Goal: Task Accomplishment & Management: Complete application form

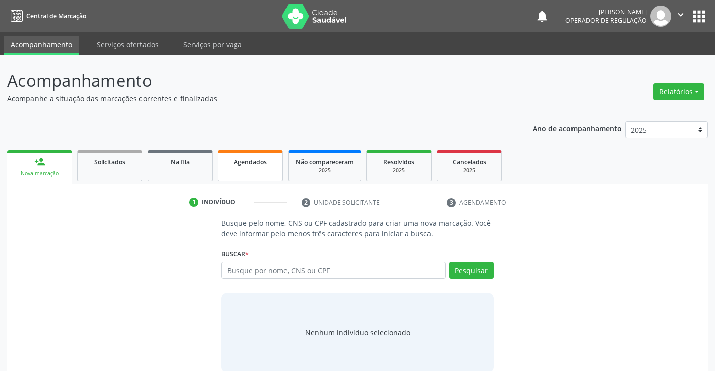
click at [249, 166] on span "Agendados" at bounding box center [250, 162] width 33 height 9
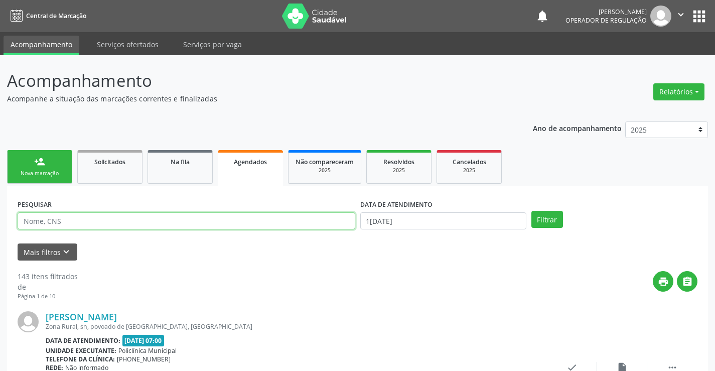
click at [169, 218] on input "text" at bounding box center [187, 220] width 338 height 17
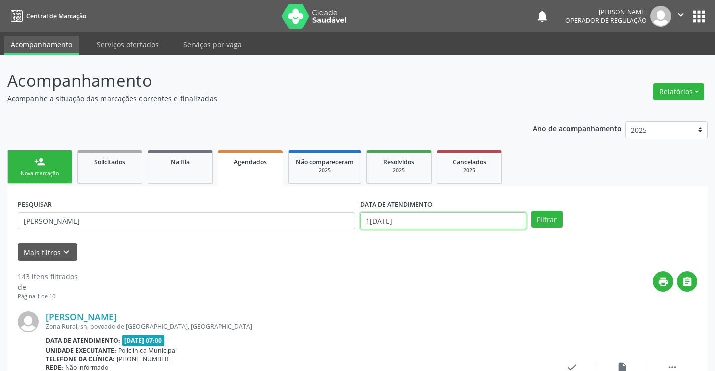
click at [443, 224] on input "13/10/2025" at bounding box center [443, 220] width 166 height 17
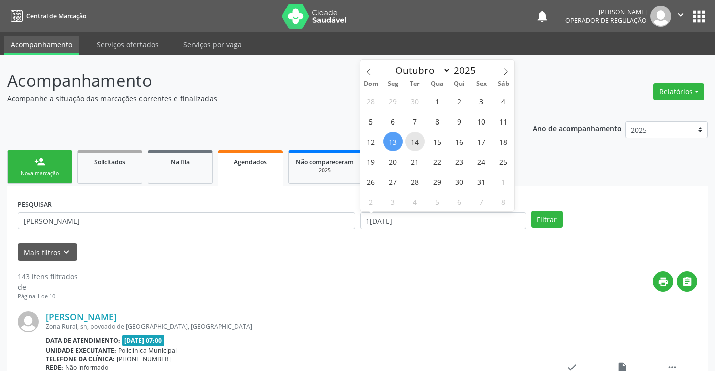
click at [416, 141] on span "14" at bounding box center [416, 142] width 20 height 20
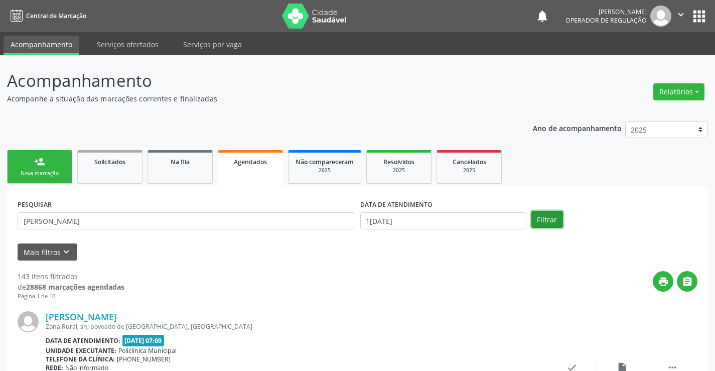
click at [556, 221] on button "Filtrar" at bounding box center [548, 219] width 32 height 17
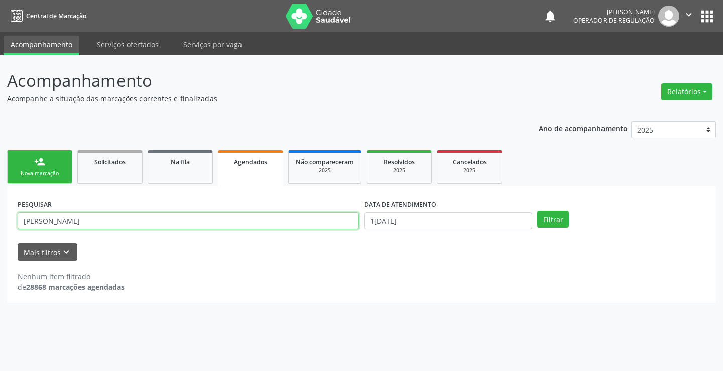
click at [233, 219] on input "paulo leonan matos da silva" at bounding box center [188, 220] width 341 height 17
type input "p"
type input "antonia vieira dos santos"
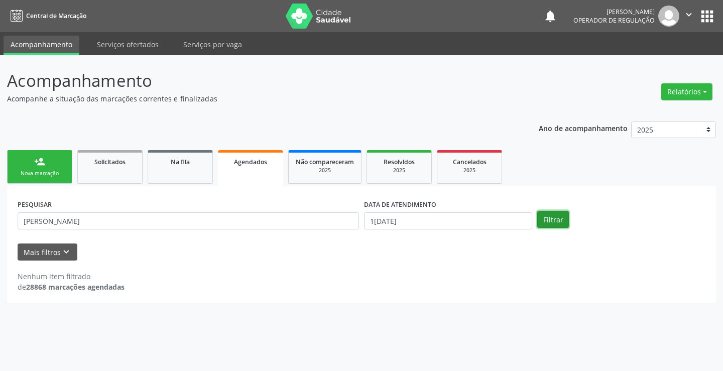
click at [549, 217] on button "Filtrar" at bounding box center [553, 219] width 32 height 17
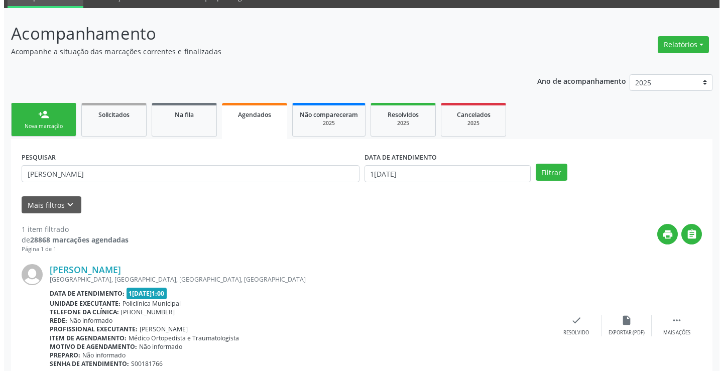
scroll to position [91, 0]
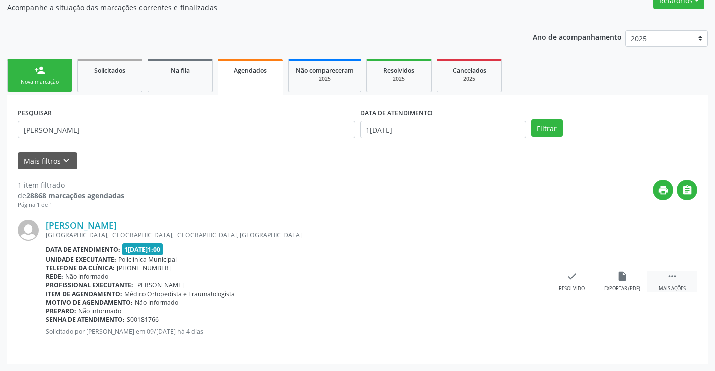
click at [668, 281] on icon "" at bounding box center [672, 276] width 11 height 11
click at [528, 283] on div "cancel Cancelar" at bounding box center [522, 282] width 50 height 22
click at [522, 277] on icon "cancel" at bounding box center [521, 276] width 11 height 11
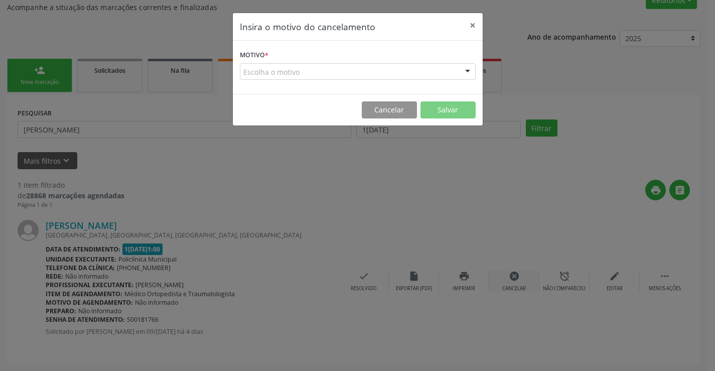
click at [522, 277] on div "Insira o motivo do cancelamento × Motivo * Escolha o motivo Outro Médico - Part…" at bounding box center [357, 185] width 715 height 371
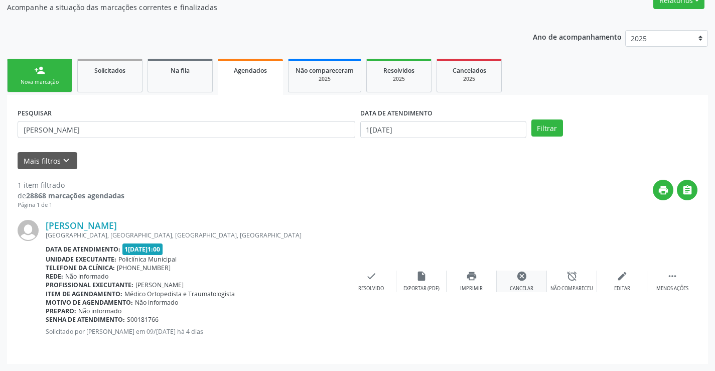
click at [521, 285] on div "Cancelar" at bounding box center [522, 288] width 24 height 7
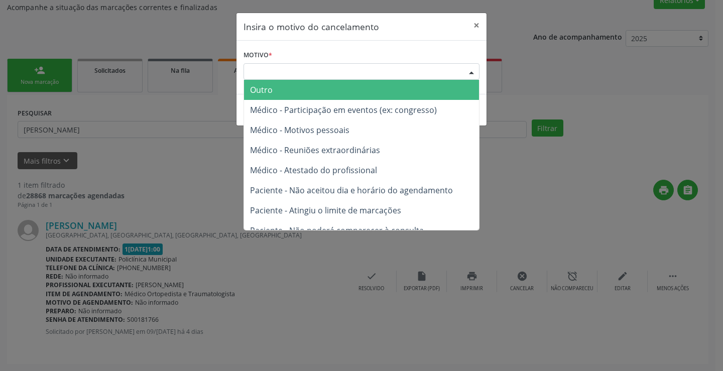
click at [299, 72] on div "Escolha o motivo" at bounding box center [361, 71] width 236 height 17
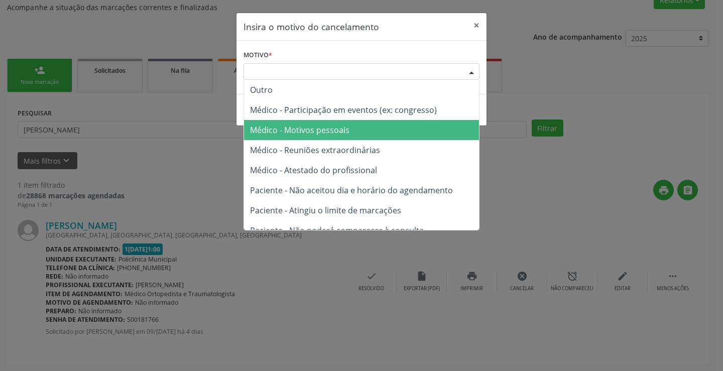
click at [297, 133] on span "Médico - Motivos pessoais" at bounding box center [299, 129] width 99 height 11
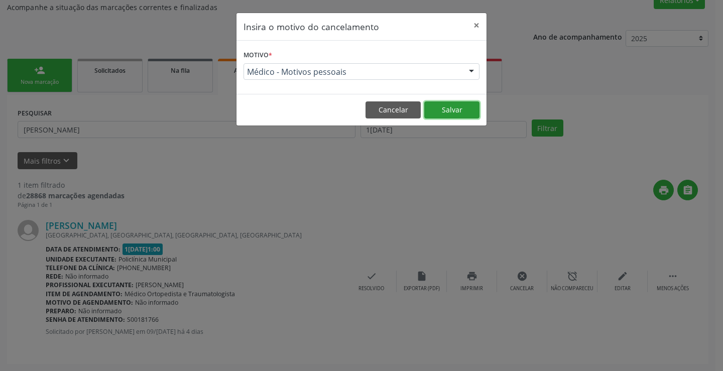
click at [444, 113] on button "Salvar" at bounding box center [451, 109] width 55 height 17
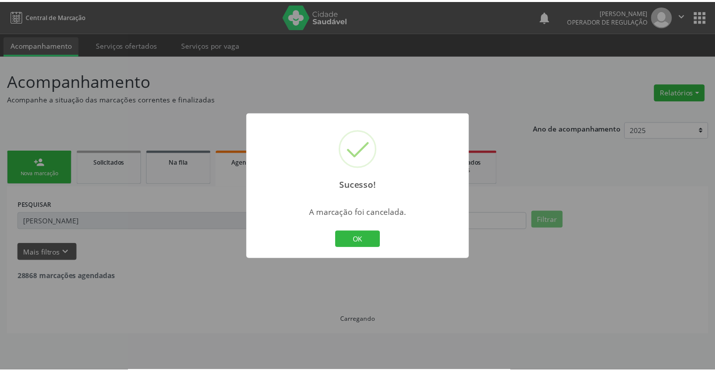
scroll to position [0, 0]
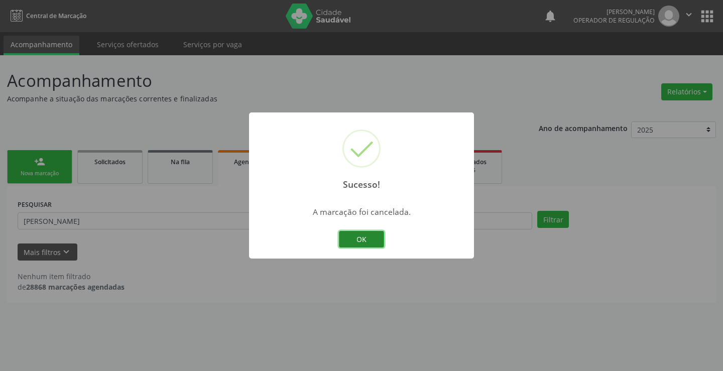
click at [356, 234] on button "OK" at bounding box center [361, 239] width 45 height 17
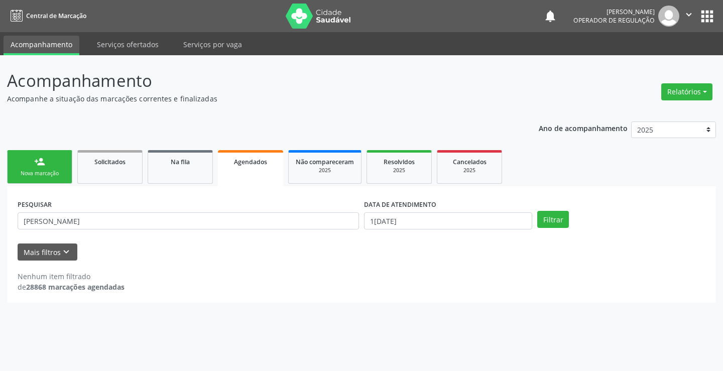
click at [45, 173] on div "Nova marcação" at bounding box center [40, 174] width 50 height 8
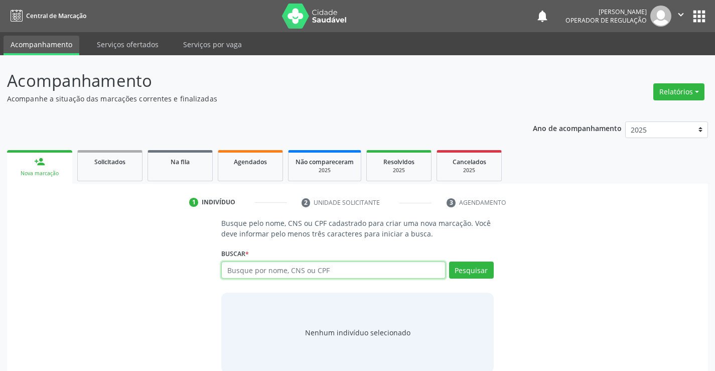
click at [330, 271] on input "text" at bounding box center [333, 269] width 224 height 17
type input "702104723535594"
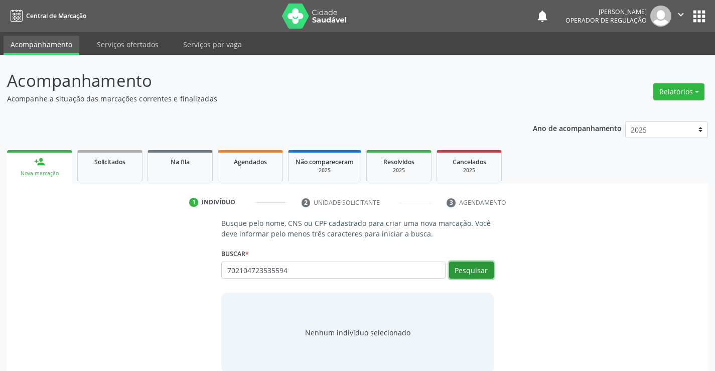
click at [479, 275] on button "Pesquisar" at bounding box center [471, 269] width 45 height 17
type input "702104723535594"
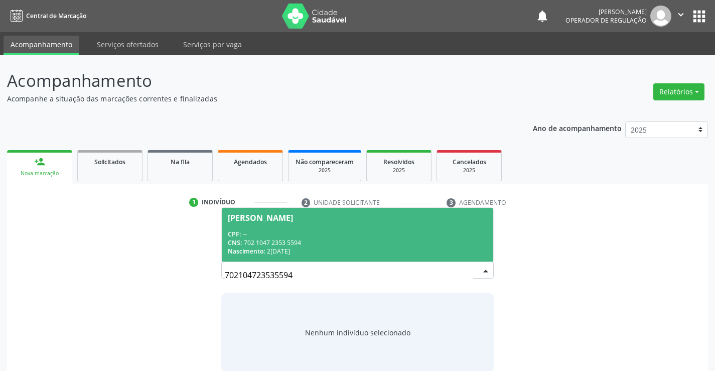
click at [422, 240] on div "CNS: 702 1047 2353 5594" at bounding box center [357, 242] width 259 height 9
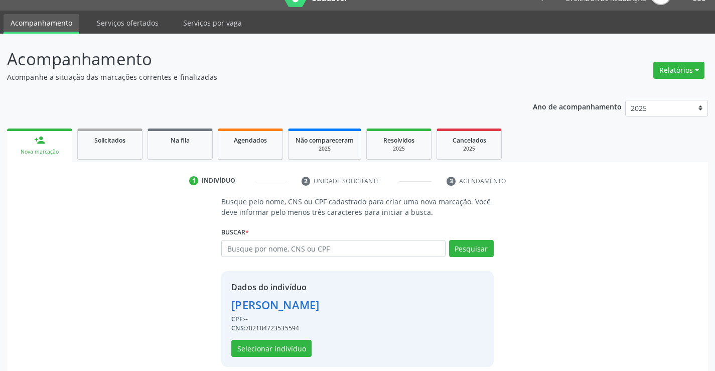
scroll to position [32, 0]
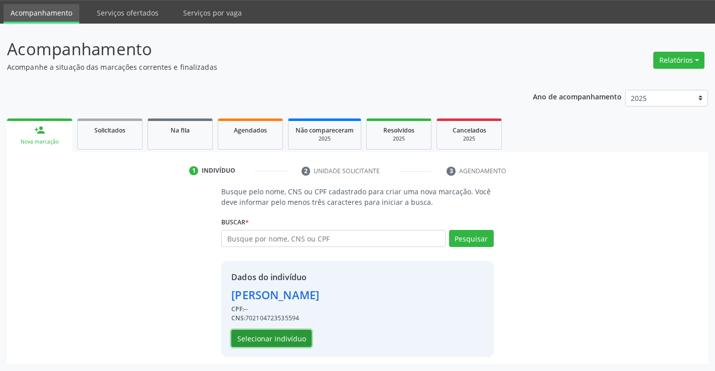
click at [285, 340] on button "Selecionar indivíduo" at bounding box center [271, 338] width 80 height 17
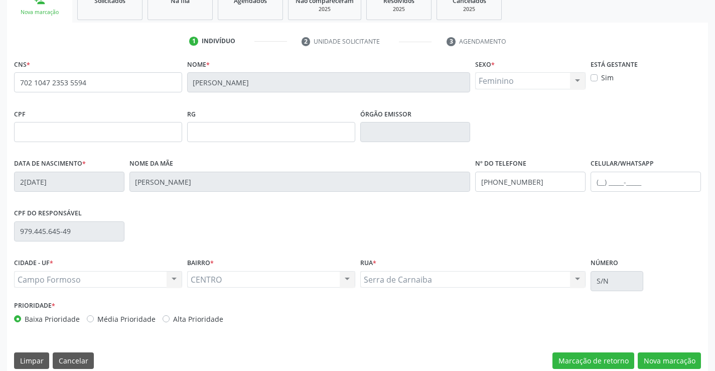
scroll to position [173, 0]
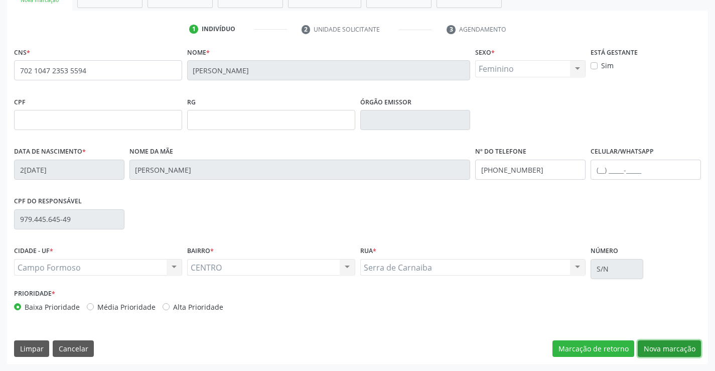
click at [669, 345] on button "Nova marcação" at bounding box center [669, 348] width 63 height 17
click at [0, 0] on button "Próximo" at bounding box center [0, 0] width 0 height 0
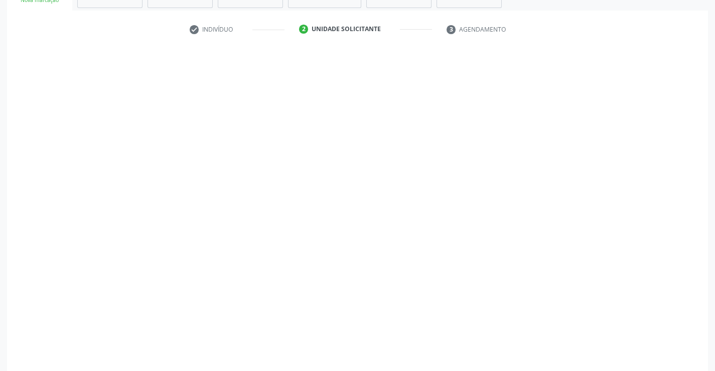
scroll to position [154, 0]
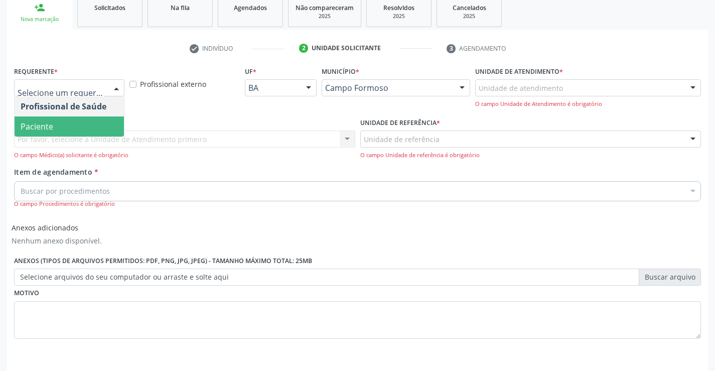
click at [69, 128] on span "Paciente" at bounding box center [69, 126] width 109 height 20
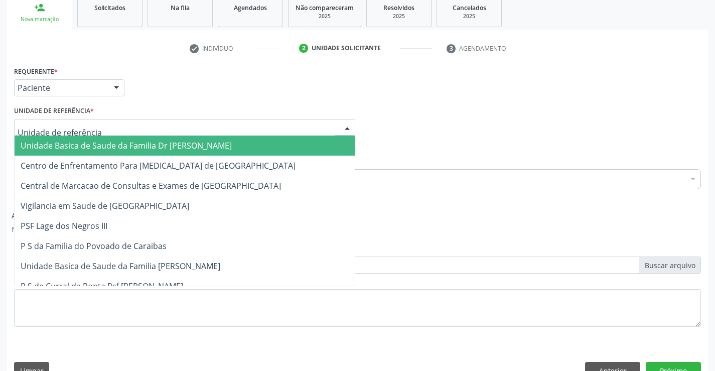
click at [78, 142] on span "Unidade Basica de Saude da Familia Dr [PERSON_NAME]" at bounding box center [126, 145] width 211 height 11
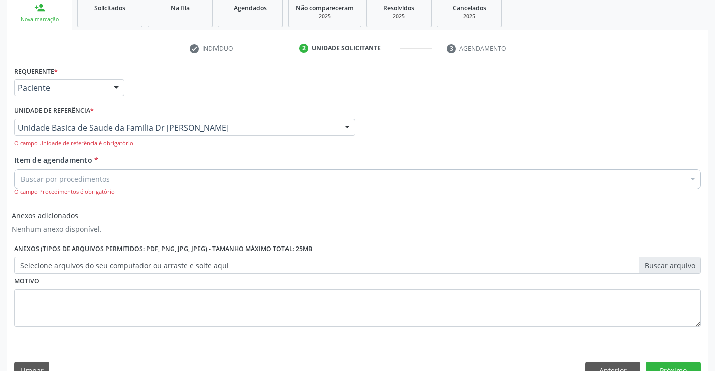
click at [21, 179] on input "Item de agendamento *" at bounding box center [21, 179] width 0 height 20
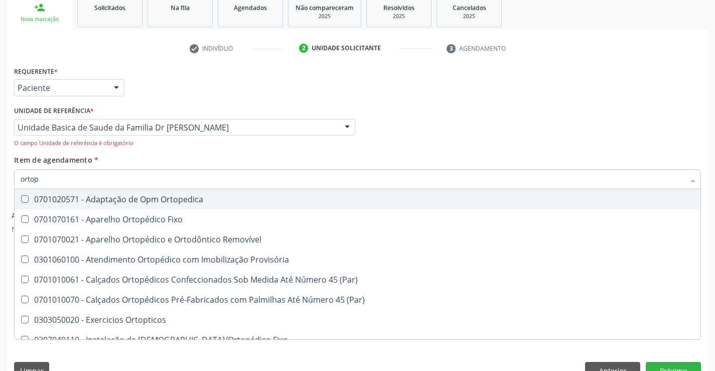
type input "ortope"
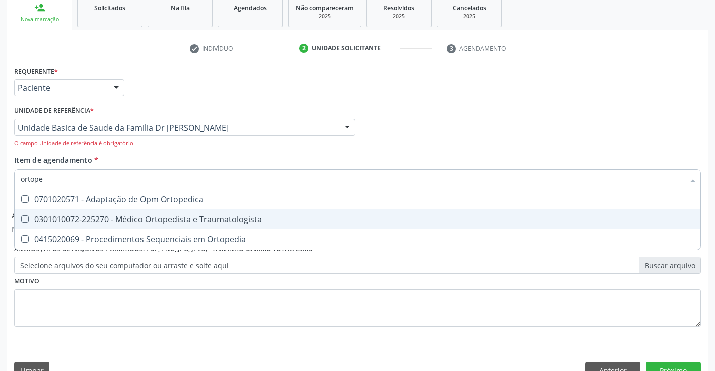
click at [161, 215] on div "0301010072-225270 - Médico Ortopedista e Traumatologista" at bounding box center [358, 219] width 674 height 8
checkbox Traumatologista "true"
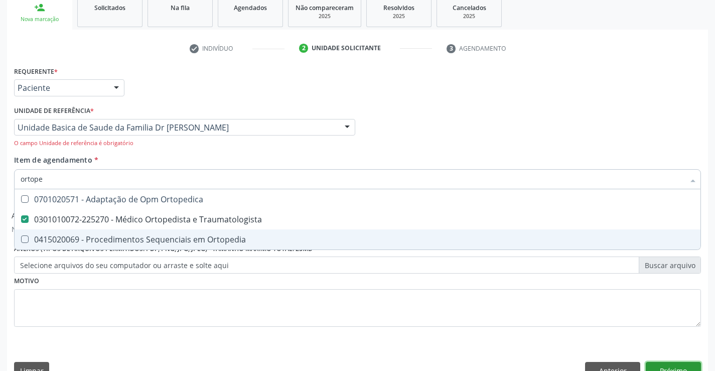
click at [671, 363] on button "Próximo" at bounding box center [673, 370] width 55 height 17
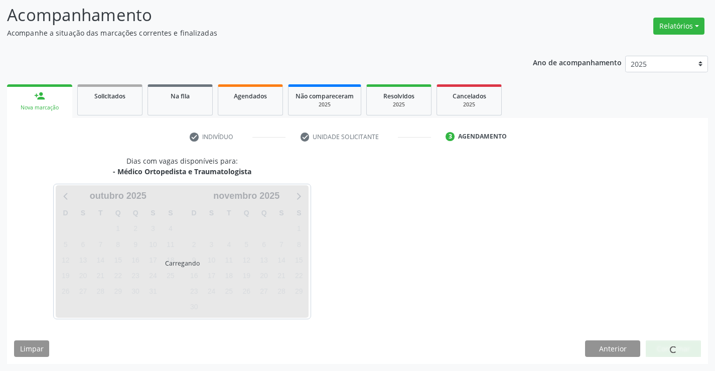
scroll to position [66, 0]
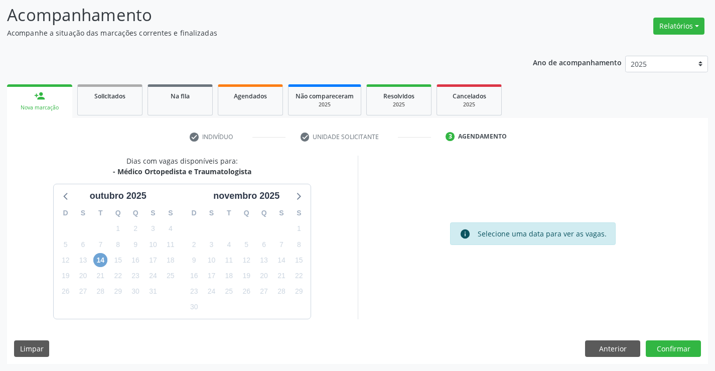
click at [98, 262] on span "14" at bounding box center [100, 260] width 14 height 14
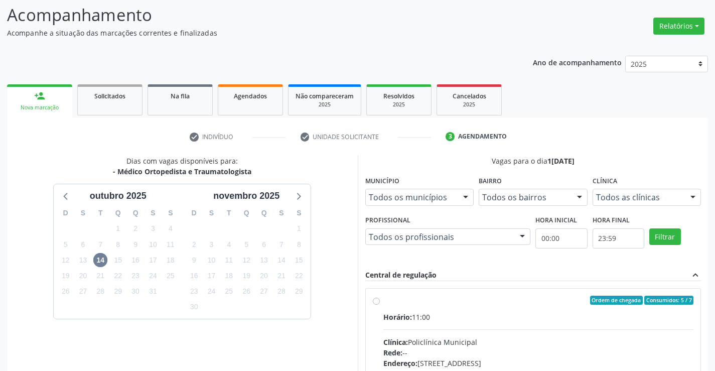
click at [383, 301] on label "Ordem de chegada Consumidos: 5 / 7 Horário: 11:00 Clínica: Policlínica Municipa…" at bounding box center [538, 373] width 311 height 154
click at [378, 301] on input "Ordem de chegada Consumidos: 5 / 7 Horário: 11:00 Clínica: Policlínica Municipa…" at bounding box center [376, 300] width 7 height 9
radio input "true"
click at [383, 301] on label "Ordem de chegada Consumidos: 5 / 7 Horário: 11:00 Clínica: Policlínica Municipa…" at bounding box center [538, 373] width 311 height 154
click at [378, 301] on input "Ordem de chegada Consumidos: 5 / 7 Horário: 11:00 Clínica: Policlínica Municipa…" at bounding box center [376, 300] width 7 height 9
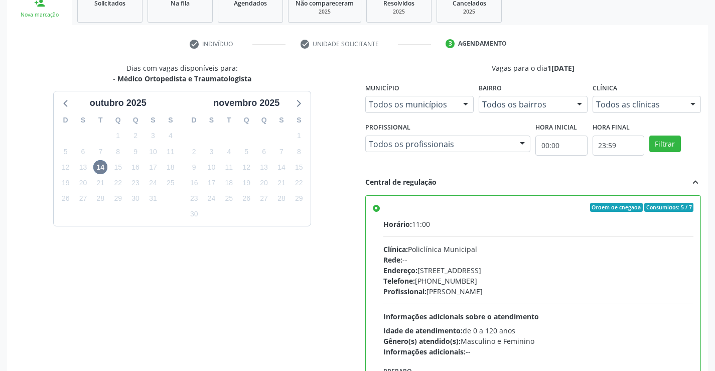
scroll to position [229, 0]
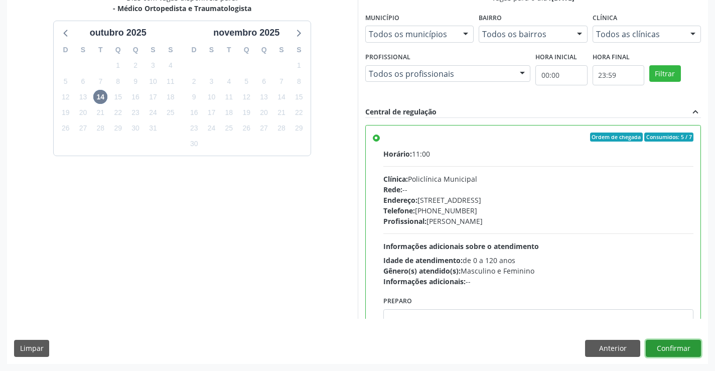
click at [671, 347] on button "Confirmar" at bounding box center [673, 348] width 55 height 17
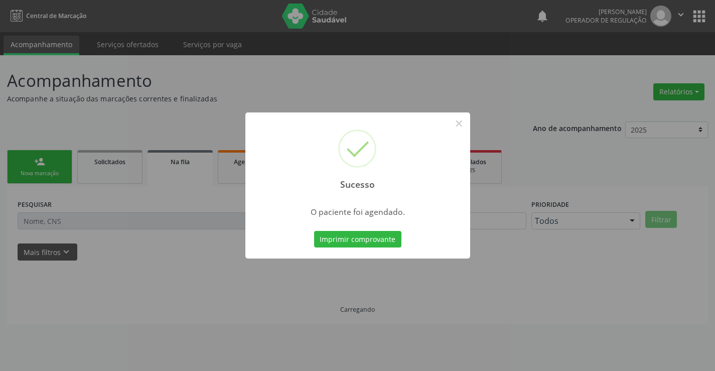
scroll to position [0, 0]
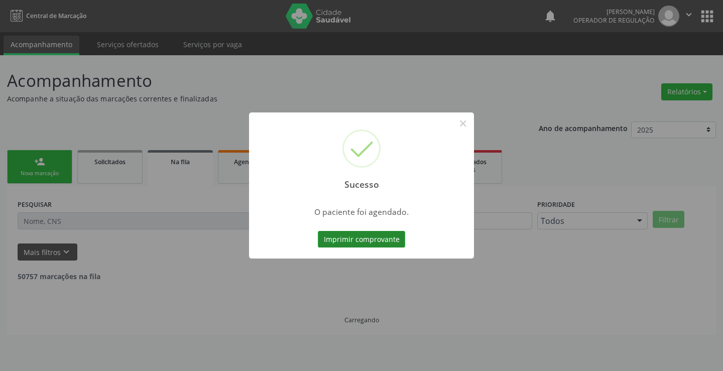
click at [365, 238] on button "Imprimir comprovante" at bounding box center [361, 239] width 87 height 17
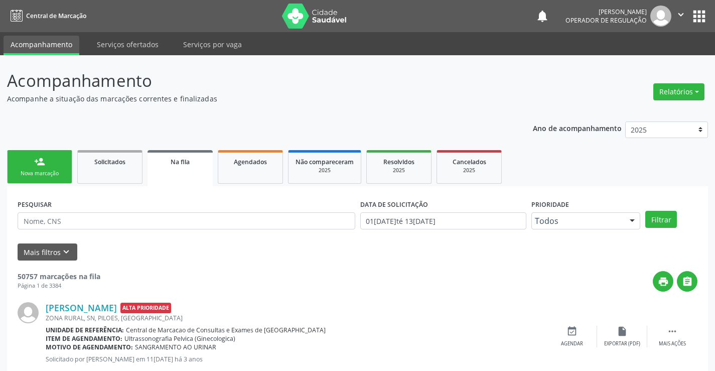
click at [47, 174] on div "Nova marcação" at bounding box center [40, 174] width 50 height 8
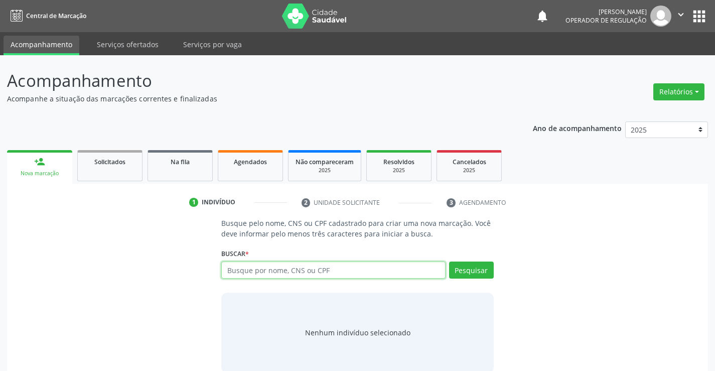
click at [306, 271] on input "text" at bounding box center [333, 269] width 224 height 17
type input "702404598255320"
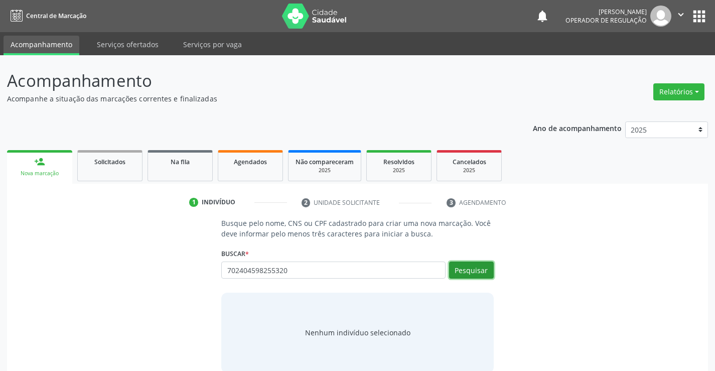
click at [474, 267] on button "Pesquisar" at bounding box center [471, 269] width 45 height 17
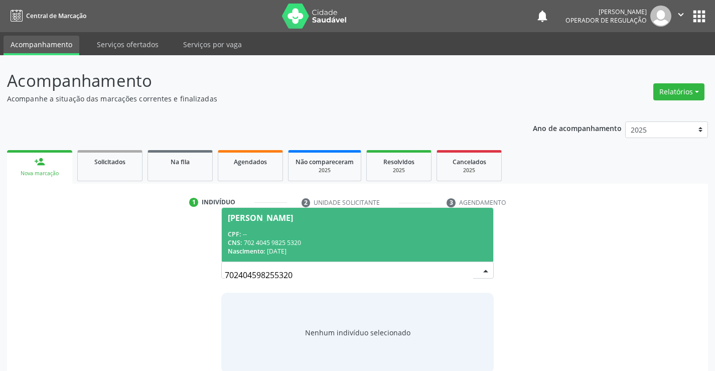
click at [271, 228] on span "Maria Paula dos Santos CPF: -- CNS: 702 4045 9825 5320 Nascimento: 22/05/1990" at bounding box center [357, 235] width 271 height 54
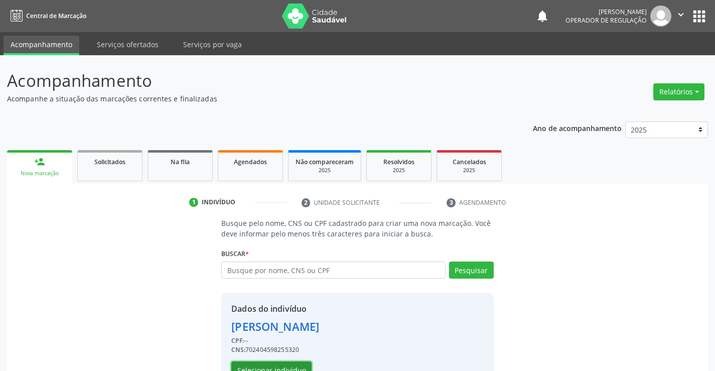
click at [274, 369] on button "Selecionar indivíduo" at bounding box center [271, 369] width 80 height 17
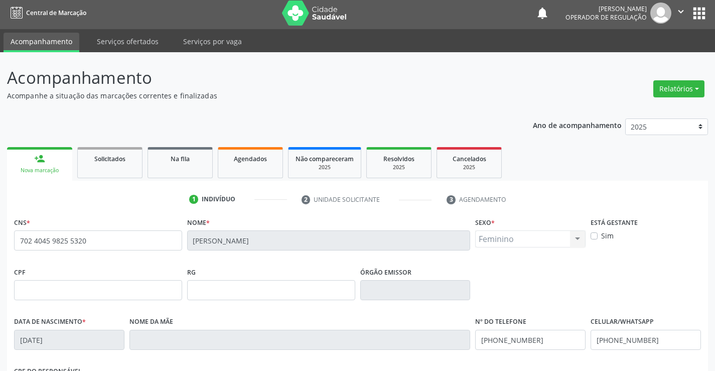
scroll to position [173, 0]
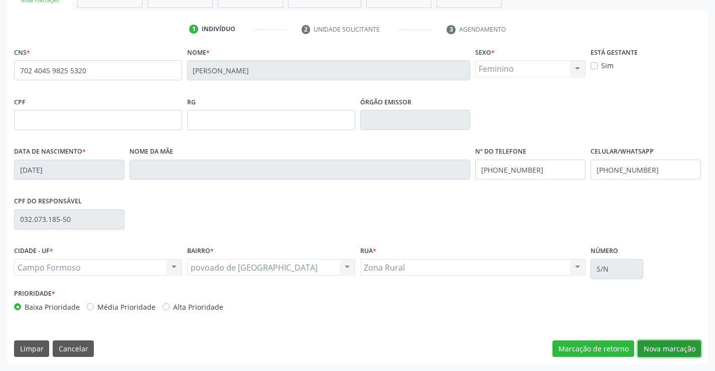
click at [673, 349] on button "Nova marcação" at bounding box center [669, 348] width 63 height 17
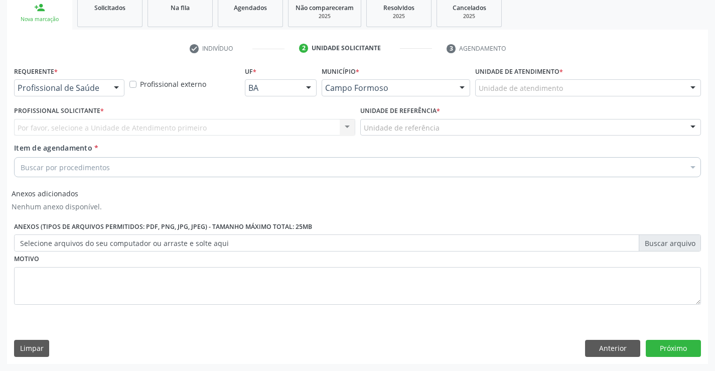
scroll to position [154, 0]
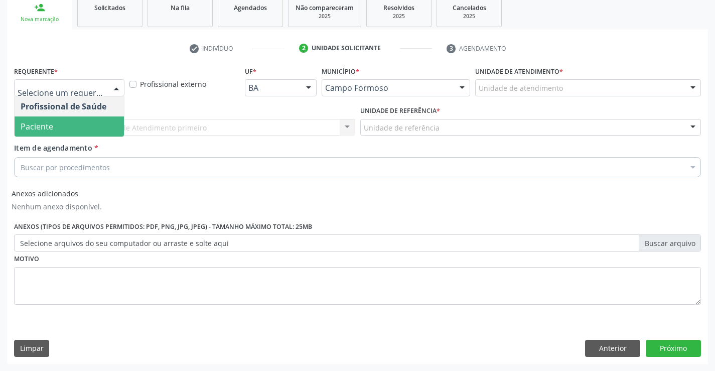
click at [67, 132] on span "Paciente" at bounding box center [69, 126] width 109 height 20
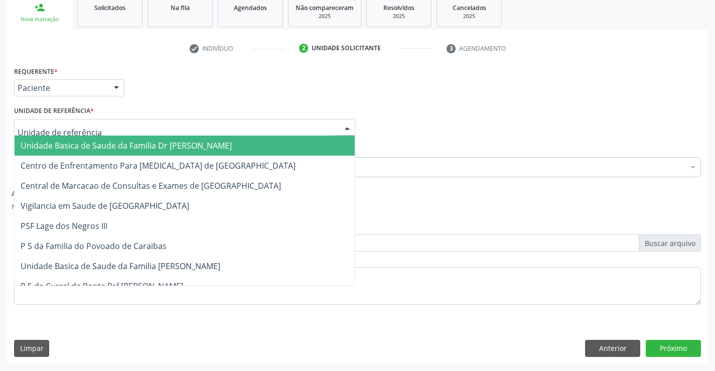
click at [78, 144] on span "Unidade Basica de Saude da Familia Dr [PERSON_NAME]" at bounding box center [126, 145] width 211 height 11
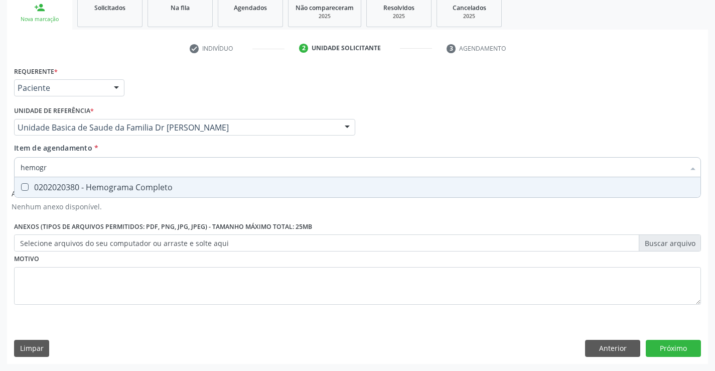
type input "hemogra"
click at [94, 183] on div "0202020380 - Hemograma Completo" at bounding box center [358, 187] width 674 height 8
checkbox Completo "true"
type input "hemogra"
click at [92, 300] on div "Requerente * Paciente Profissional de Saúde Paciente Nenhum resultado encontrad…" at bounding box center [357, 191] width 687 height 255
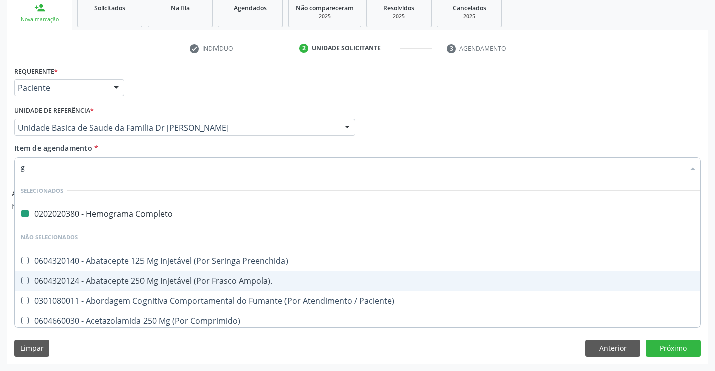
type input "gl"
checkbox Completo "false"
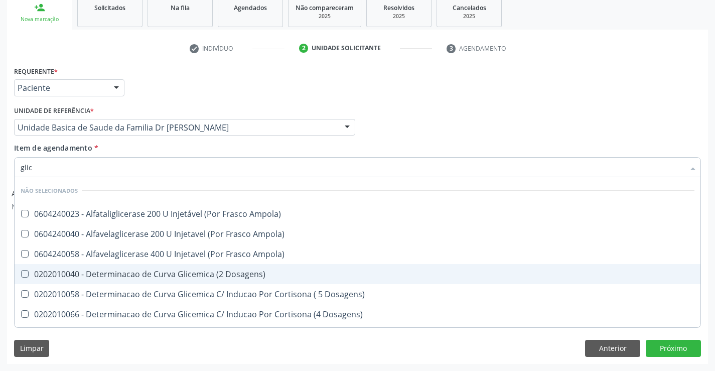
type input "glico"
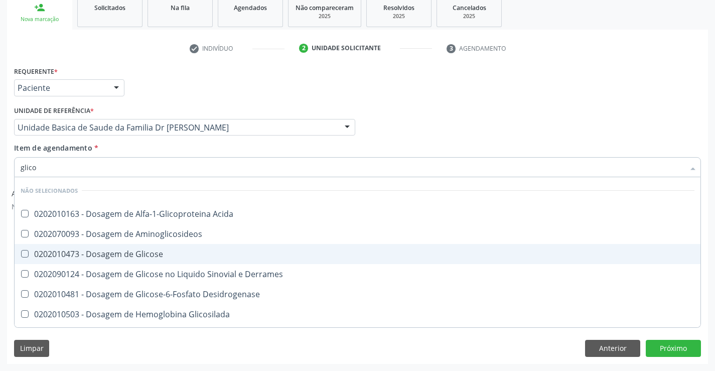
click at [151, 250] on div "0202010473 - Dosagem de Glicose" at bounding box center [358, 254] width 674 height 8
checkbox Glicose "true"
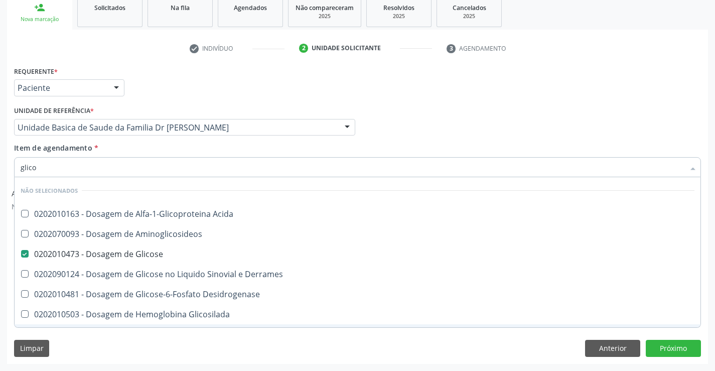
click at [135, 357] on div "Requerente * Paciente Profissional de Saúde Paciente Nenhum resultado encontrad…" at bounding box center [357, 214] width 701 height 300
checkbox Acida "true"
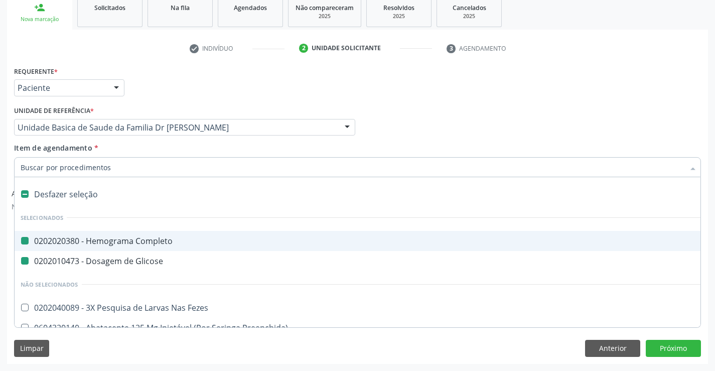
type input "u"
checkbox Completo "false"
checkbox Glicose "false"
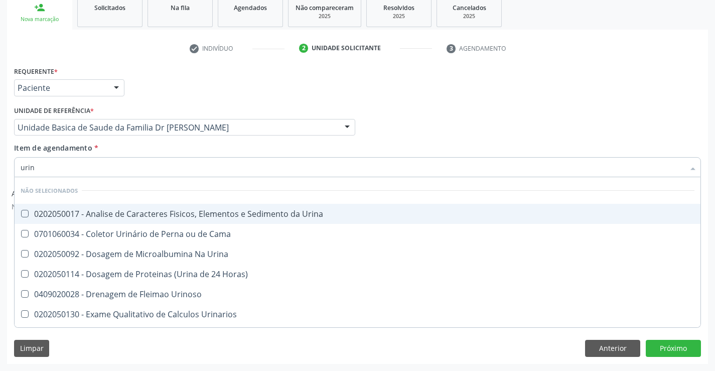
type input "urina"
click at [169, 213] on div "0202050017 - Analise de Caracteres Fisicos, Elementos e Sedimento da Urina" at bounding box center [358, 214] width 674 height 8
checkbox Urina "true"
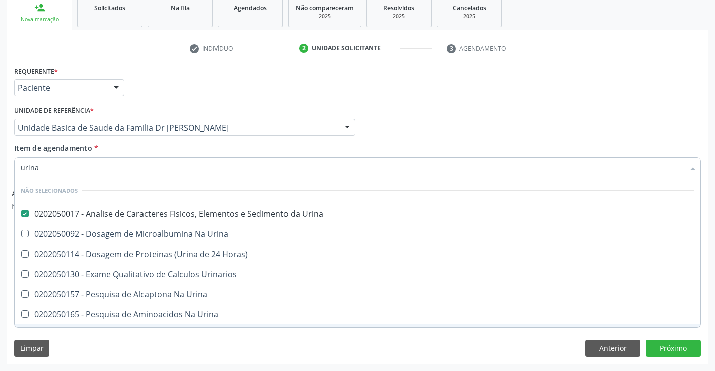
click at [135, 355] on div "Limpar Anterior Próximo" at bounding box center [357, 348] width 687 height 17
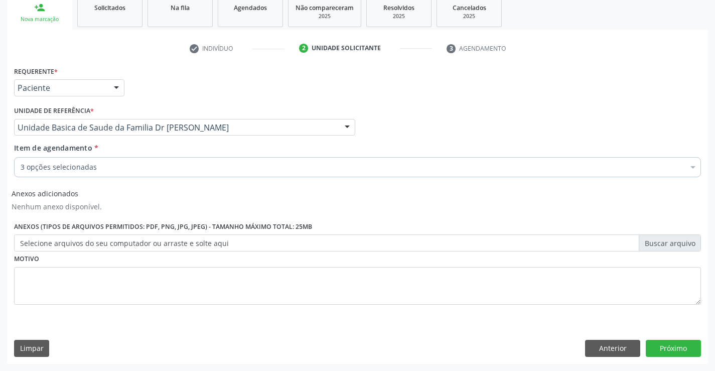
checkbox Glicose "true"
checkbox Urina "true"
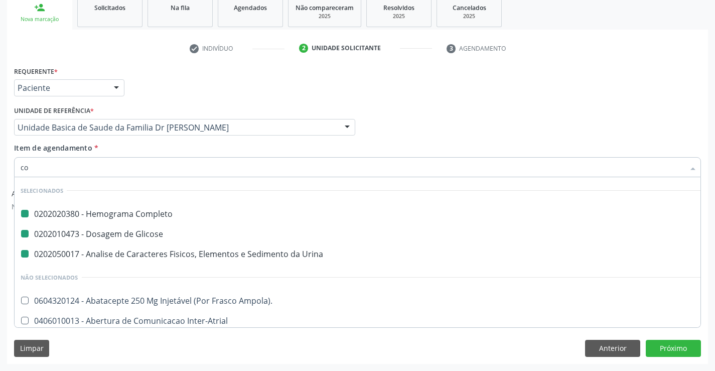
type input "col"
checkbox Completo "false"
checkbox Glicose "false"
checkbox Urina "false"
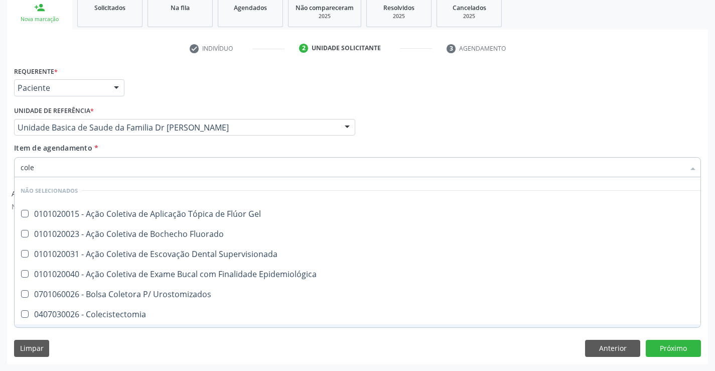
type input "coles"
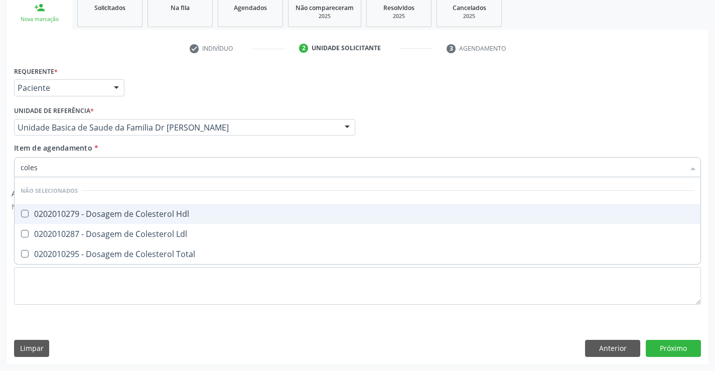
click at [110, 211] on div "0202010279 - Dosagem de Colesterol Hdl" at bounding box center [358, 214] width 674 height 8
checkbox Hdl "true"
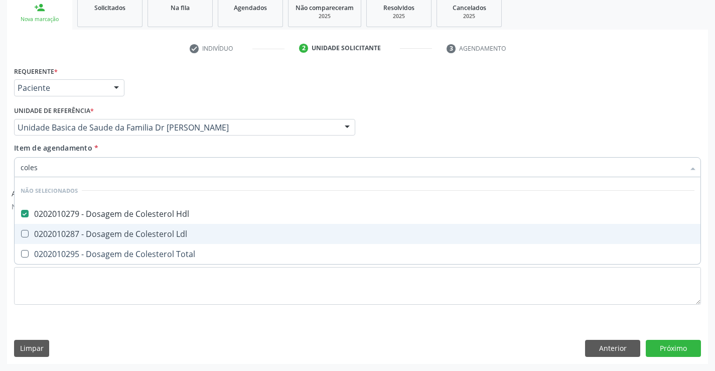
click at [110, 228] on span "0202010287 - Dosagem de Colesterol Ldl" at bounding box center [358, 234] width 686 height 20
checkbox Ldl "true"
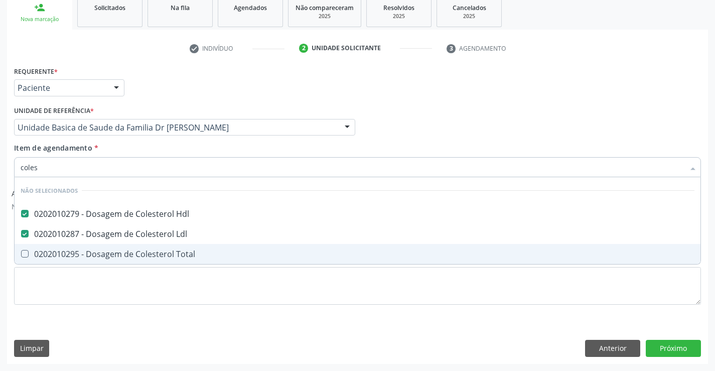
click at [116, 254] on div "0202010295 - Dosagem de Colesterol Total" at bounding box center [358, 254] width 674 height 8
checkbox Total "true"
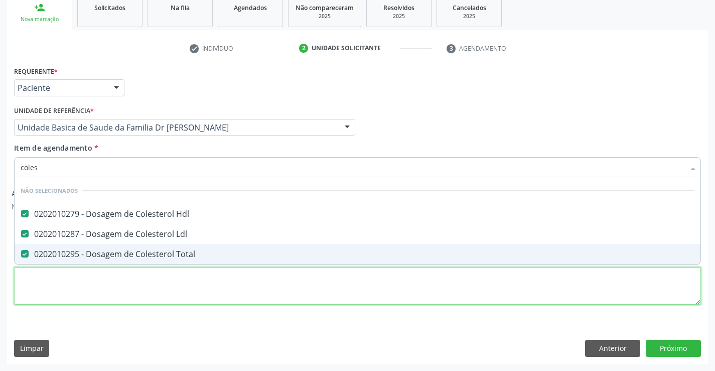
click at [111, 290] on div "Requerente * Paciente Profissional de Saúde Paciente Nenhum resultado encontrad…" at bounding box center [357, 191] width 687 height 255
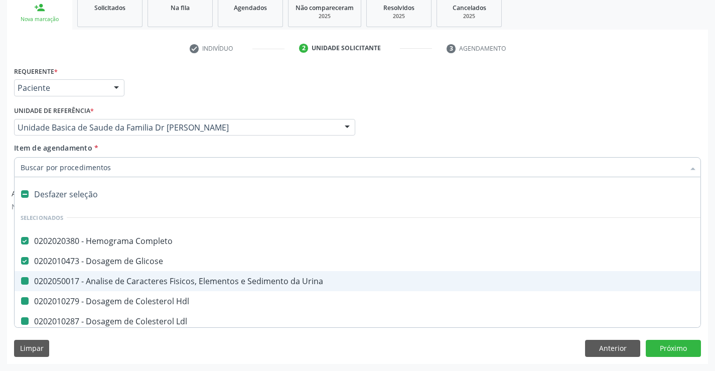
type input "u"
checkbox Urina "false"
checkbox Hdl "false"
checkbox Ldl "false"
checkbox Total "false"
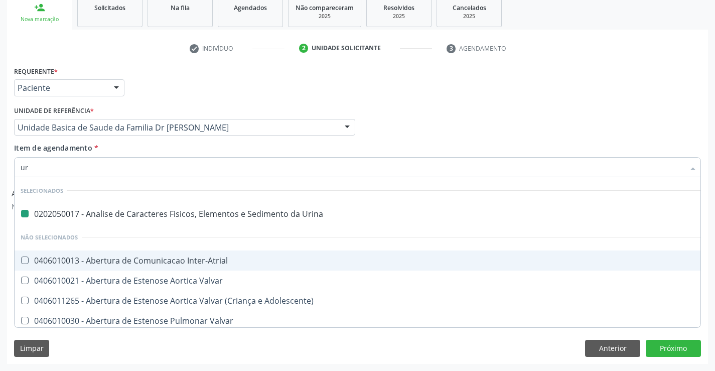
type input "ure"
checkbox Urina "false"
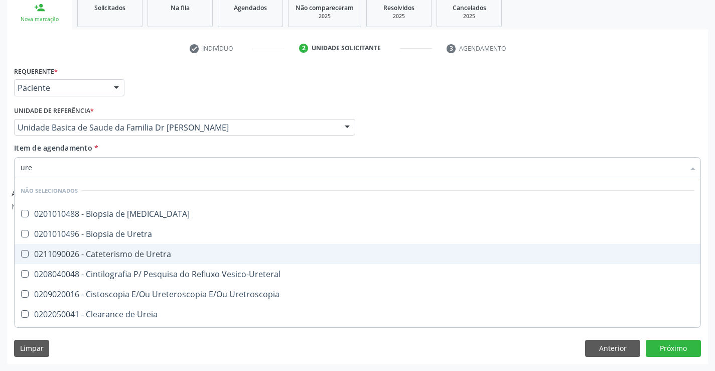
type input "urei"
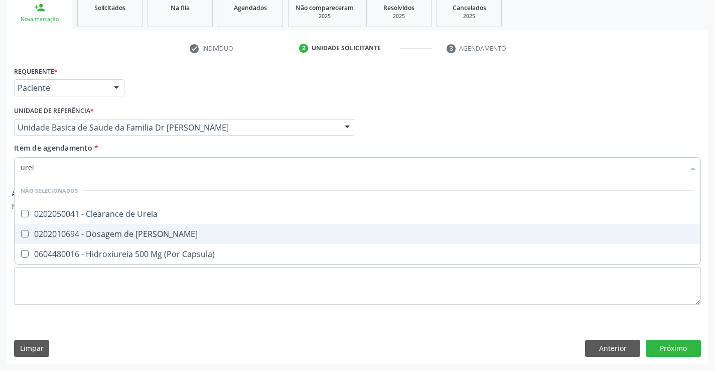
click at [142, 225] on span "0202010694 - Dosagem de [PERSON_NAME]" at bounding box center [358, 234] width 686 height 20
checkbox Ureia "true"
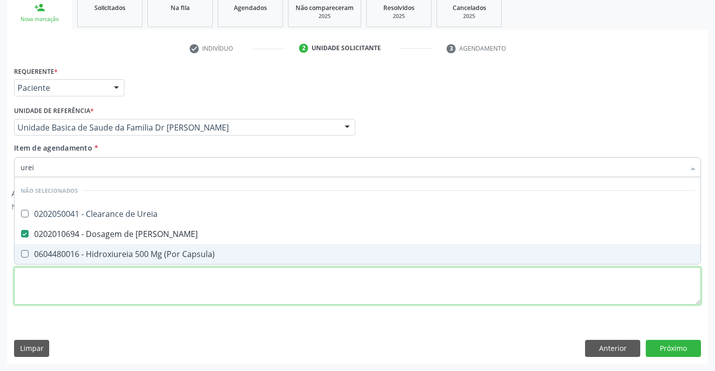
click at [118, 302] on div "Requerente * Paciente Profissional de Saúde Paciente Nenhum resultado encontrad…" at bounding box center [357, 191] width 687 height 255
checkbox Ureia "true"
checkbox Capsula\) "true"
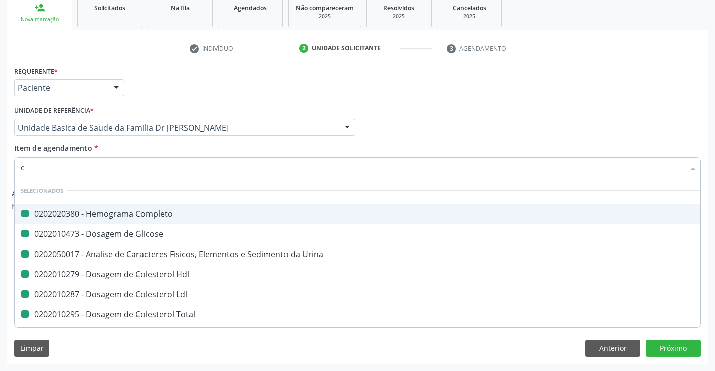
type input "cr"
checkbox Completo "false"
checkbox Urina "false"
checkbox Glicose "false"
checkbox Hdl "false"
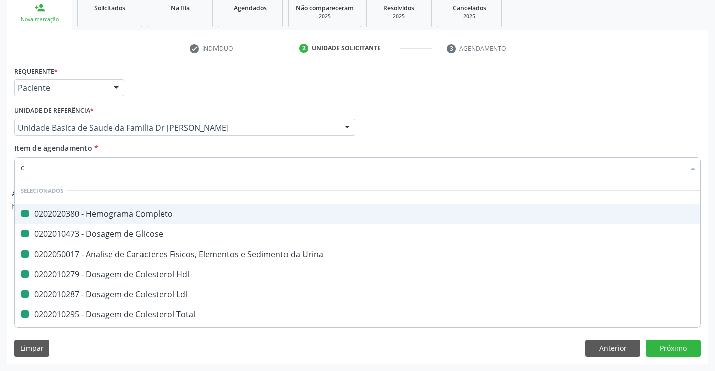
checkbox Ldl "false"
checkbox Total "false"
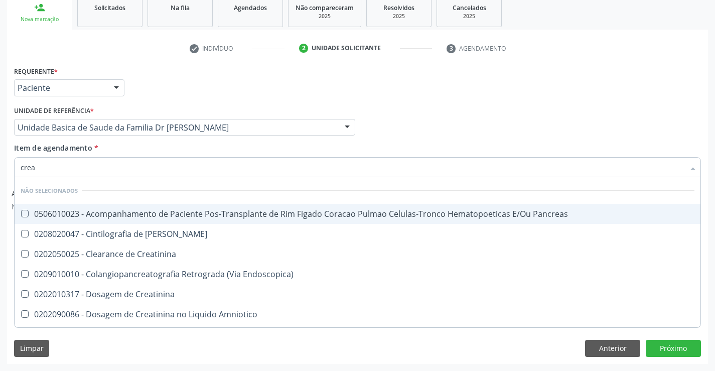
type input "creat"
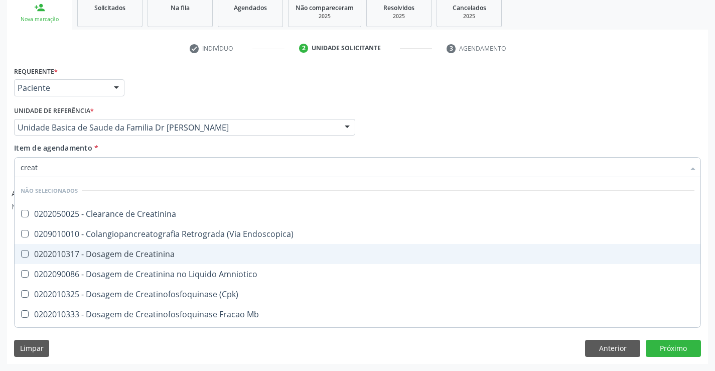
click at [125, 254] on div "0202010317 - Dosagem de Creatinina" at bounding box center [358, 254] width 674 height 8
checkbox Creatinina "true"
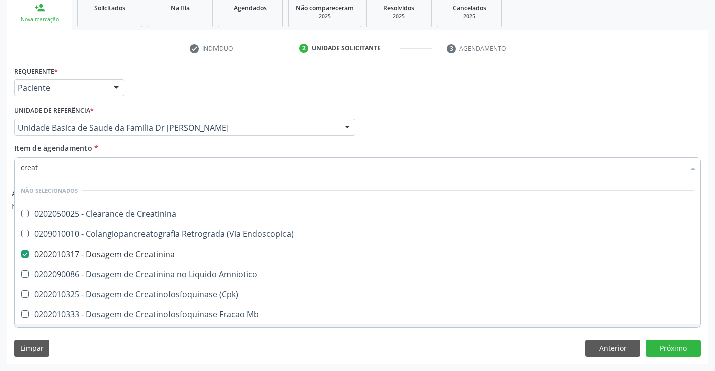
click at [118, 337] on div "Requerente * Paciente Profissional de Saúde Paciente Nenhum resultado encontrad…" at bounding box center [357, 214] width 701 height 300
checkbox Creatinina "true"
checkbox Endoscopica\) "true"
checkbox Amniotico "true"
checkbox \(Cpk\) "true"
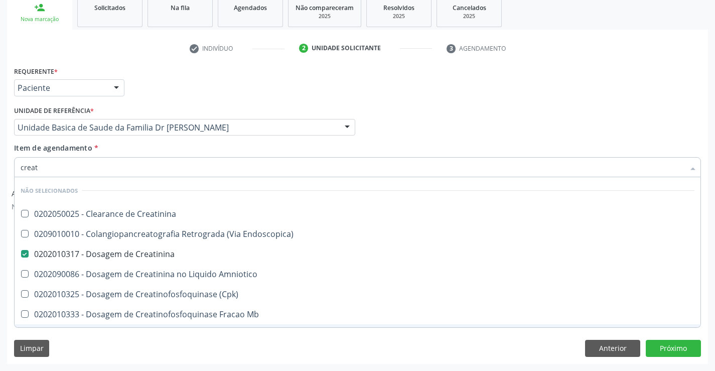
checkbox Mb "true"
checkbox Parcial "true"
checkbox Oncologia "true"
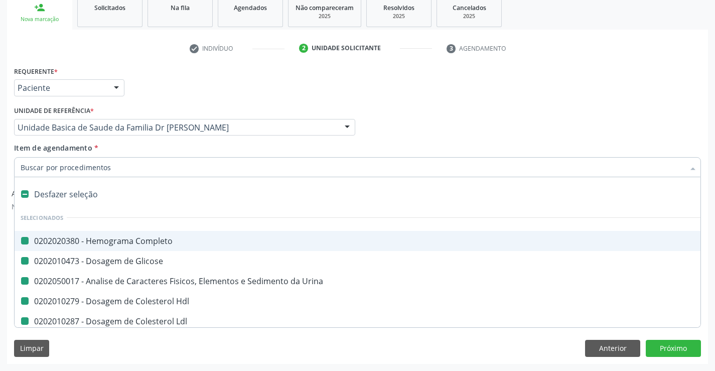
type input "v"
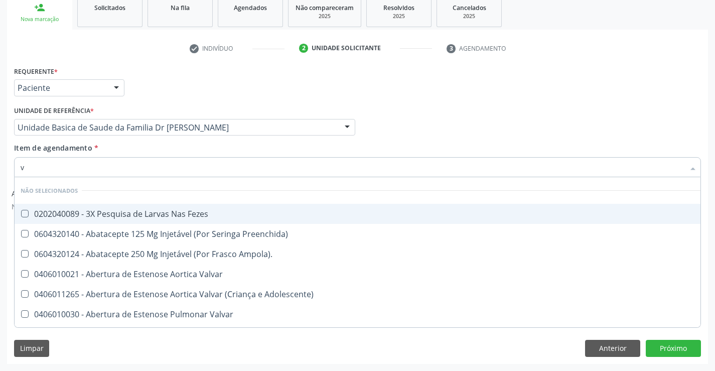
checkbox Fezes "false"
checkbox Ampola\)\ "false"
checkbox Preenchida\) "false"
checkbox Valvar "false"
checkbox Adolescente\) "false"
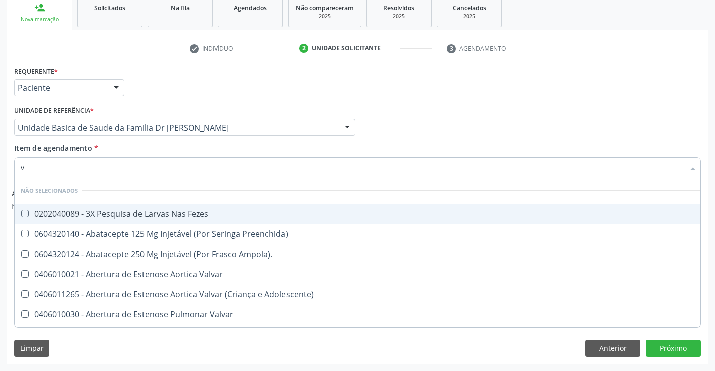
checkbox Valvar "false"
checkbox Paciente\) "false"
checkbox Adolescente\) "false"
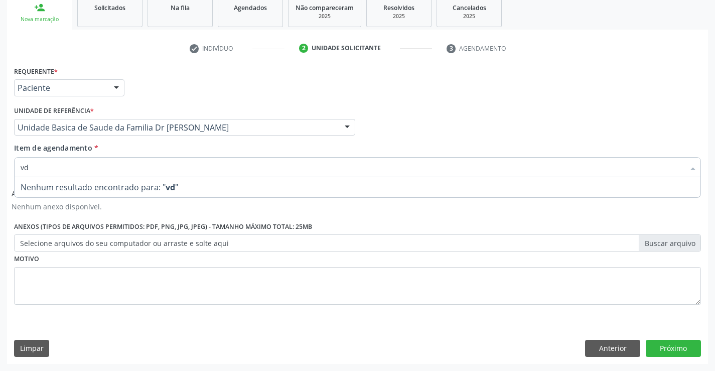
type input "v"
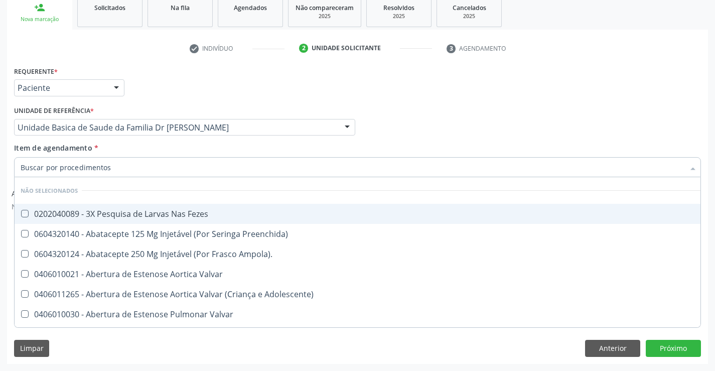
checkbox Fezes "true"
checkbox Preenchida\) "true"
checkbox Ampola\)\ "true"
checkbox Valvar "true"
checkbox Adolescente\) "true"
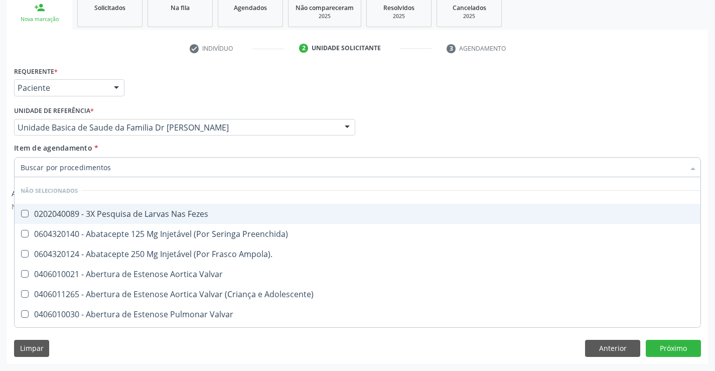
checkbox Valvar "true"
checkbox Adolescente\) "true"
checkbox Paciente\) "true"
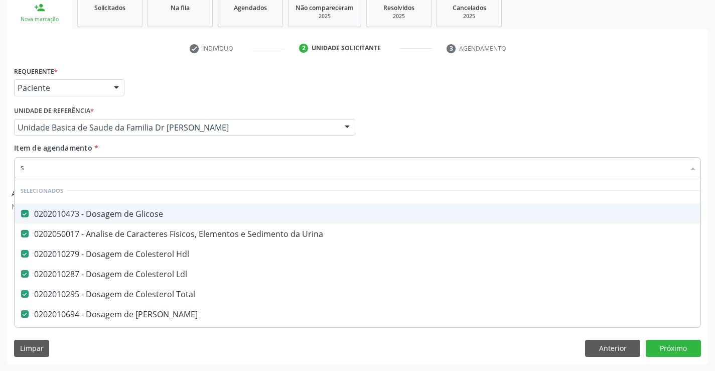
type input "si"
checkbox Hdl "false"
checkbox Ldl "false"
checkbox Total "false"
checkbox Ureia "false"
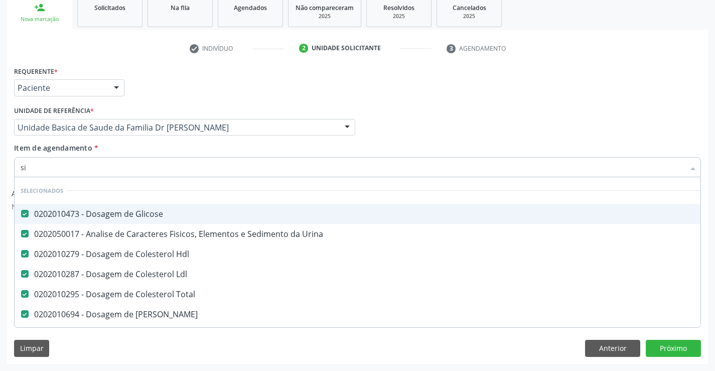
checkbox Creatinina "false"
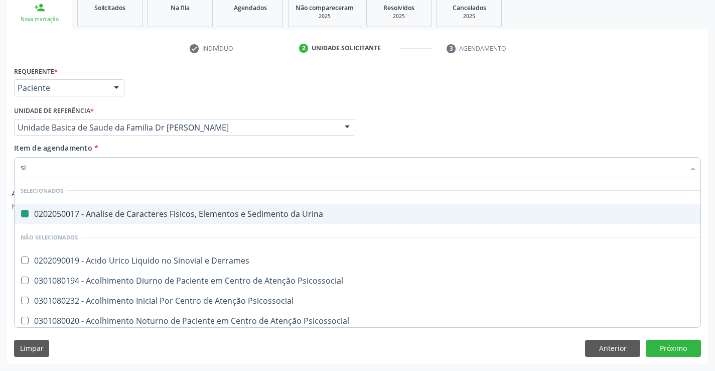
type input "sif"
checkbox Urina "false"
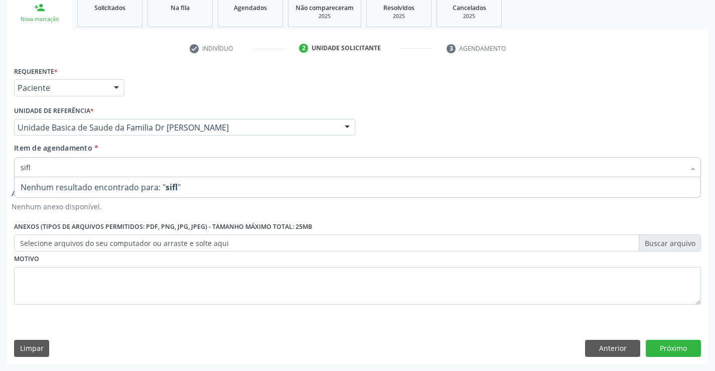
type input "sif"
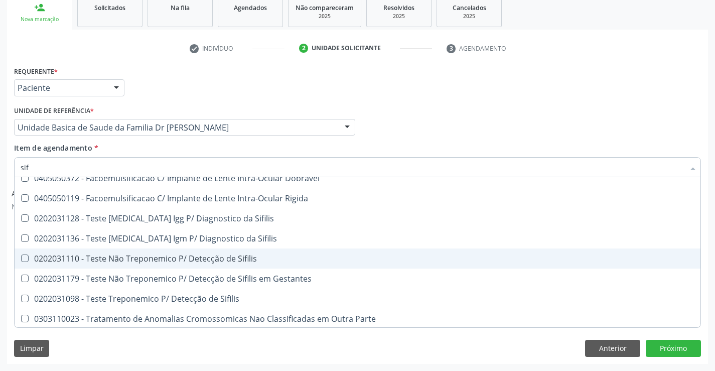
scroll to position [57, 0]
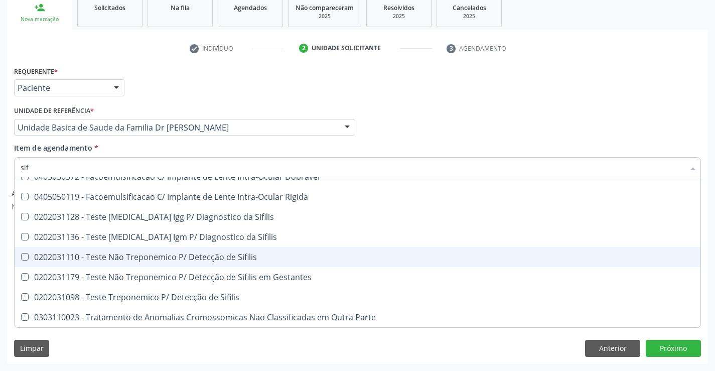
click at [248, 260] on div "0202031110 - Teste Não Treponemico P/ Detecção de Sifilis" at bounding box center [358, 257] width 674 height 8
checkbox Sifilis "true"
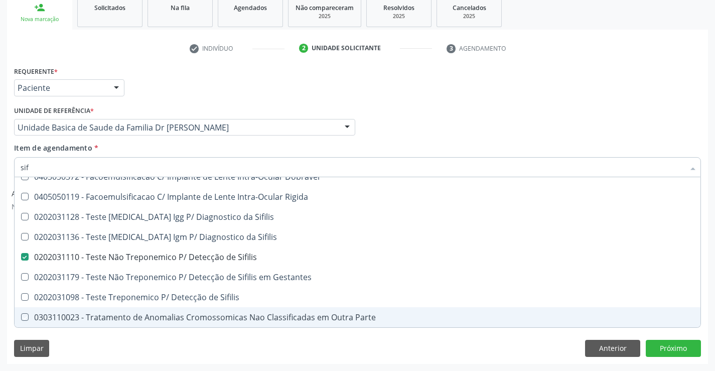
click at [191, 335] on div "Requerente * Paciente Profissional de Saúde Paciente Nenhum resultado encontrad…" at bounding box center [357, 214] width 701 height 300
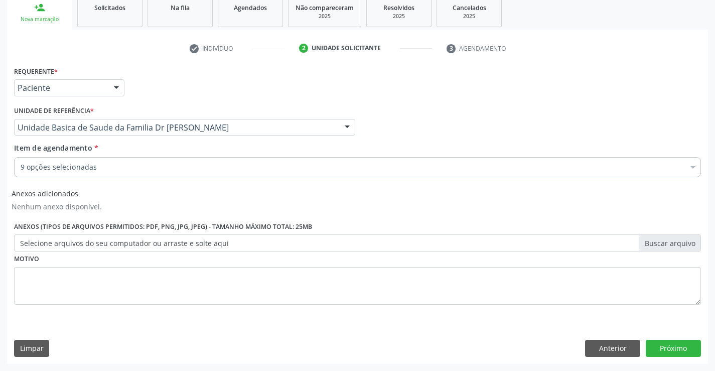
scroll to position [0, 0]
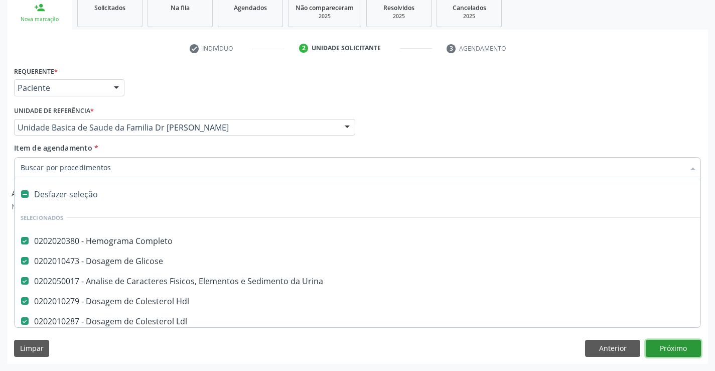
click at [674, 348] on button "Próximo" at bounding box center [673, 348] width 55 height 17
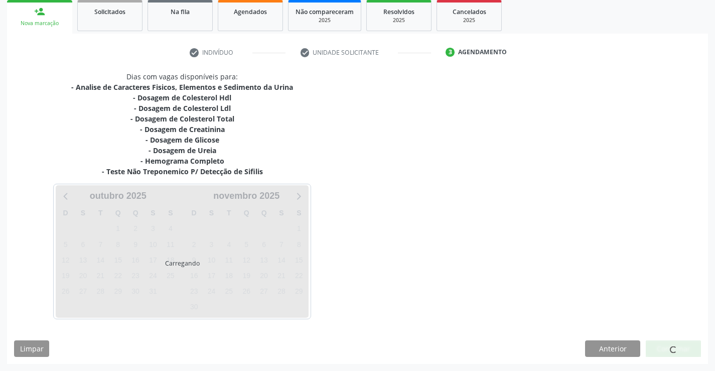
scroll to position [150, 0]
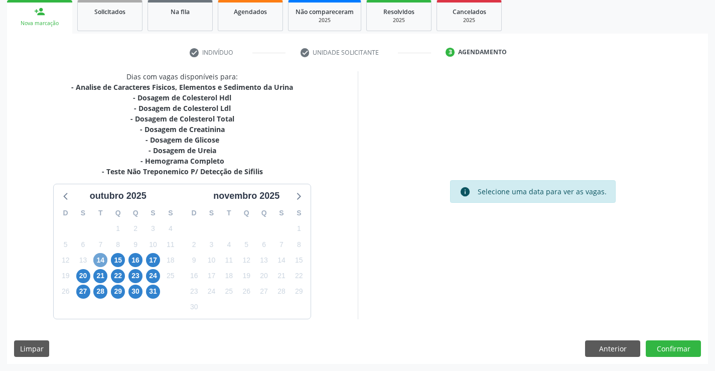
click at [106, 258] on span "14" at bounding box center [100, 260] width 14 height 14
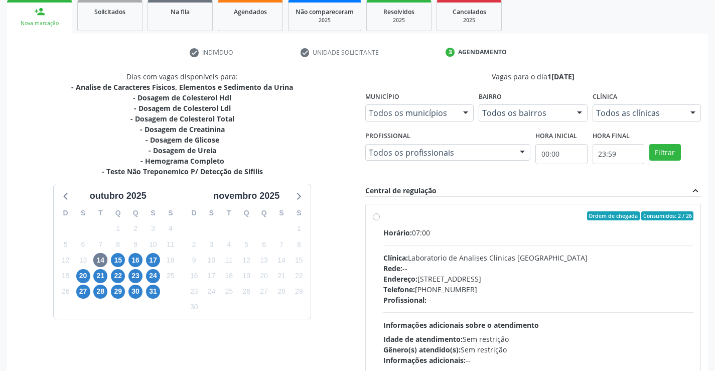
click at [380, 219] on div "Ordem de chegada Consumidos: 2 / 26 Horário: 07:00 Clínica: Laboratorio de Anal…" at bounding box center [533, 288] width 321 height 154
radio input "true"
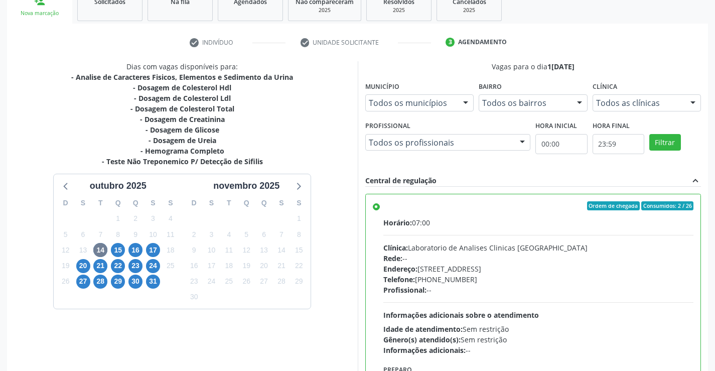
scroll to position [229, 0]
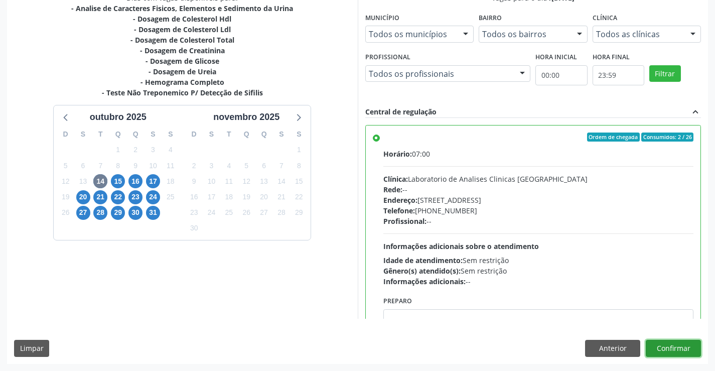
click at [673, 349] on button "Confirmar" at bounding box center [673, 348] width 55 height 17
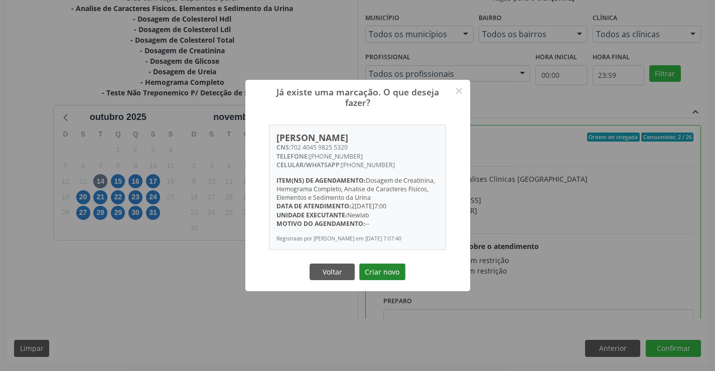
click at [387, 269] on button "Criar novo" at bounding box center [382, 272] width 46 height 17
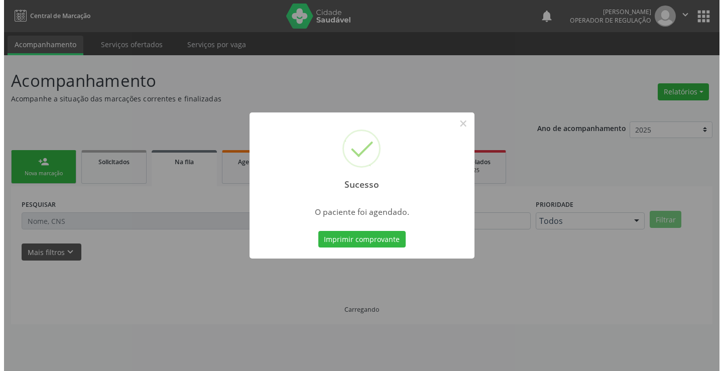
scroll to position [0, 0]
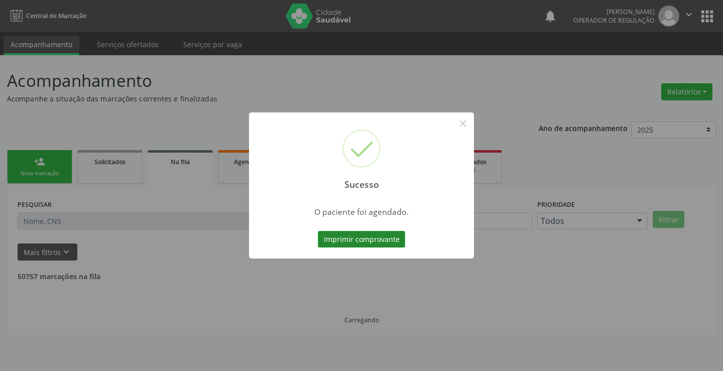
click at [381, 240] on button "Imprimir comprovante" at bounding box center [361, 239] width 87 height 17
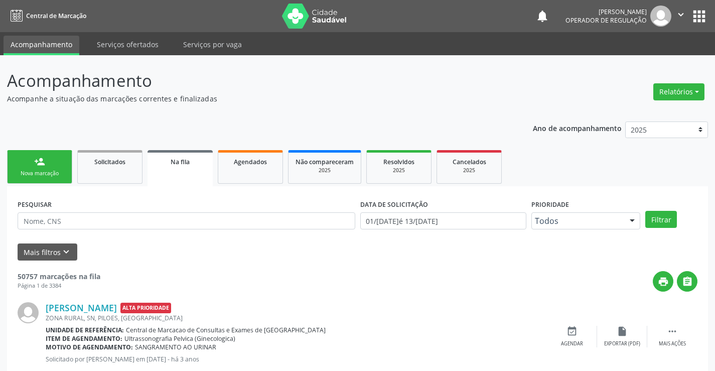
click at [60, 162] on link "person_add Nova marcação" at bounding box center [39, 167] width 65 height 34
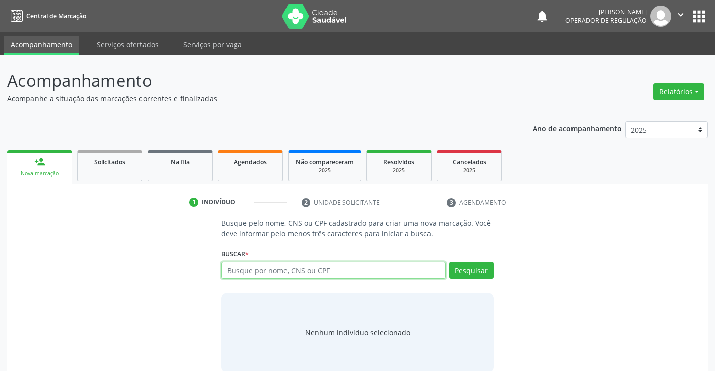
click at [278, 272] on input "text" at bounding box center [333, 269] width 224 height 17
type input "700505950662652"
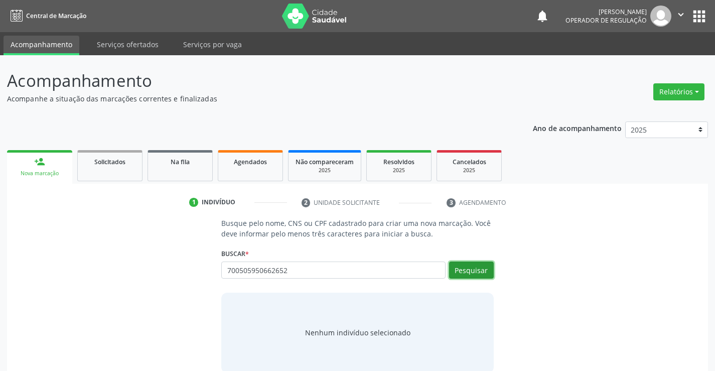
click at [474, 272] on button "Pesquisar" at bounding box center [471, 269] width 45 height 17
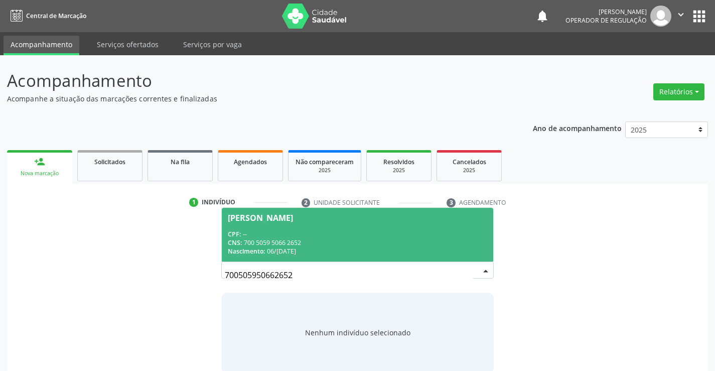
click at [389, 239] on div "CNS: 700 5059 5066 2652" at bounding box center [357, 242] width 259 height 9
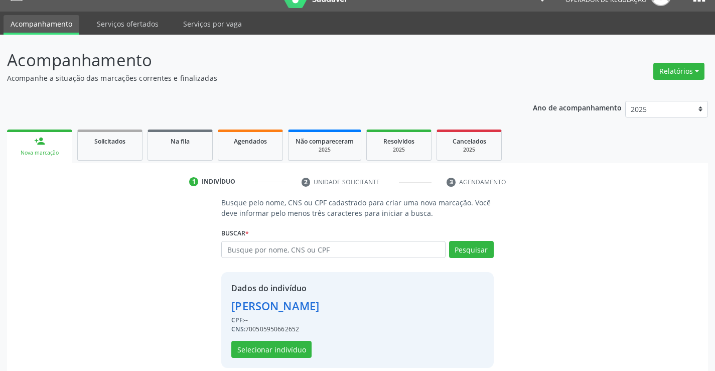
scroll to position [32, 0]
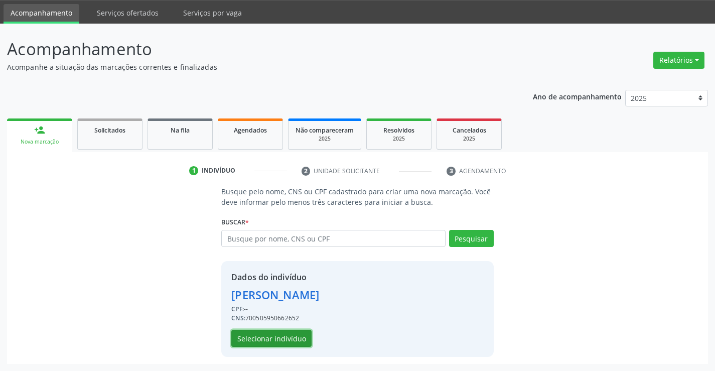
click at [273, 337] on button "Selecionar indivíduo" at bounding box center [271, 338] width 80 height 17
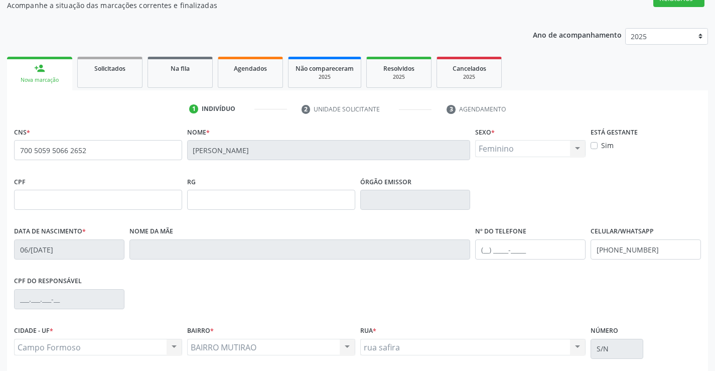
scroll to position [173, 0]
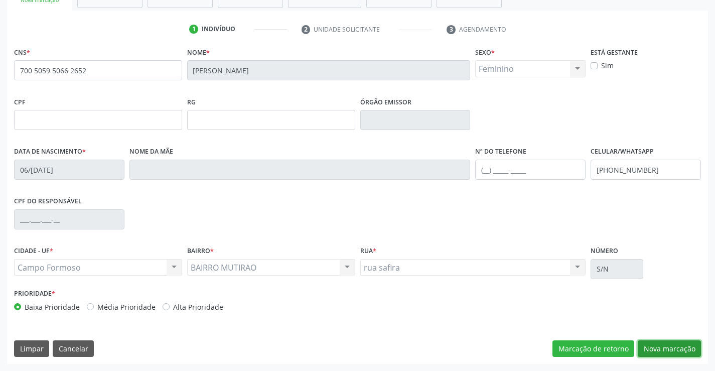
click at [672, 351] on button "Nova marcação" at bounding box center [669, 348] width 63 height 17
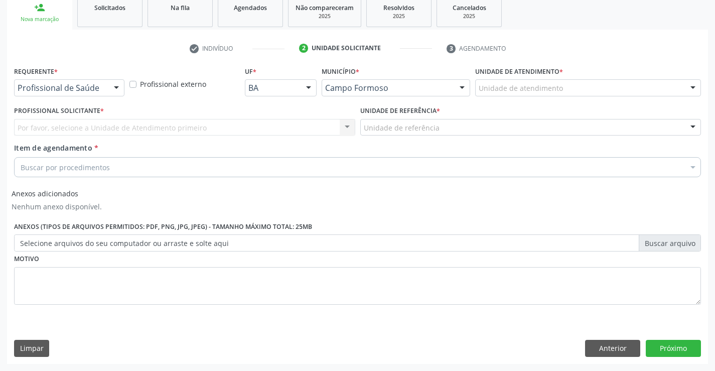
scroll to position [154, 0]
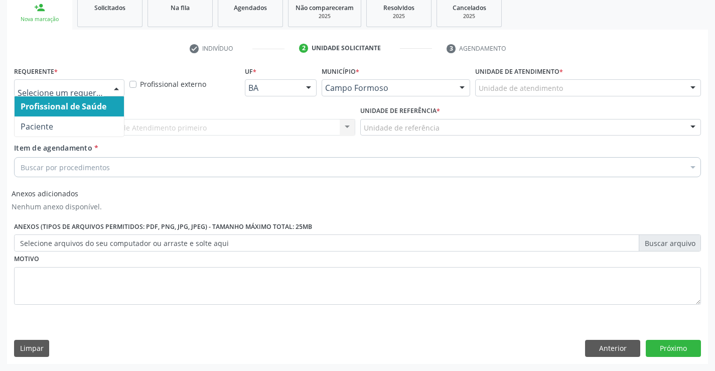
click at [107, 91] on div at bounding box center [69, 87] width 110 height 17
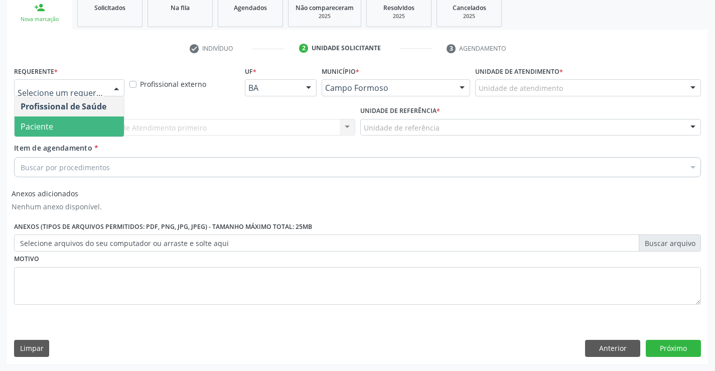
click at [79, 130] on span "Paciente" at bounding box center [69, 126] width 109 height 20
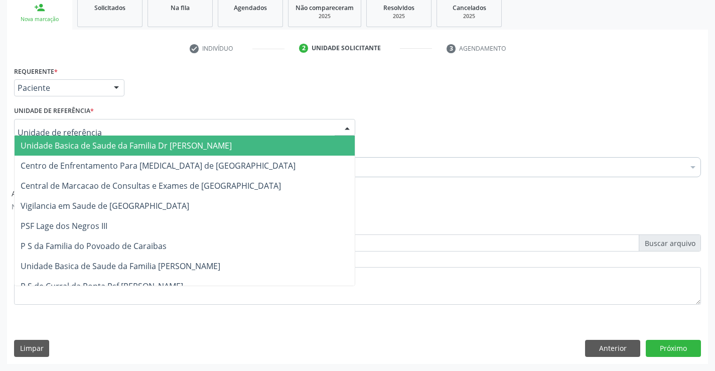
click at [82, 145] on span "Unidade Basica de Saude da Familia Dr [PERSON_NAME]" at bounding box center [126, 145] width 211 height 11
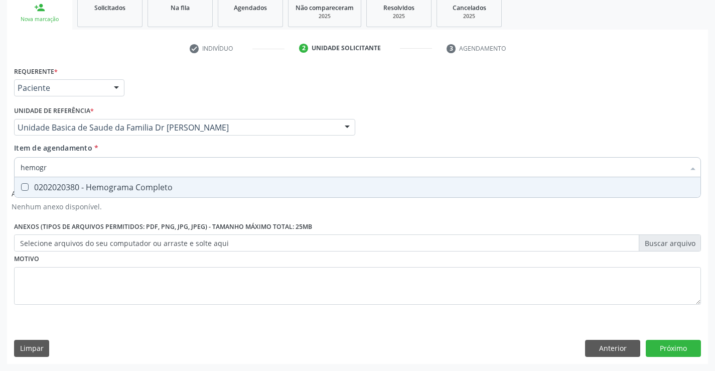
type input "hemogra"
click at [123, 185] on div "0202020380 - Hemograma Completo" at bounding box center [358, 187] width 674 height 8
click at [132, 187] on div "0202020380 - Hemograma Completo" at bounding box center [358, 187] width 674 height 8
checkbox Completo "true"
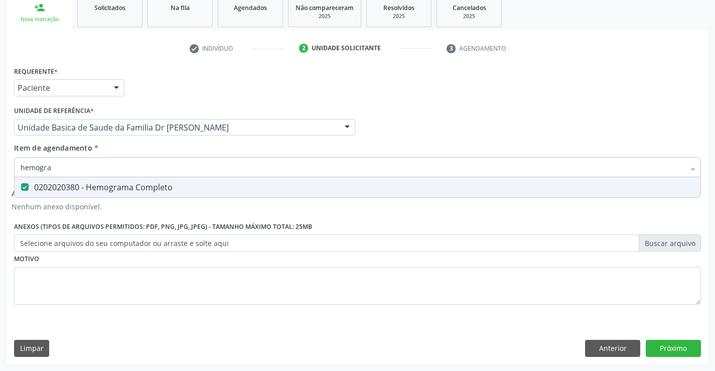
type input "hemogra"
click at [60, 342] on div "Limpar Anterior Próximo" at bounding box center [357, 348] width 687 height 17
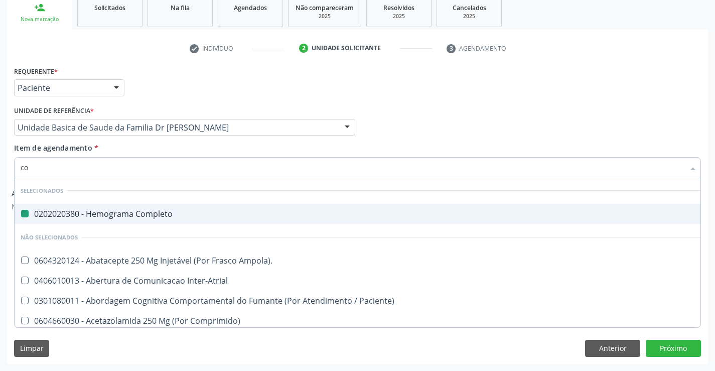
type input "col"
checkbox Completo "false"
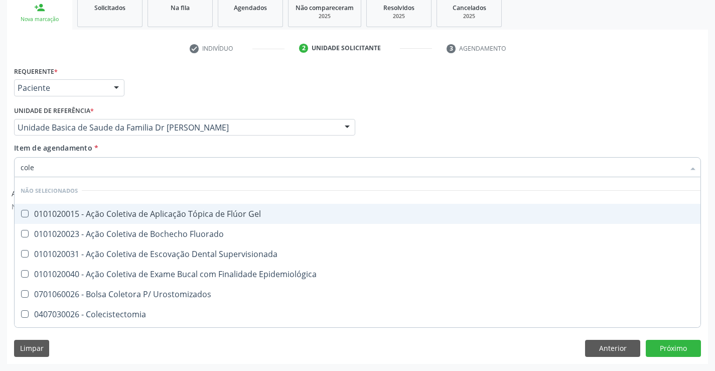
type input "coles"
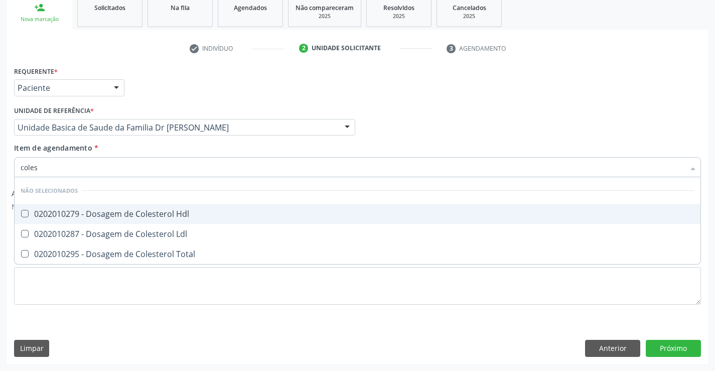
click at [193, 215] on div "0202010279 - Dosagem de Colesterol Hdl" at bounding box center [358, 214] width 674 height 8
checkbox Hdl "true"
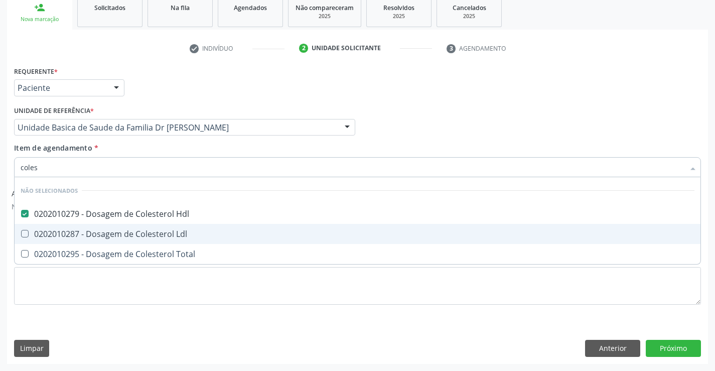
click at [181, 235] on div "0202010287 - Dosagem de Colesterol Ldl" at bounding box center [358, 234] width 674 height 8
checkbox Ldl "true"
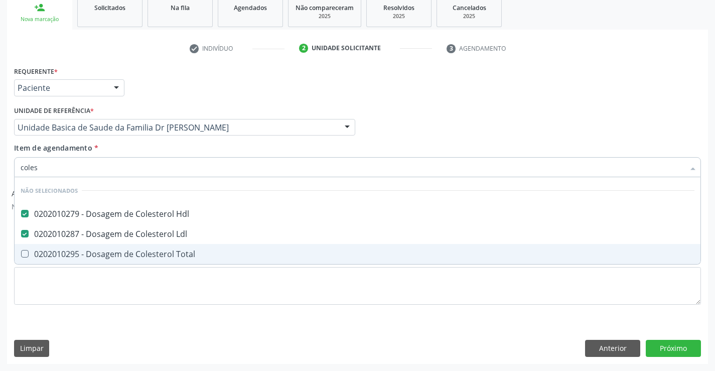
click at [177, 255] on div "0202010295 - Dosagem de Colesterol Total" at bounding box center [358, 254] width 674 height 8
checkbox Total "true"
type input "coles"
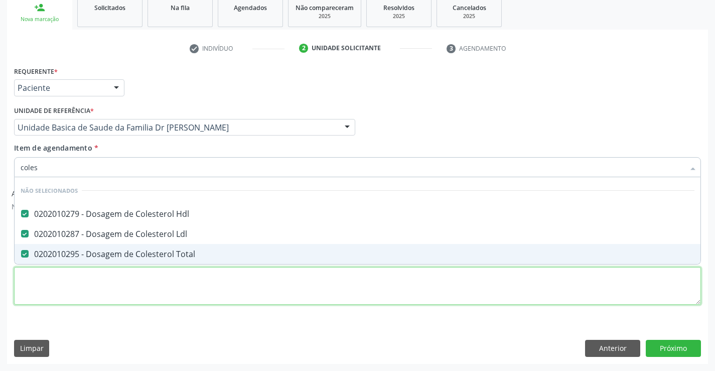
click at [157, 299] on div "Requerente * Paciente Profissional de Saúde Paciente Nenhum resultado encontrad…" at bounding box center [357, 191] width 687 height 255
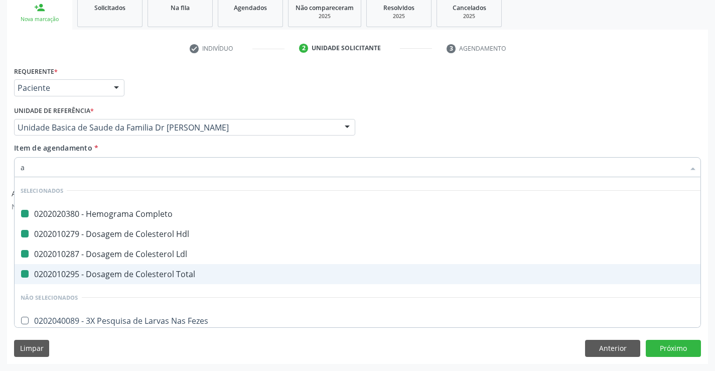
type input "ac"
checkbox Completo "false"
checkbox Ldl "false"
checkbox Hdl "false"
checkbox Total "false"
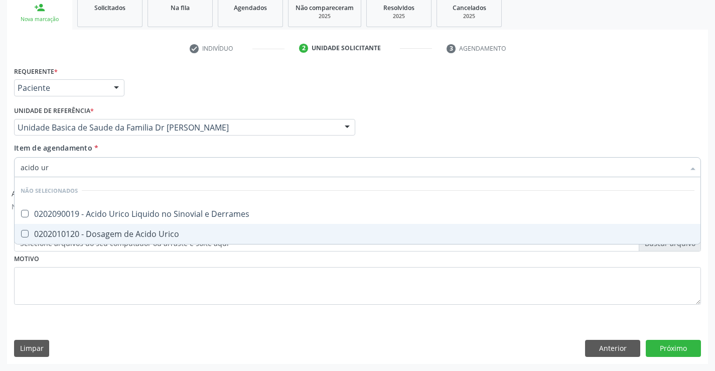
type input "acido uri"
click at [118, 231] on div "0202010120 - Dosagem de Acido Urico" at bounding box center [358, 234] width 674 height 8
checkbox Urico "true"
click at [113, 299] on div "Requerente * Paciente Profissional de Saúde Paciente Nenhum resultado encontrad…" at bounding box center [357, 191] width 687 height 255
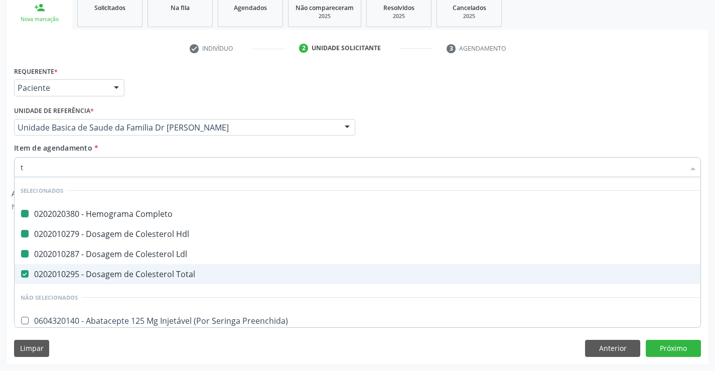
type input "tg"
checkbox Completo "false"
checkbox Hdl "false"
checkbox Ldl "false"
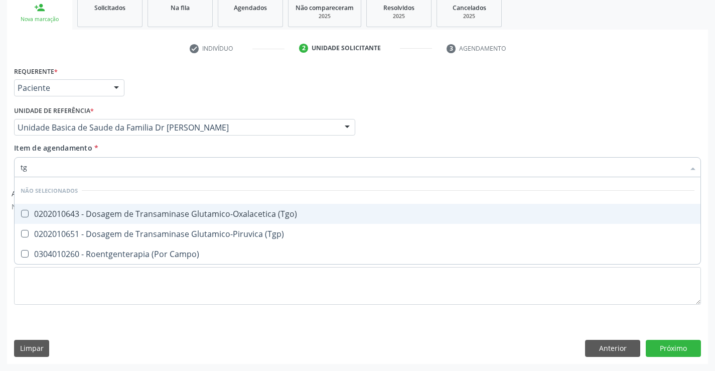
click at [152, 213] on div "0202010643 - Dosagem de Transaminase Glutamico-Oxalacetica (Tgo)" at bounding box center [358, 214] width 674 height 8
checkbox \(Tgo\) "true"
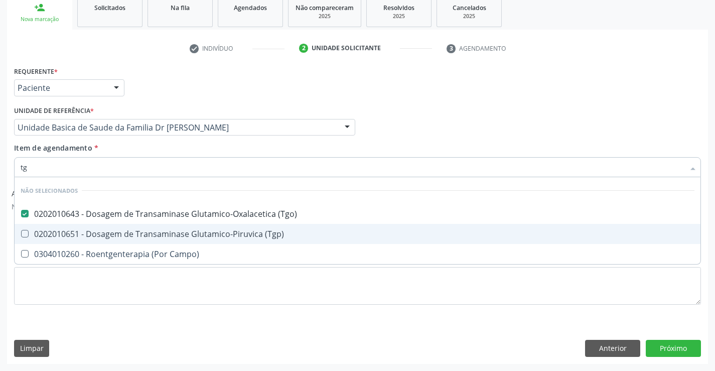
click at [152, 232] on div "0202010651 - Dosagem de Transaminase Glutamico-Piruvica (Tgp)" at bounding box center [358, 234] width 674 height 8
checkbox \(Tgp\) "true"
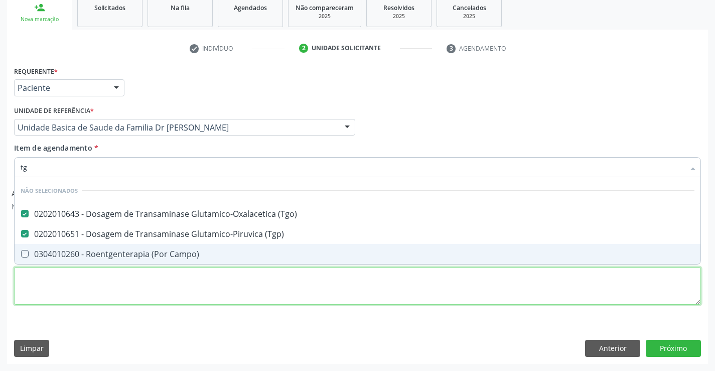
click at [111, 304] on div "Requerente * Paciente Profissional de Saúde Paciente Nenhum resultado encontrad…" at bounding box center [357, 191] width 687 height 255
checkbox Campo\) "true"
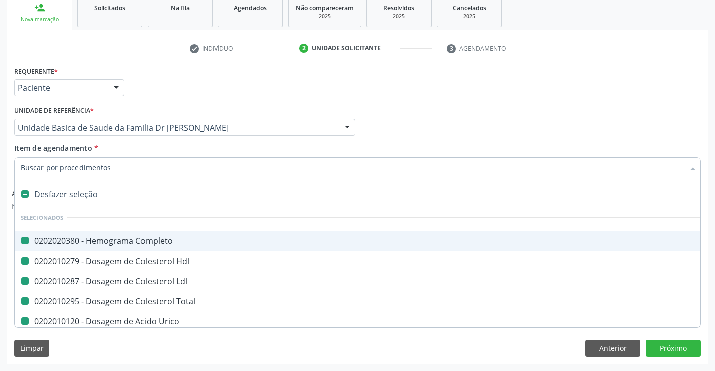
type input "f"
checkbox Completo "false"
checkbox Hdl "false"
checkbox Ldl "false"
checkbox Total "false"
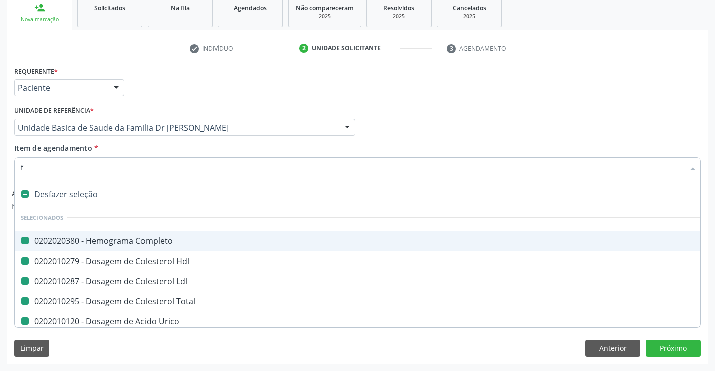
checkbox Urico "false"
checkbox \(Tgo\) "false"
checkbox \(Tgp\) "false"
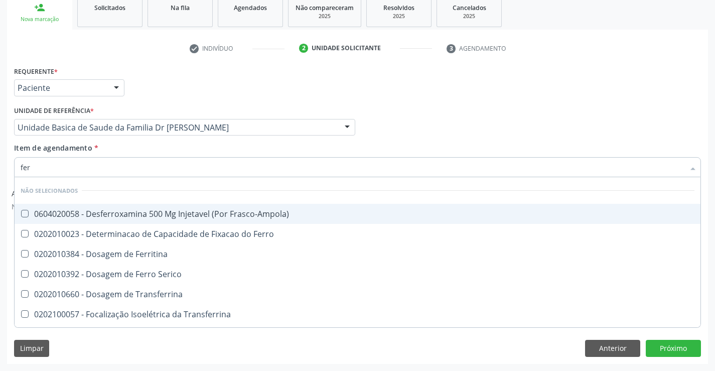
type input "ferr"
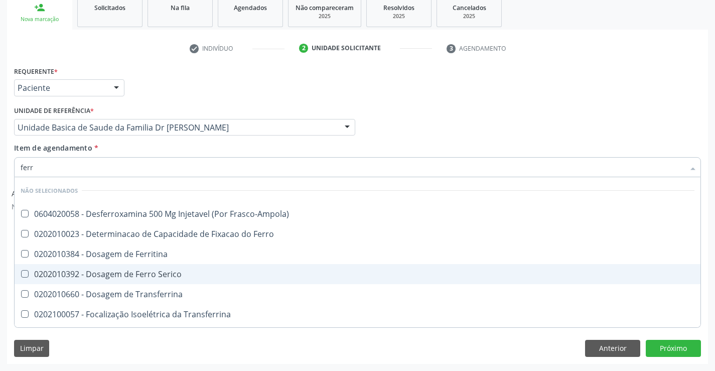
click at [126, 273] on div "0202010392 - Dosagem de Ferro Serico" at bounding box center [358, 274] width 674 height 8
checkbox Serico "true"
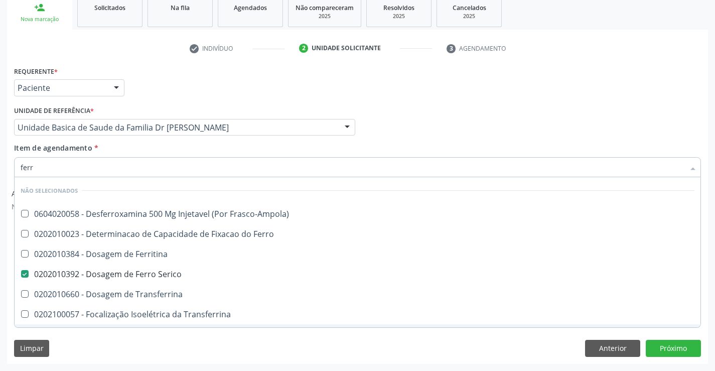
click at [121, 348] on div "Limpar Anterior Próximo" at bounding box center [357, 348] width 687 height 17
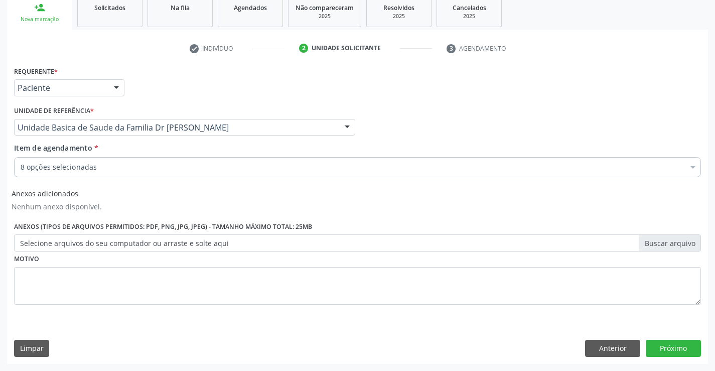
checkbox Completo "true"
checkbox Hdl "true"
checkbox Ldl "true"
checkbox Urico "true"
checkbox \(Tgo\) "true"
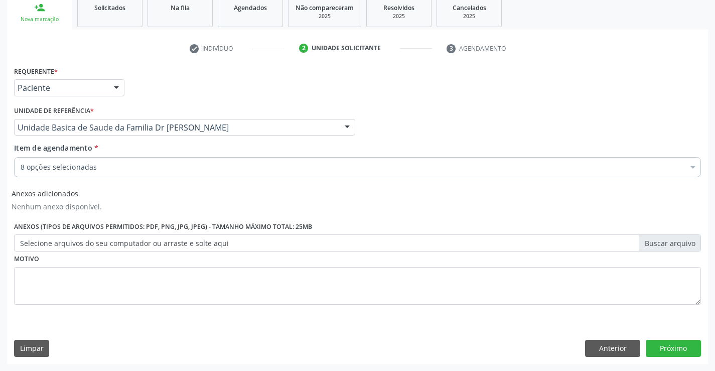
checkbox \(Tgp\) "true"
checkbox Serico "true"
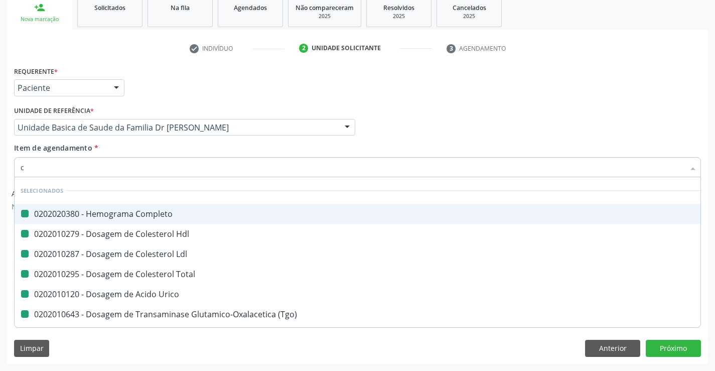
type input "cr"
checkbox Completo "false"
checkbox Hdl "false"
checkbox Ldl "false"
checkbox Total "false"
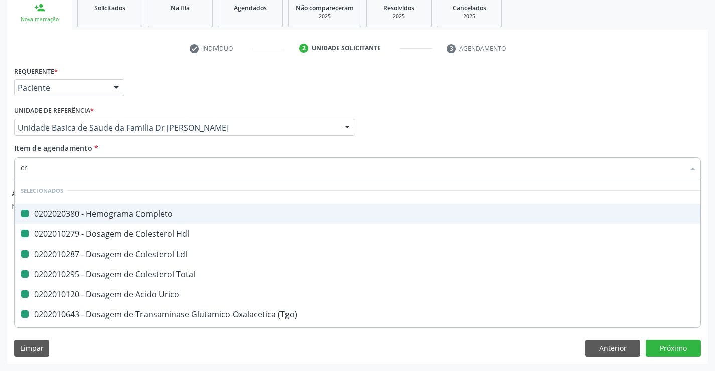
checkbox Urico "false"
checkbox \(Tgo\) "false"
checkbox \(Tgp\) "false"
checkbox Serico "false"
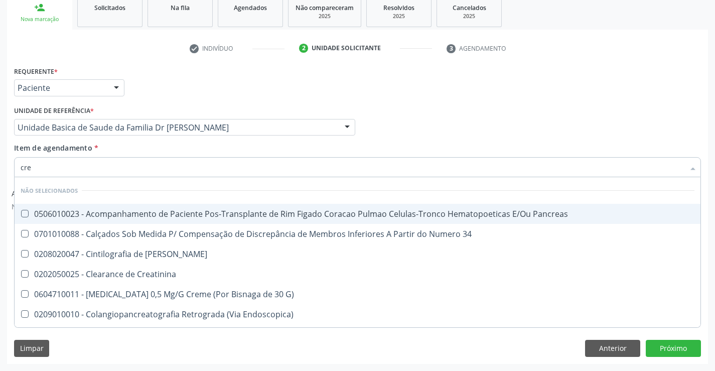
type input "crea"
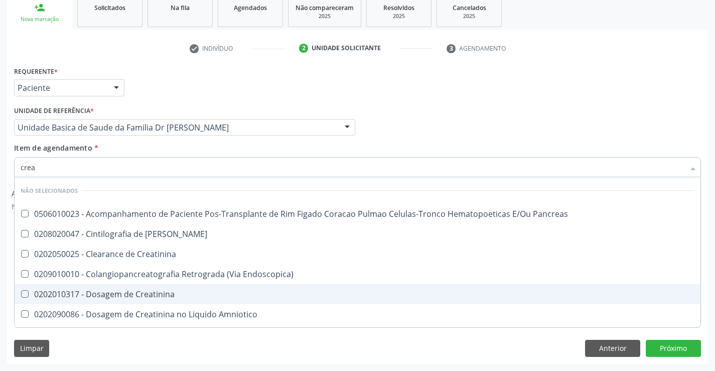
click at [162, 294] on div "0202010317 - Dosagem de Creatinina" at bounding box center [358, 294] width 674 height 8
checkbox Creatinina "true"
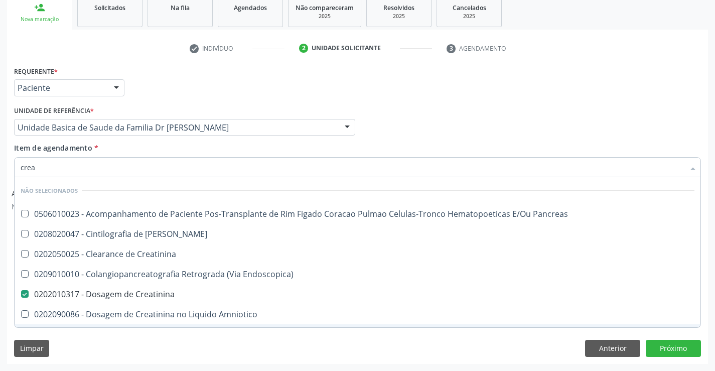
click at [136, 347] on div "Limpar Anterior Próximo" at bounding box center [357, 348] width 687 height 17
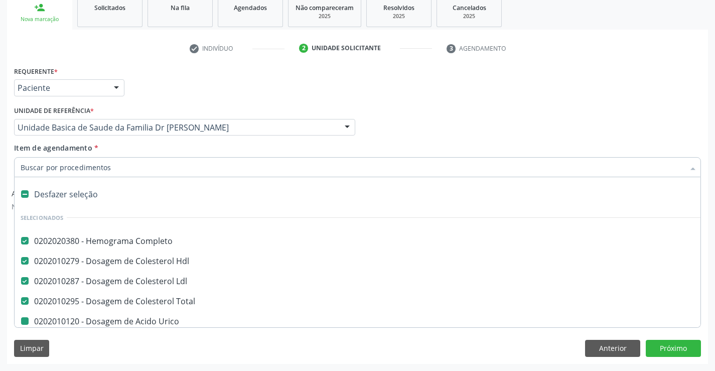
type input "u"
checkbox Urico "false"
checkbox \(Tgo\) "false"
checkbox \(Tgp\) "false"
checkbox Serico "false"
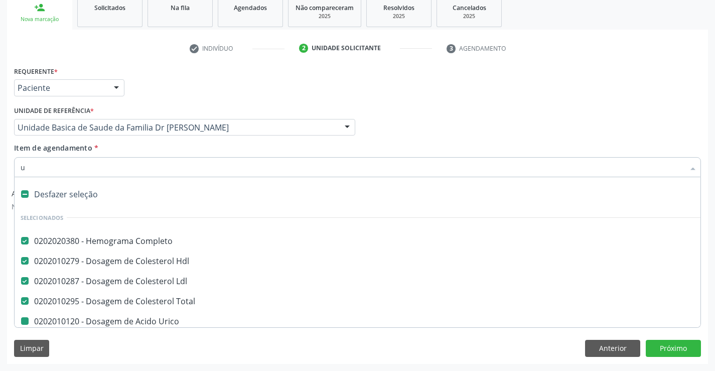
checkbox Creatinina "false"
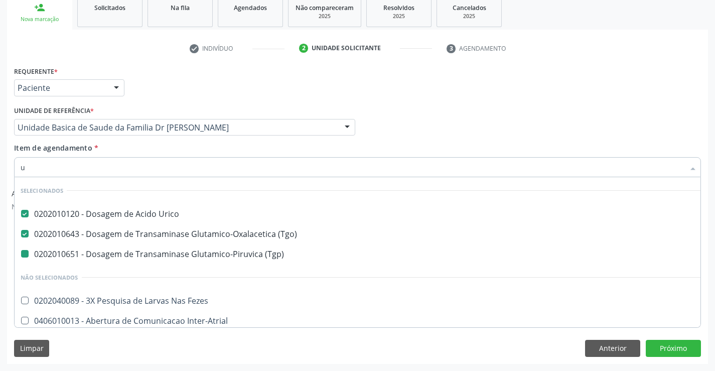
type input "ur"
checkbox \(Tgp\) "false"
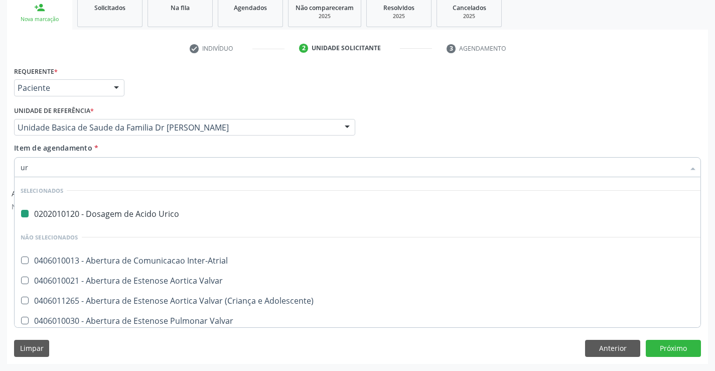
type input "ure"
checkbox Urico "false"
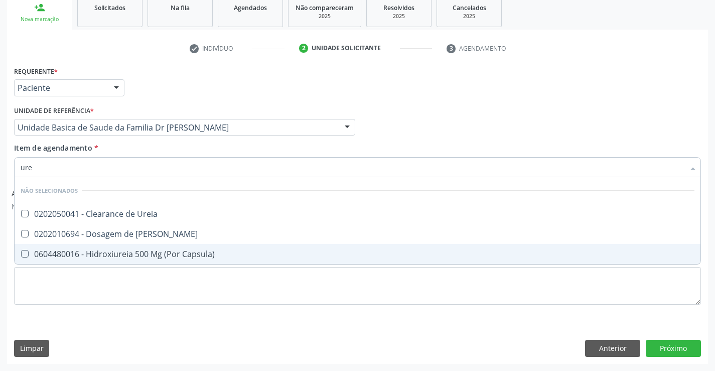
type input "urei"
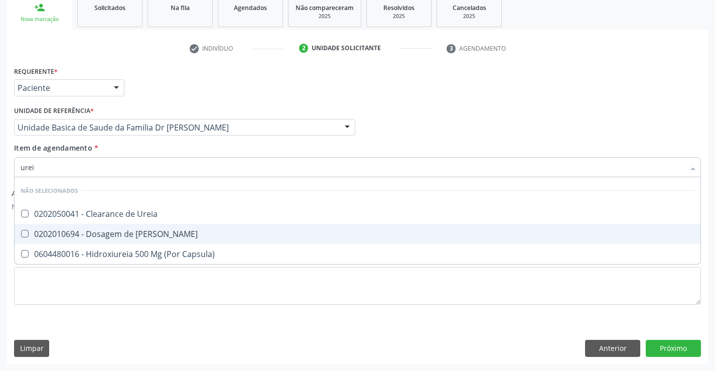
click at [130, 235] on div "0202010694 - Dosagem de [PERSON_NAME]" at bounding box center [358, 234] width 674 height 8
checkbox Ureia "true"
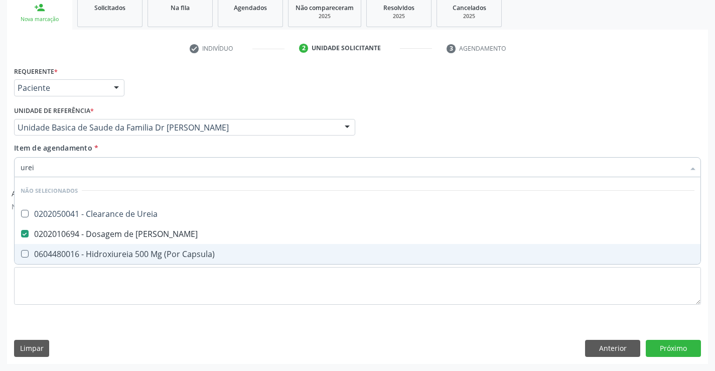
click at [117, 318] on div "Requerente * Paciente Profissional de Saúde Paciente Nenhum resultado encontrad…" at bounding box center [357, 191] width 687 height 255
checkbox Ureia "true"
checkbox Capsula\) "true"
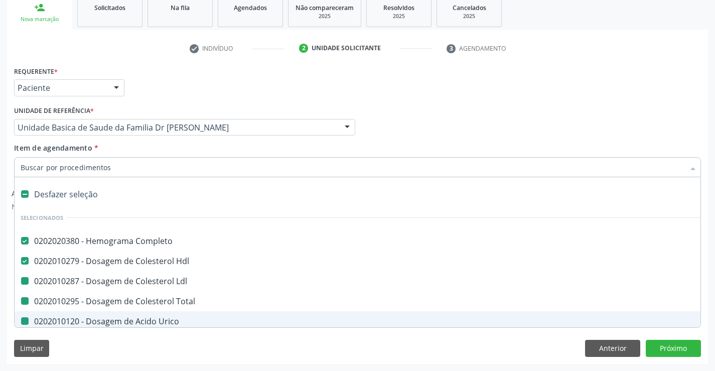
type input "f"
checkbox Ldl "false"
checkbox Total "false"
checkbox Urico "false"
checkbox \(Tgo\) "false"
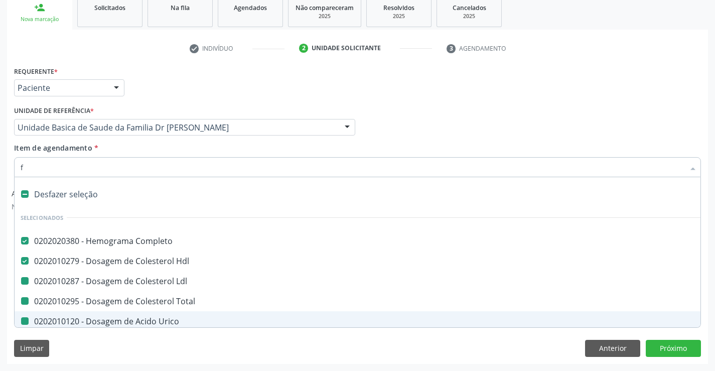
checkbox \(Tgp\) "false"
checkbox Serico "false"
checkbox Creatinina "false"
checkbox Ureia "false"
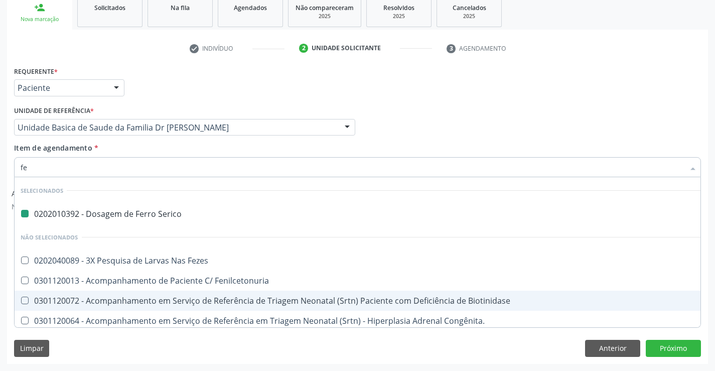
type input "fez"
checkbox Serico "false"
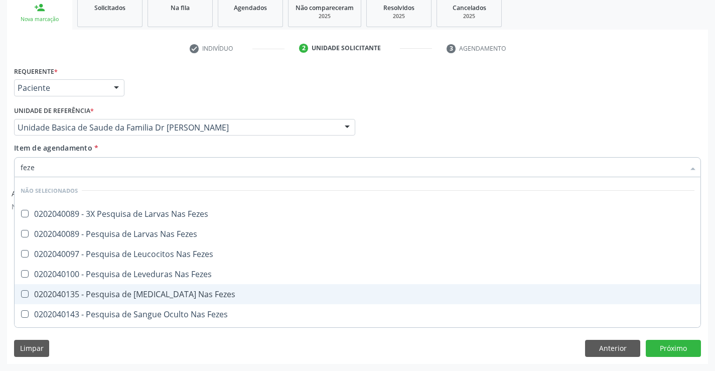
type input "fezes"
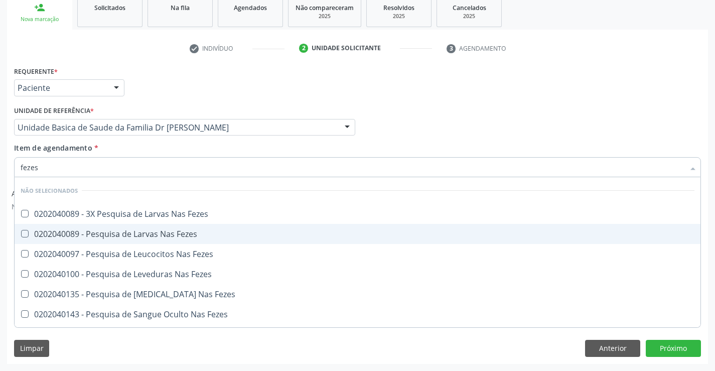
click at [133, 233] on div "0202040089 - Pesquisa de Larvas Nas Fezes" at bounding box center [358, 234] width 674 height 8
checkbox Fezes "true"
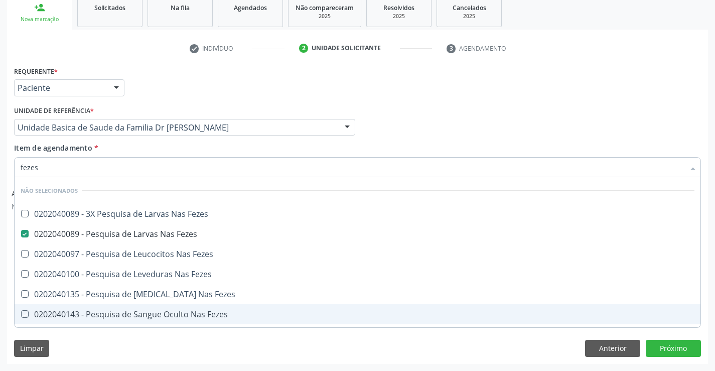
click at [99, 343] on div "Limpar Anterior Próximo" at bounding box center [357, 348] width 687 height 17
checkbox Fezes "true"
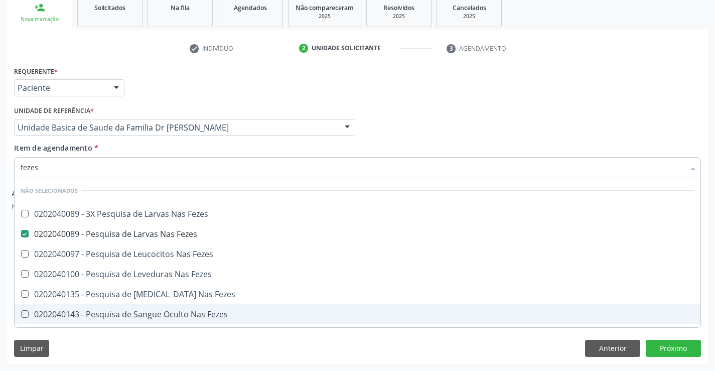
checkbox Fezes "true"
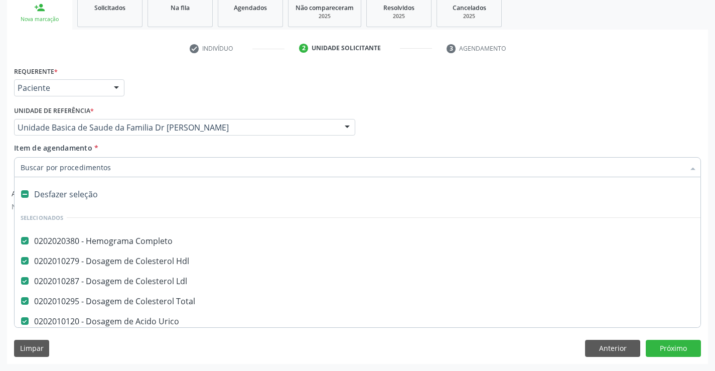
type input "u"
checkbox \(Tgp\) "false"
checkbox Serico "false"
checkbox Creatinina "false"
checkbox Ureia "false"
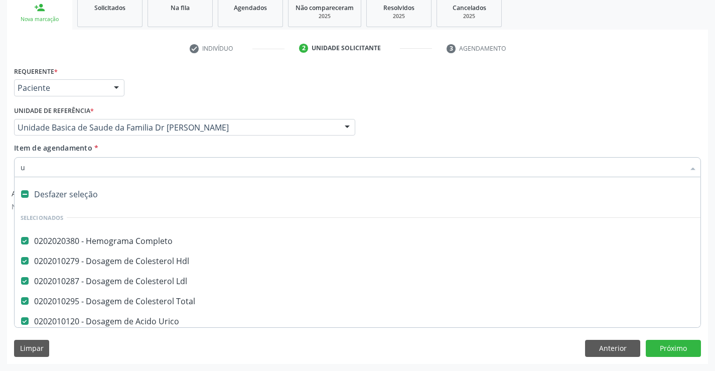
checkbox Fezes "false"
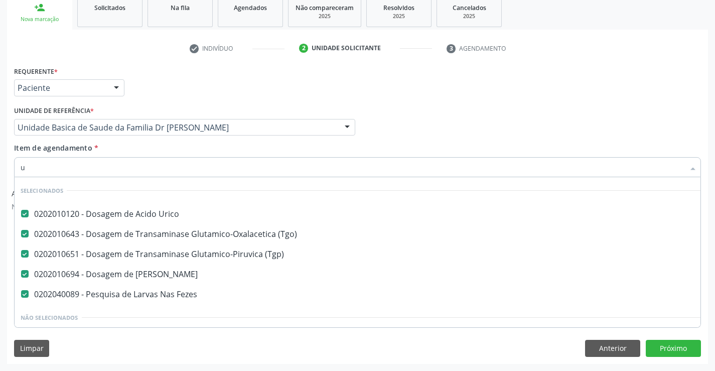
scroll to position [0, 0]
type input "ur"
checkbox Ureia "false"
checkbox Fezes "false"
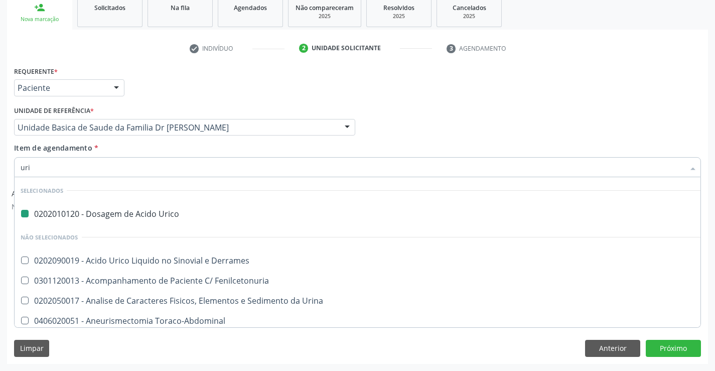
type input "urin"
checkbox Urico "false"
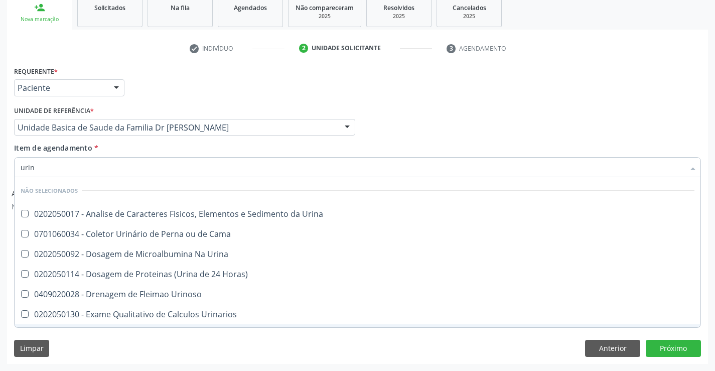
type input "urina"
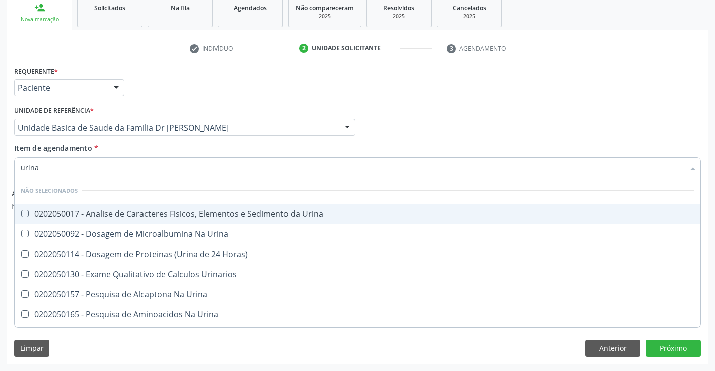
click at [171, 213] on div "0202050017 - Analise de Caracteres Fisicos, Elementos e Sedimento da Urina" at bounding box center [358, 214] width 674 height 8
checkbox Urina "true"
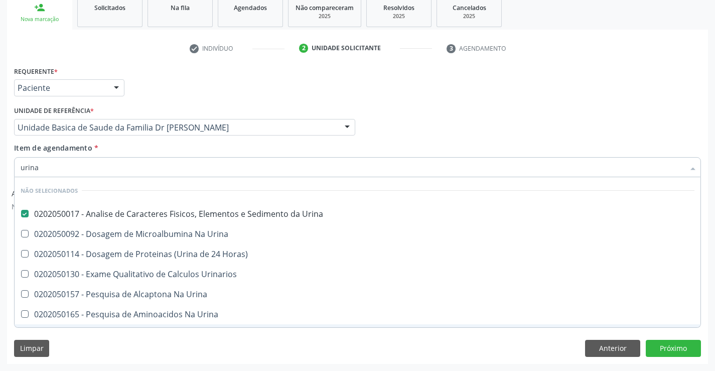
click at [146, 343] on div "Limpar Anterior Próximo" at bounding box center [357, 348] width 687 height 17
checkbox Urinarios "true"
checkbox Urina "true"
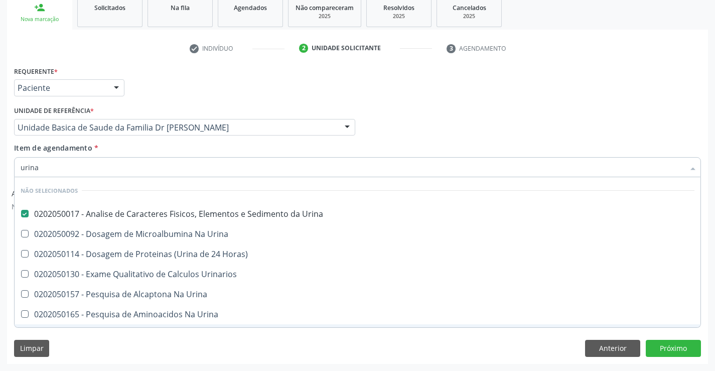
checkbox Urina "true"
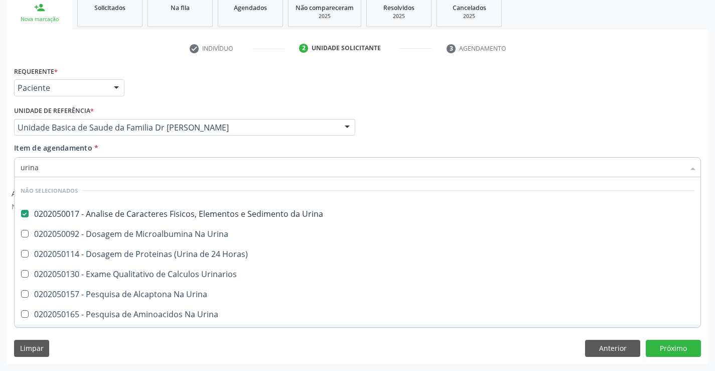
checkbox Horas\) "true"
checkbox Urina "true"
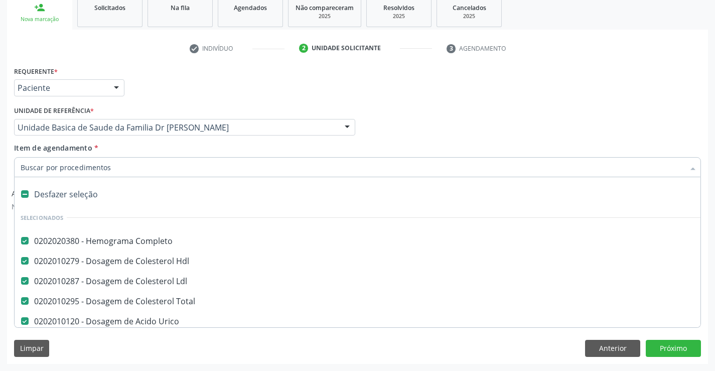
type input "c"
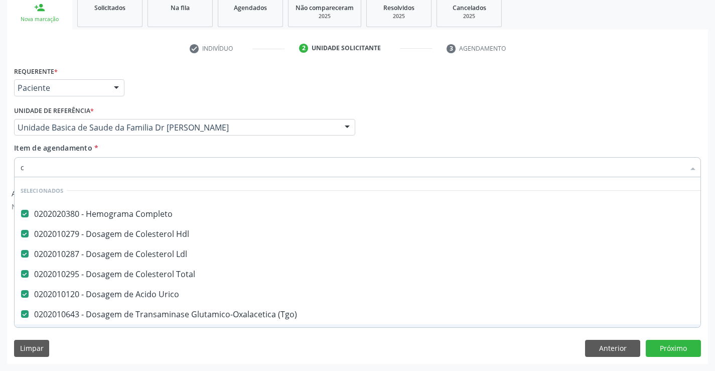
checkbox Preenchida\) "false"
type input "col"
checkbox Urico "false"
checkbox \(Tgp\) "false"
checkbox Serico "false"
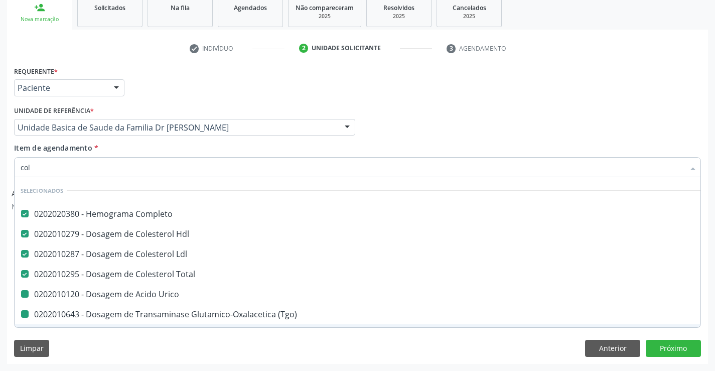
checkbox Urina "false"
checkbox \(Tgo\) "false"
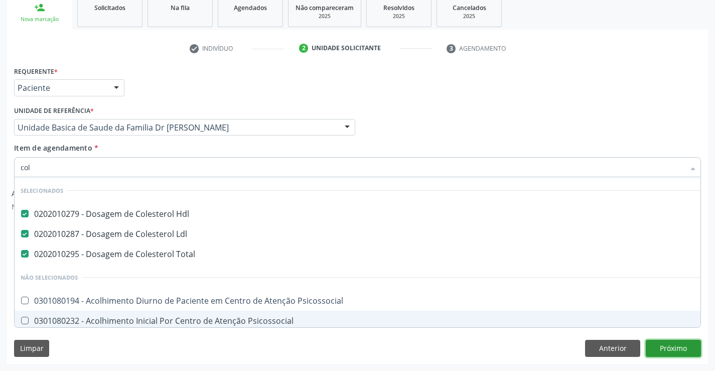
click at [682, 354] on button "Próximo" at bounding box center [673, 348] width 55 height 17
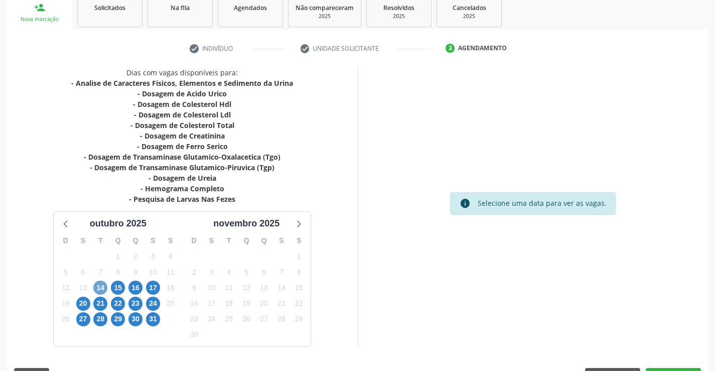
click at [104, 286] on span "14" at bounding box center [100, 288] width 14 height 14
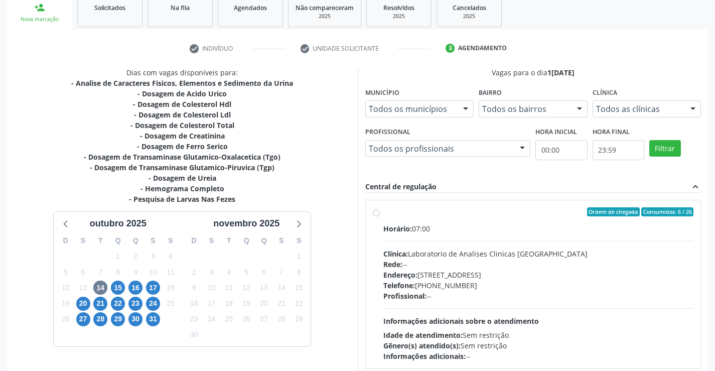
click at [383, 214] on label "Ordem de chegada Consumidos: 6 / 26 Horário: 07:00 Clínica: Laboratorio de Anal…" at bounding box center [538, 284] width 311 height 154
click at [378, 214] on input "Ordem de chegada Consumidos: 6 / 26 Horário: 07:00 Clínica: Laboratorio de Anal…" at bounding box center [376, 211] width 7 height 9
radio input "true"
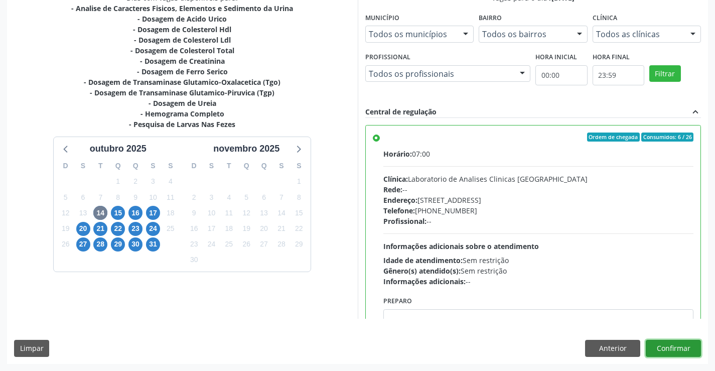
click at [682, 349] on button "Confirmar" at bounding box center [673, 348] width 55 height 17
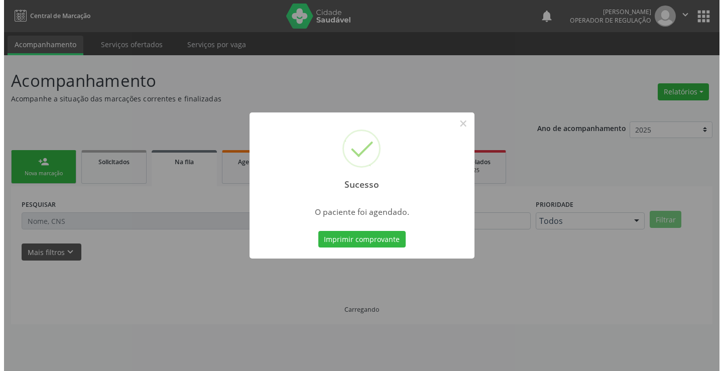
scroll to position [0, 0]
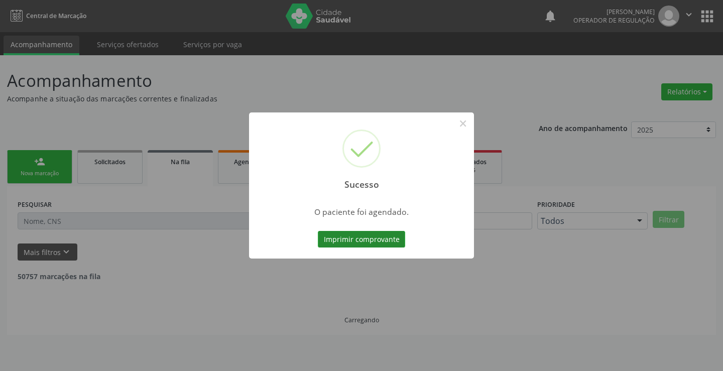
click at [346, 237] on button "Imprimir comprovante" at bounding box center [361, 239] width 87 height 17
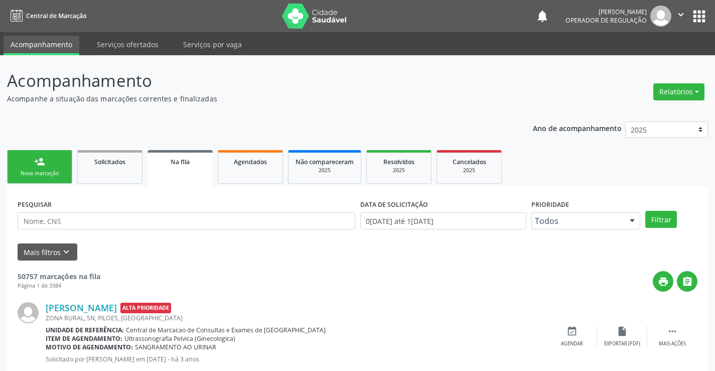
click at [45, 165] on link "person_add Nova marcação" at bounding box center [39, 167] width 65 height 34
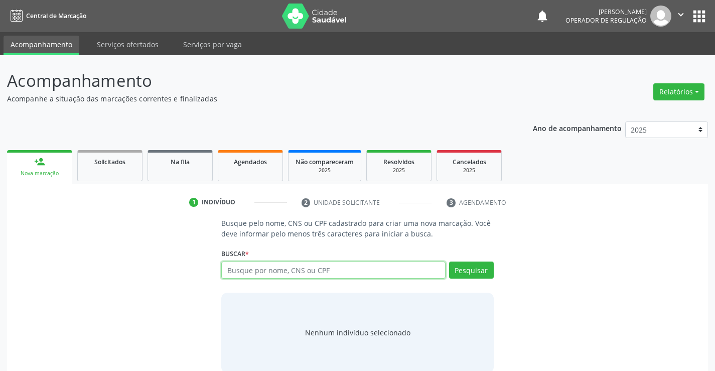
click at [313, 270] on input "text" at bounding box center [333, 269] width 224 height 17
type input "706203059757064"
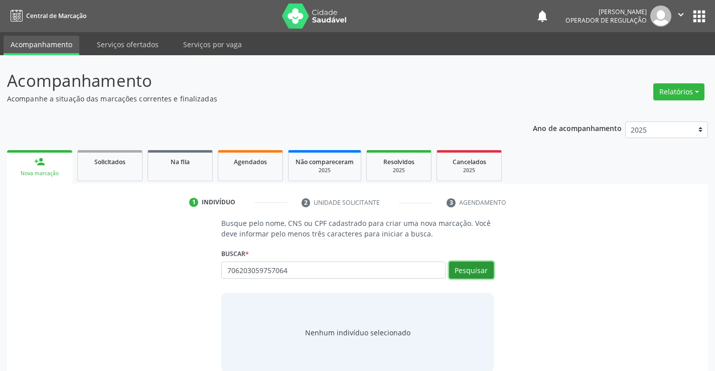
click at [468, 271] on button "Pesquisar" at bounding box center [471, 269] width 45 height 17
type input "706203059757064"
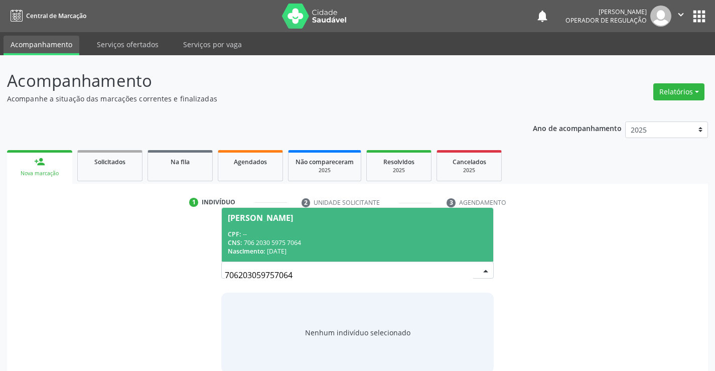
click at [367, 236] on div "CPF: --" at bounding box center [357, 234] width 259 height 9
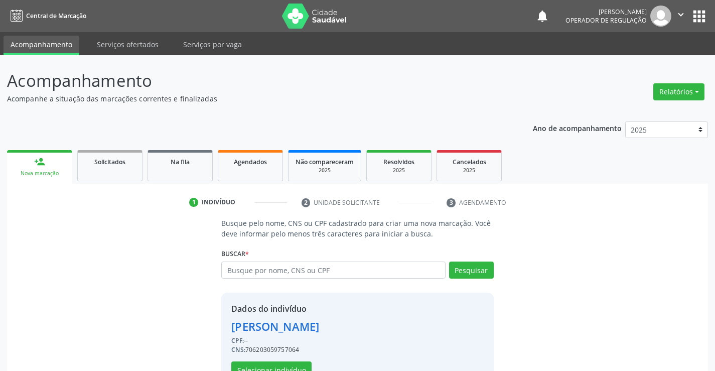
scroll to position [32, 0]
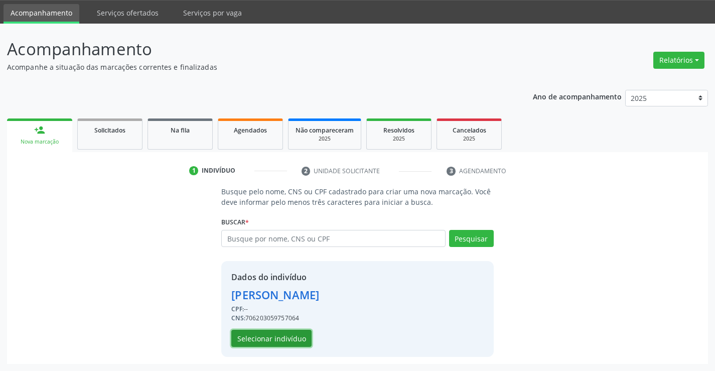
click at [285, 338] on button "Selecionar indivíduo" at bounding box center [271, 338] width 80 height 17
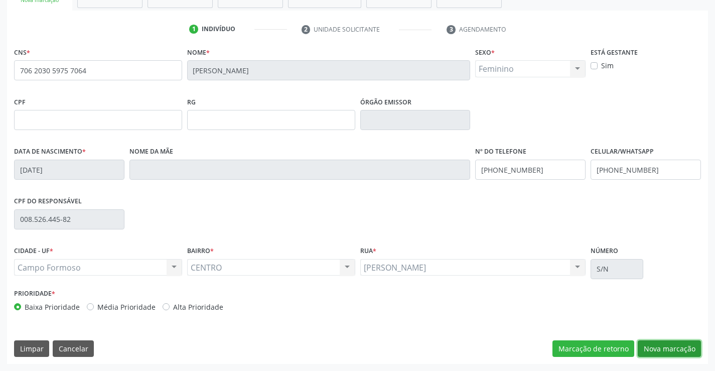
click at [658, 350] on button "Nova marcação" at bounding box center [669, 348] width 63 height 17
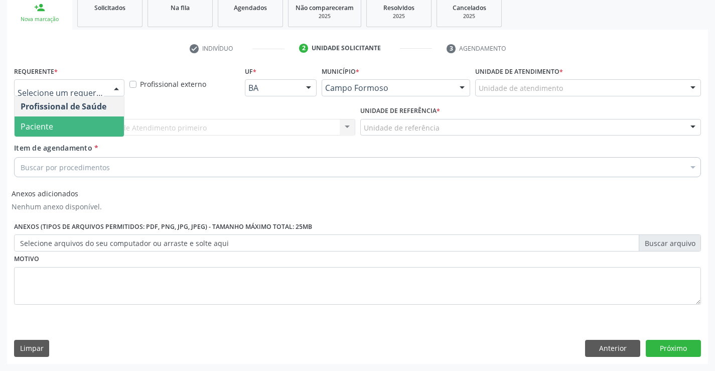
click at [77, 118] on span "Paciente" at bounding box center [69, 126] width 109 height 20
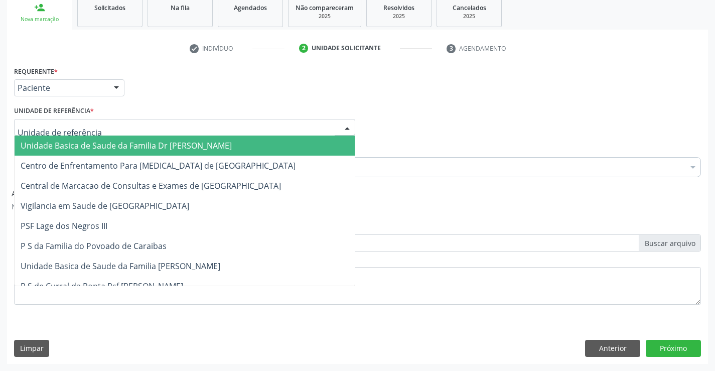
click at [91, 145] on span "Unidade Basica de Saude da Familia Dr [PERSON_NAME]" at bounding box center [126, 145] width 211 height 11
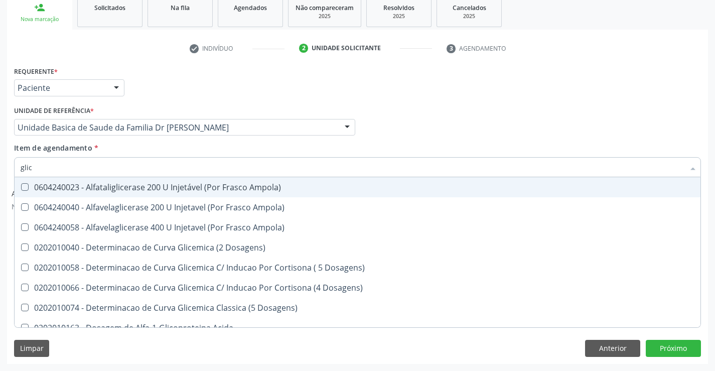
type input "glico"
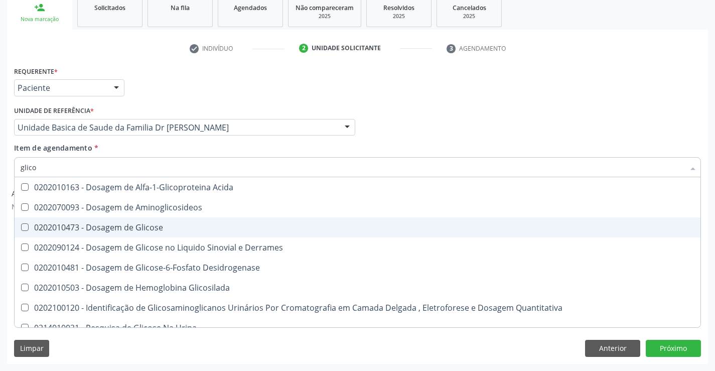
click at [137, 227] on div "0202010473 - Dosagem de Glicose" at bounding box center [358, 227] width 674 height 8
checkbox Glicose "true"
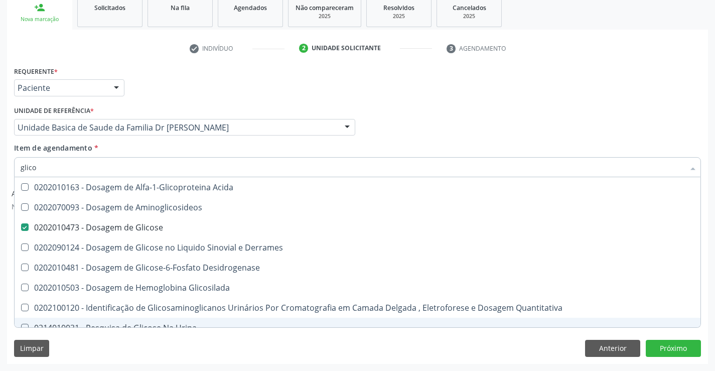
type input "glico"
click at [90, 339] on div "Requerente * Paciente Profissional de Saúde Paciente Nenhum resultado encontrad…" at bounding box center [357, 214] width 701 height 300
checkbox Aminoglicosideos "true"
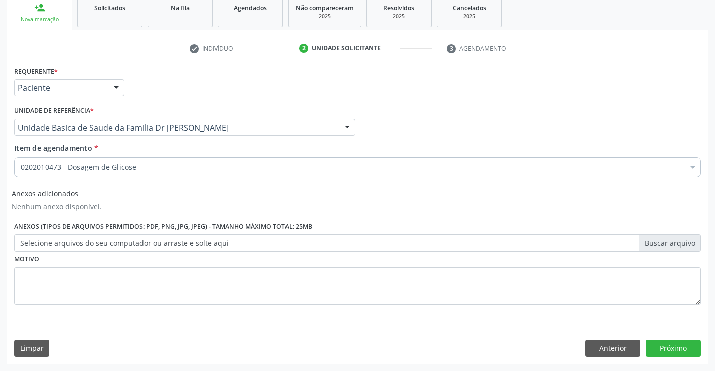
click at [21, 166] on input "Item de agendamento *" at bounding box center [21, 167] width 0 height 20
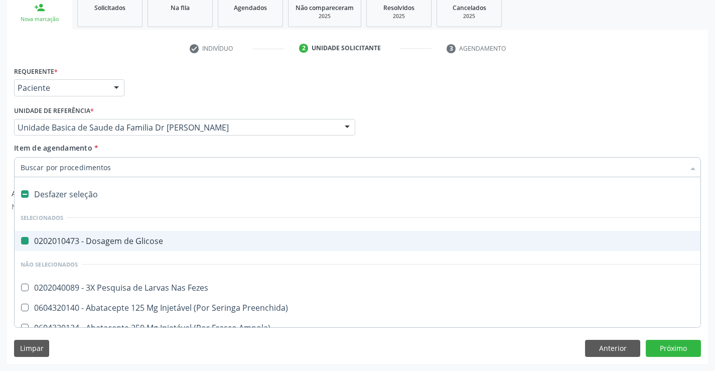
type input "h"
checkbox Glicose "false"
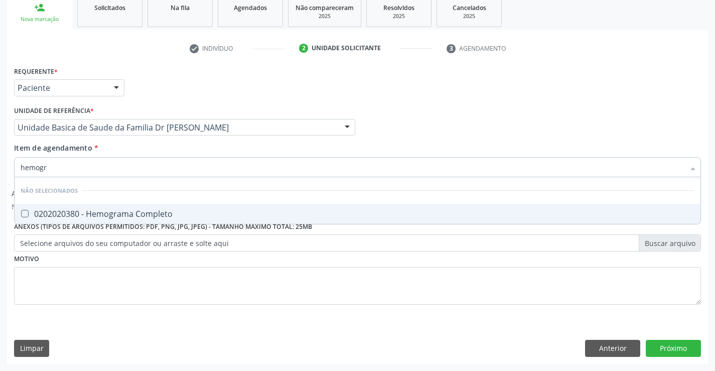
type input "hemogra"
click at [125, 210] on div "0202020380 - Hemograma Completo" at bounding box center [358, 214] width 674 height 8
checkbox Completo "true"
type input "hemogra"
click at [113, 278] on div "Requerente * Paciente Profissional de Saúde Paciente Nenhum resultado encontrad…" at bounding box center [357, 191] width 687 height 255
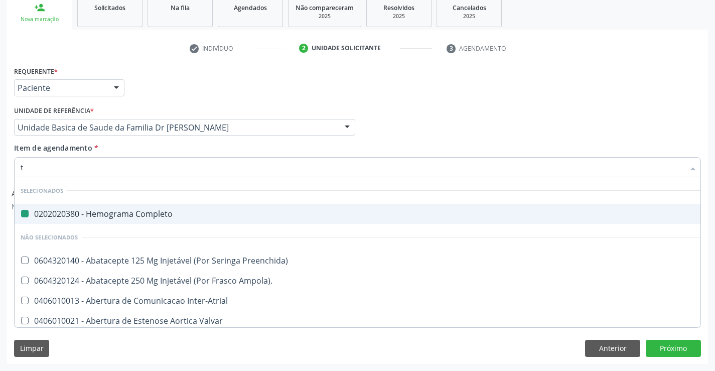
type input "tr"
checkbox Completo "false"
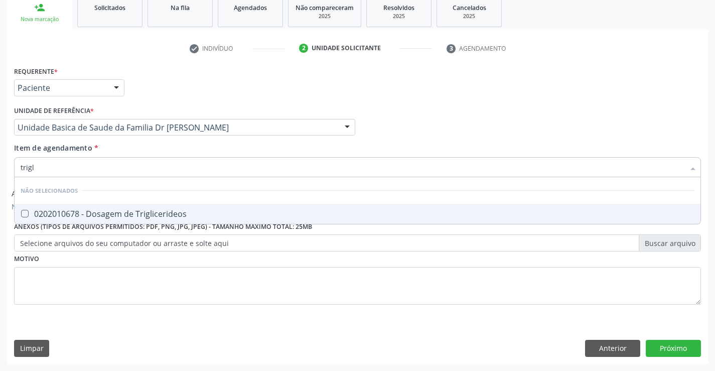
type input "trigli"
click at [138, 214] on div "0202010678 - Dosagem de Triglicerideos" at bounding box center [358, 214] width 674 height 8
checkbox Triglicerideos "true"
type input "trigli"
click at [101, 292] on div "Requerente * Paciente Profissional de Saúde Paciente Nenhum resultado encontrad…" at bounding box center [357, 191] width 687 height 255
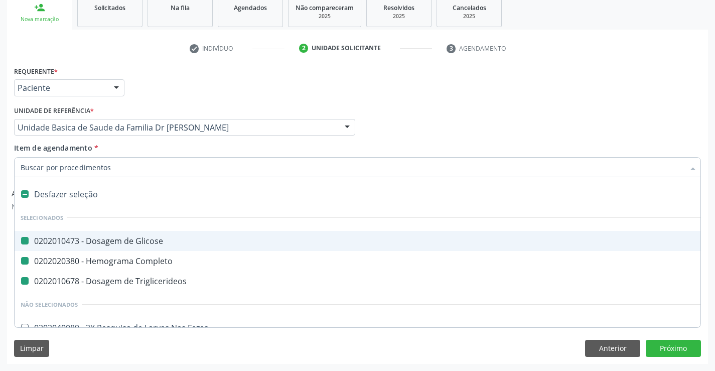
type input "u"
checkbox Glicose "false"
checkbox Completo "false"
checkbox Triglicerideos "false"
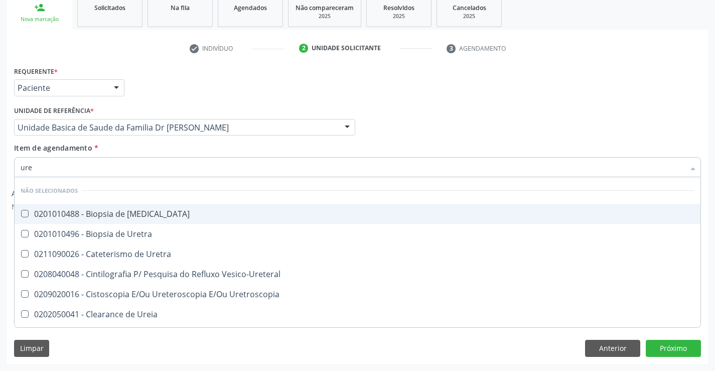
type input "urei"
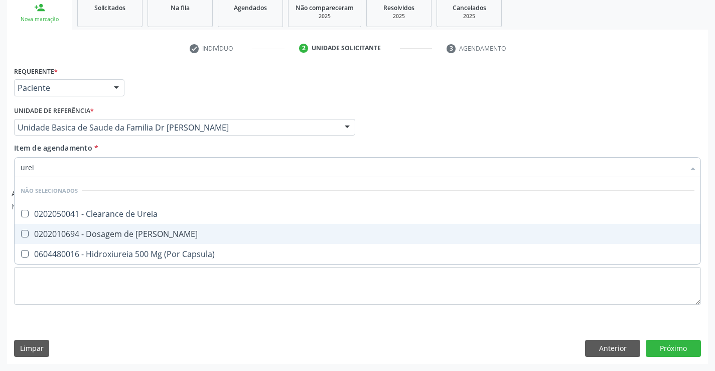
click at [123, 233] on div "0202010694 - Dosagem de [PERSON_NAME]" at bounding box center [358, 234] width 674 height 8
checkbox Ureia "true"
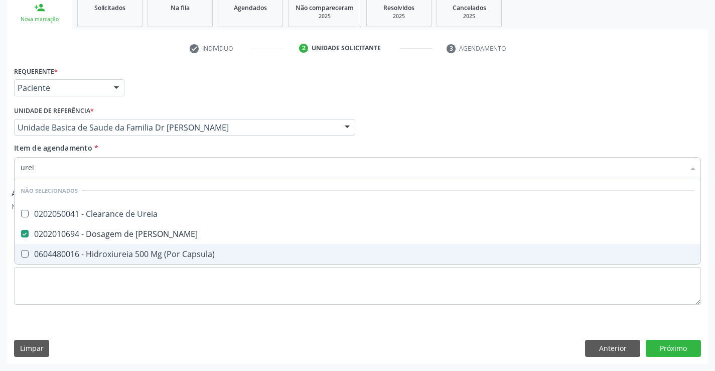
type input "urei"
click at [108, 316] on div "Requerente * Paciente Profissional de Saúde Paciente Nenhum resultado encontrad…" at bounding box center [357, 191] width 687 height 255
checkbox Ureia "true"
checkbox Capsula\) "true"
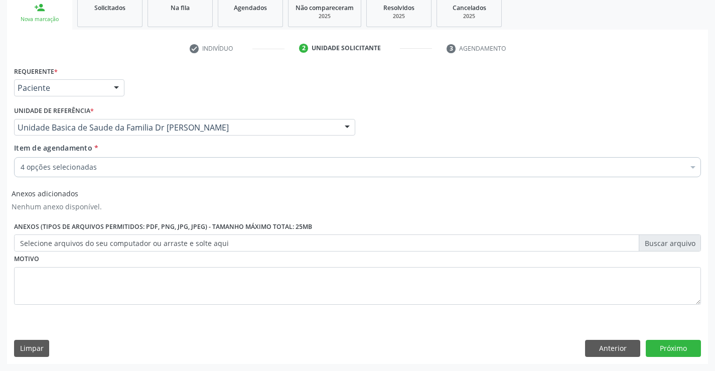
click at [100, 162] on div "4 opções selecionadas" at bounding box center [357, 167] width 687 height 20
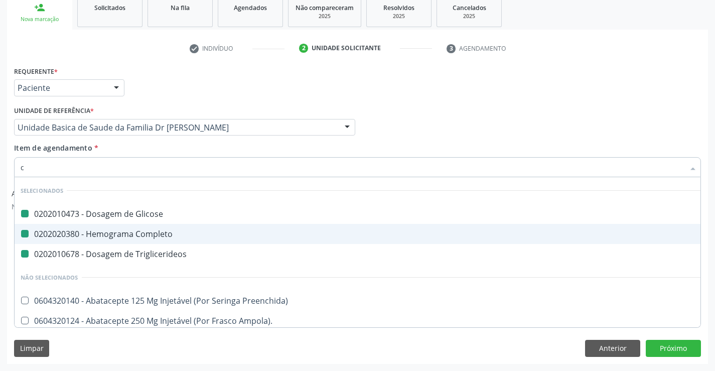
type input "cr"
checkbox Glicose "false"
checkbox Completo "false"
checkbox Triglicerideos "false"
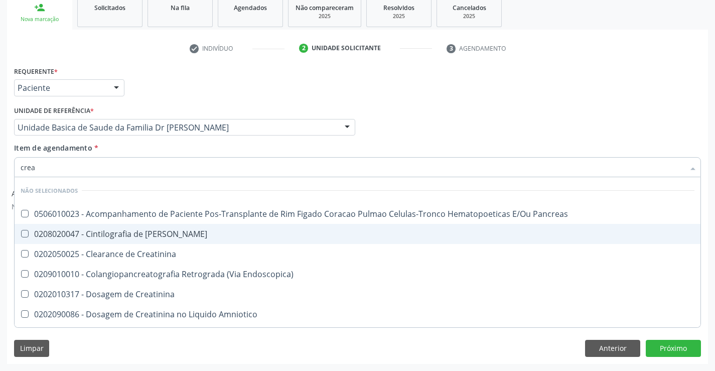
type input "creat"
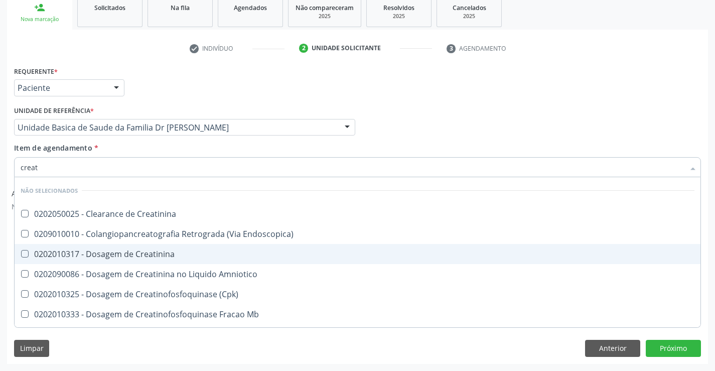
click at [127, 250] on div "0202010317 - Dosagem de Creatinina" at bounding box center [358, 254] width 674 height 8
checkbox Creatinina "true"
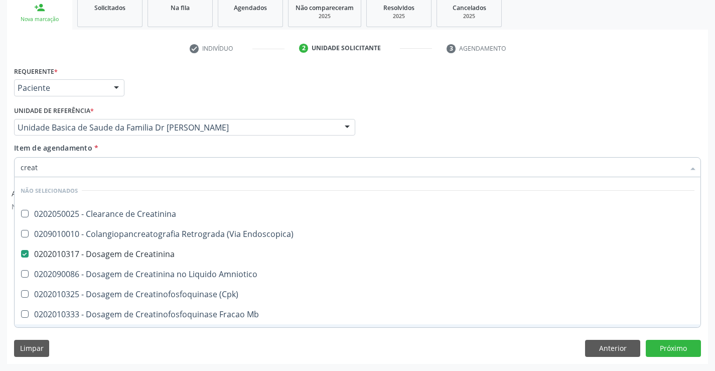
click at [122, 352] on div "Limpar Anterior Próximo" at bounding box center [357, 348] width 687 height 17
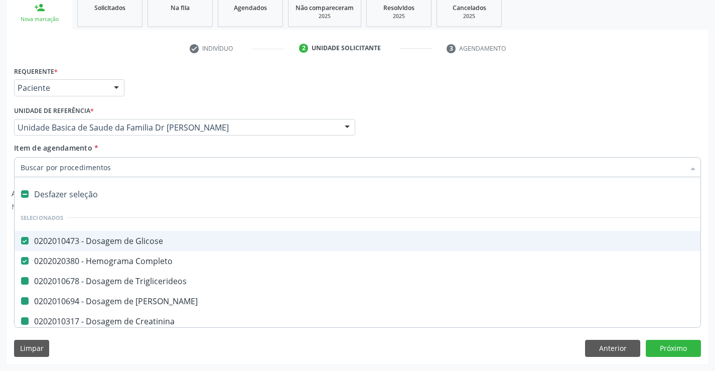
type input "u"
checkbox Triglicerideos "false"
checkbox Creatinina "false"
checkbox Ureia "false"
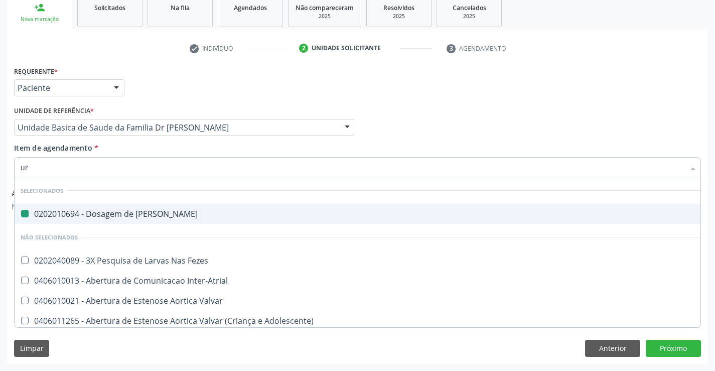
type input "uri"
checkbox Ureia "false"
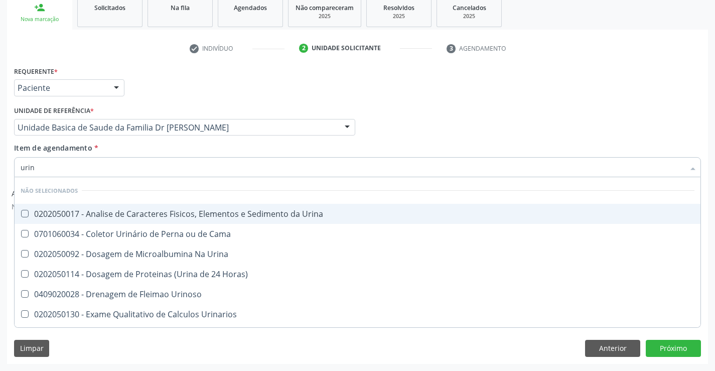
type input "urina"
click at [140, 210] on div "0202050017 - Analise de Caracteres Fisicos, Elementos e Sedimento da Urina" at bounding box center [358, 214] width 674 height 8
checkbox Urina "true"
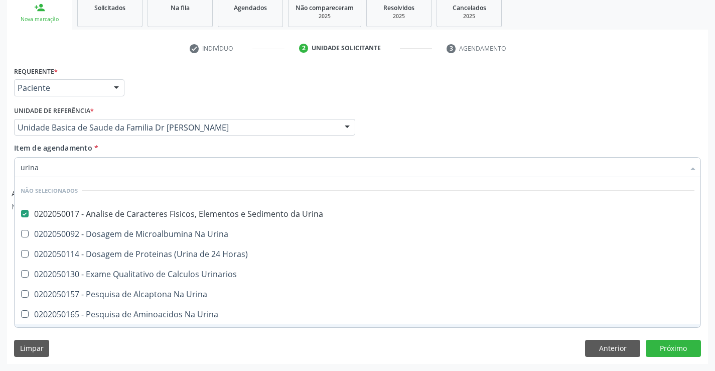
click at [127, 337] on div "Requerente * Paciente Profissional de Saúde Paciente Nenhum resultado encontrad…" at bounding box center [357, 214] width 701 height 300
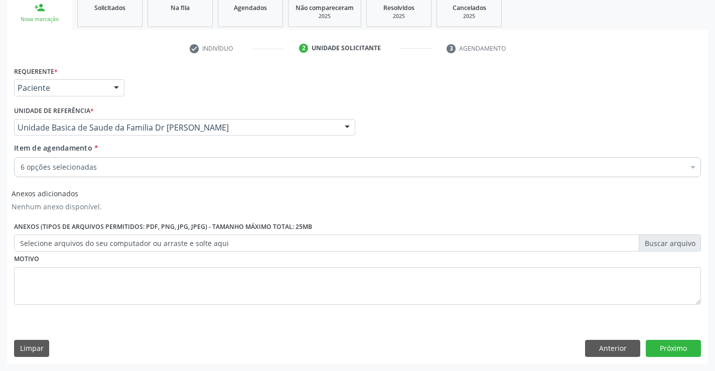
scroll to position [0, 0]
click at [150, 160] on div "6 opções selecionadas" at bounding box center [357, 167] width 687 height 20
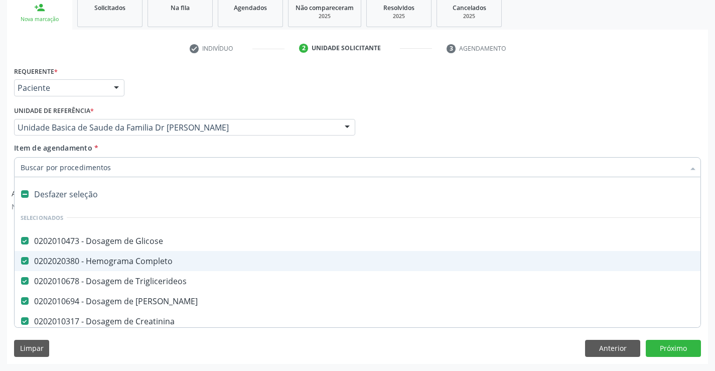
type input "t"
checkbox Urina "false"
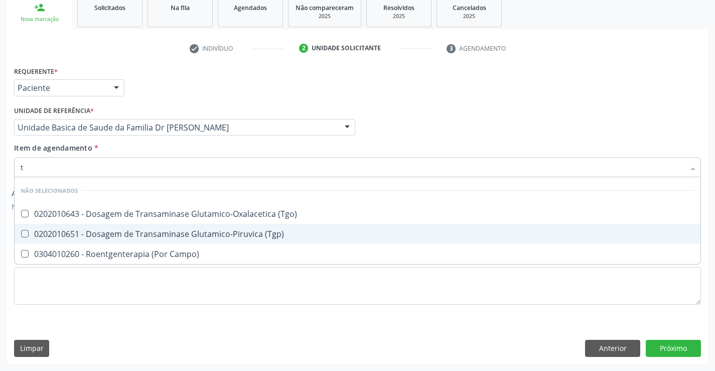
type input "tg"
checkbox \(Tgo\) "false"
checkbox Campo\) "false"
checkbox \(Tgp\) "false"
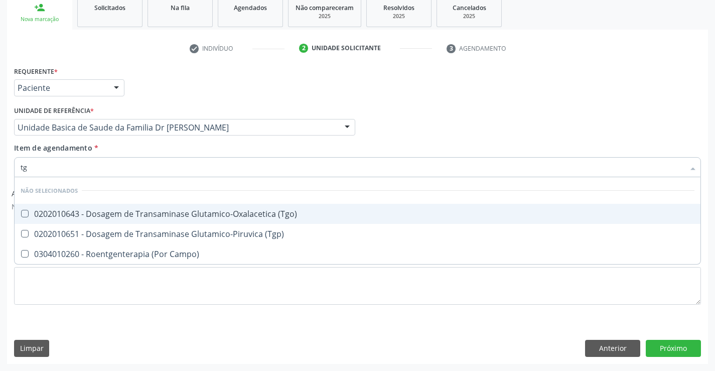
click at [157, 212] on div "0202010643 - Dosagem de Transaminase Glutamico-Oxalacetica (Tgo)" at bounding box center [358, 214] width 674 height 8
checkbox \(Tgo\) "true"
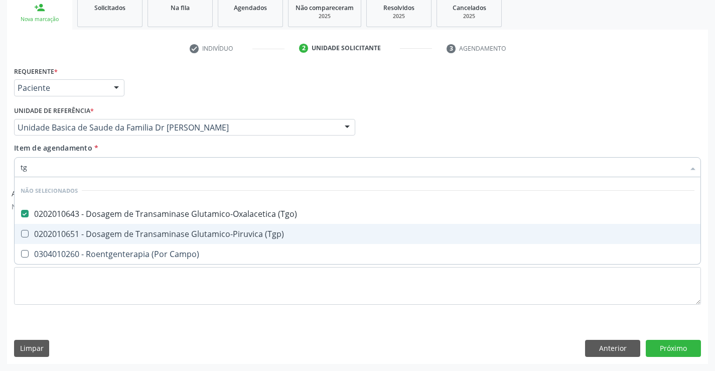
click at [157, 230] on div "0202010651 - Dosagem de Transaminase Glutamico-Piruvica (Tgp)" at bounding box center [358, 234] width 674 height 8
checkbox \(Tgp\) "true"
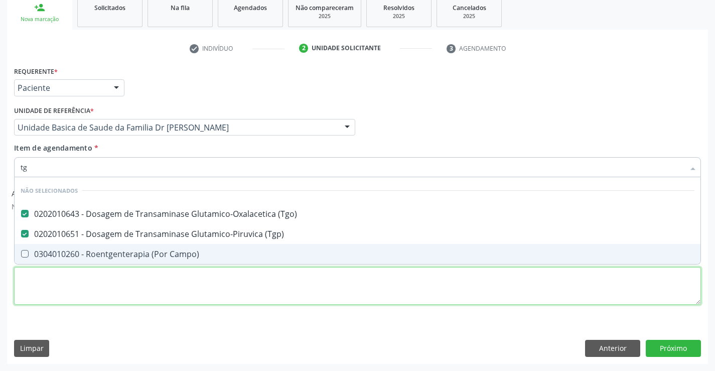
click at [138, 296] on div "Requerente * Paciente Profissional de Saúde Paciente Nenhum resultado encontrad…" at bounding box center [357, 191] width 687 height 255
checkbox Campo\) "true"
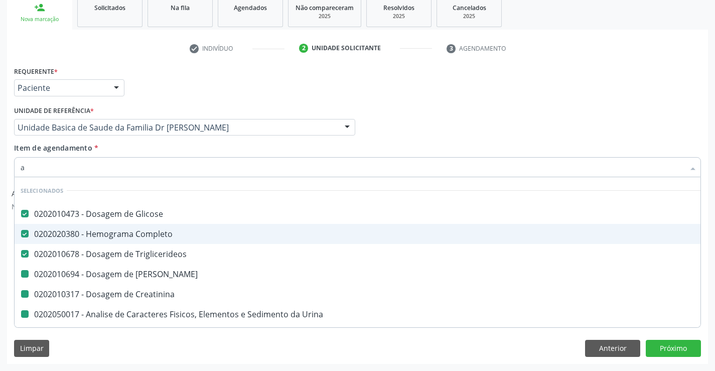
type input "ac"
checkbox Ureia "false"
checkbox Creatinina "false"
checkbox Urina "false"
checkbox \(Tgo\) "false"
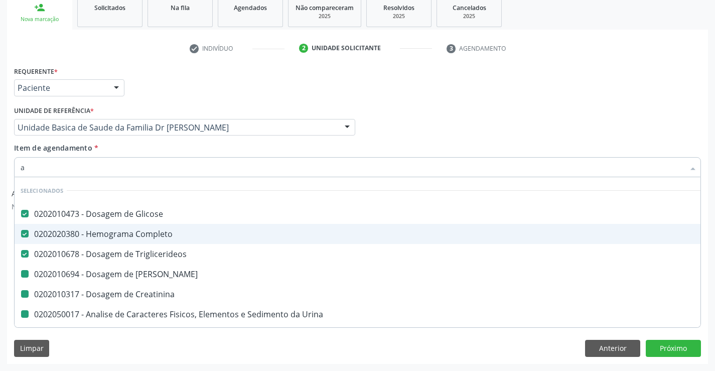
checkbox \(Tgp\) "false"
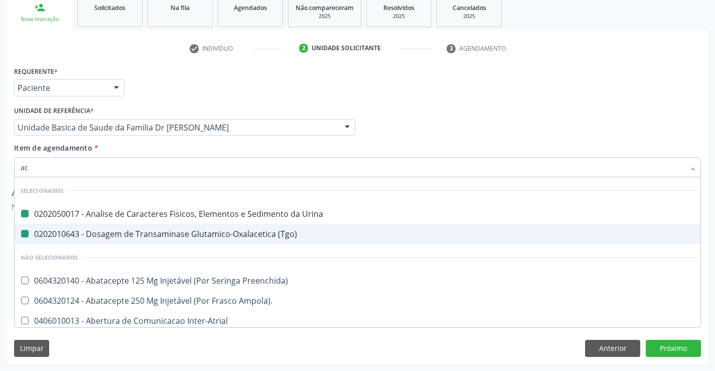
type input "aci"
checkbox Urina "false"
checkbox \(Tgo\) "false"
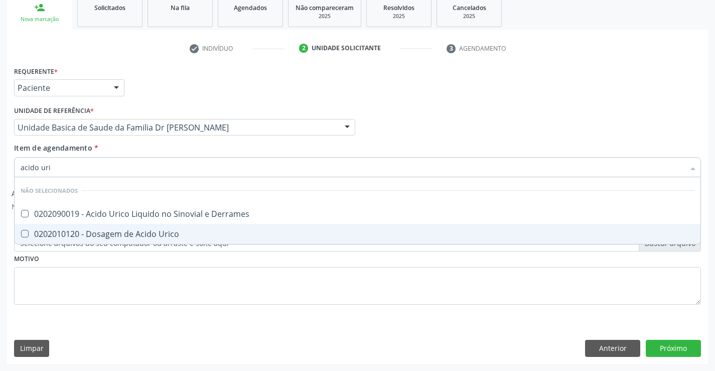
type input "acido uric"
click at [122, 230] on div "0202010120 - Dosagem de Acido Urico" at bounding box center [358, 234] width 674 height 8
checkbox Urico "true"
click at [97, 287] on div "Requerente * Paciente Profissional de Saúde Paciente Nenhum resultado encontrad…" at bounding box center [357, 191] width 687 height 255
checkbox Derrames "true"
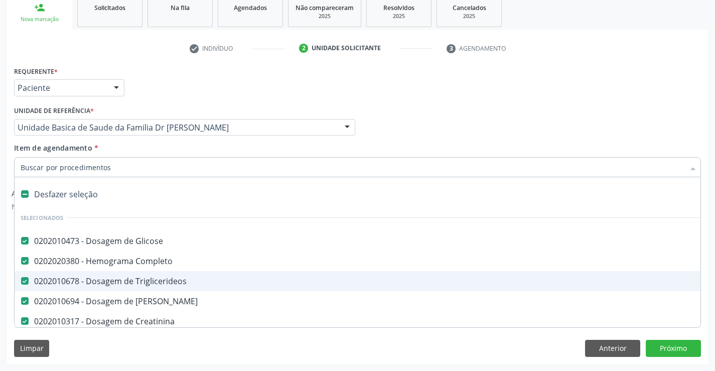
click at [115, 163] on input "Item de agendamento *" at bounding box center [353, 167] width 664 height 20
type input "f"
checkbox Triglicerideos "false"
checkbox Ureia "false"
checkbox Creatinina "false"
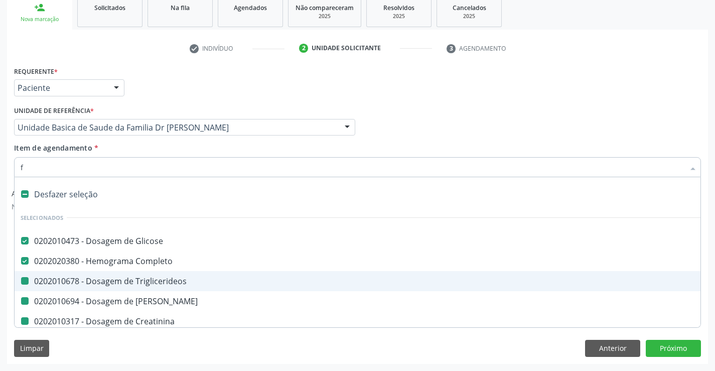
checkbox Urina "false"
checkbox \(Tgo\) "false"
checkbox \(Tgp\) "false"
checkbox Urico "false"
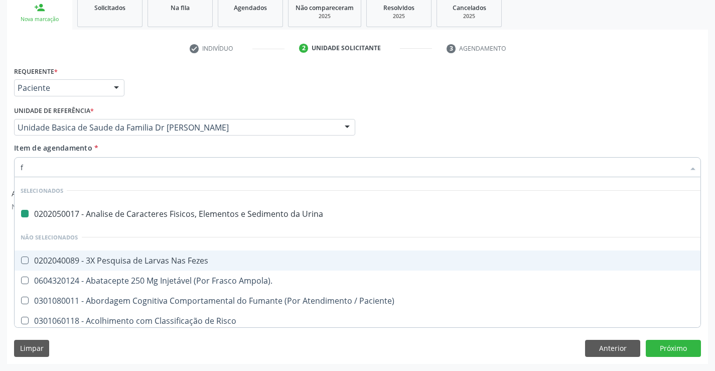
type input "fe"
checkbox Urina "false"
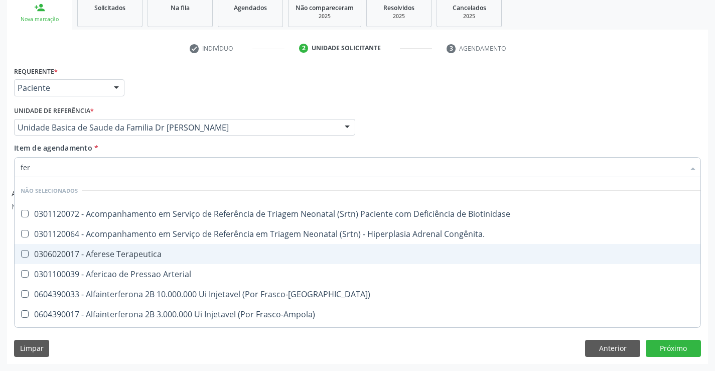
type input "ferr"
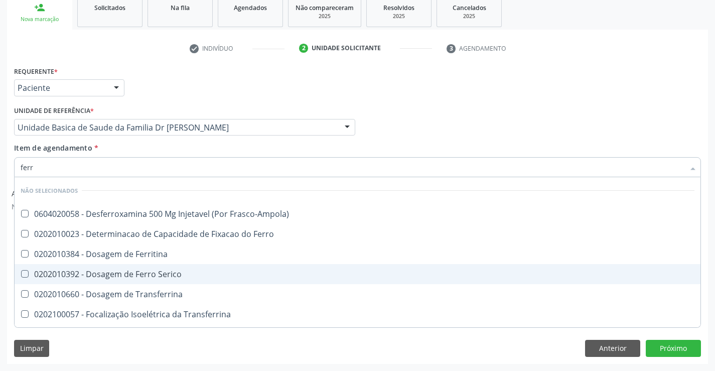
click at [177, 272] on div "0202010392 - Dosagem de Ferro Serico" at bounding box center [358, 274] width 674 height 8
checkbox Serico "true"
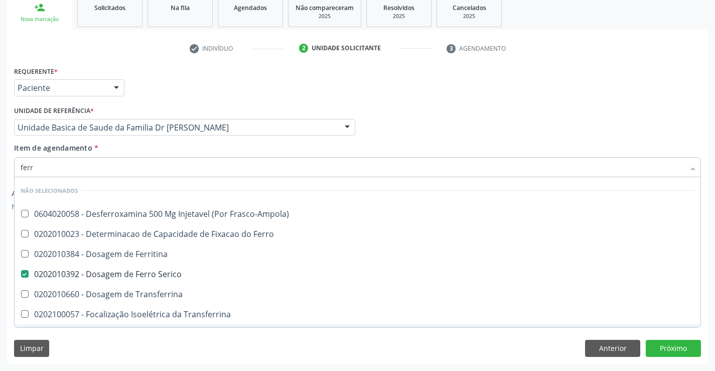
click at [145, 333] on div "Requerente * Paciente Profissional de Saúde Paciente Nenhum resultado encontrad…" at bounding box center [357, 214] width 701 height 300
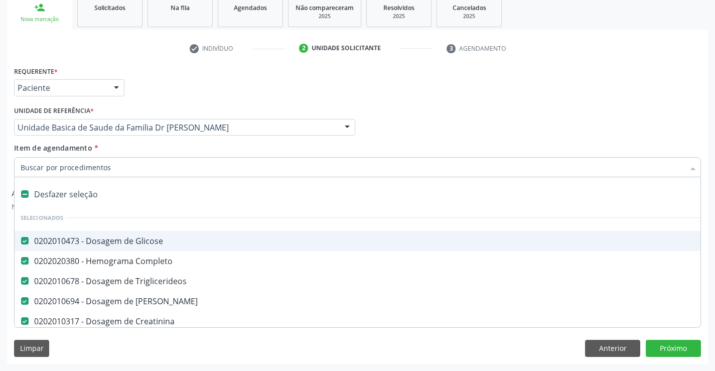
click at [155, 172] on input "Item de agendamento *" at bounding box center [353, 167] width 664 height 20
type input "f"
checkbox Ureia "false"
checkbox Creatinina "false"
checkbox Urina "false"
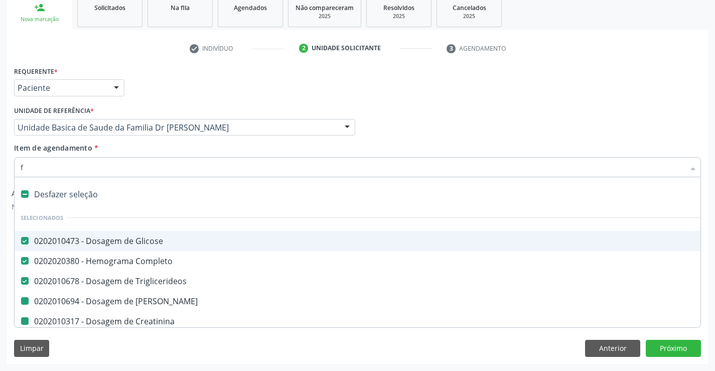
checkbox \(Tgo\) "false"
checkbox \(Tgp\) "false"
checkbox Urico "false"
checkbox Serico "false"
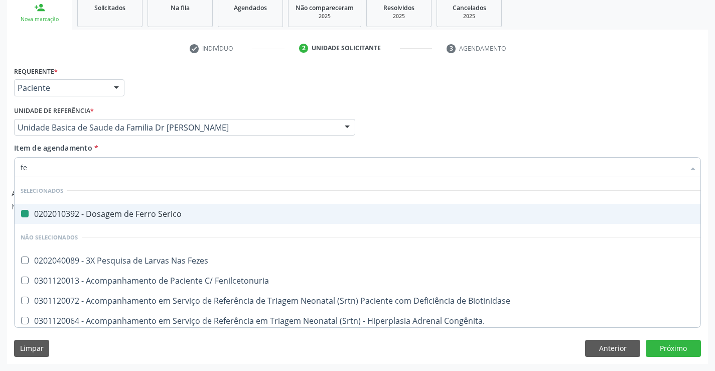
type input "fez"
checkbox Serico "false"
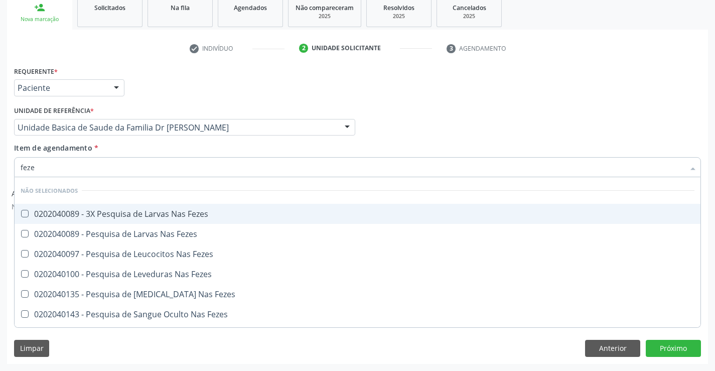
type input "fezes"
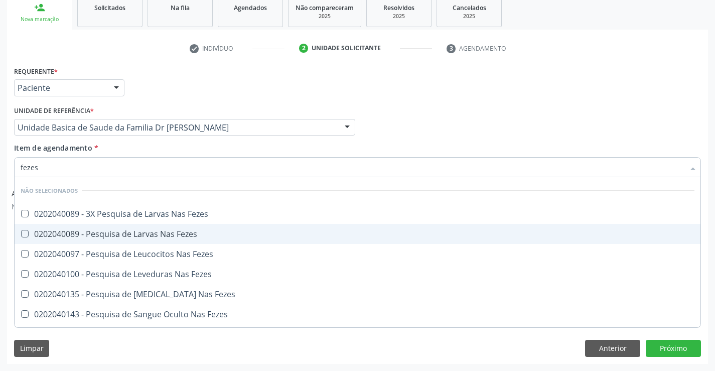
click at [195, 232] on div "0202040089 - Pesquisa de Larvas Nas Fezes" at bounding box center [358, 234] width 674 height 8
checkbox Fezes "true"
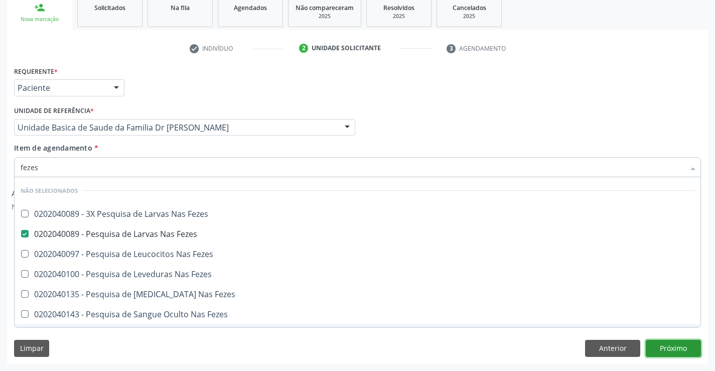
click at [671, 351] on button "Próximo" at bounding box center [673, 348] width 55 height 17
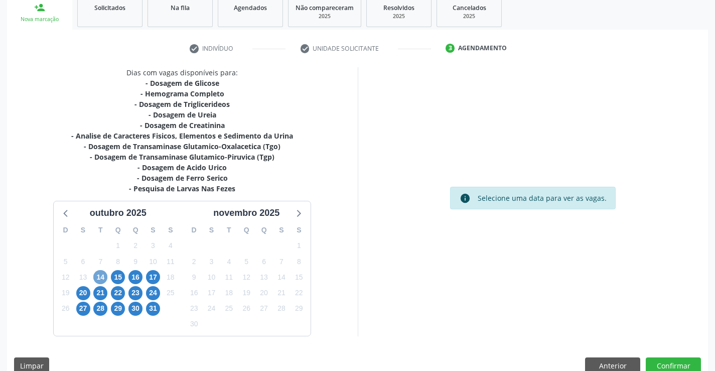
click at [96, 277] on span "14" at bounding box center [100, 277] width 14 height 14
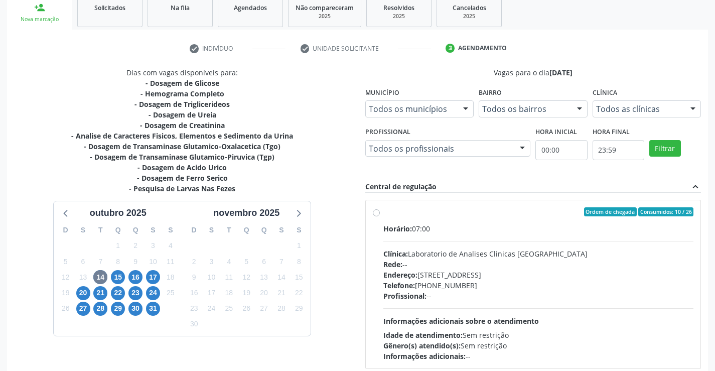
click at [383, 214] on label "Ordem de chegada Consumidos: 10 / 26 Horário: 07:00 Clínica: Laboratorio de Ana…" at bounding box center [538, 284] width 311 height 154
click at [379, 214] on input "Ordem de chegada Consumidos: 10 / 26 Horário: 07:00 Clínica: Laboratorio de Ana…" at bounding box center [376, 211] width 7 height 9
radio input "true"
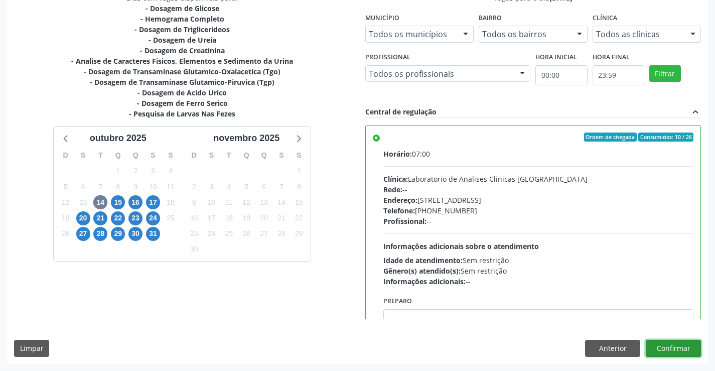
click at [686, 349] on button "Confirmar" at bounding box center [673, 348] width 55 height 17
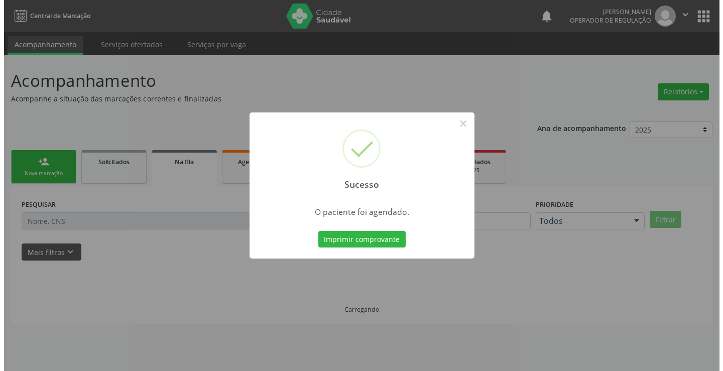
scroll to position [0, 0]
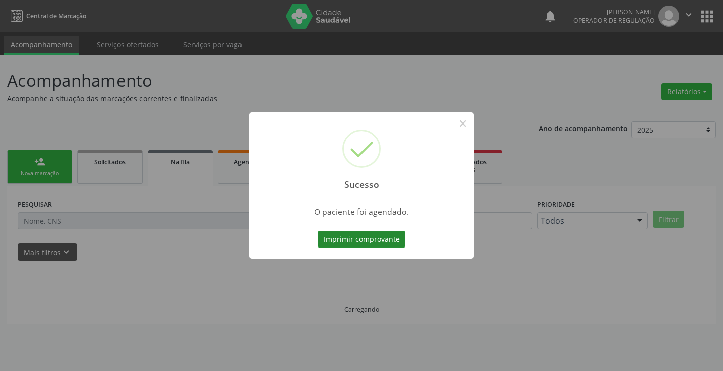
click at [363, 238] on button "Imprimir comprovante" at bounding box center [361, 239] width 87 height 17
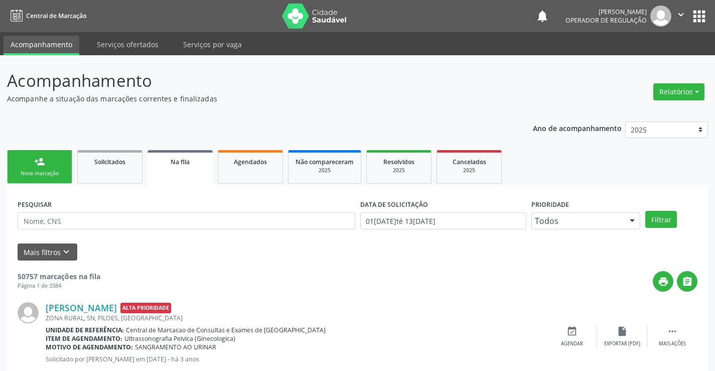
click at [44, 159] on div "person_add" at bounding box center [39, 161] width 11 height 11
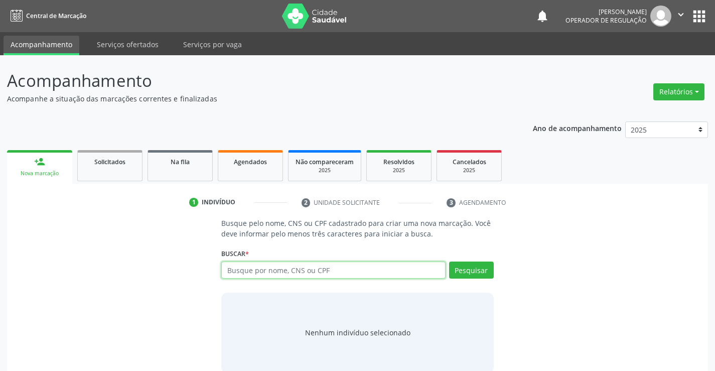
click at [282, 274] on input "text" at bounding box center [333, 269] width 224 height 17
type input "705005837437253"
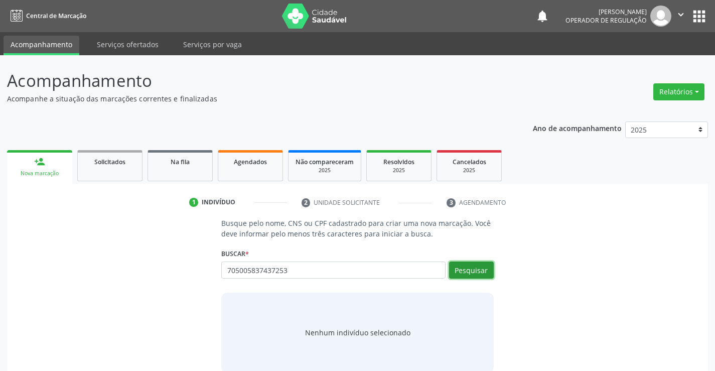
click at [468, 267] on button "Pesquisar" at bounding box center [471, 269] width 45 height 17
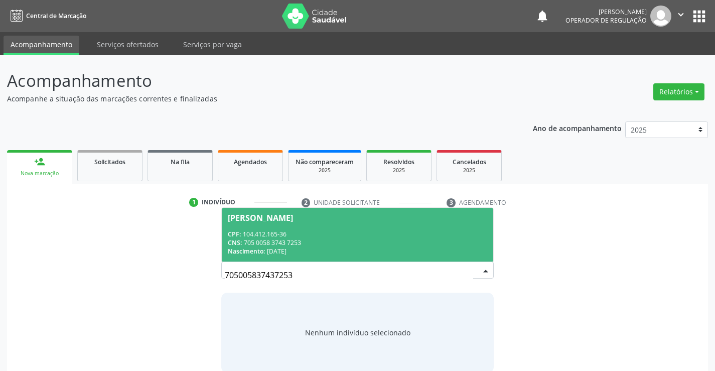
click at [378, 249] on div "Nascimento: 03/05/2005" at bounding box center [357, 251] width 259 height 9
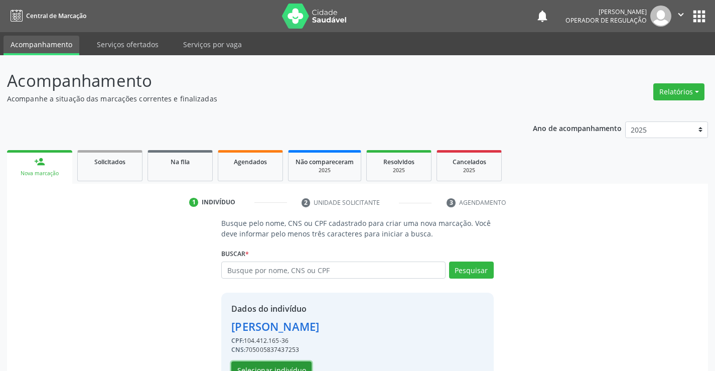
click at [278, 367] on button "Selecionar indivíduo" at bounding box center [271, 369] width 80 height 17
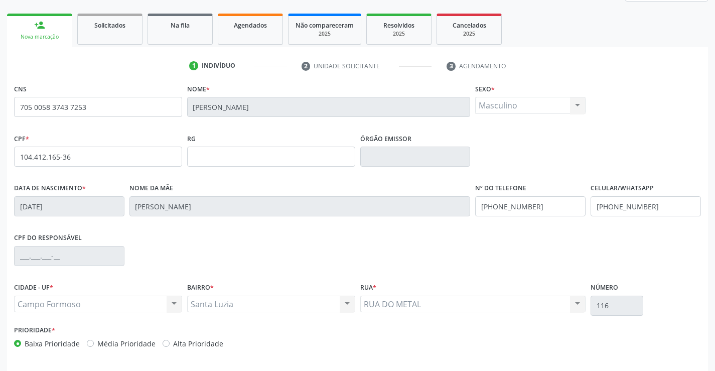
scroll to position [151, 0]
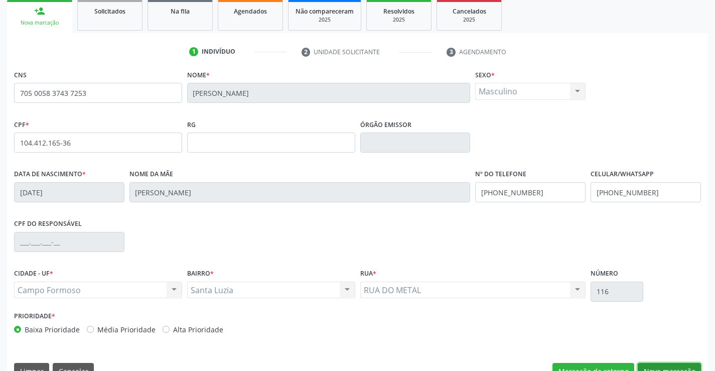
click at [670, 363] on button "Nova marcação" at bounding box center [669, 371] width 63 height 17
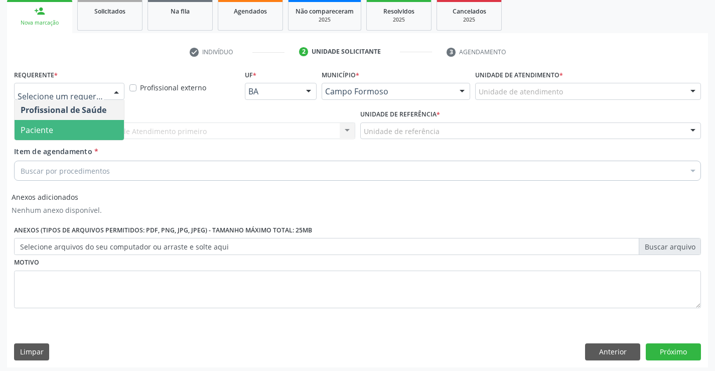
click at [86, 123] on span "Paciente" at bounding box center [69, 130] width 109 height 20
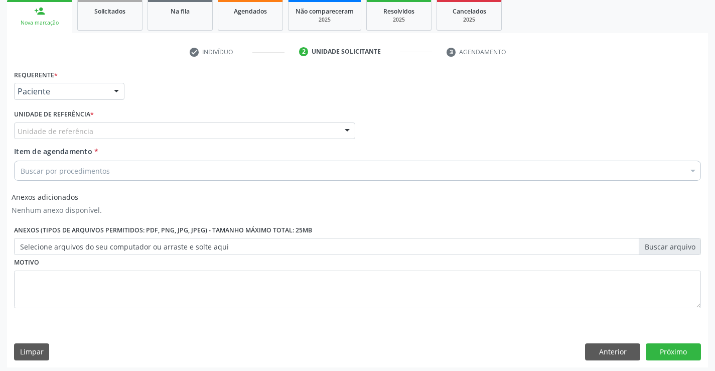
click at [88, 117] on label "Unidade de referência *" at bounding box center [54, 115] width 80 height 16
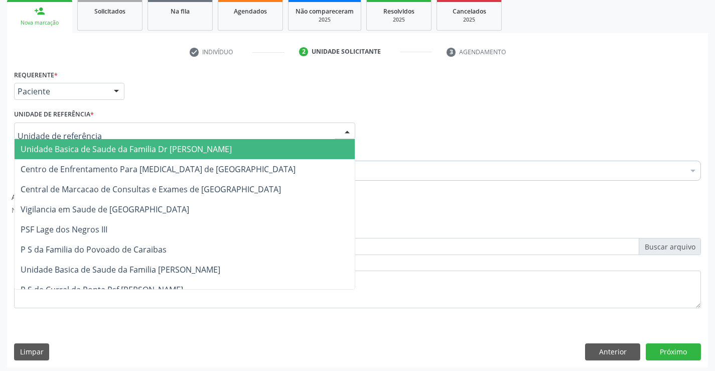
click at [90, 145] on span "Unidade Basica de Saude da Familia Dr [PERSON_NAME]" at bounding box center [126, 149] width 211 height 11
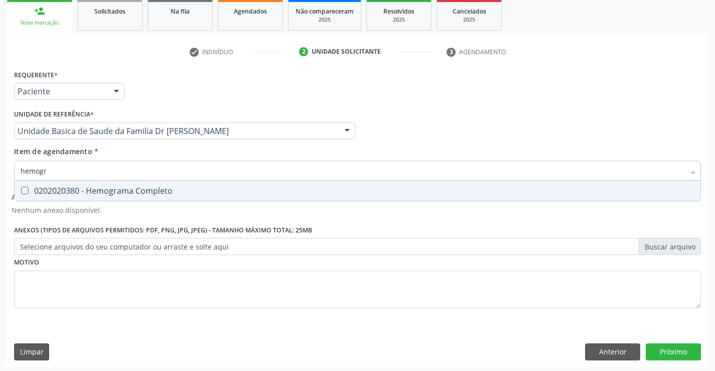
type input "hemogra"
click at [97, 190] on div "0202020380 - Hemograma Completo" at bounding box center [358, 191] width 674 height 8
checkbox Completo "true"
type input "hemogra"
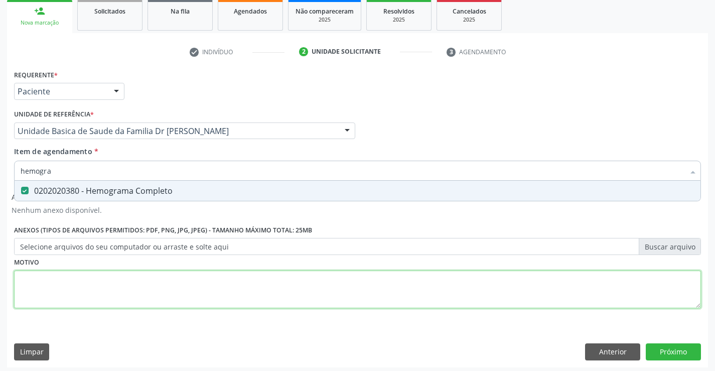
click at [98, 289] on div "Requerente * Paciente Profissional de Saúde Paciente Nenhum resultado encontrad…" at bounding box center [357, 194] width 687 height 255
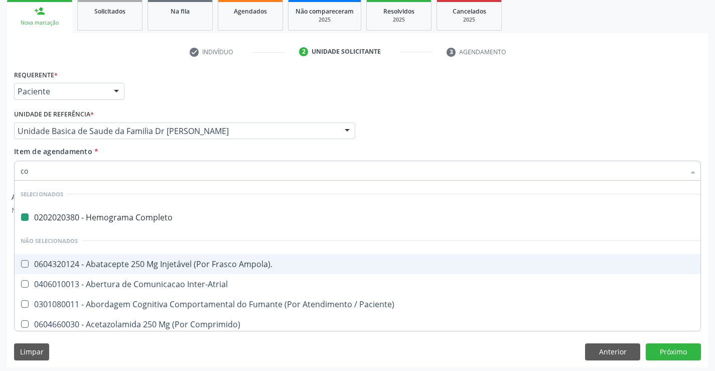
type input "col"
checkbox Completo "false"
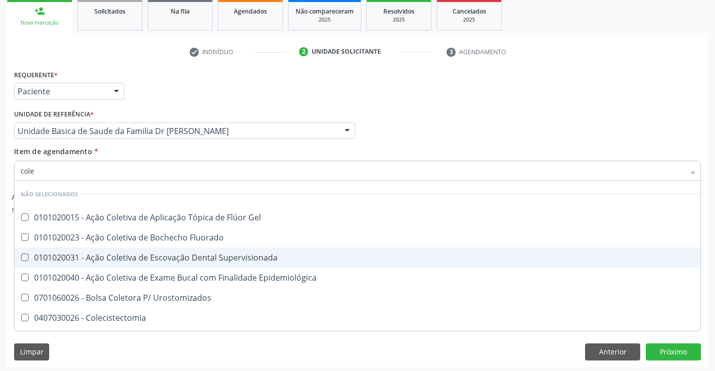
type input "coles"
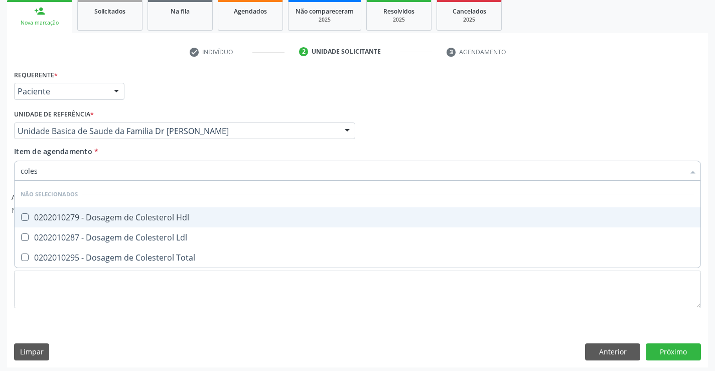
click at [155, 216] on div "0202010279 - Dosagem de Colesterol Hdl" at bounding box center [358, 217] width 674 height 8
checkbox Hdl "true"
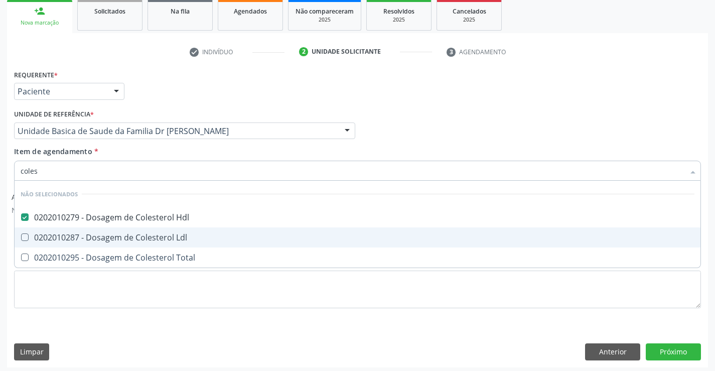
click at [152, 234] on div "0202010287 - Dosagem de Colesterol Ldl" at bounding box center [358, 237] width 674 height 8
checkbox Ldl "true"
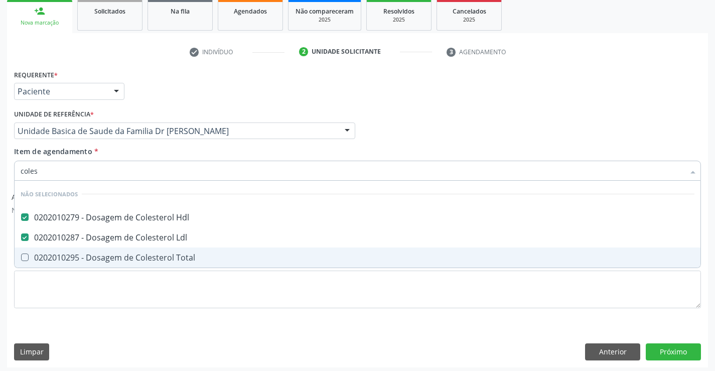
click at [146, 257] on div "0202010295 - Dosagem de Colesterol Total" at bounding box center [358, 257] width 674 height 8
checkbox Total "true"
type input "coles"
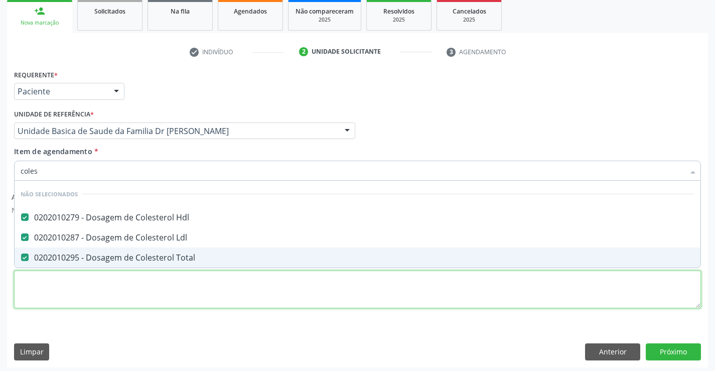
click at [126, 305] on div "Requerente * Paciente Profissional de Saúde Paciente Nenhum resultado encontrad…" at bounding box center [357, 194] width 687 height 255
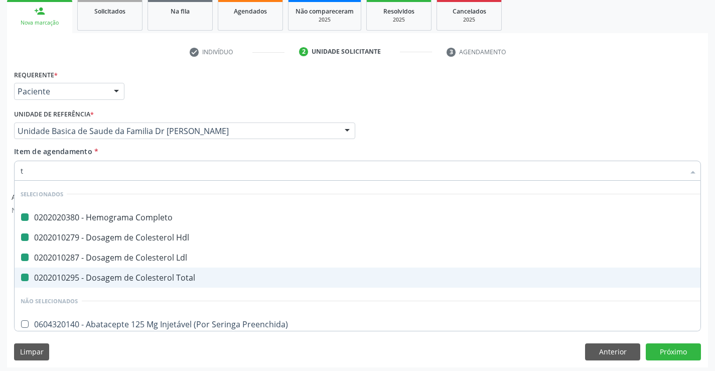
type input "tr"
checkbox Completo "false"
checkbox Ldl "false"
checkbox Hdl "false"
checkbox Total "false"
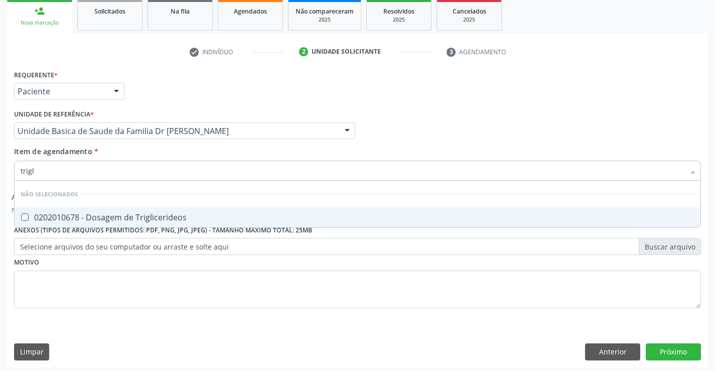
type input "trigli"
click at [119, 217] on div "0202010678 - Dosagem de Triglicerideos" at bounding box center [358, 217] width 674 height 8
checkbox Triglicerideos "true"
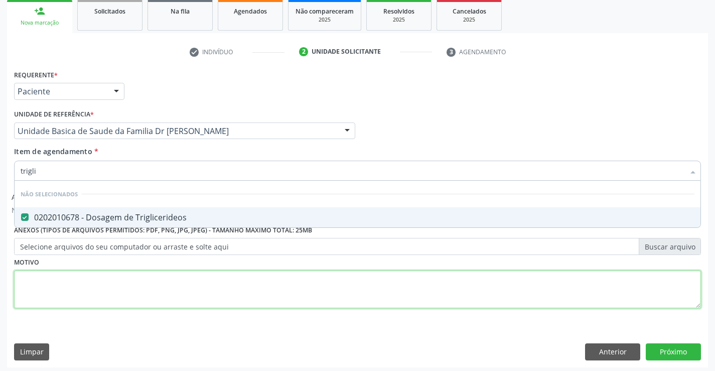
click at [99, 296] on div "Requerente * Paciente Profissional de Saúde Paciente Nenhum resultado encontrad…" at bounding box center [357, 194] width 687 height 255
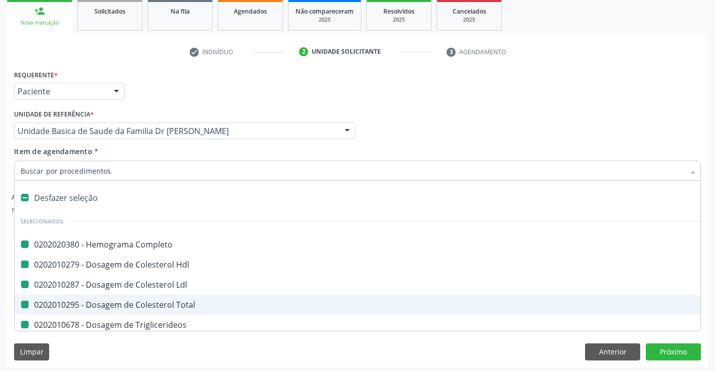
type input "u"
checkbox Completo "false"
checkbox Hdl "false"
checkbox Ldl "false"
checkbox Total "false"
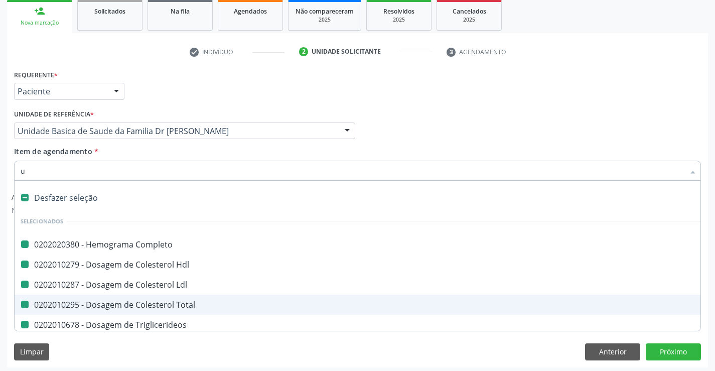
checkbox Triglicerideos "false"
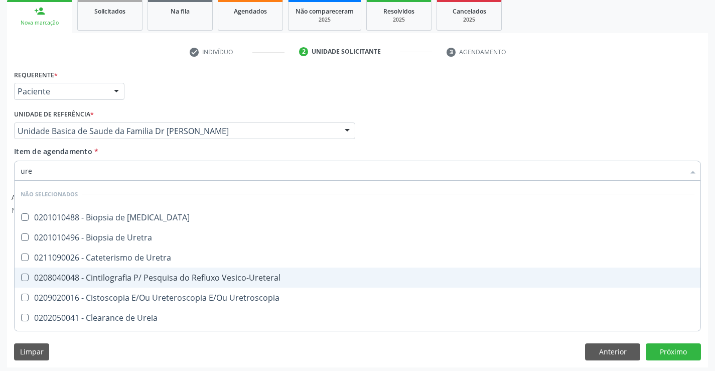
type input "urei"
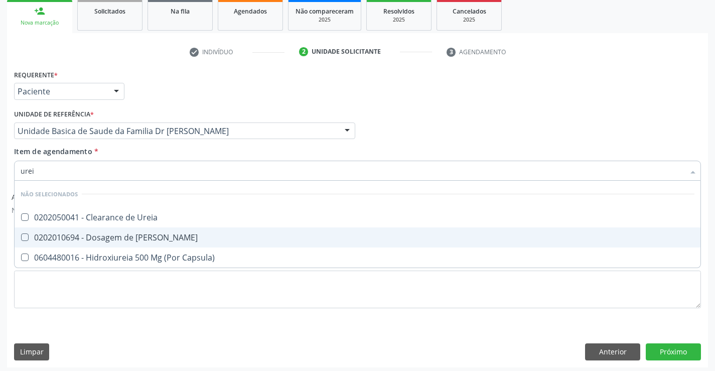
click at [101, 237] on div "0202010694 - Dosagem de [PERSON_NAME]" at bounding box center [358, 237] width 674 height 8
checkbox Ureia "true"
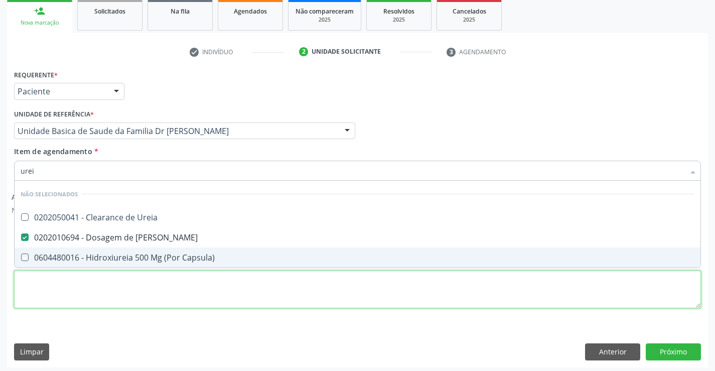
click at [89, 299] on div "Requerente * Paciente Profissional de Saúde Paciente Nenhum resultado encontrad…" at bounding box center [357, 194] width 687 height 255
checkbox Ureia "true"
checkbox Capsula\) "true"
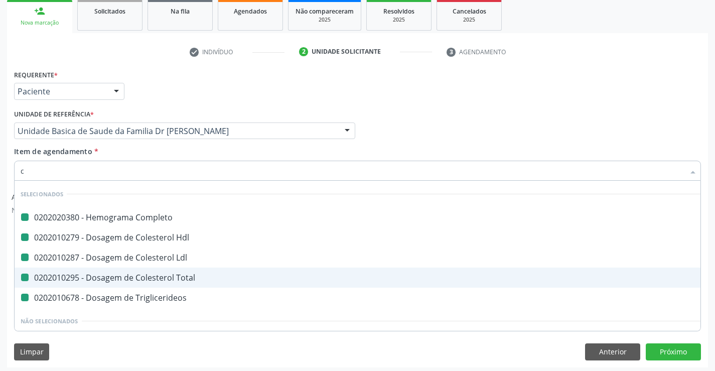
type input "cr"
checkbox Completo "false"
checkbox Hdl "false"
checkbox Ldl "false"
checkbox Total "false"
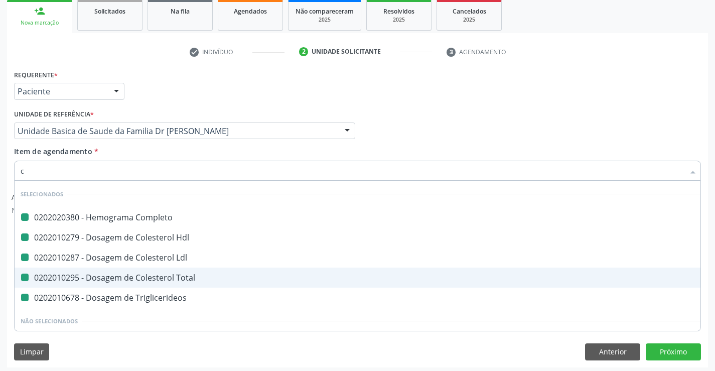
checkbox Triglicerideos "false"
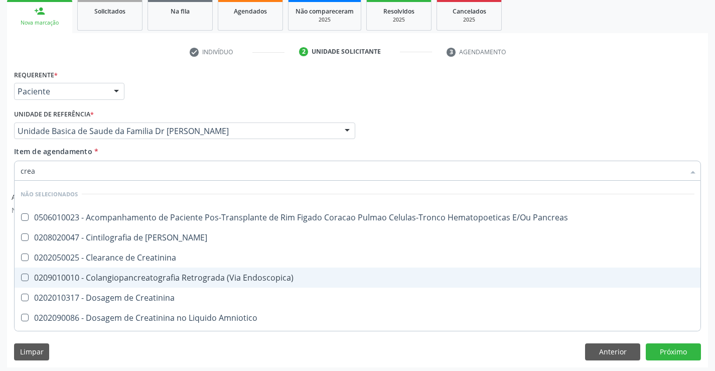
type input "creat"
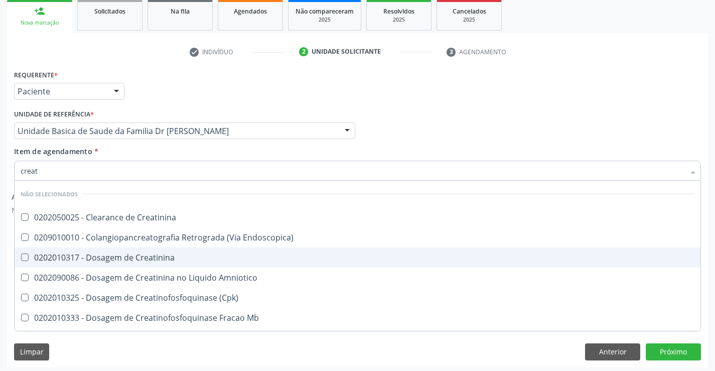
click at [119, 258] on div "0202010317 - Dosagem de Creatinina" at bounding box center [358, 257] width 674 height 8
checkbox Creatinina "true"
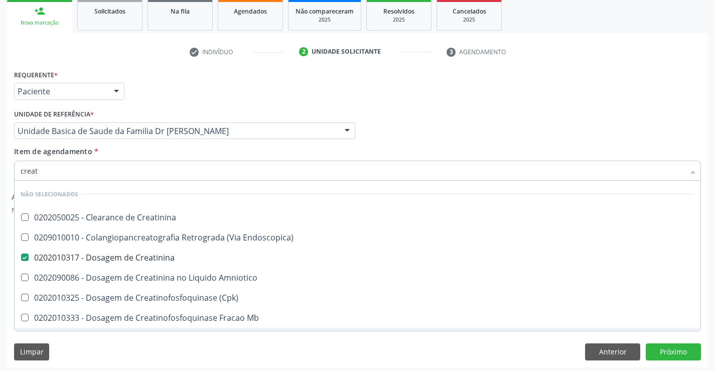
click at [101, 344] on div "Limpar Anterior Próximo" at bounding box center [357, 351] width 687 height 17
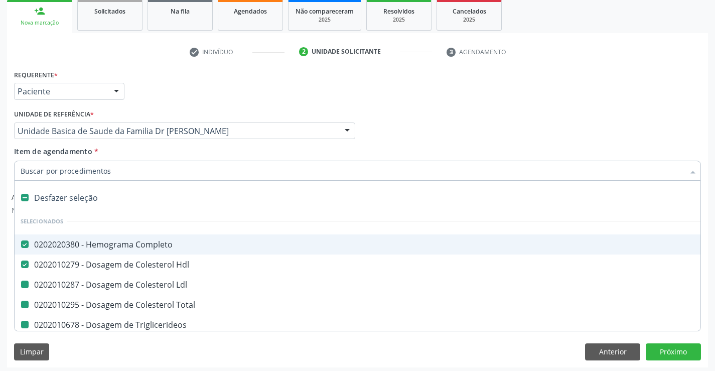
type input "u"
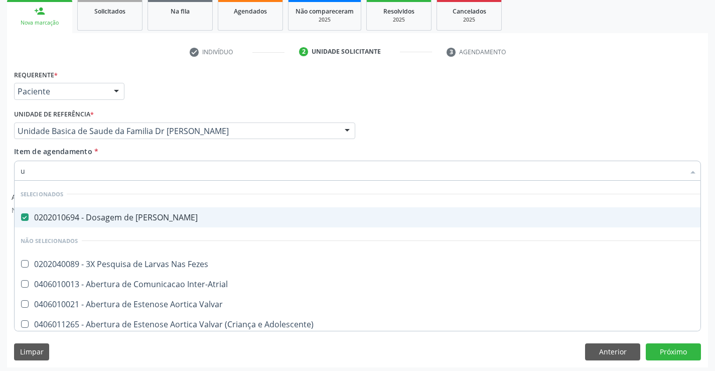
checkbox Fezes "false"
checkbox Inter-Atrial "false"
checkbox Valvar "false"
checkbox Adolescente\) "false"
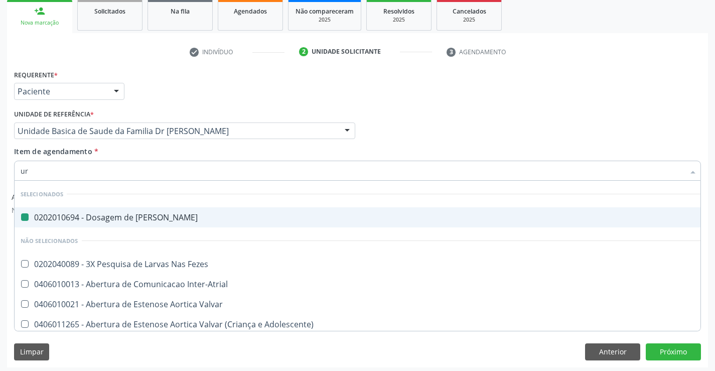
type input "uri"
checkbox Ureia "false"
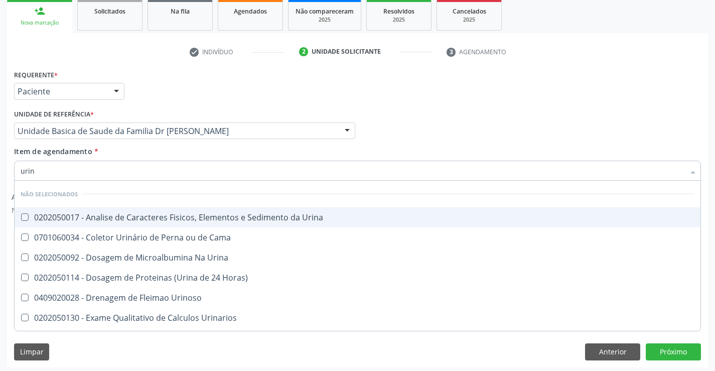
type input "urina"
click at [154, 219] on div "0202050017 - Analise de Caracteres Fisicos, Elementos e Sedimento da Urina" at bounding box center [358, 217] width 674 height 8
checkbox Urina "true"
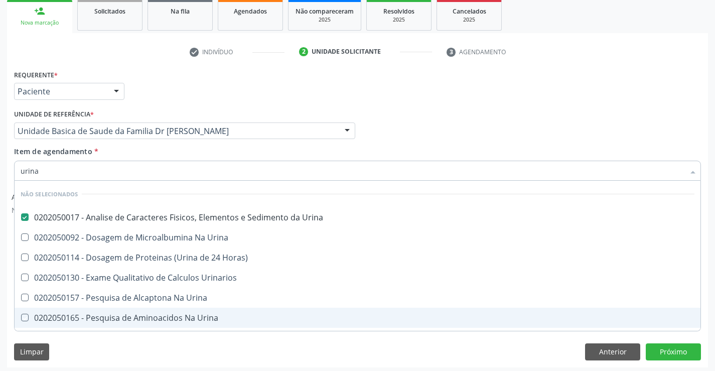
click at [115, 340] on div "Requerente * Paciente Profissional de Saúde Paciente Nenhum resultado encontrad…" at bounding box center [357, 217] width 701 height 300
checkbox Urina "true"
checkbox Horas\) "true"
checkbox Urinarios "true"
checkbox Urina "true"
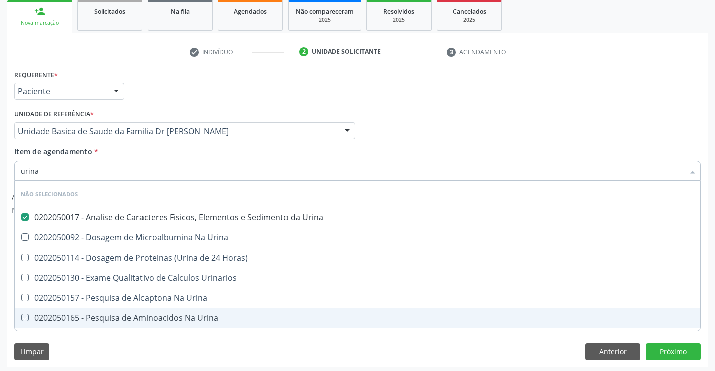
checkbox Urina "true"
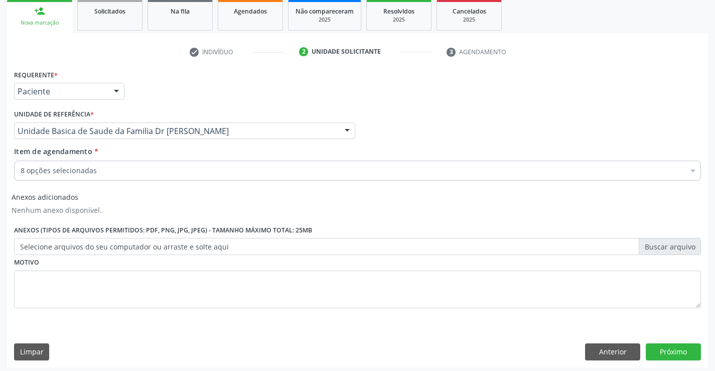
click at [104, 164] on div "8 opções selecionadas" at bounding box center [357, 171] width 687 height 20
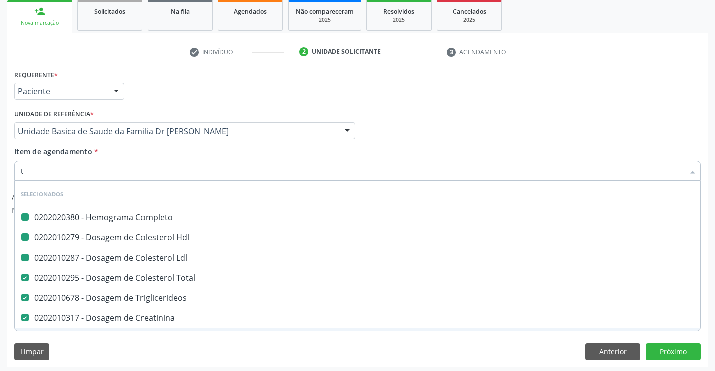
type input "tg"
checkbox Completo "false"
checkbox Hdl "false"
checkbox Ldl "false"
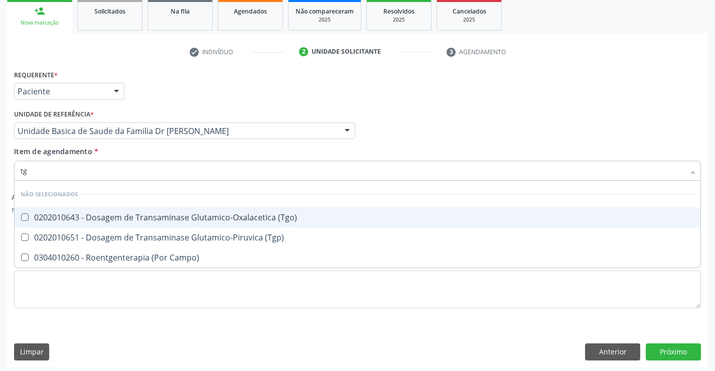
click at [112, 214] on div "0202010643 - Dosagem de Transaminase Glutamico-Oxalacetica (Tgo)" at bounding box center [358, 217] width 674 height 8
checkbox \(Tgo\) "true"
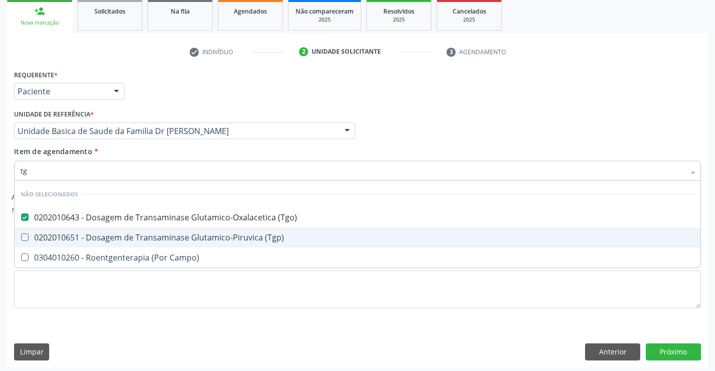
click at [112, 234] on div "0202010651 - Dosagem de Transaminase Glutamico-Piruvica (Tgp)" at bounding box center [358, 237] width 674 height 8
checkbox \(Tgp\) "true"
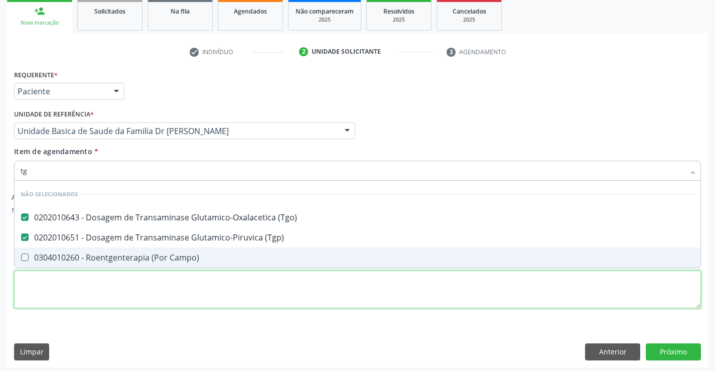
click at [86, 296] on div "Requerente * Paciente Profissional de Saúde Paciente Nenhum resultado encontrad…" at bounding box center [357, 194] width 687 height 255
checkbox Campo\) "true"
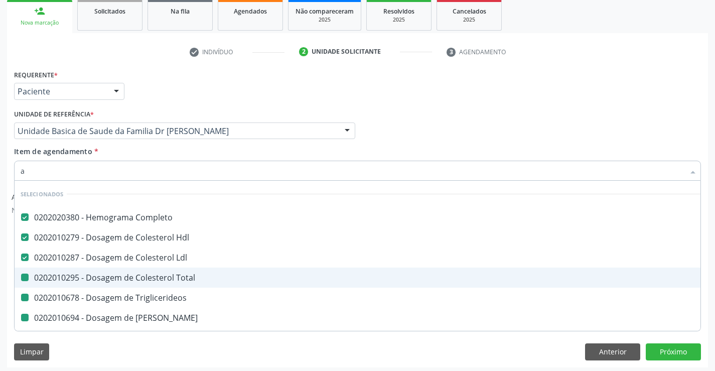
type input "ac"
checkbox Total "false"
checkbox Triglicerideos "false"
checkbox Ureia "false"
checkbox Creatinina "false"
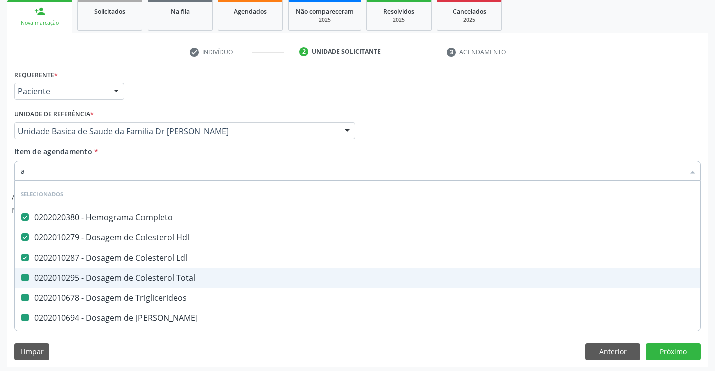
checkbox Urina "false"
checkbox \(Tgo\) "false"
checkbox \(Tgp\) "false"
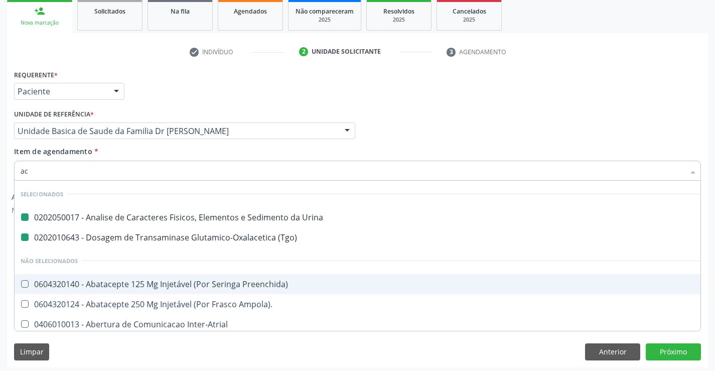
type input "aci"
checkbox Urina "false"
checkbox \(Tgo\) "false"
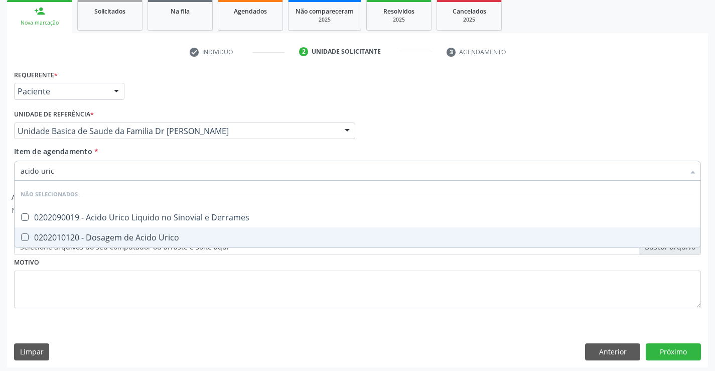
type input "acido urico"
click at [120, 235] on div "0202010120 - Dosagem de Acido Urico" at bounding box center [358, 237] width 674 height 8
checkbox Urico "true"
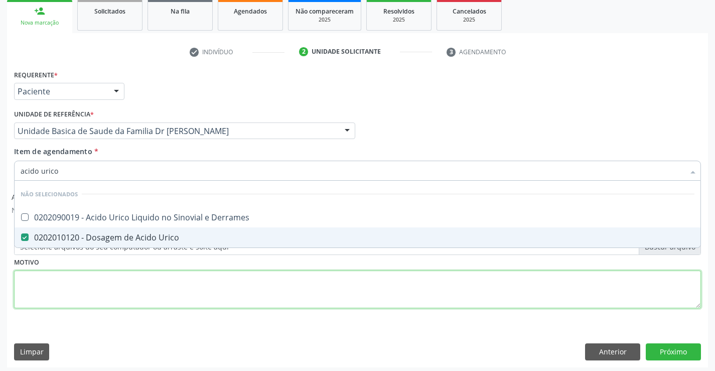
click at [116, 276] on div "Requerente * Paciente Profissional de Saúde Paciente Nenhum resultado encontrad…" at bounding box center [357, 194] width 687 height 255
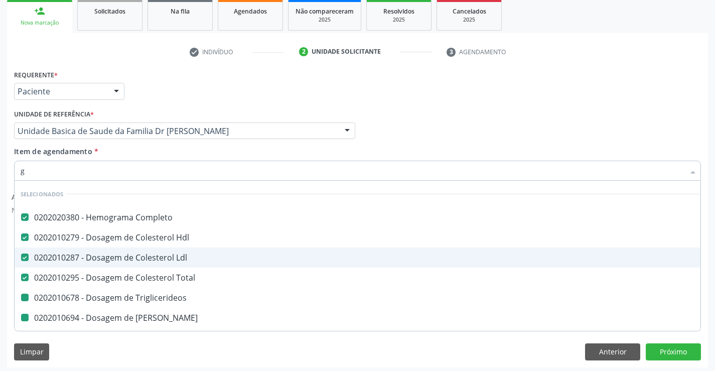
type input "gl"
checkbox Triglicerideos "false"
checkbox Ureia "false"
checkbox Creatinina "false"
checkbox \(Tgo\) "false"
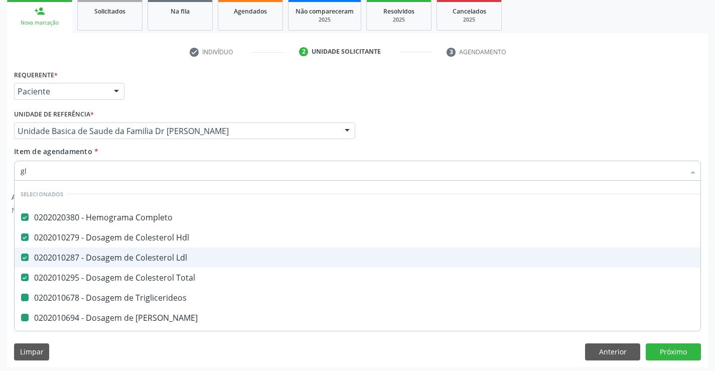
checkbox \(Tgp\) "false"
checkbox Urico "false"
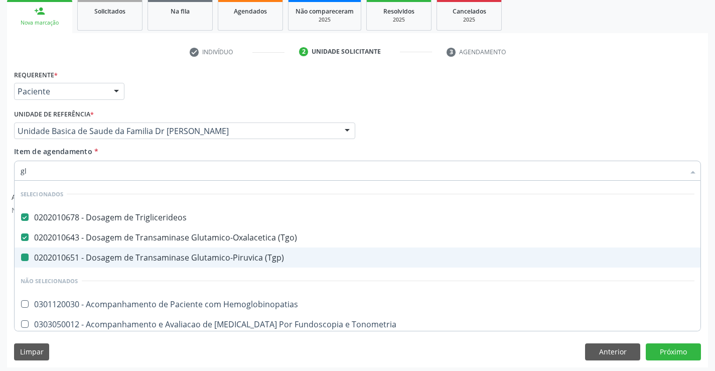
type input "gli"
checkbox \(Tgp\) "false"
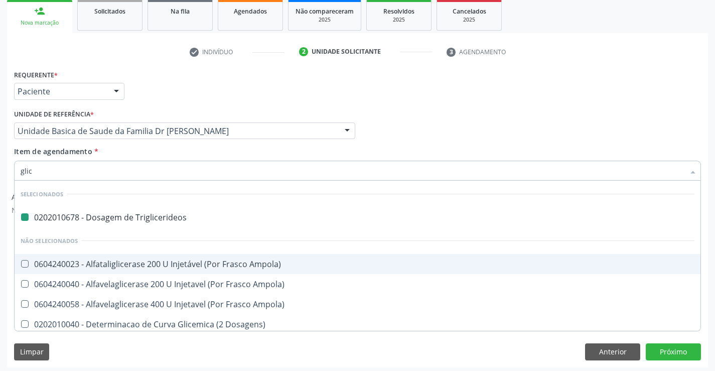
type input "glico"
checkbox Triglicerideos "false"
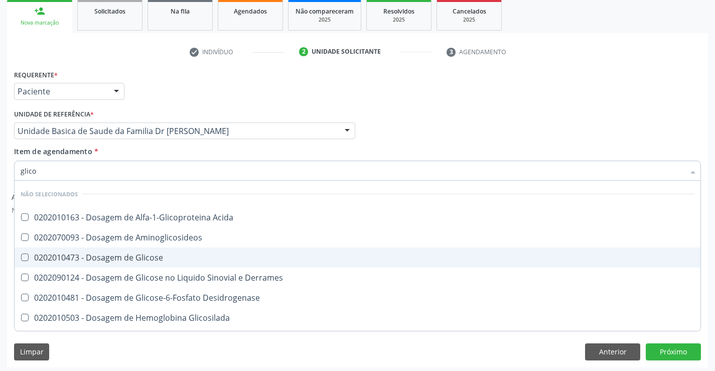
click at [123, 254] on div "0202010473 - Dosagem de Glicose" at bounding box center [358, 257] width 674 height 8
checkbox Glicose "true"
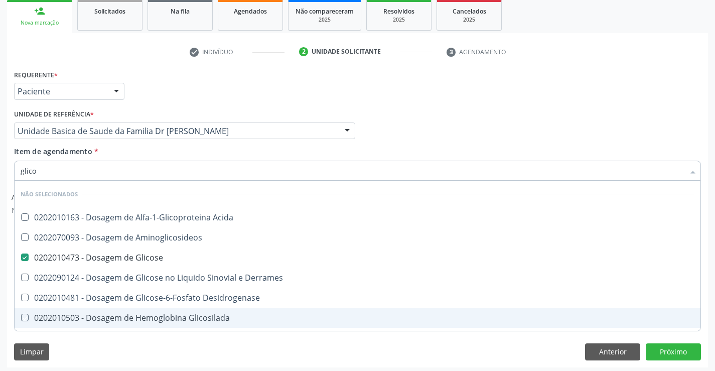
click at [113, 355] on div "Limpar Anterior Próximo" at bounding box center [357, 351] width 687 height 17
checkbox Acida "true"
checkbox Desidrogenase "true"
checkbox Glicosilada "true"
checkbox Quantitativa "true"
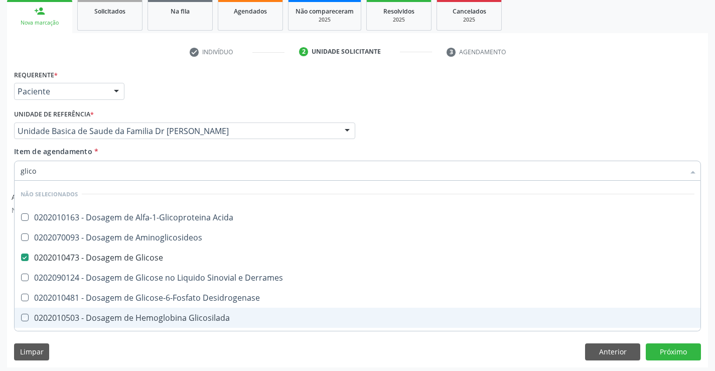
checkbox Urina "true"
checkbox Glicose "true"
checkbox Derrames "true"
checkbox Aminoglicosideos "true"
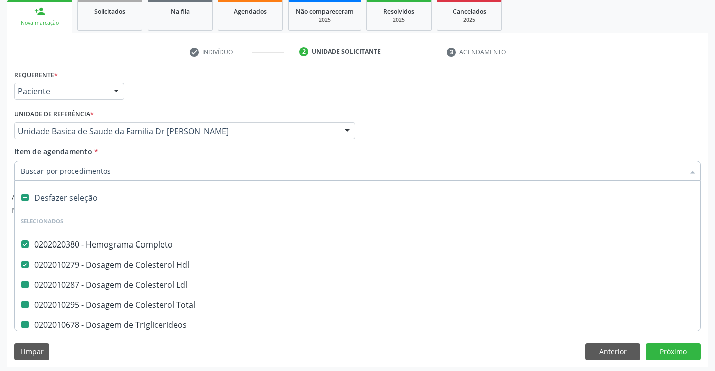
type input "f"
checkbox Ldl "false"
checkbox Triglicerideos "false"
checkbox Ureia "false"
checkbox Creatinina "false"
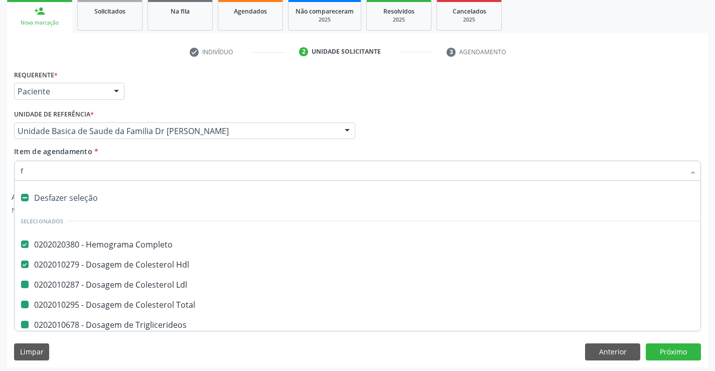
checkbox Urina "false"
checkbox \(Tgo\) "false"
checkbox Total "false"
checkbox \(Tgp\) "false"
checkbox Urico "false"
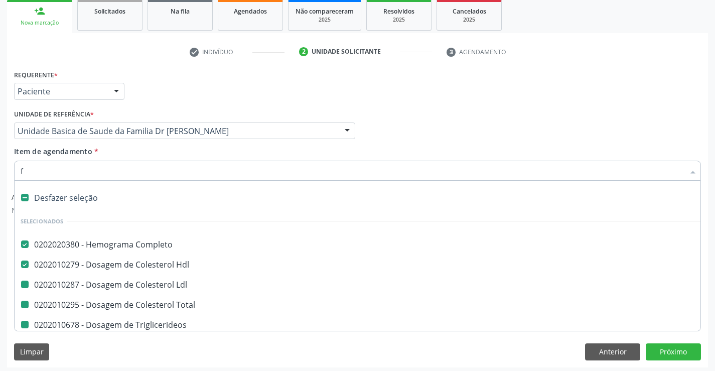
checkbox Glicose "false"
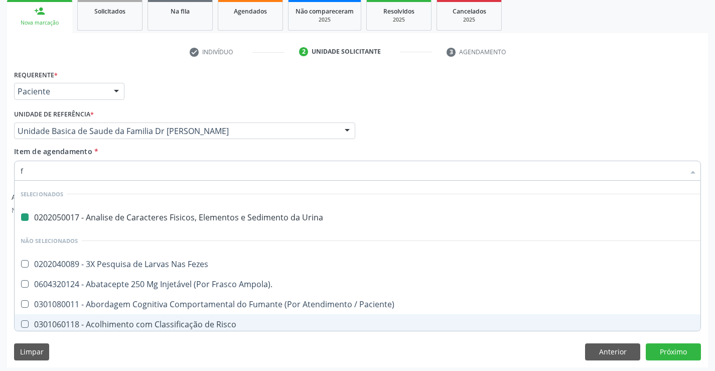
type input "fe"
checkbox Urina "false"
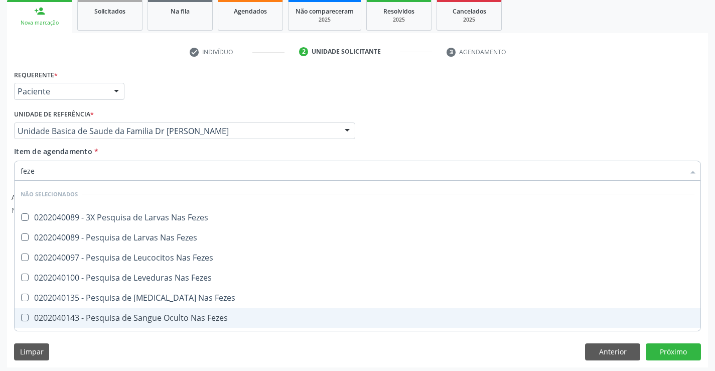
type input "fezes"
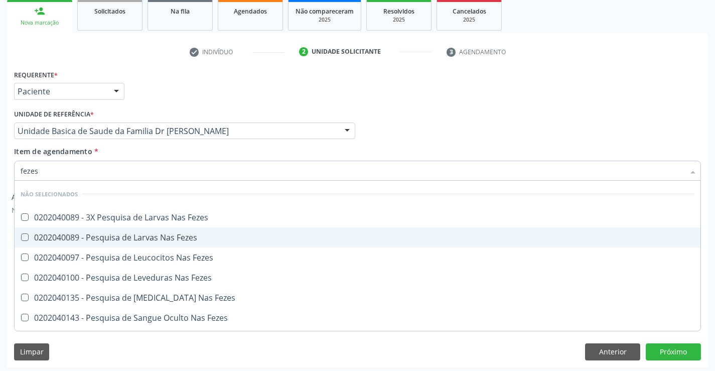
click at [120, 238] on div "0202040089 - Pesquisa de Larvas Nas Fezes" at bounding box center [358, 237] width 674 height 8
checkbox Fezes "true"
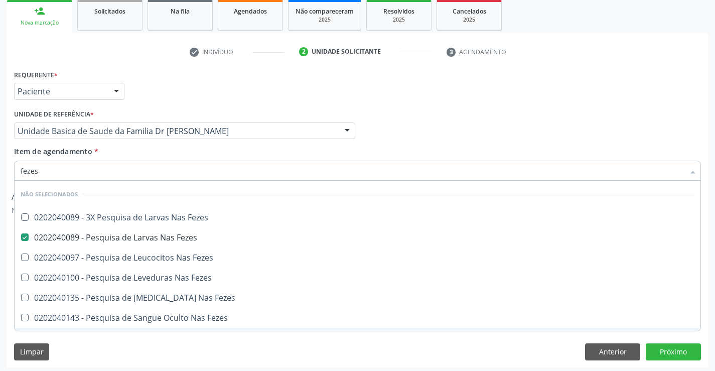
click at [89, 347] on div "Limpar Anterior Próximo" at bounding box center [357, 351] width 687 height 17
checkbox Fezes "true"
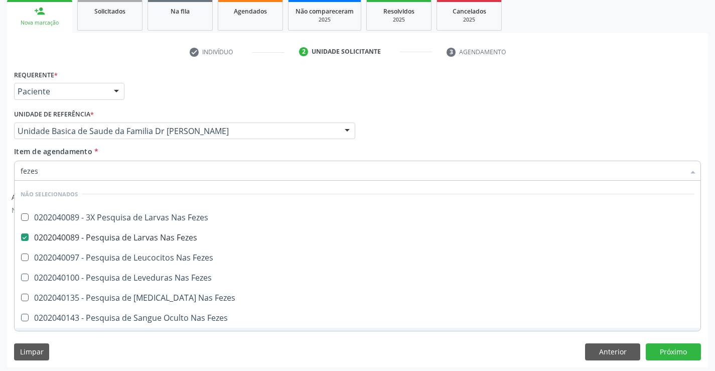
checkbox Fezes "true"
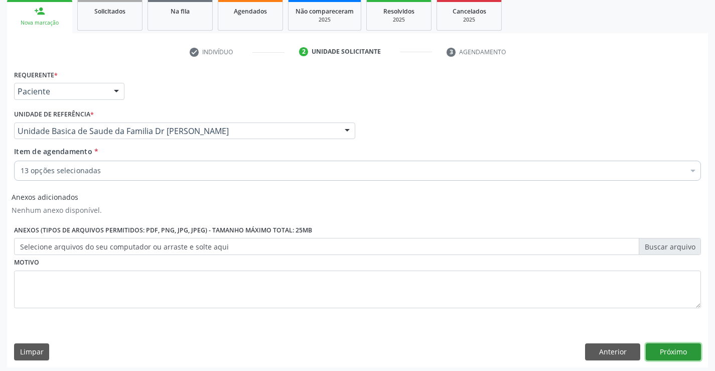
click at [683, 354] on button "Próximo" at bounding box center [673, 351] width 55 height 17
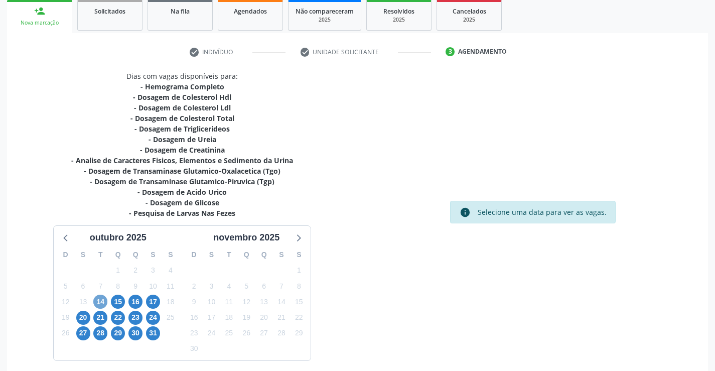
click at [102, 303] on span "14" at bounding box center [100, 302] width 14 height 14
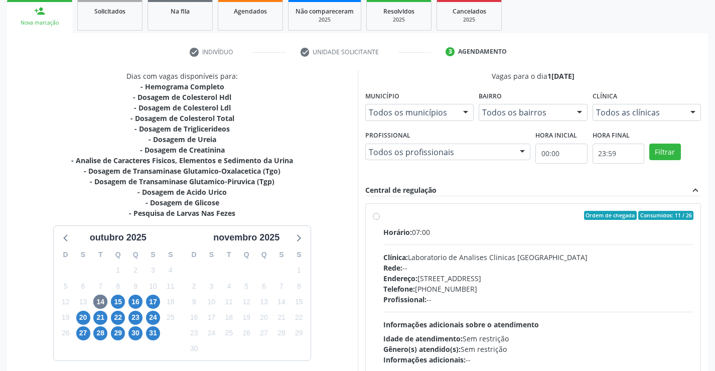
click at [380, 216] on div "Ordem de chegada Consumidos: 11 / 26 Horário: 07:00 Clínica: Laboratorio de Ana…" at bounding box center [533, 288] width 321 height 154
radio input "true"
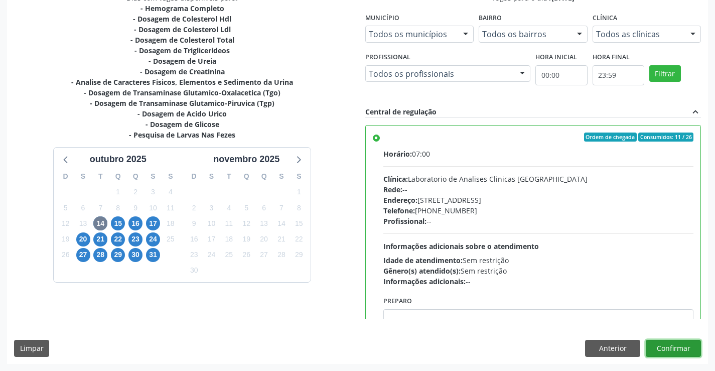
click at [675, 347] on button "Confirmar" at bounding box center [673, 348] width 55 height 17
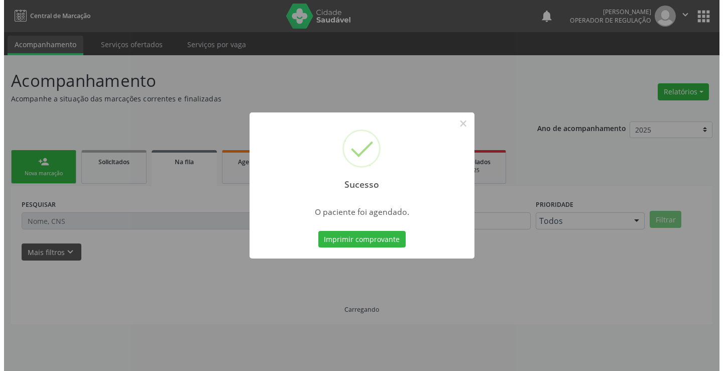
scroll to position [0, 0]
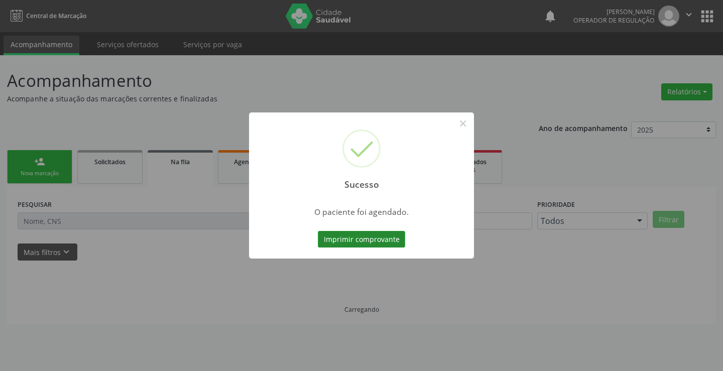
click at [348, 239] on button "Imprimir comprovante" at bounding box center [361, 239] width 87 height 17
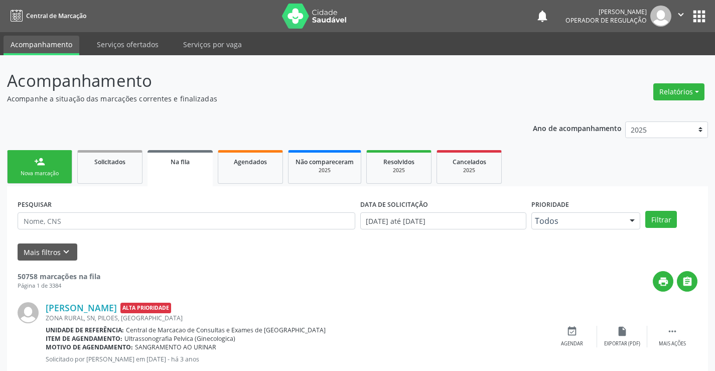
click at [54, 173] on div "Nova marcação" at bounding box center [40, 174] width 50 height 8
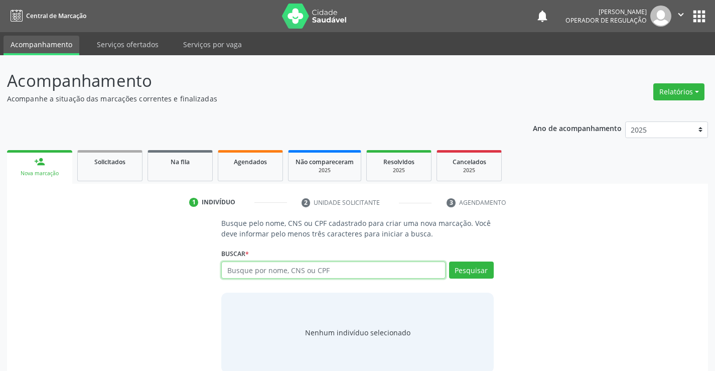
click at [351, 266] on input "text" at bounding box center [333, 269] width 224 height 17
click at [358, 275] on input "text" at bounding box center [333, 269] width 224 height 17
type input "705008246748152"
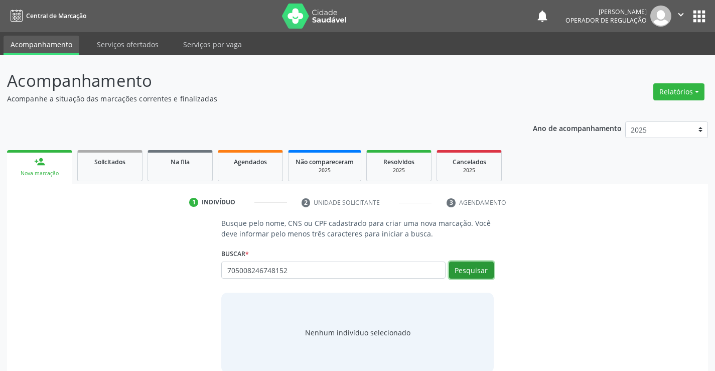
click at [491, 271] on button "Pesquisar" at bounding box center [471, 269] width 45 height 17
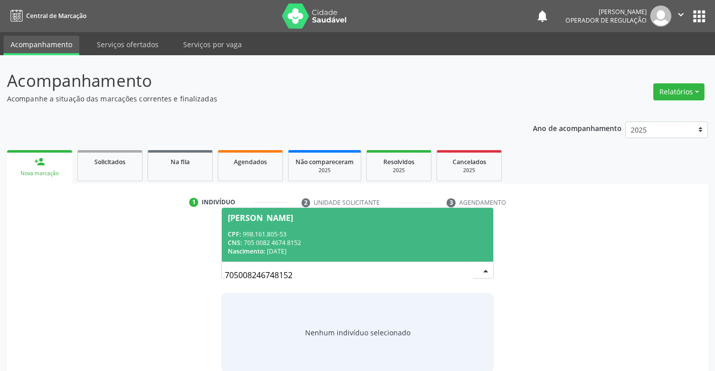
click at [310, 234] on div "CPF: 998.161.805-53" at bounding box center [357, 234] width 259 height 9
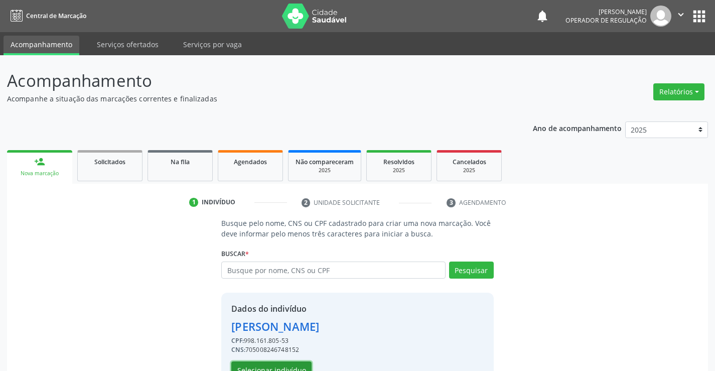
click at [271, 368] on button "Selecionar indivíduo" at bounding box center [271, 369] width 80 height 17
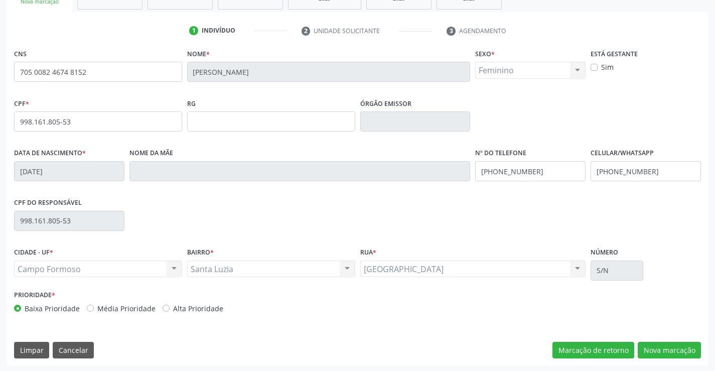
scroll to position [173, 0]
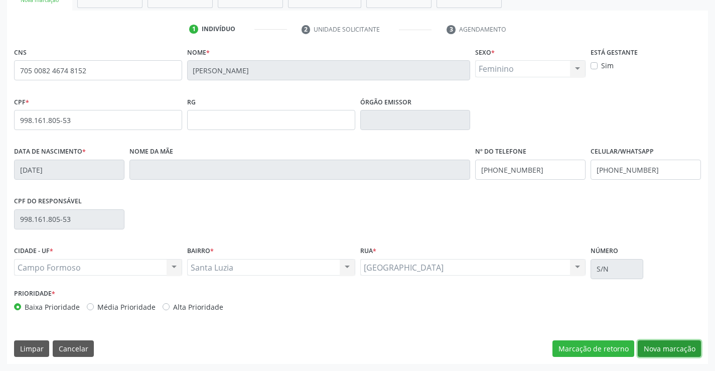
click at [660, 349] on button "Nova marcação" at bounding box center [669, 348] width 63 height 17
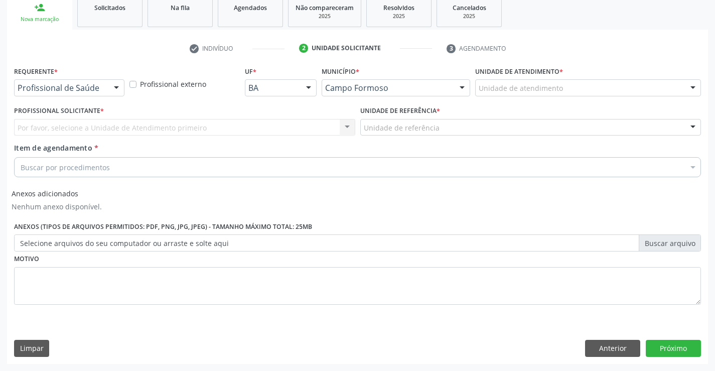
scroll to position [154, 0]
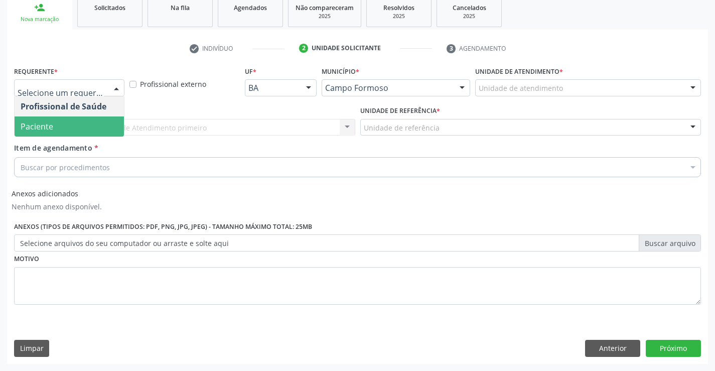
click at [80, 126] on span "Paciente" at bounding box center [69, 126] width 109 height 20
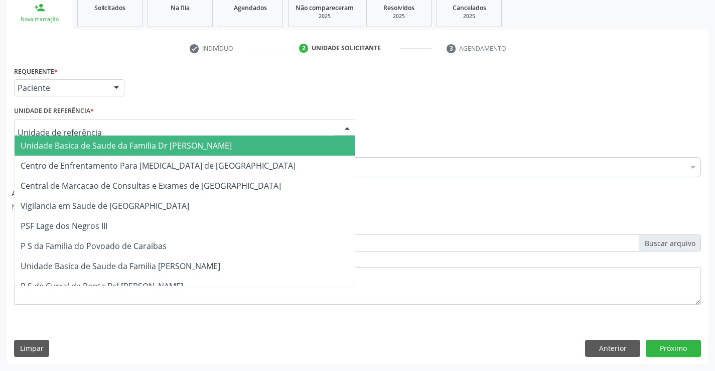
click at [98, 146] on span "Unidade Basica de Saude da Familia Dr [PERSON_NAME]" at bounding box center [126, 145] width 211 height 11
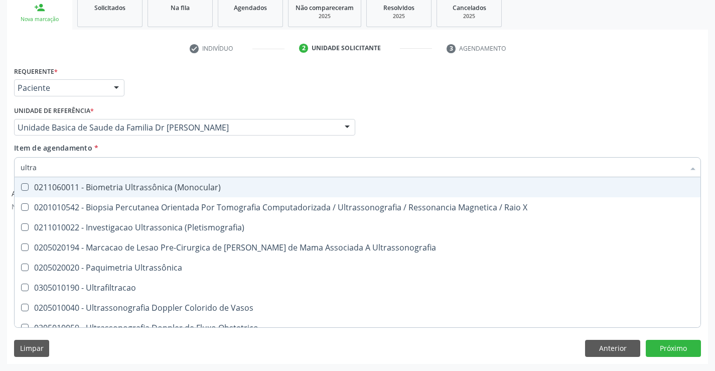
type input "ultras"
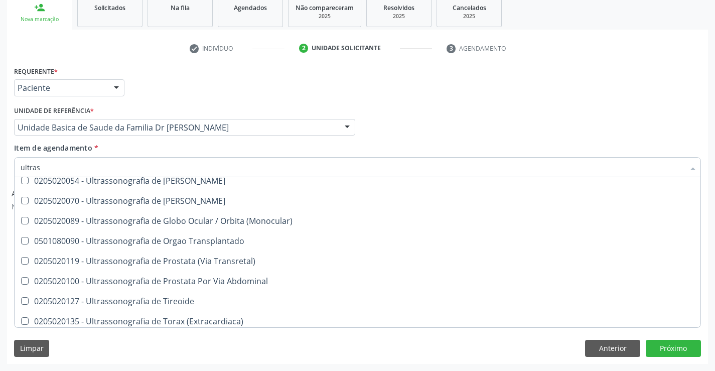
scroll to position [312, 0]
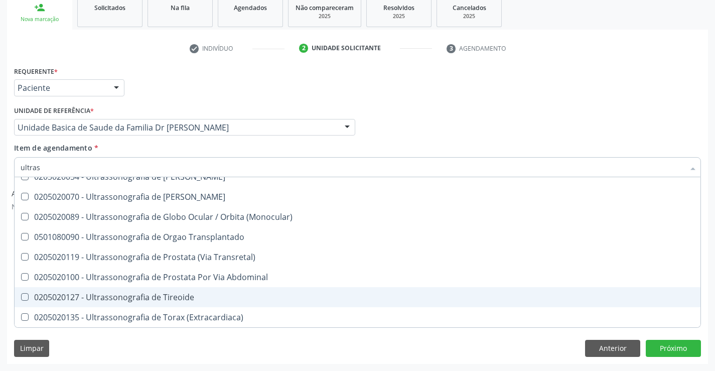
click at [211, 296] on div "0205020127 - Ultrassonografia de Tireoide" at bounding box center [358, 297] width 674 height 8
click at [184, 300] on div "0205020127 - Ultrassonografia de Tireoide" at bounding box center [358, 297] width 674 height 8
checkbox Tireoide "true"
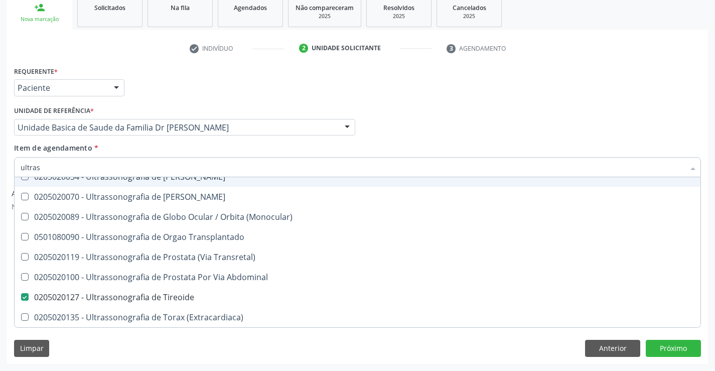
click at [62, 168] on input "ultras" at bounding box center [353, 167] width 664 height 20
type input "ultra"
checkbox Tireoide "false"
checkbox \(Extracardiaca\) "true"
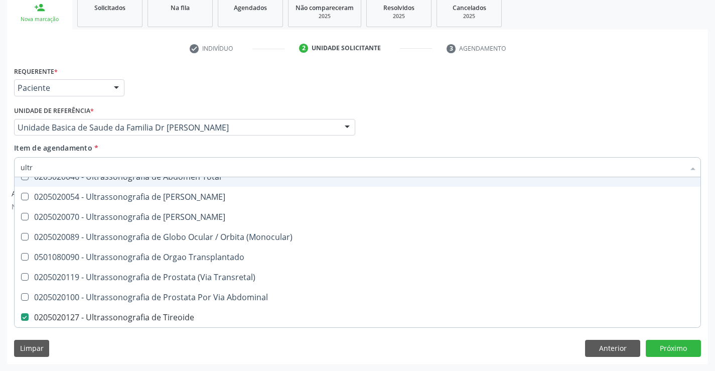
type input "ult"
checkbox Tireoide "false"
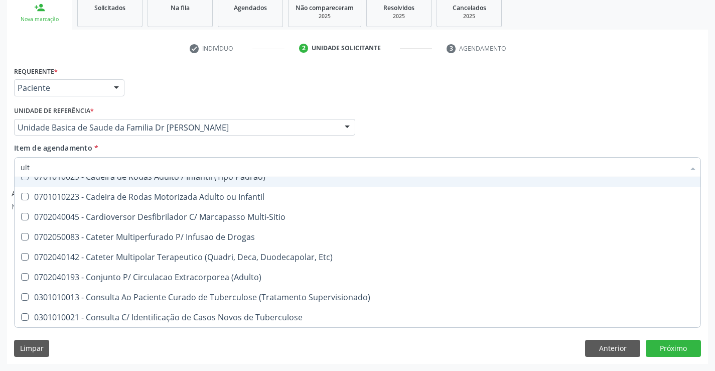
type input "ul"
checkbox Tireoide "false"
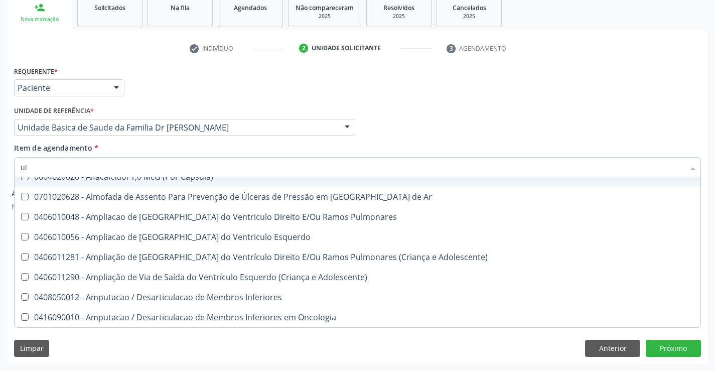
type input "u"
checkbox Tireoide "false"
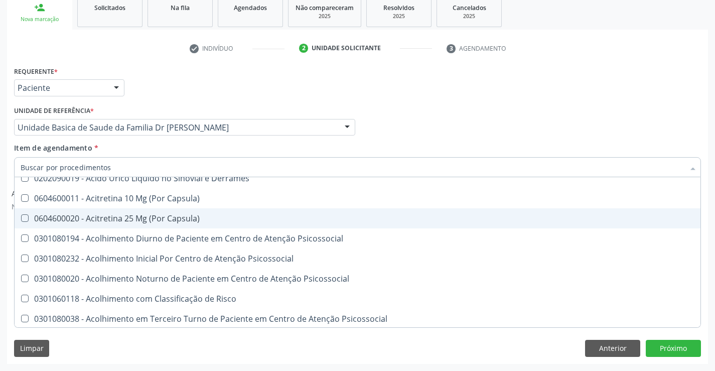
scroll to position [353, 0]
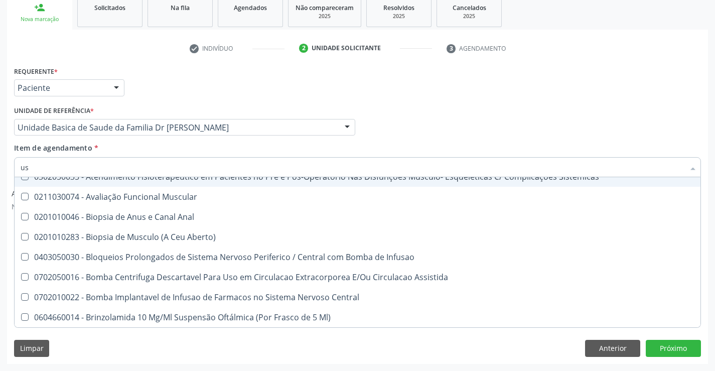
type input "usg"
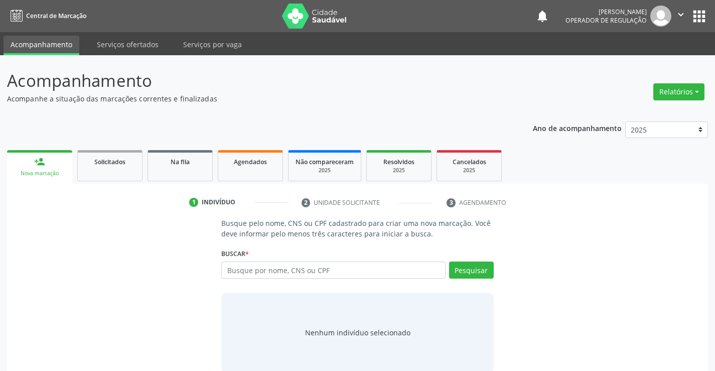
click at [289, 279] on div "Busque por nome, CNS ou CPF Nenhum resultado encontrado para: " " Digite nome, …" at bounding box center [357, 273] width 272 height 24
click at [335, 265] on input "text" at bounding box center [333, 269] width 224 height 17
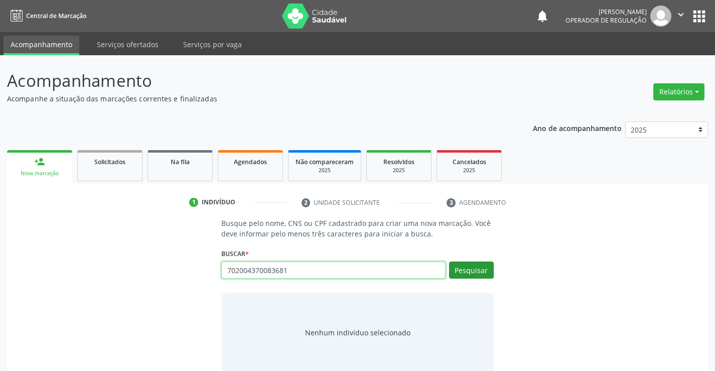
type input "702004370083681"
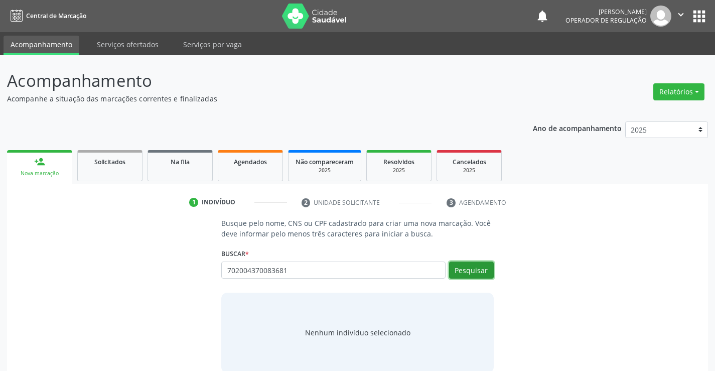
click at [468, 268] on button "Pesquisar" at bounding box center [471, 269] width 45 height 17
type input "702004370083681"
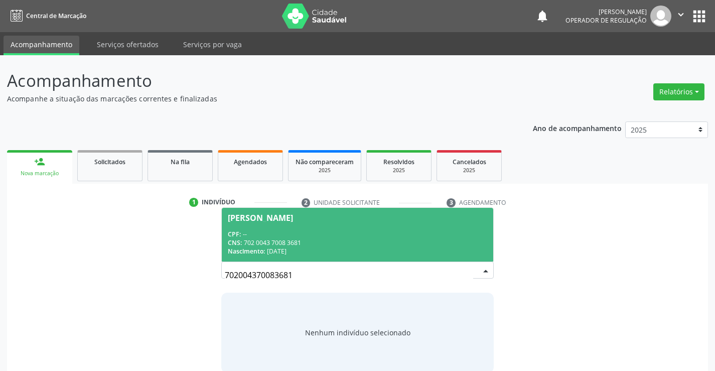
click at [347, 239] on div "CNS: 702 0043 7008 3681" at bounding box center [357, 242] width 259 height 9
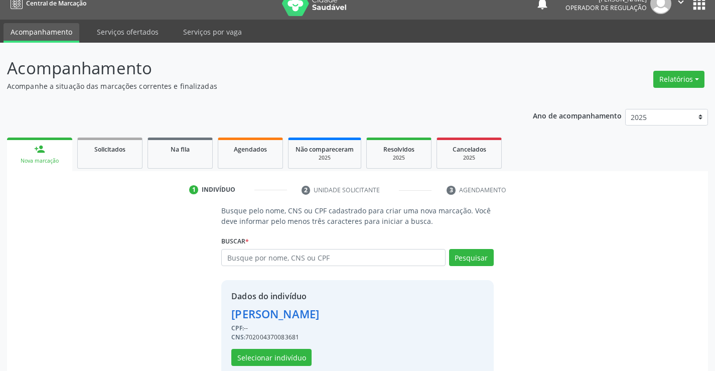
scroll to position [32, 0]
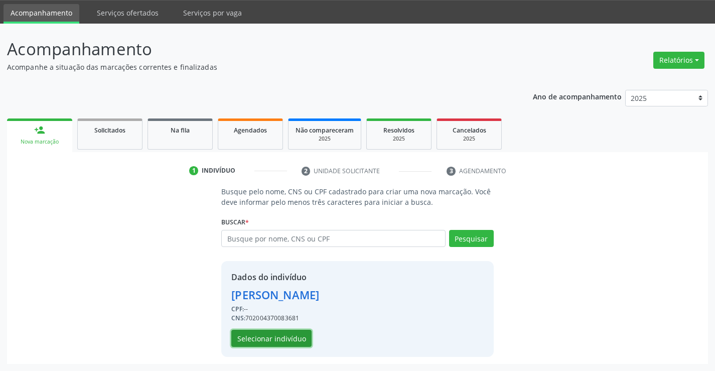
click at [284, 340] on button "Selecionar indivíduo" at bounding box center [271, 338] width 80 height 17
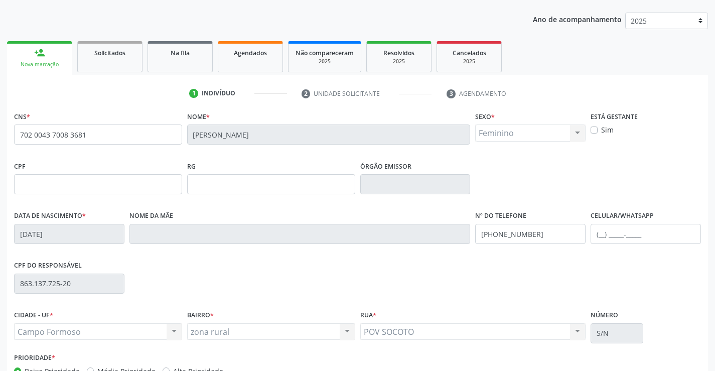
scroll to position [173, 0]
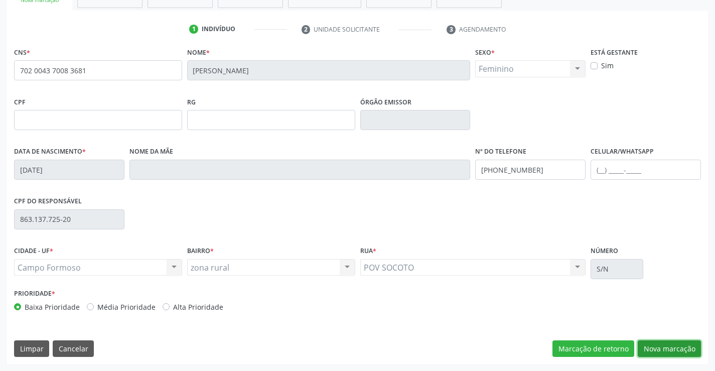
click at [668, 349] on button "Nova marcação" at bounding box center [669, 348] width 63 height 17
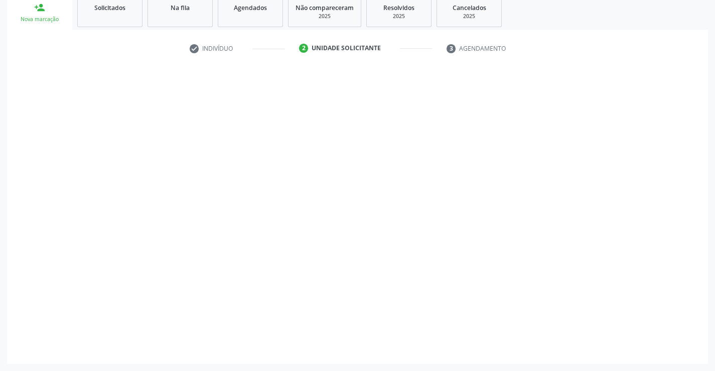
scroll to position [154, 0]
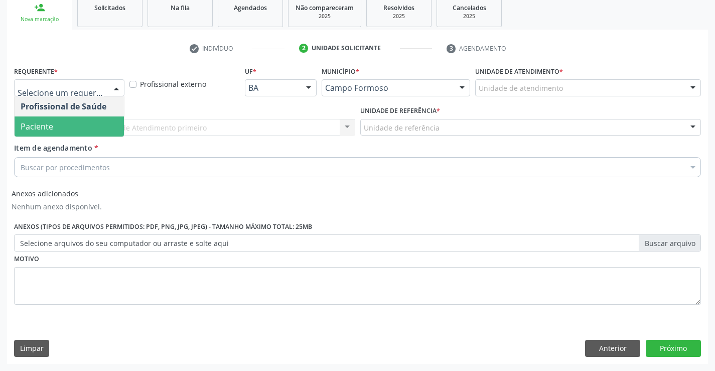
click at [82, 128] on span "Paciente" at bounding box center [69, 126] width 109 height 20
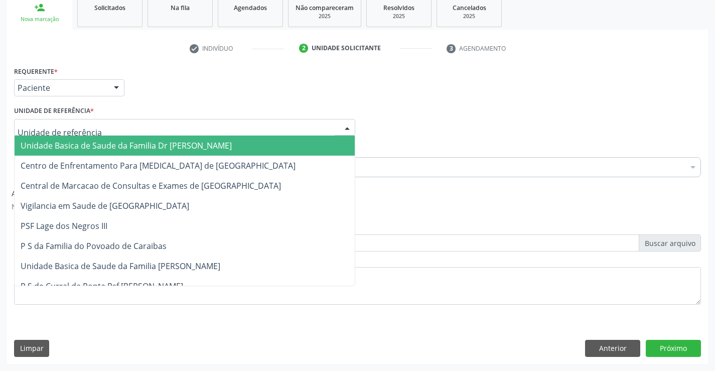
click at [86, 145] on span "Unidade Basica de Saude da Familia Dr [PERSON_NAME]" at bounding box center [126, 145] width 211 height 11
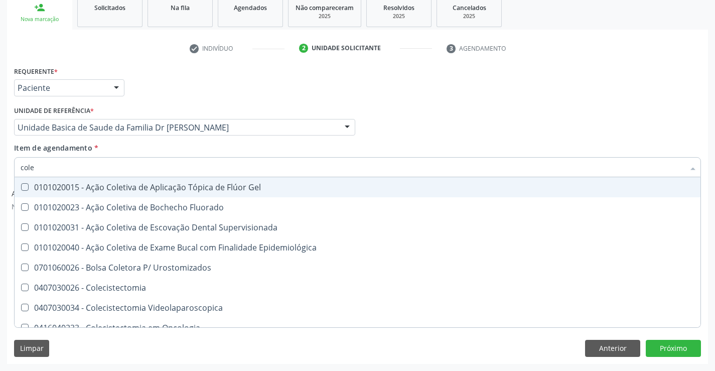
type input "coles"
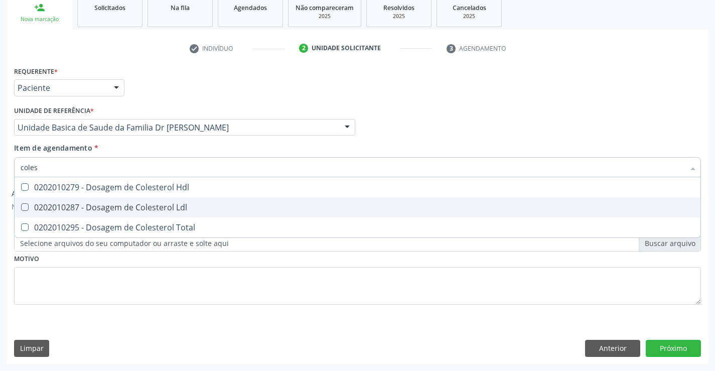
click at [174, 204] on div "0202010287 - Dosagem de Colesterol Ldl" at bounding box center [358, 207] width 674 height 8
checkbox Ldl "true"
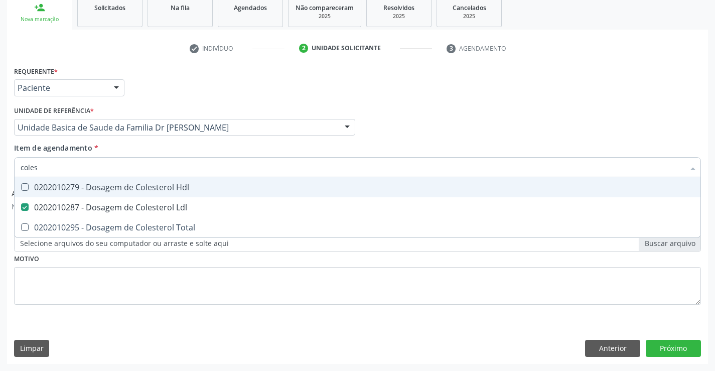
click at [177, 186] on div "0202010279 - Dosagem de Colesterol Hdl" at bounding box center [358, 187] width 674 height 8
checkbox Hdl "true"
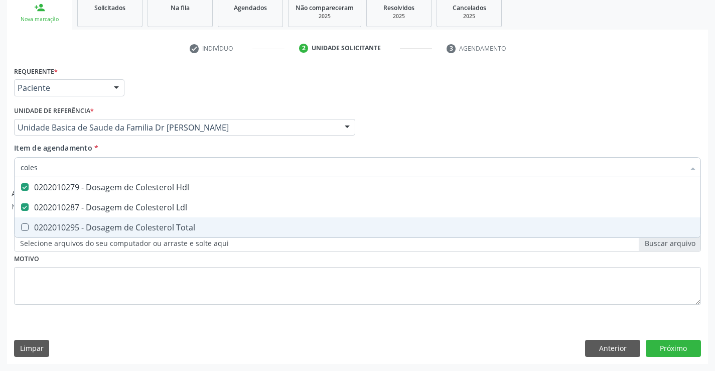
click at [163, 226] on div "0202010295 - Dosagem de Colesterol Total" at bounding box center [358, 227] width 674 height 8
checkbox Total "true"
type input "coles"
click at [136, 311] on div "Requerente * Paciente Profissional de Saúde Paciente Nenhum resultado encontrad…" at bounding box center [357, 191] width 687 height 255
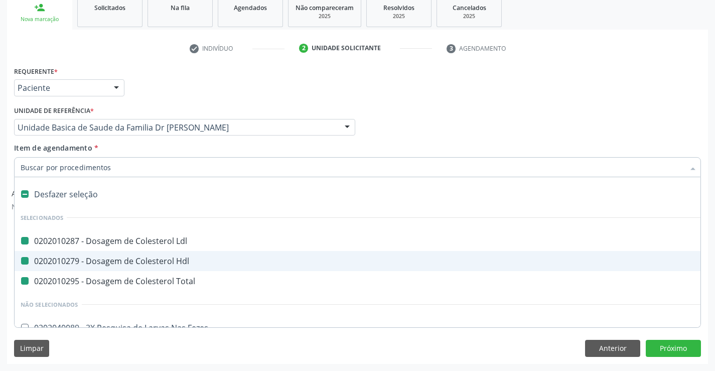
type input "u"
checkbox Ldl "false"
checkbox Hdl "false"
checkbox Total "false"
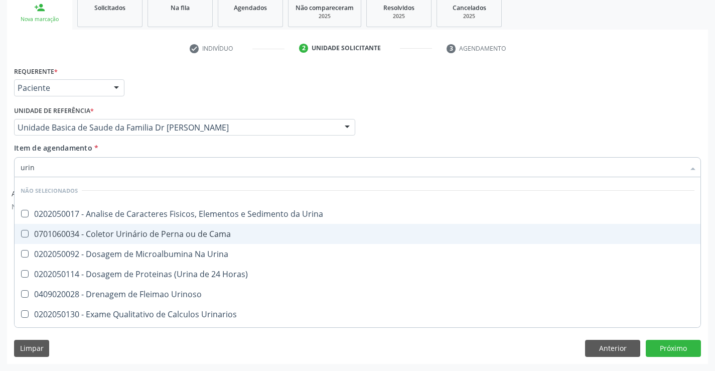
type input "urina"
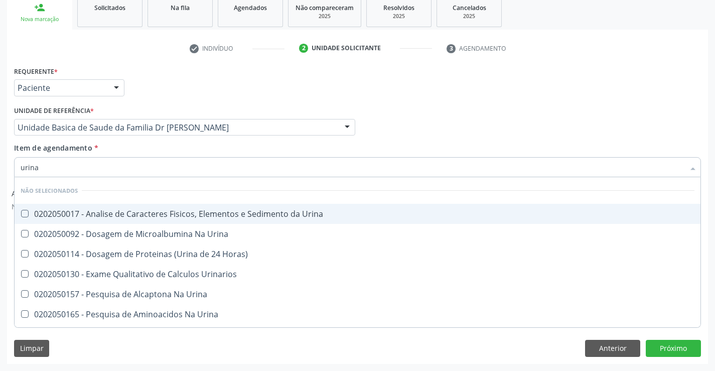
click at [180, 216] on div "0202050017 - Analise de Caracteres Fisicos, Elementos e Sedimento da Urina" at bounding box center [358, 214] width 674 height 8
checkbox Urina "true"
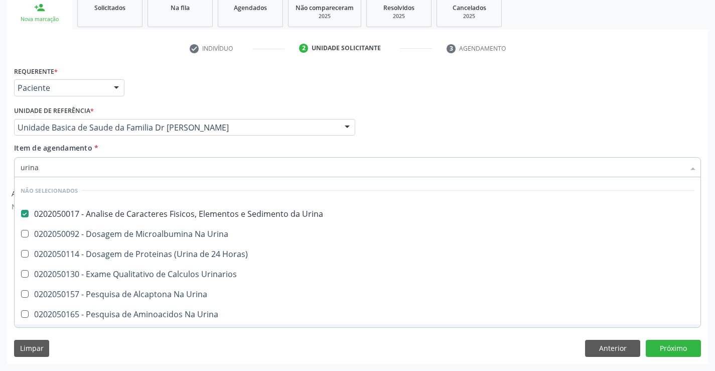
type input "urina"
click at [113, 338] on div "Requerente * Paciente Profissional de Saúde Paciente Nenhum resultado encontrad…" at bounding box center [357, 214] width 701 height 300
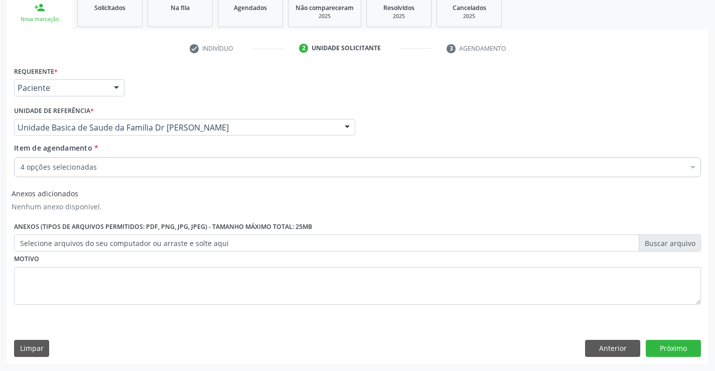
checkbox Hdl "true"
checkbox Total "true"
checkbox Urina "true"
click at [126, 161] on div "4 opções selecionadas" at bounding box center [357, 167] width 687 height 20
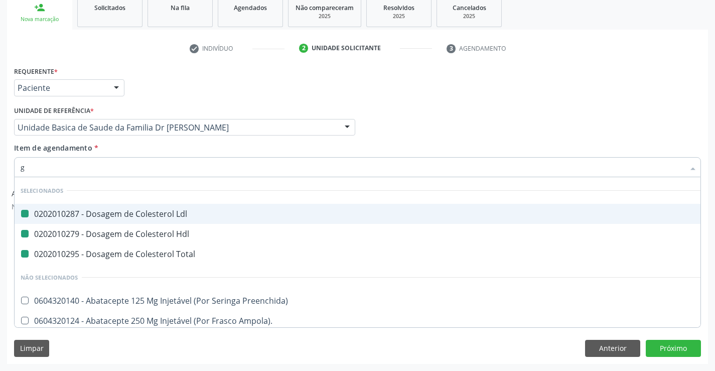
type input "gl"
checkbox Ldl "false"
checkbox Hdl "false"
checkbox Total "false"
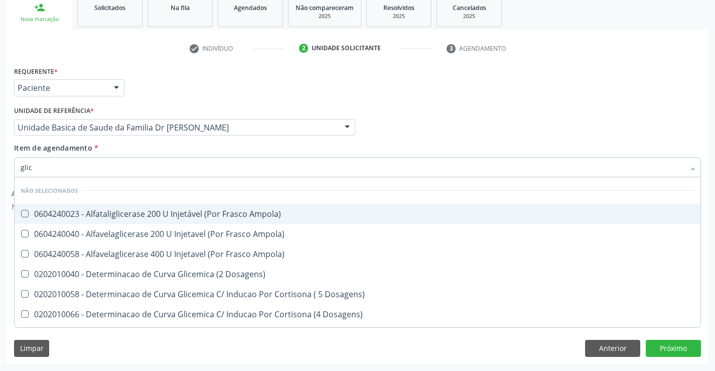
type input "glico"
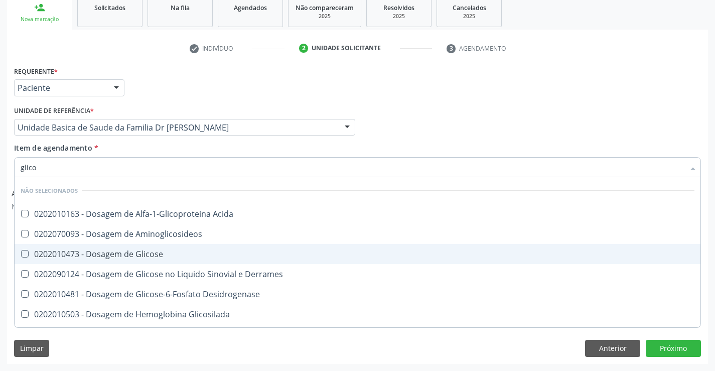
click at [127, 251] on div "0202010473 - Dosagem de Glicose" at bounding box center [358, 254] width 674 height 8
checkbox Glicose "true"
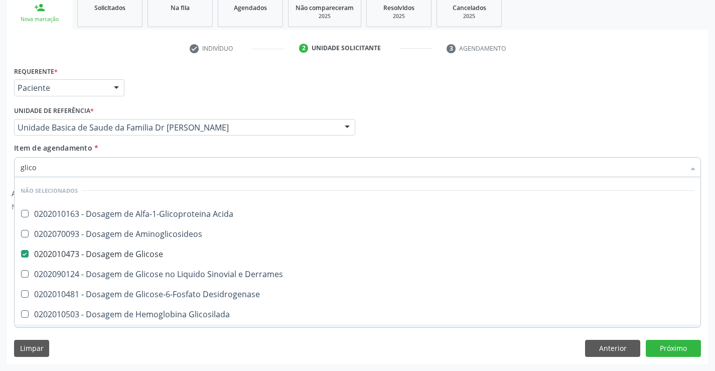
type input "glico"
click at [104, 343] on div "Limpar Anterior Próximo" at bounding box center [357, 348] width 687 height 17
checkbox Acida "true"
checkbox Aminoglicosideos "true"
checkbox Desidrogenase "true"
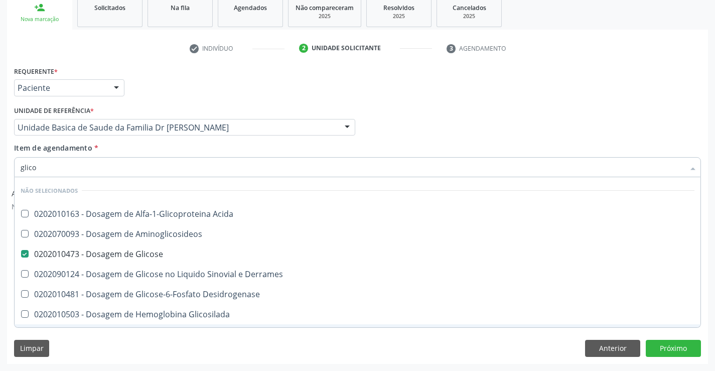
checkbox Derrames "true"
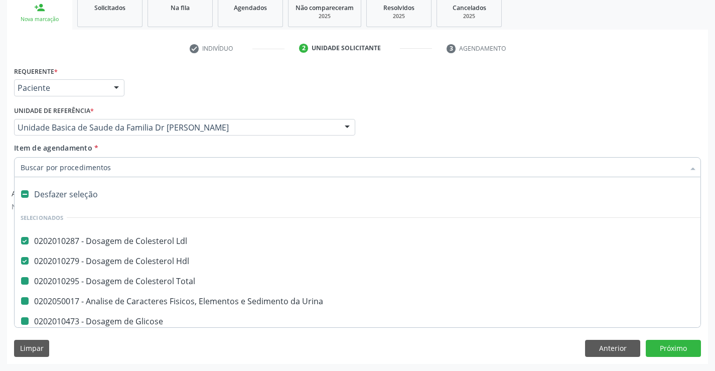
type input "h"
checkbox Total "false"
checkbox Glicose "false"
checkbox Urina "false"
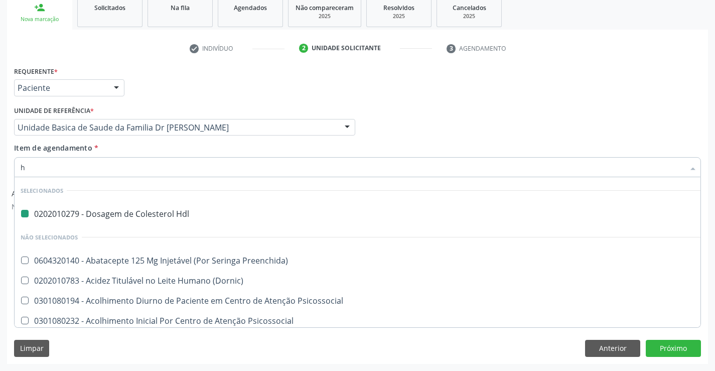
type input "he"
checkbox Hdl "false"
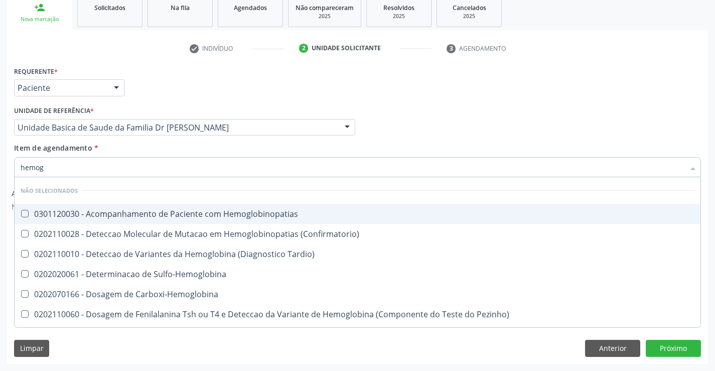
type input "hemogr"
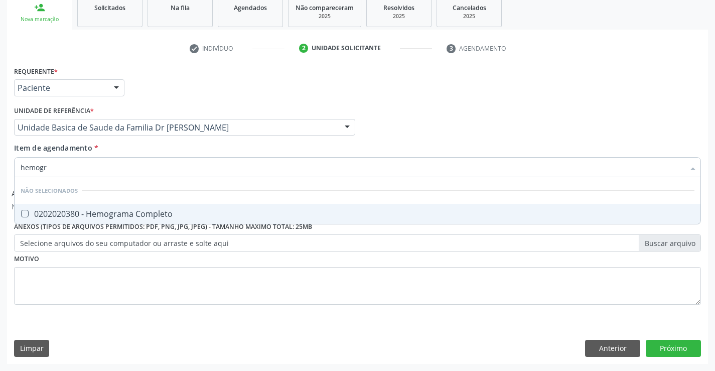
click at [131, 210] on div "0202020380 - Hemograma Completo" at bounding box center [358, 214] width 674 height 8
checkbox Completo "true"
click at [133, 322] on div "Requerente * Paciente Profissional de Saúde Paciente Nenhum resultado encontrad…" at bounding box center [357, 214] width 701 height 300
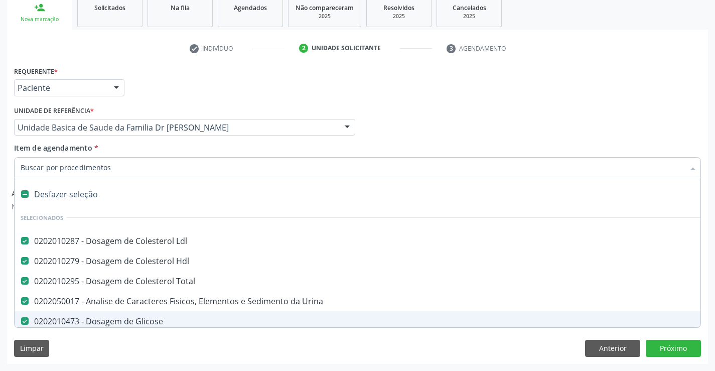
click at [107, 337] on div "Requerente * Paciente Profissional de Saúde Paciente Nenhum resultado encontrad…" at bounding box center [357, 214] width 701 height 300
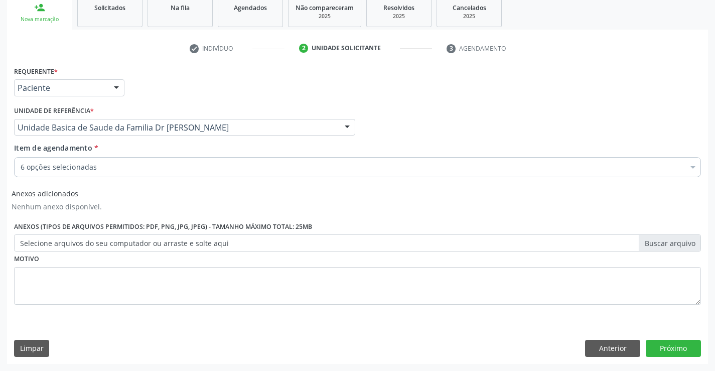
click at [130, 158] on div "6 opções selecionadas" at bounding box center [357, 167] width 687 height 20
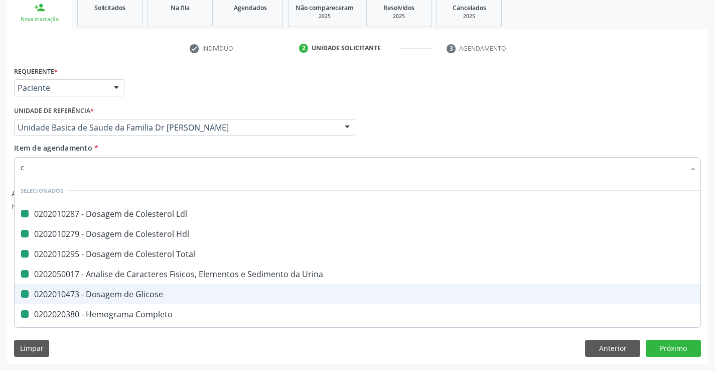
type input "cr"
checkbox Ldl "false"
checkbox Hdl "false"
checkbox Total "false"
checkbox Urina "false"
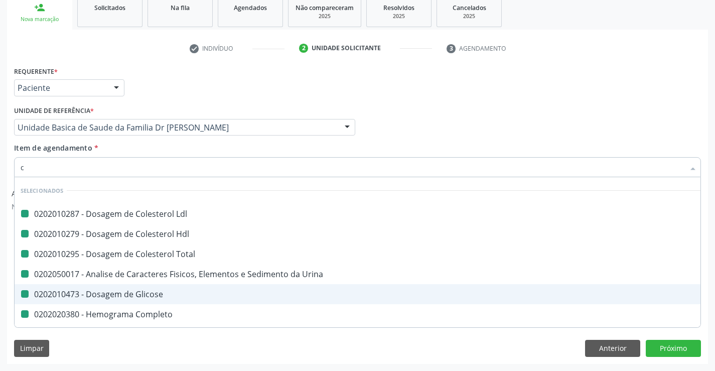
checkbox Glicose "false"
checkbox Completo "false"
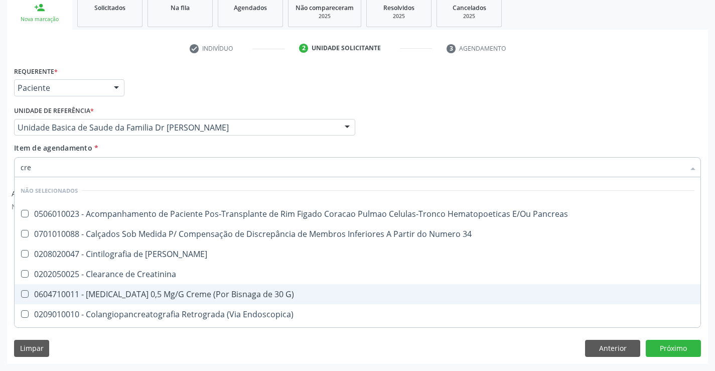
type input "crea"
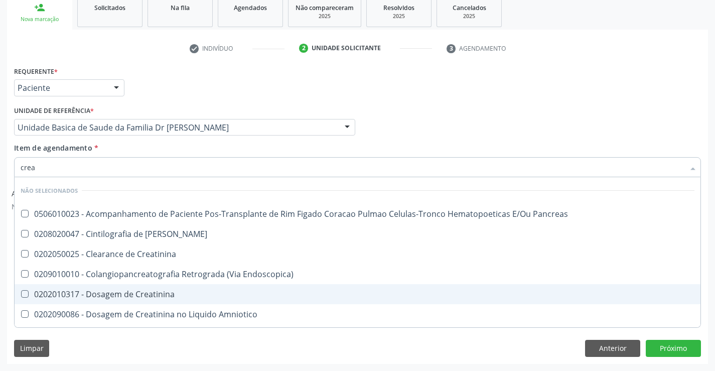
click at [132, 295] on div "0202010317 - Dosagem de Creatinina" at bounding box center [358, 294] width 674 height 8
checkbox Creatinina "true"
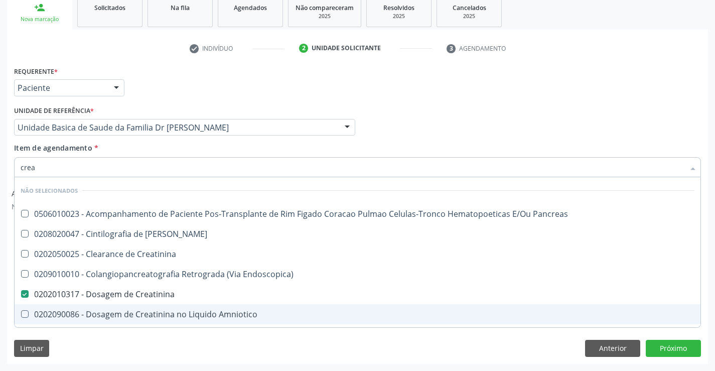
click at [97, 346] on div "Limpar Anterior Próximo" at bounding box center [357, 348] width 687 height 17
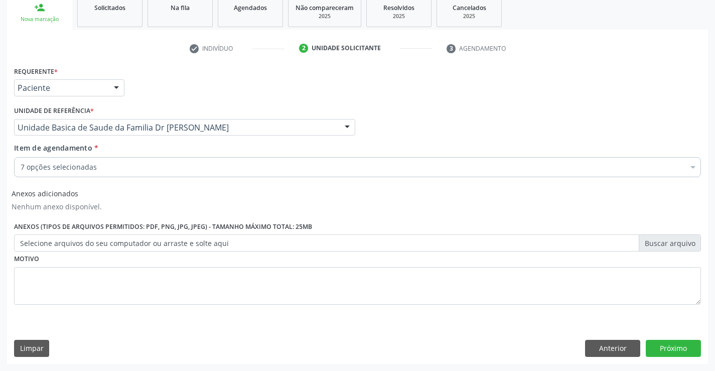
click at [96, 159] on div "7 opções selecionadas" at bounding box center [357, 167] width 687 height 20
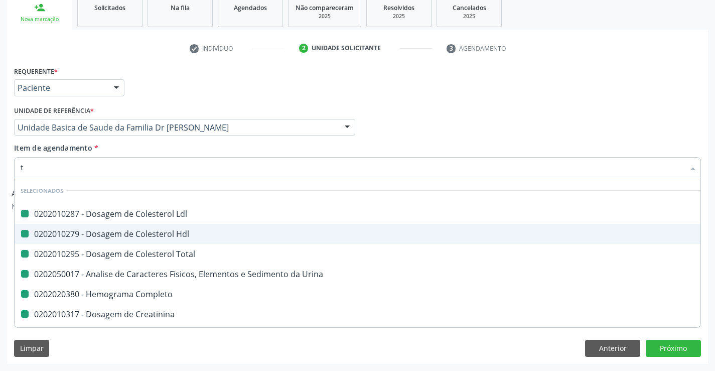
type input "tr"
checkbox Ldl "false"
checkbox Hdl "false"
checkbox Total "false"
checkbox Urina "false"
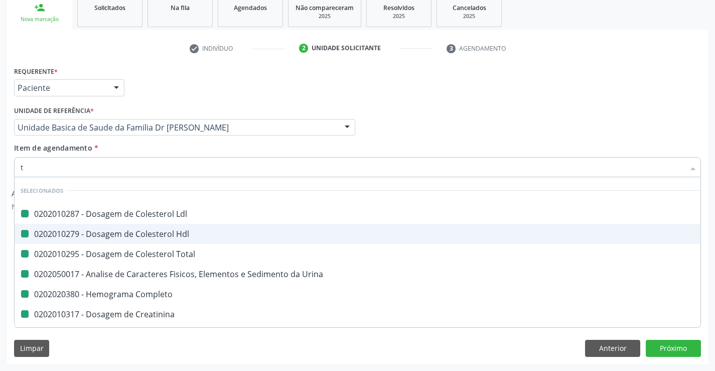
checkbox Completo "false"
checkbox Creatinina "false"
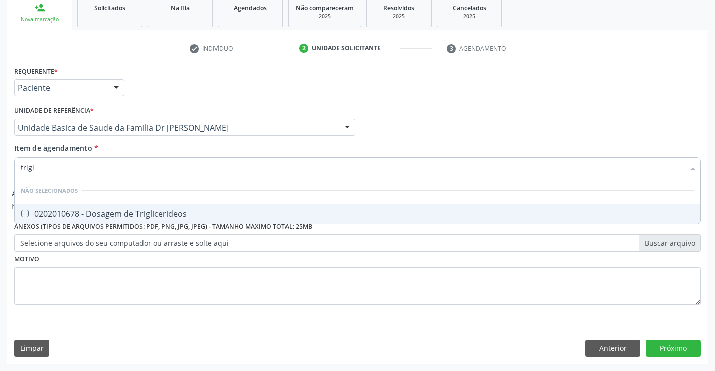
type input "trigli"
click at [95, 210] on div "0202010678 - Dosagem de Triglicerideos" at bounding box center [358, 214] width 674 height 8
checkbox Triglicerideos "true"
click at [69, 292] on div "Requerente * Paciente Profissional de Saúde Paciente Nenhum resultado encontrad…" at bounding box center [357, 191] width 687 height 255
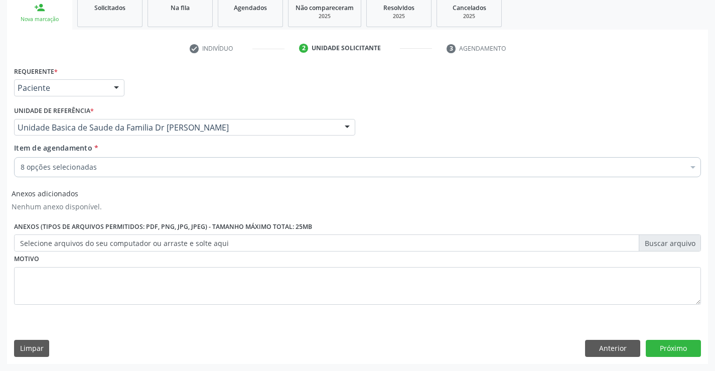
click at [95, 175] on div "8 opções selecionadas" at bounding box center [357, 167] width 687 height 20
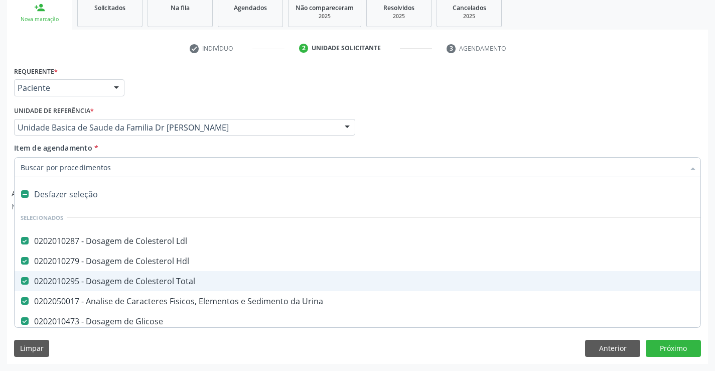
click at [110, 343] on div "Limpar Anterior Próximo" at bounding box center [357, 348] width 687 height 17
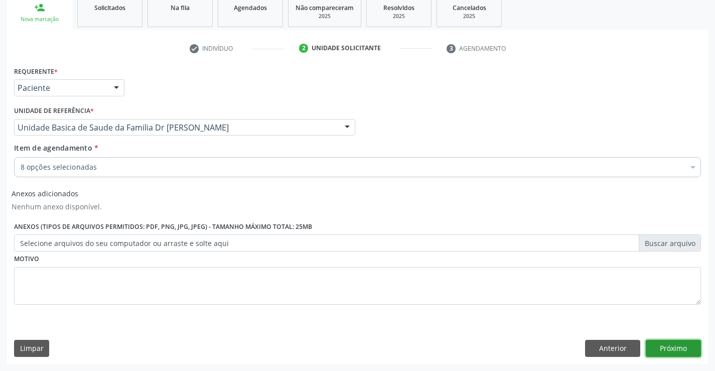
click at [661, 348] on button "Próximo" at bounding box center [673, 348] width 55 height 17
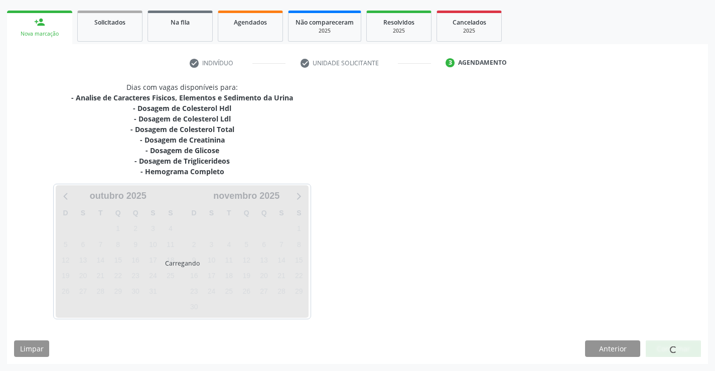
scroll to position [140, 0]
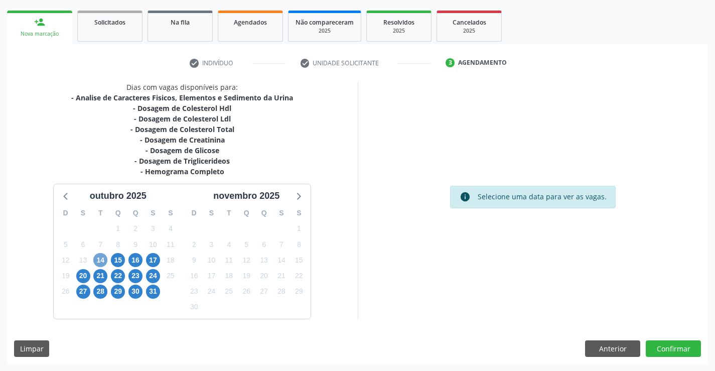
click at [97, 260] on span "14" at bounding box center [100, 260] width 14 height 14
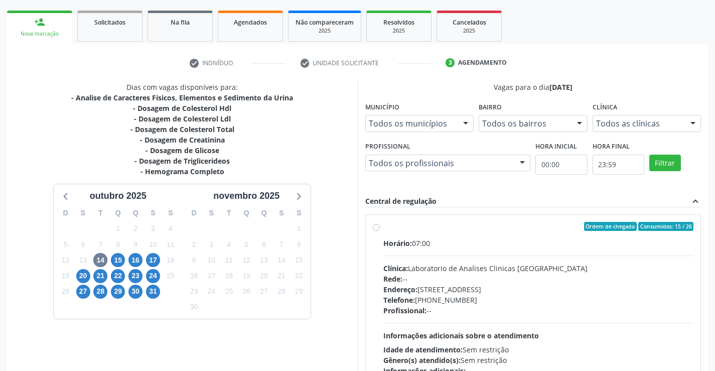
click at [383, 227] on label "Ordem de chegada Consumidos: 15 / 26 Horário: 07:00 Clínica: Laboratorio de Ana…" at bounding box center [538, 299] width 311 height 154
click at [378, 227] on input "Ordem de chegada Consumidos: 15 / 26 Horário: 07:00 Clínica: Laboratorio de Ana…" at bounding box center [376, 226] width 7 height 9
radio input "true"
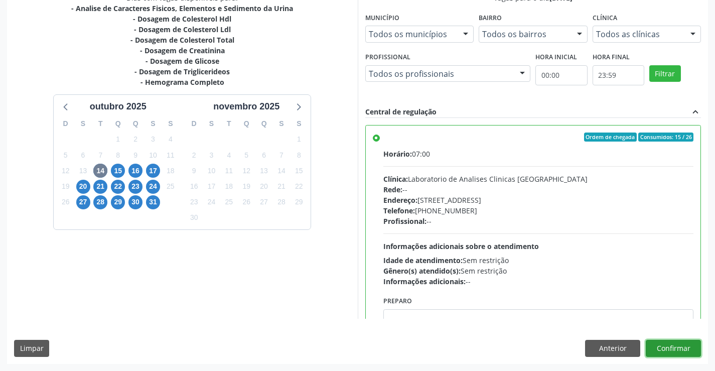
click at [685, 350] on button "Confirmar" at bounding box center [673, 348] width 55 height 17
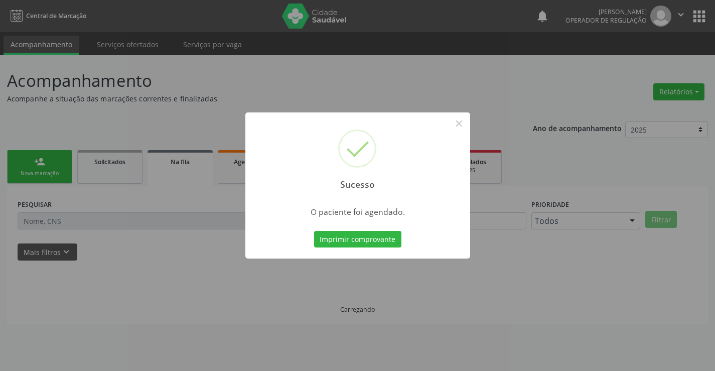
scroll to position [0, 0]
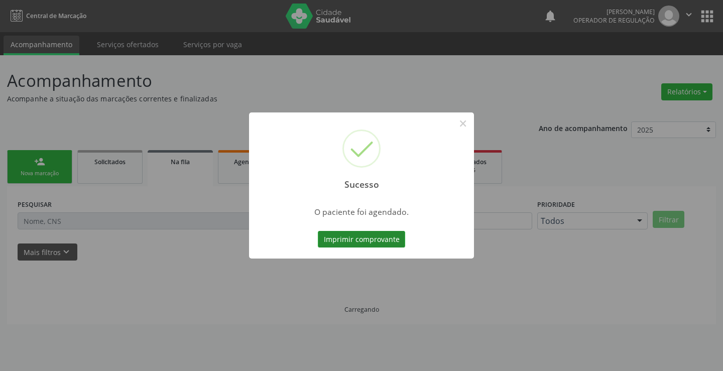
click at [385, 239] on button "Imprimir comprovante" at bounding box center [361, 239] width 87 height 17
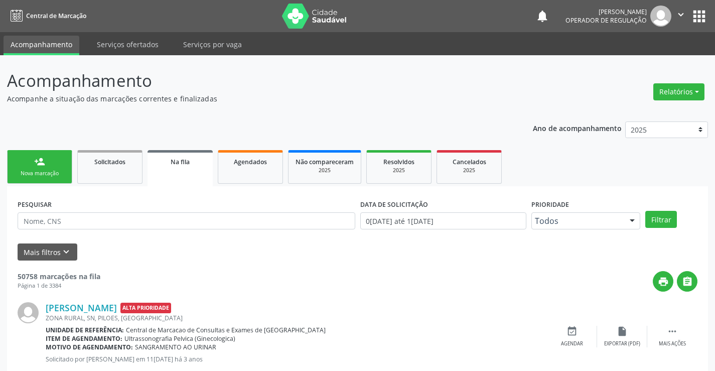
click at [50, 170] on div "Nova marcação" at bounding box center [40, 174] width 50 height 8
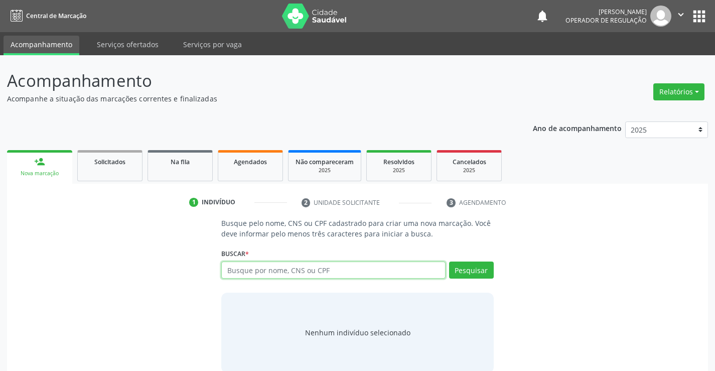
click at [284, 270] on input "text" at bounding box center [333, 269] width 224 height 17
type input "702700116433560"
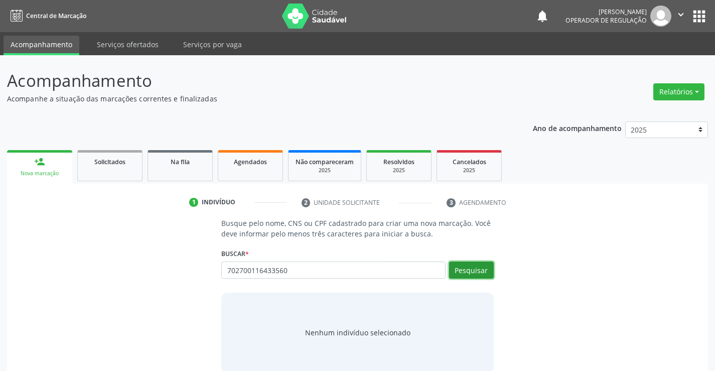
click at [483, 273] on button "Pesquisar" at bounding box center [471, 269] width 45 height 17
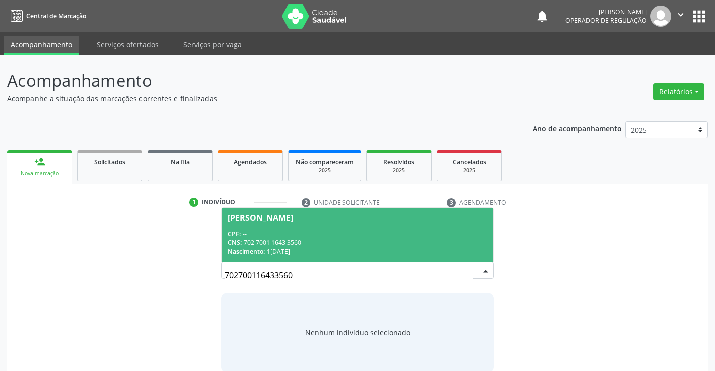
click at [370, 219] on div "Livia Santos Bonfim" at bounding box center [357, 218] width 259 height 8
click at [370, 219] on p "Busque pelo nome, CNS ou CPF cadastrado para criar uma nova marcação. Você deve…" at bounding box center [357, 228] width 272 height 21
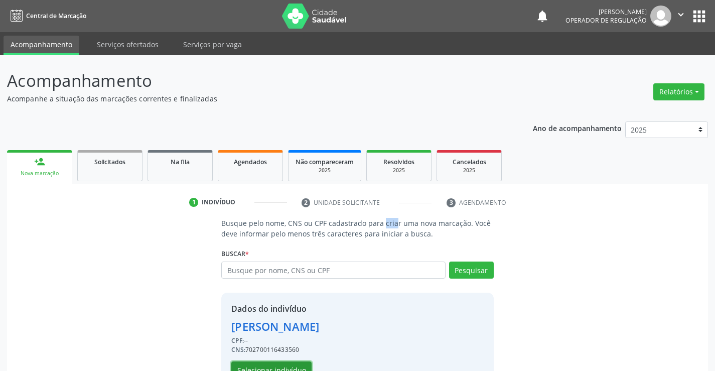
click at [266, 364] on button "Selecionar indivíduo" at bounding box center [271, 369] width 80 height 17
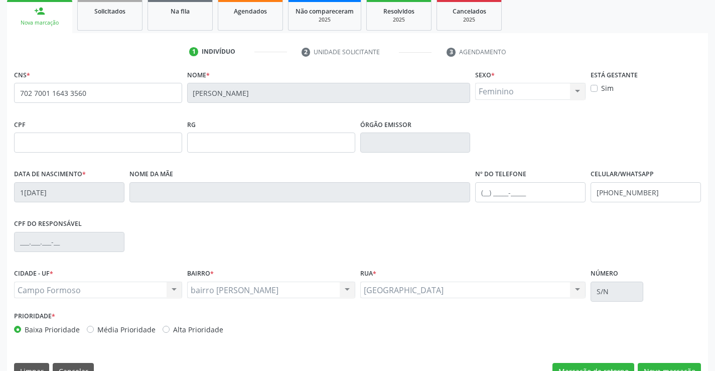
scroll to position [173, 0]
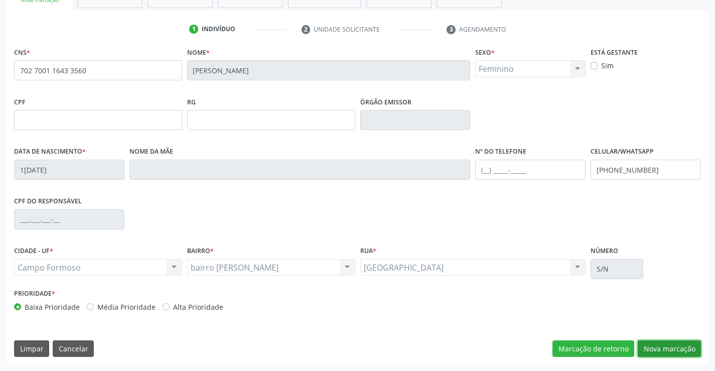
click at [655, 345] on button "Nova marcação" at bounding box center [669, 348] width 63 height 17
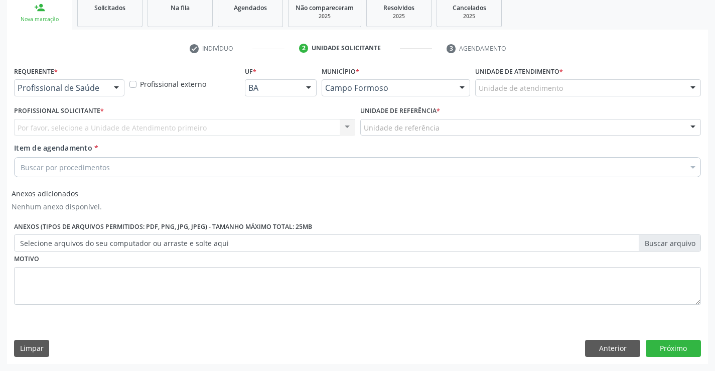
scroll to position [154, 0]
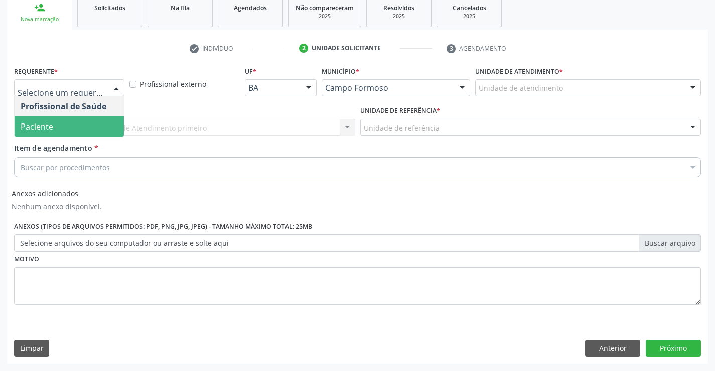
click at [66, 129] on span "Paciente" at bounding box center [69, 126] width 109 height 20
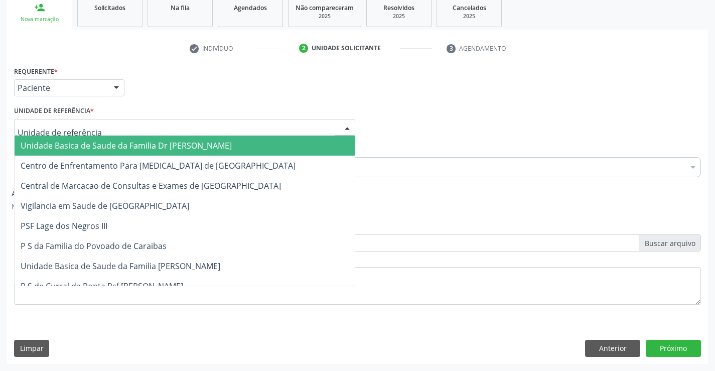
click at [74, 141] on span "Unidade Basica de Saude da Familia Dr Paulo Sudre" at bounding box center [126, 145] width 211 height 11
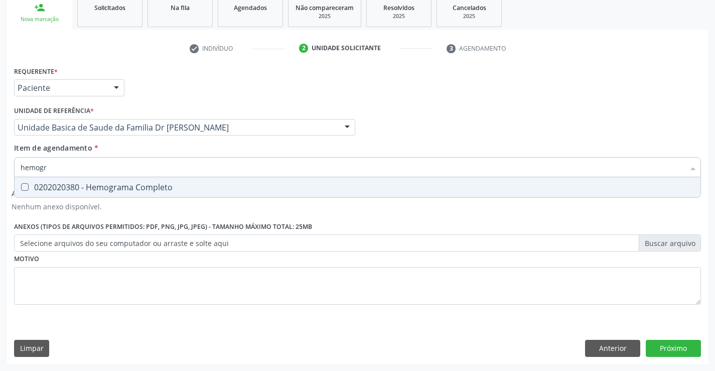
type input "hemogra"
click at [100, 181] on span "0202020380 - Hemograma Completo" at bounding box center [358, 187] width 686 height 20
checkbox Completo "true"
type input "hemogra"
click at [80, 279] on div "Requerente * Paciente Profissional de Saúde Paciente Nenhum resultado encontrad…" at bounding box center [357, 191] width 687 height 255
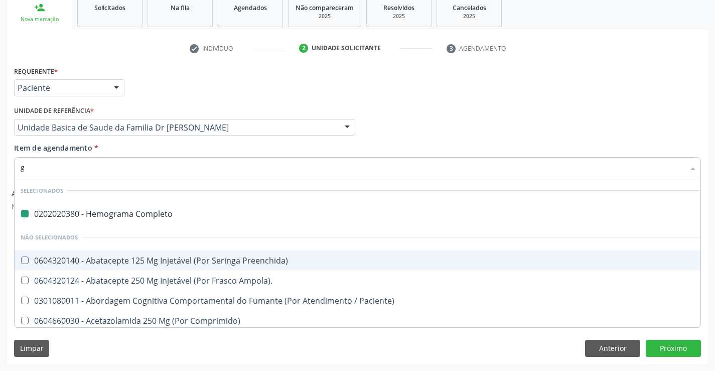
type input "gl"
checkbox Completo "false"
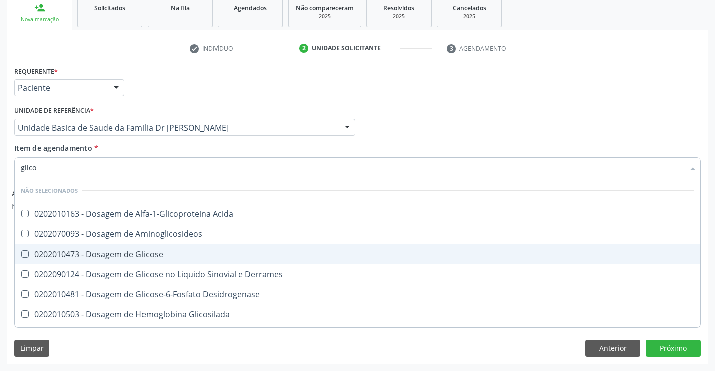
type input "glicos"
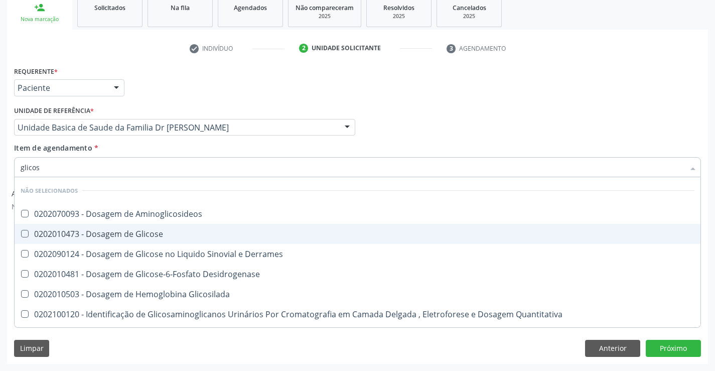
click at [130, 228] on span "0202010473 - Dosagem de Glicose" at bounding box center [358, 234] width 686 height 20
checkbox Glicose "true"
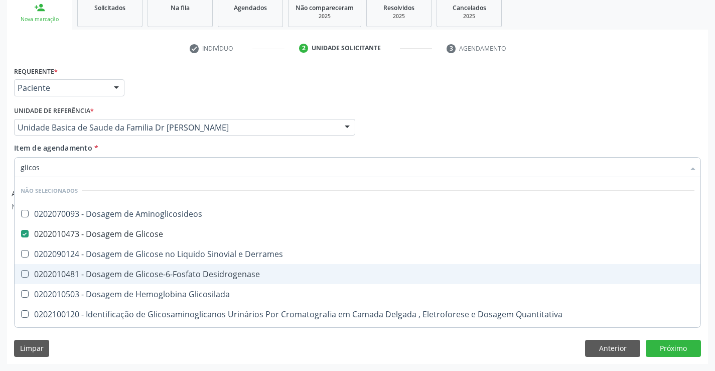
type input "glicos"
click at [106, 346] on div "Limpar Anterior Próximo" at bounding box center [357, 348] width 687 height 17
checkbox Aminoglicosideos "true"
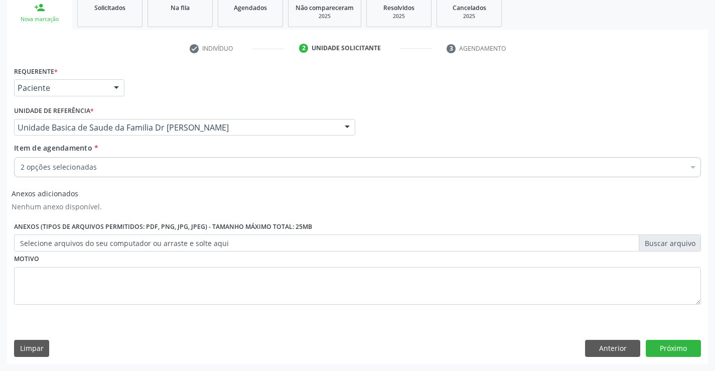
click at [156, 160] on div "2 opções selecionadas" at bounding box center [357, 167] width 687 height 20
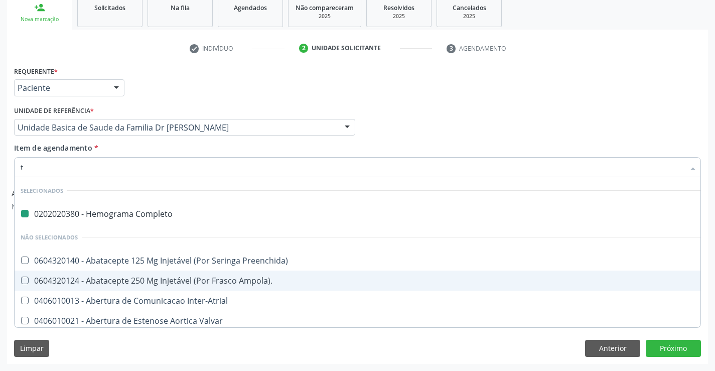
type input "tr"
checkbox Completo "false"
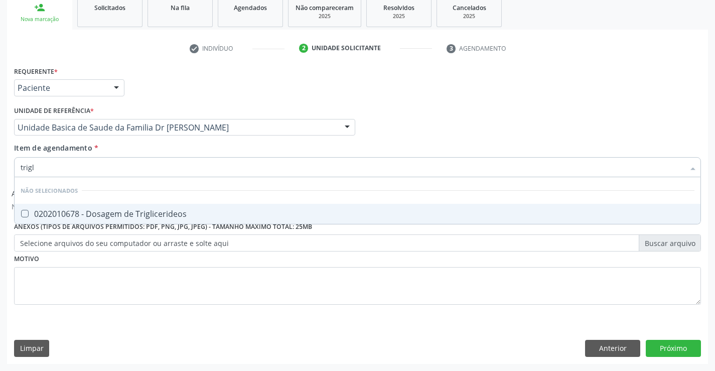
type input "trigli"
click at [180, 213] on div "0202010678 - Dosagem de Triglicerideos" at bounding box center [358, 214] width 674 height 8
checkbox Triglicerideos "true"
click at [131, 293] on div "Requerente * Paciente Profissional de Saúde Paciente Nenhum resultado encontrad…" at bounding box center [357, 191] width 687 height 255
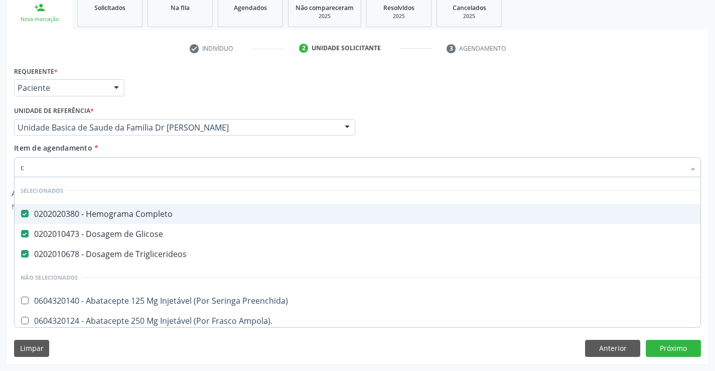
type input "co"
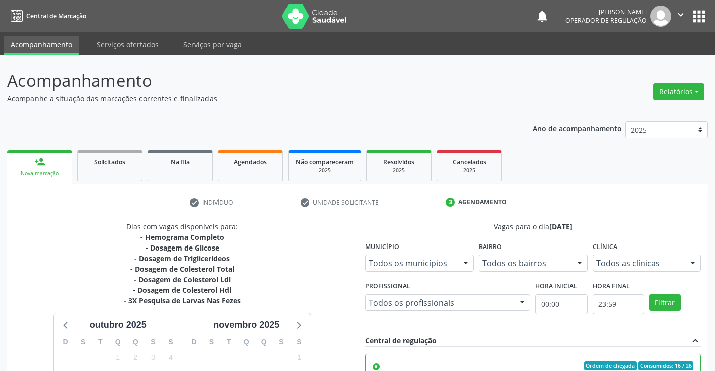
scroll to position [229, 0]
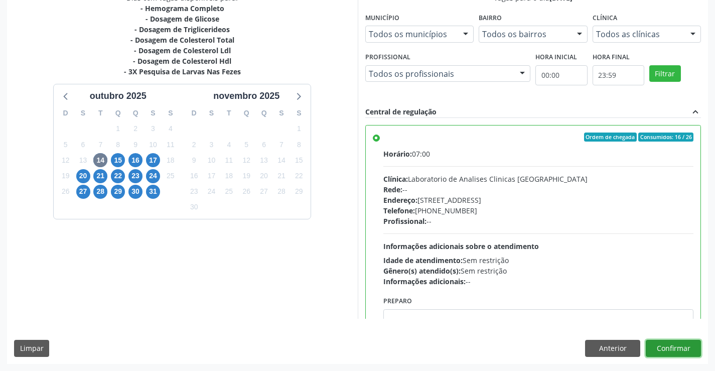
click at [681, 349] on button "Confirmar" at bounding box center [673, 348] width 55 height 17
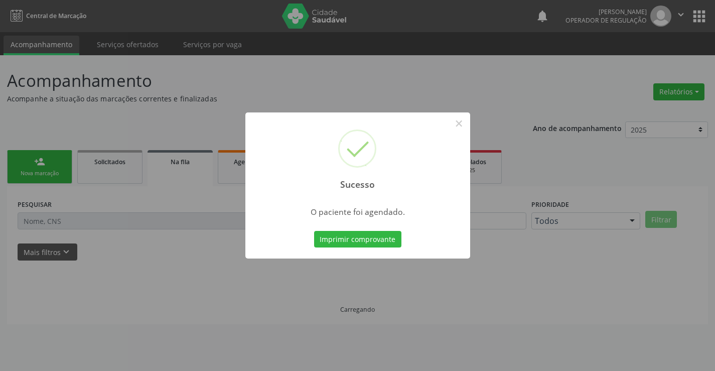
scroll to position [0, 0]
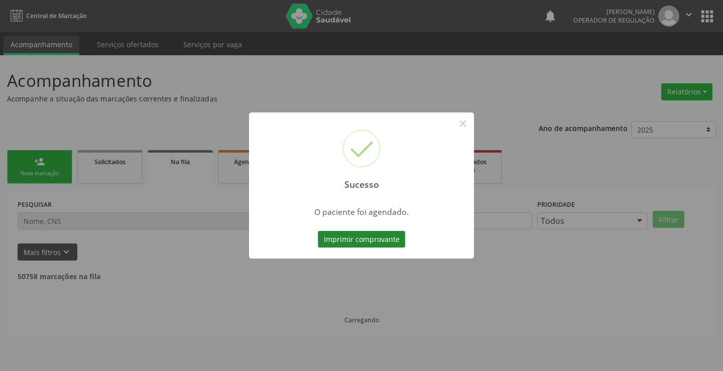
click at [385, 243] on button "Imprimir comprovante" at bounding box center [361, 239] width 87 height 17
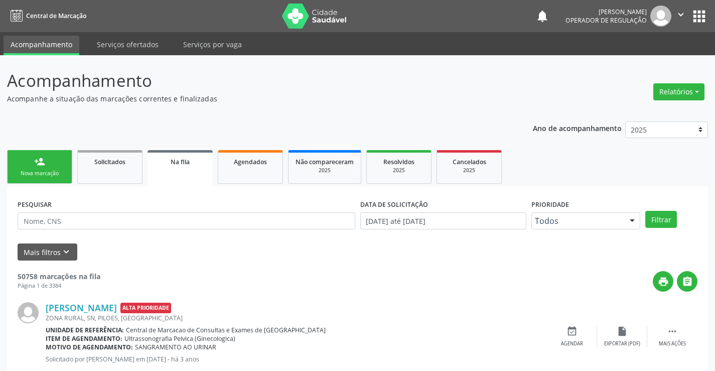
click at [42, 160] on div "person_add" at bounding box center [39, 161] width 11 height 11
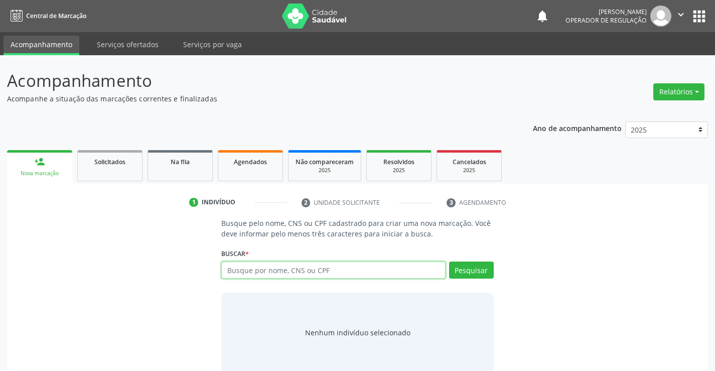
click at [291, 271] on input "text" at bounding box center [333, 269] width 224 height 17
type input "702607704803544"
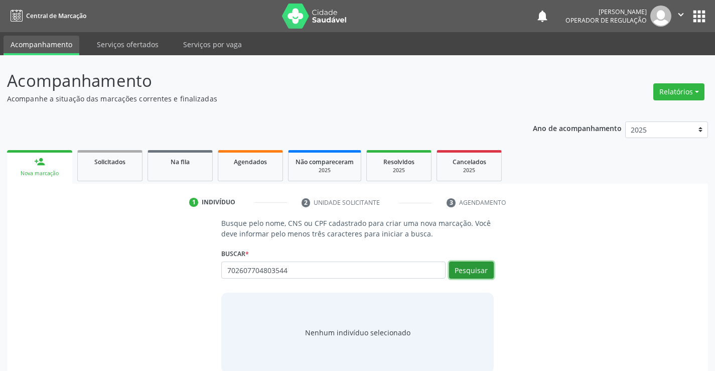
click at [478, 267] on button "Pesquisar" at bounding box center [471, 269] width 45 height 17
type input "702607704803544"
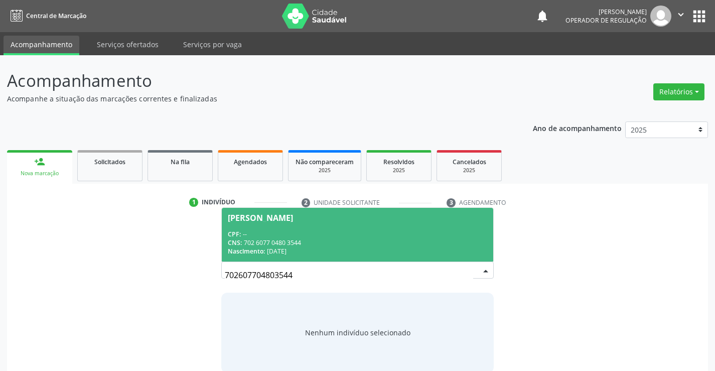
click at [438, 231] on div "CPF: --" at bounding box center [357, 234] width 259 height 9
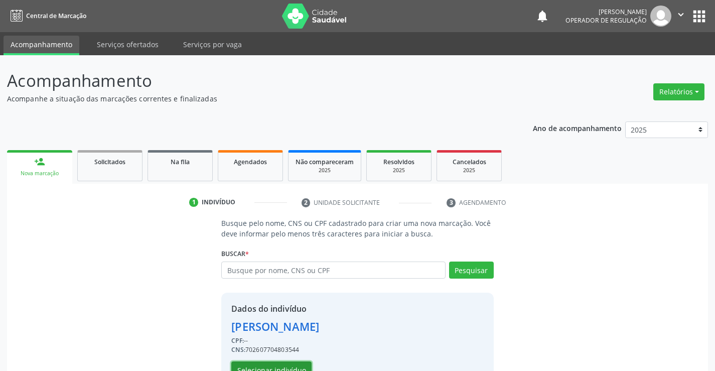
click at [259, 368] on button "Selecionar indivíduo" at bounding box center [271, 369] width 80 height 17
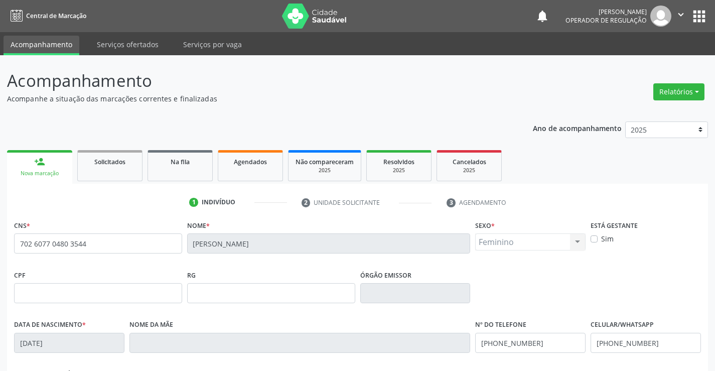
scroll to position [173, 0]
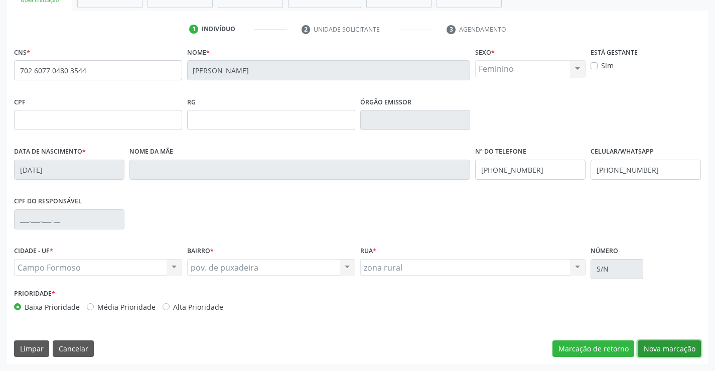
click at [680, 347] on button "Nova marcação" at bounding box center [669, 348] width 63 height 17
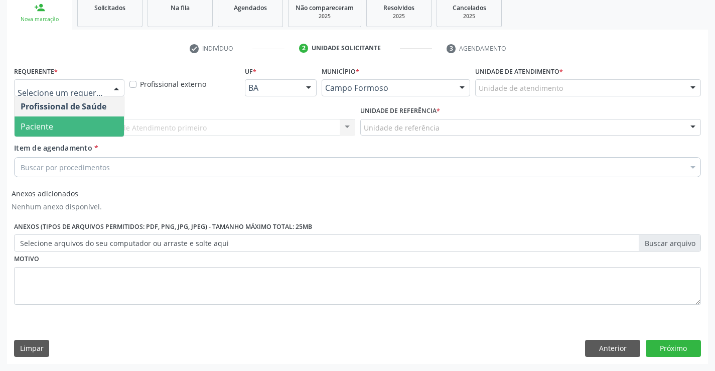
click at [72, 119] on span "Paciente" at bounding box center [69, 126] width 109 height 20
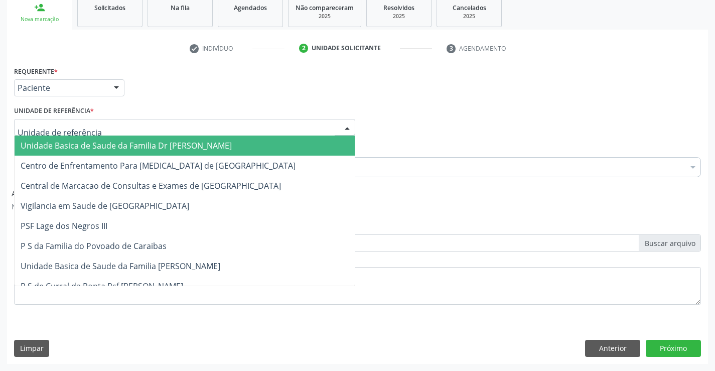
click at [74, 139] on span "Unidade Basica de Saude da Familia Dr [PERSON_NAME]" at bounding box center [185, 146] width 340 height 20
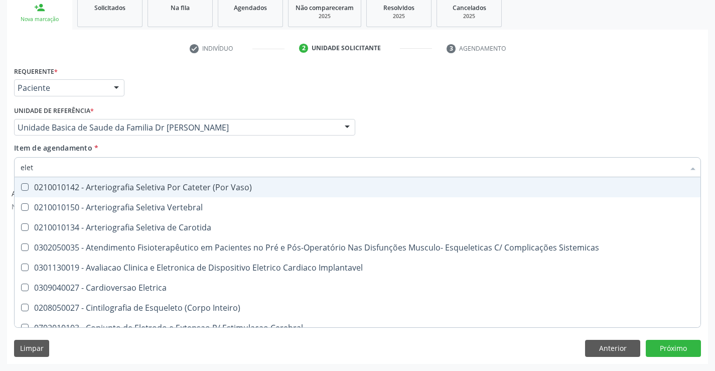
type input "eletr"
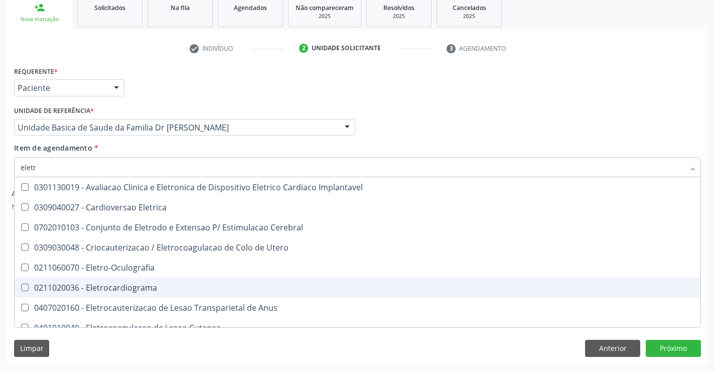
click at [165, 290] on div "0211020036 - Eletrocardiograma" at bounding box center [358, 288] width 674 height 8
checkbox Eletrocardiograma "false"
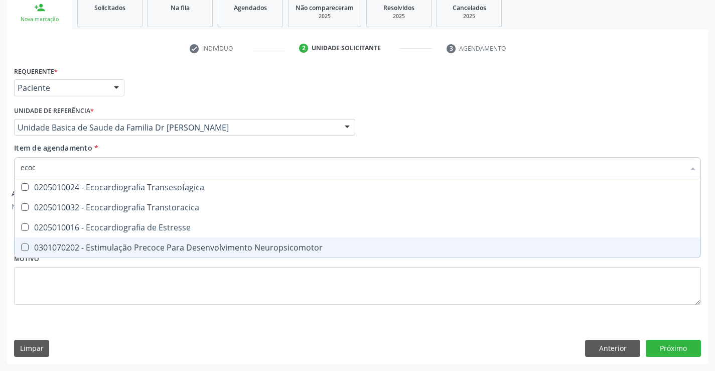
scroll to position [0, 0]
type input "ecoca"
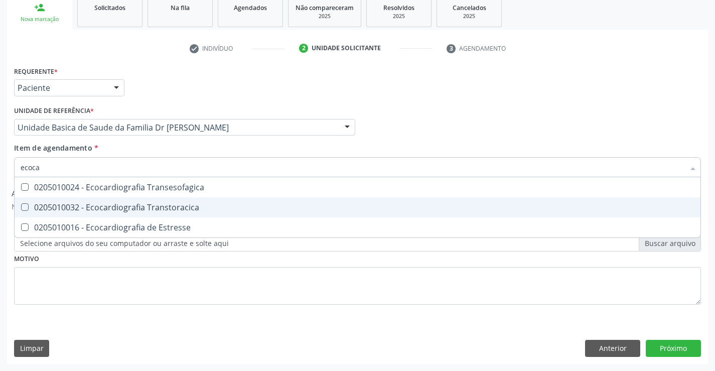
click at [142, 209] on div "0205010032 - Ecocardiografia Transtoracica" at bounding box center [358, 207] width 674 height 8
checkbox Transtoracica "true"
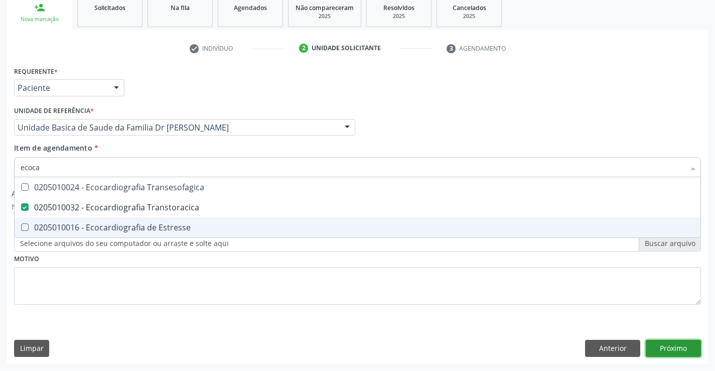
click at [684, 347] on button "Próximo" at bounding box center [673, 348] width 55 height 17
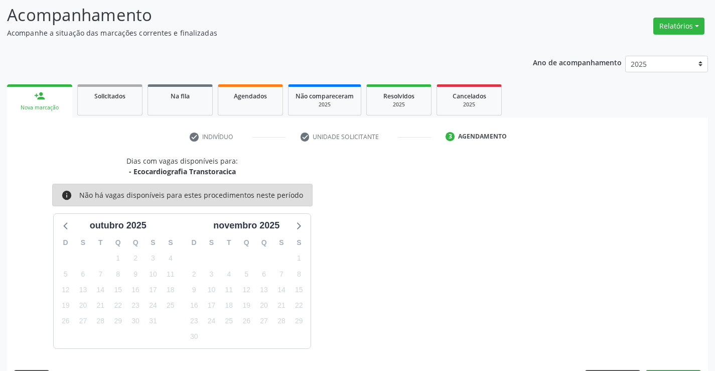
scroll to position [95, 0]
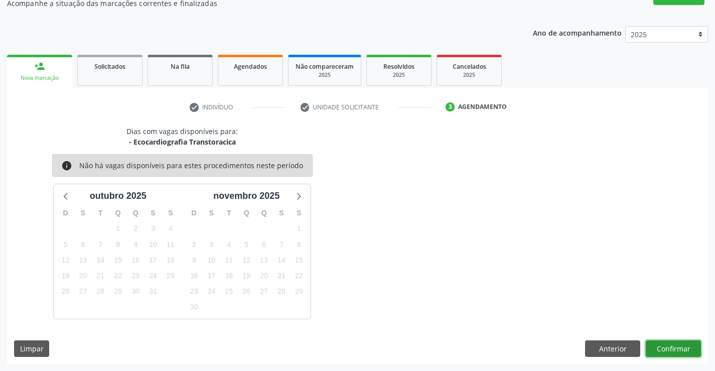
click at [684, 347] on button "Confirmar" at bounding box center [673, 348] width 55 height 17
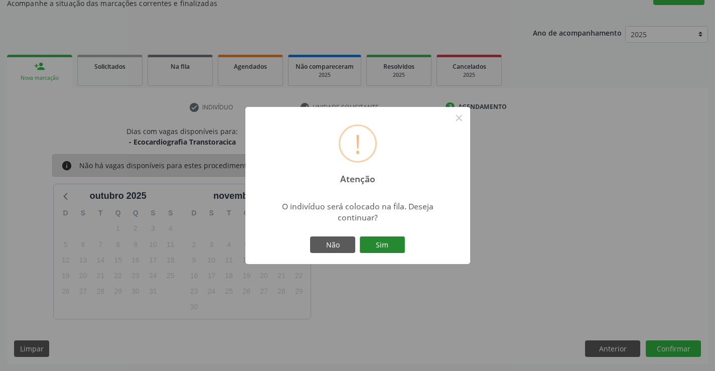
click at [382, 241] on button "Sim" at bounding box center [382, 244] width 45 height 17
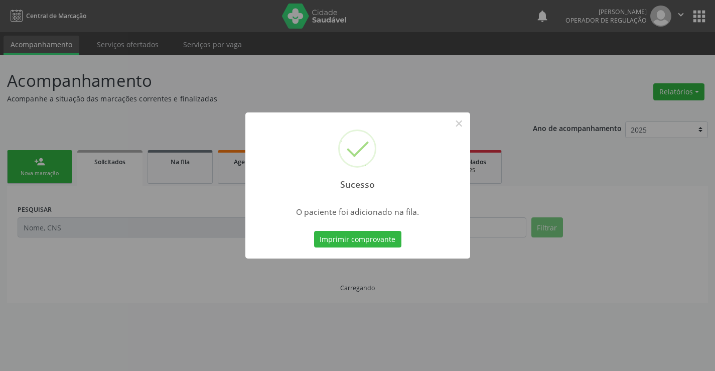
scroll to position [0, 0]
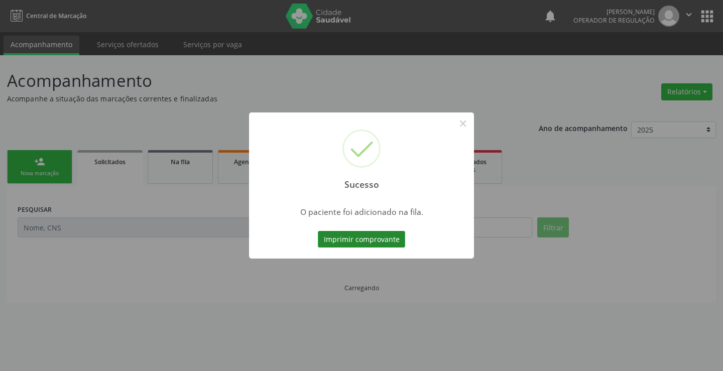
click at [386, 236] on button "Imprimir comprovante" at bounding box center [361, 239] width 87 height 17
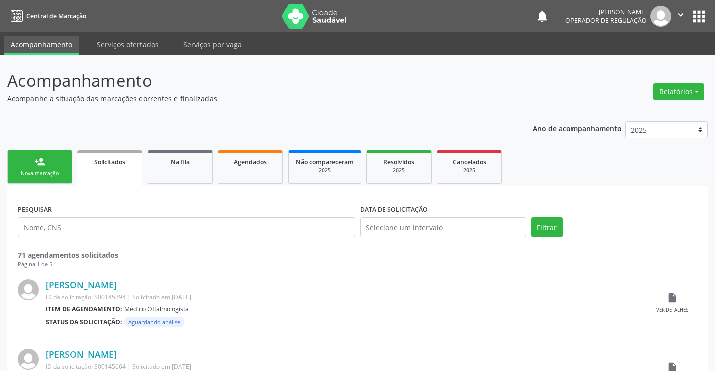
click at [56, 166] on link "person_add Nova marcação" at bounding box center [39, 167] width 65 height 34
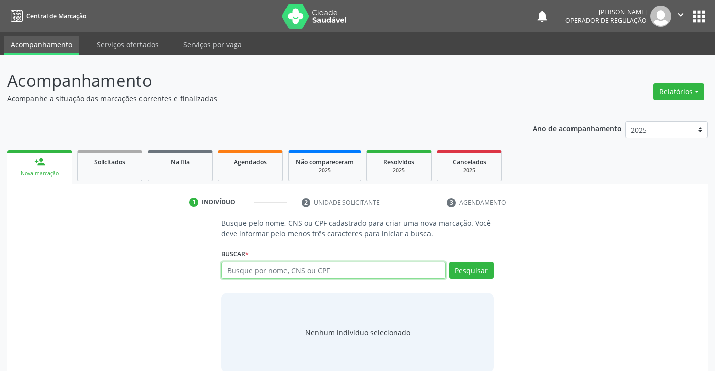
click at [294, 276] on input "text" at bounding box center [333, 269] width 224 height 17
type input "706801717209129"
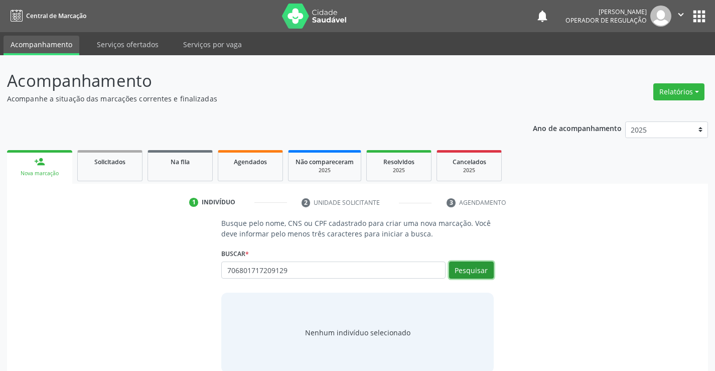
click at [467, 271] on button "Pesquisar" at bounding box center [471, 269] width 45 height 17
type input "706801717209129"
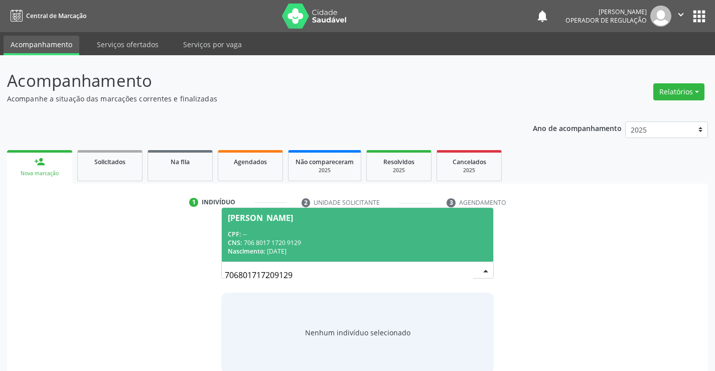
click at [385, 243] on div "CNS: 706 8017 1720 9129" at bounding box center [357, 242] width 259 height 9
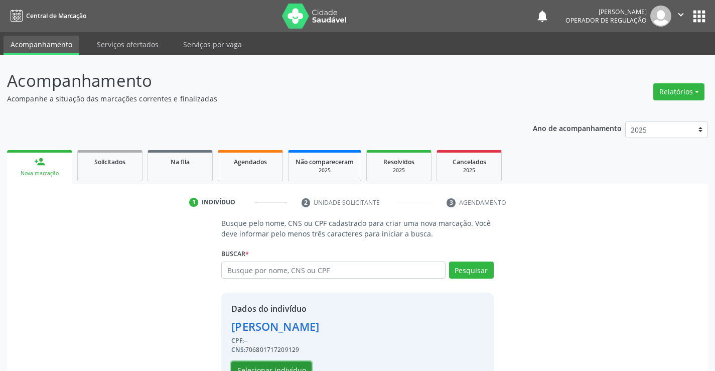
click at [295, 363] on button "Selecionar indivíduo" at bounding box center [271, 369] width 80 height 17
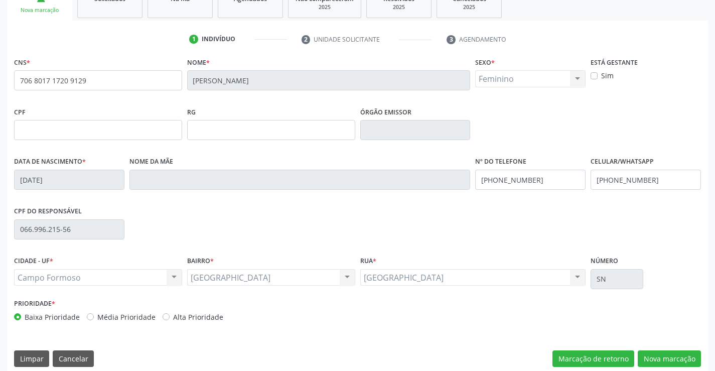
scroll to position [173, 0]
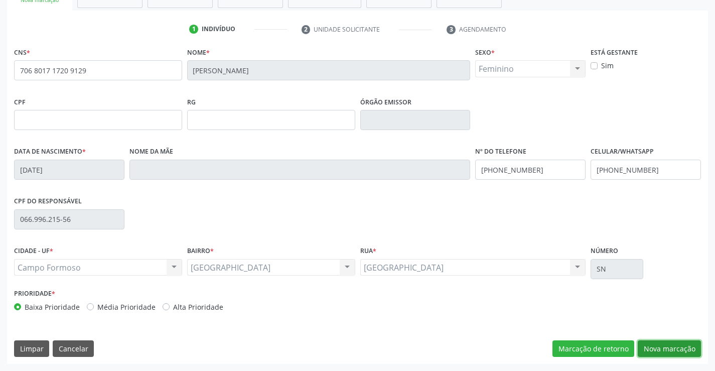
click at [661, 349] on button "Nova marcação" at bounding box center [669, 348] width 63 height 17
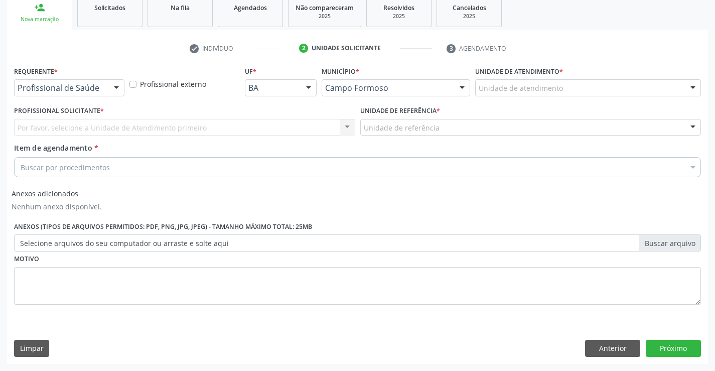
scroll to position [154, 0]
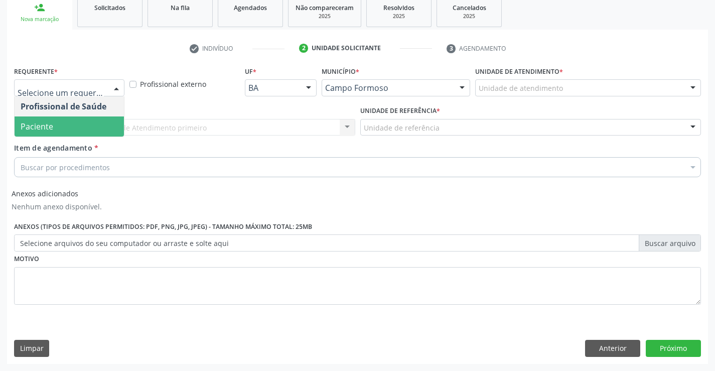
click at [73, 123] on span "Paciente" at bounding box center [69, 126] width 109 height 20
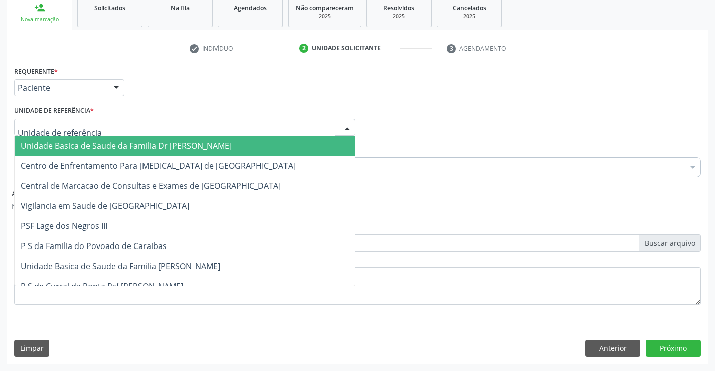
click at [84, 119] on div at bounding box center [184, 127] width 341 height 17
click at [91, 143] on span "Unidade Basica de Saude da Familia [PERSON_NAME]" at bounding box center [126, 145] width 211 height 11
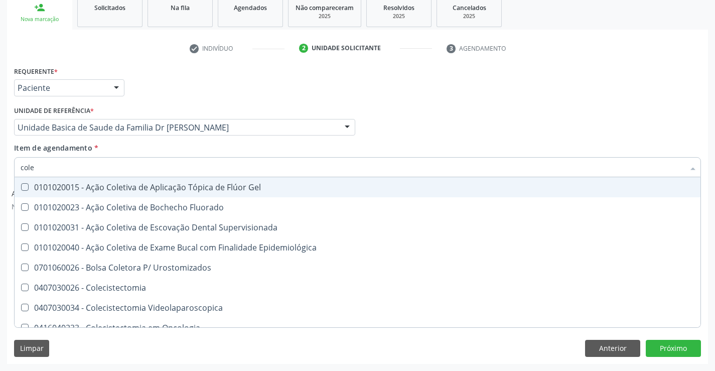
type input "coles"
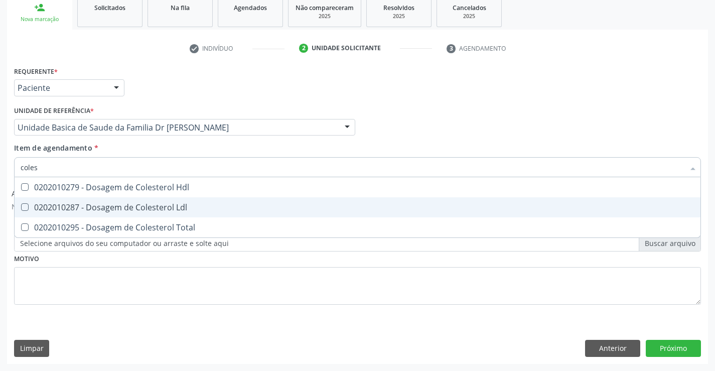
click at [117, 207] on div "0202010287 - Dosagem de Colesterol Ldl" at bounding box center [358, 207] width 674 height 8
checkbox Ldl "true"
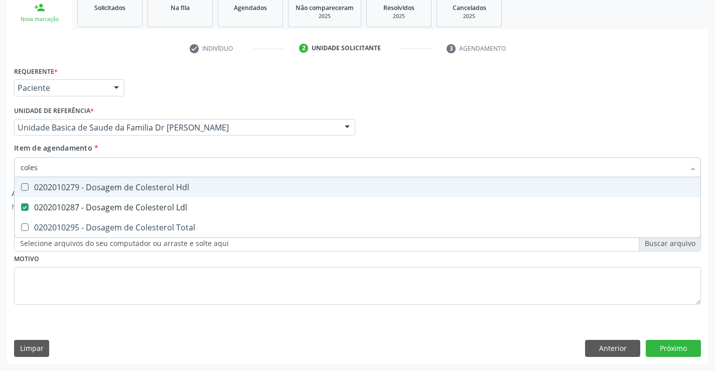
click at [129, 178] on span "0202010279 - Dosagem de Colesterol Hdl" at bounding box center [358, 187] width 686 height 20
checkbox Hdl "true"
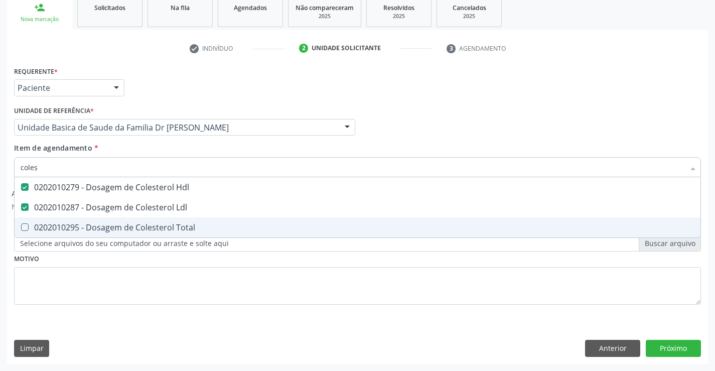
click at [113, 230] on div "0202010295 - Dosagem de Colesterol Total" at bounding box center [358, 227] width 674 height 8
drag, startPoint x: 113, startPoint y: 230, endPoint x: 113, endPoint y: 236, distance: 6.0
click at [113, 230] on div "0202010295 - Dosagem de Colesterol Total" at bounding box center [358, 227] width 674 height 8
checkbox Total "false"
type input "coles"
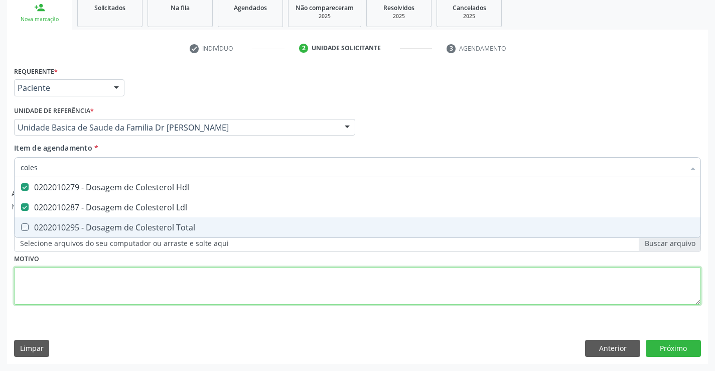
click at [95, 300] on div "Requerente * Paciente Profissional de Saúde Paciente Nenhum resultado encontrad…" at bounding box center [357, 191] width 687 height 255
checkbox Total "true"
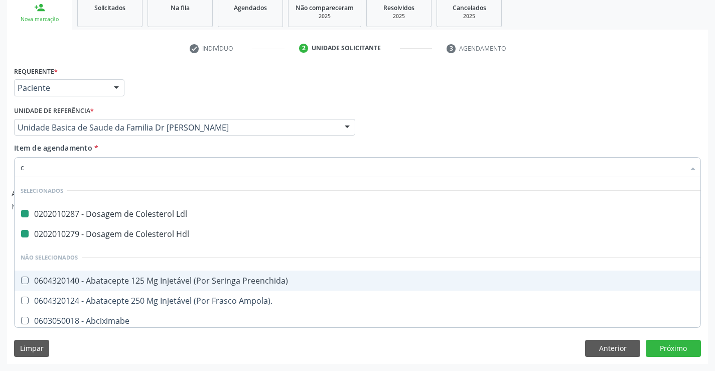
type input "cl"
checkbox Ldl "false"
checkbox Hdl "false"
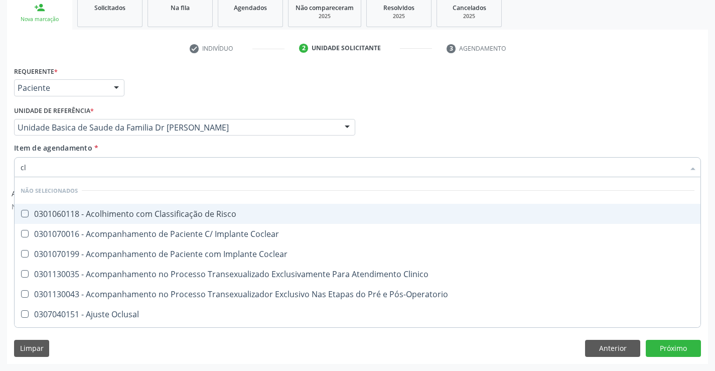
type input "c"
checkbox Risco "true"
checkbox Coclear "true"
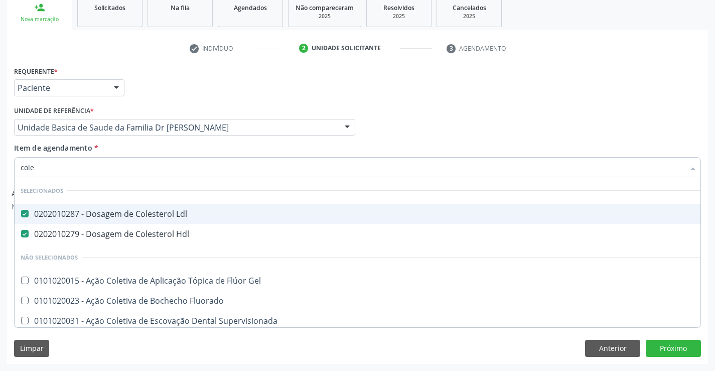
type input "coles"
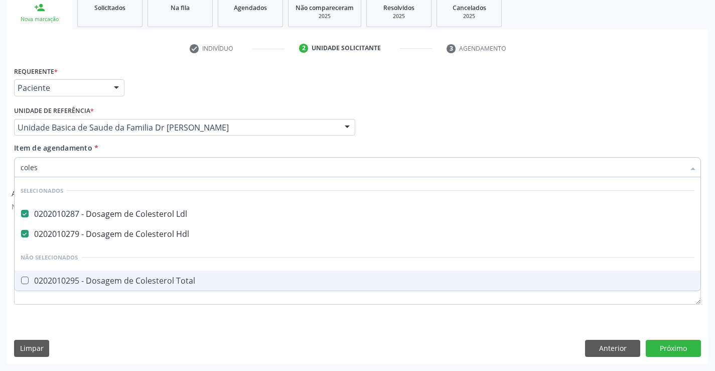
click at [129, 279] on div "0202010295 - Dosagem de Colesterol Total" at bounding box center [358, 281] width 674 height 8
checkbox Total "true"
click at [115, 316] on div "Requerente * Paciente Profissional de Saúde Paciente Nenhum resultado encontrad…" at bounding box center [357, 191] width 687 height 255
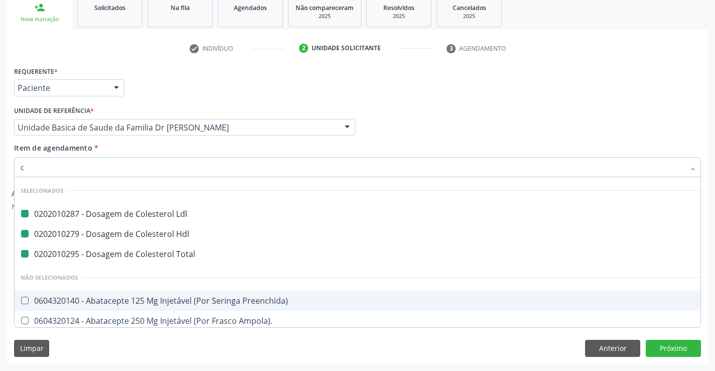
type input "cr"
checkbox Ldl "false"
checkbox Hdl "false"
checkbox Total "false"
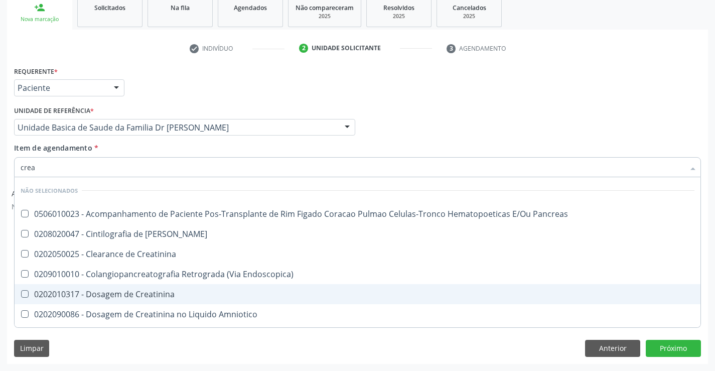
type input "creat"
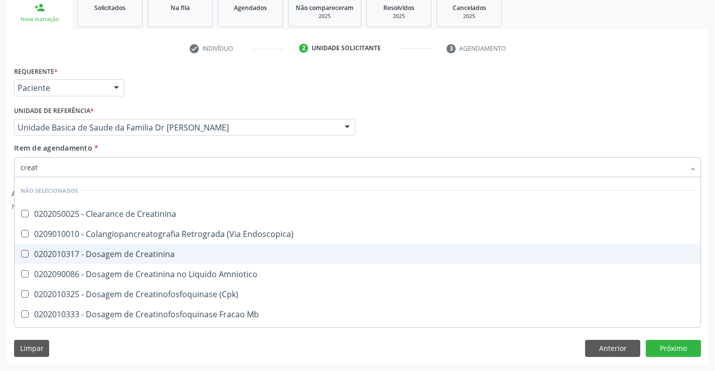
click at [114, 251] on div "0202010317 - Dosagem de Creatinina" at bounding box center [358, 254] width 674 height 8
checkbox Creatinina "true"
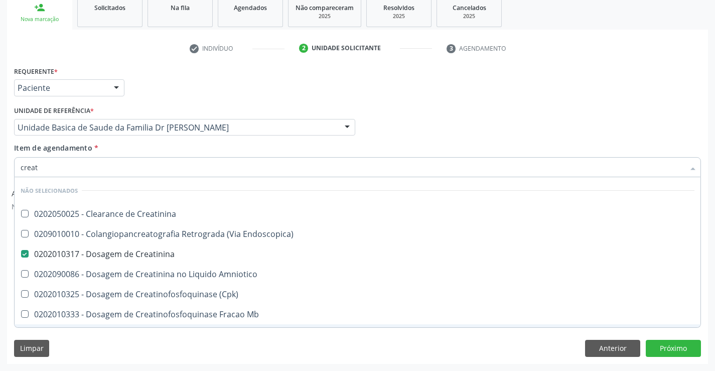
click at [100, 358] on div "Requerente * Paciente Profissional de Saúde Paciente Nenhum resultado encontrad…" at bounding box center [357, 214] width 701 height 300
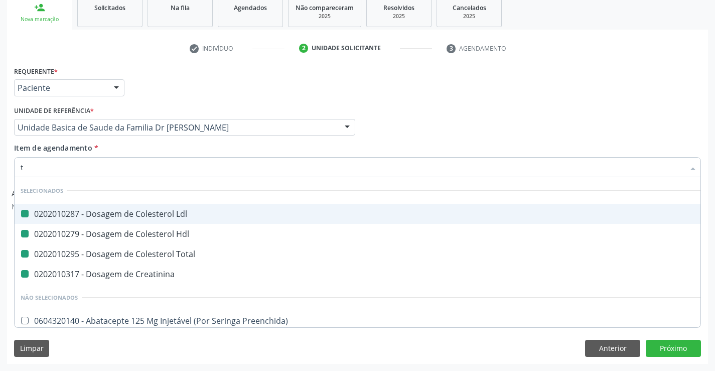
type input "tr"
checkbox Ldl "false"
checkbox Hdl "false"
checkbox Total "false"
checkbox Creatinina "false"
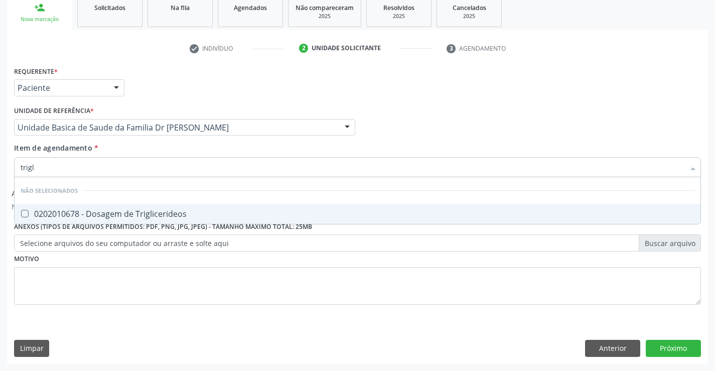
type input "trigli"
click at [127, 212] on div "0202010678 - Dosagem de Triglicerideos" at bounding box center [358, 214] width 674 height 8
checkbox Triglicerideos "true"
click at [120, 300] on div "Requerente * Paciente Profissional de Saúde Paciente Nenhum resultado encontrad…" at bounding box center [357, 191] width 687 height 255
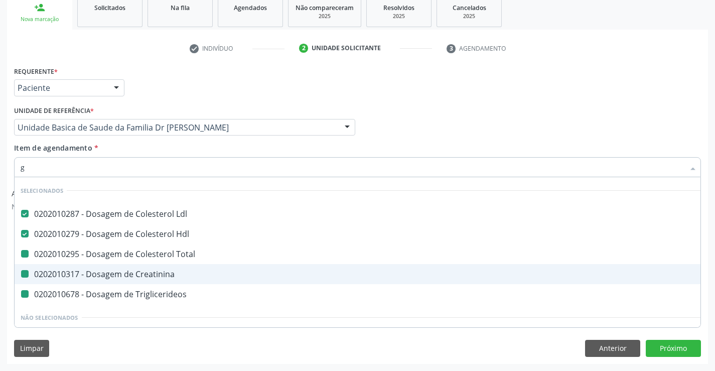
type input "gl"
checkbox Total "false"
checkbox Creatinina "false"
checkbox Triglicerideos "false"
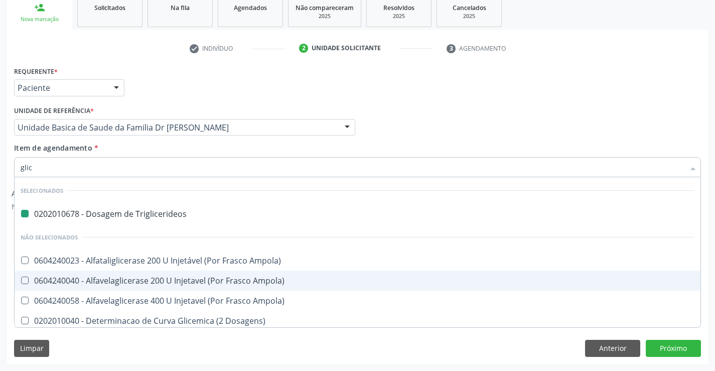
type input "glico"
checkbox Triglicerideos "false"
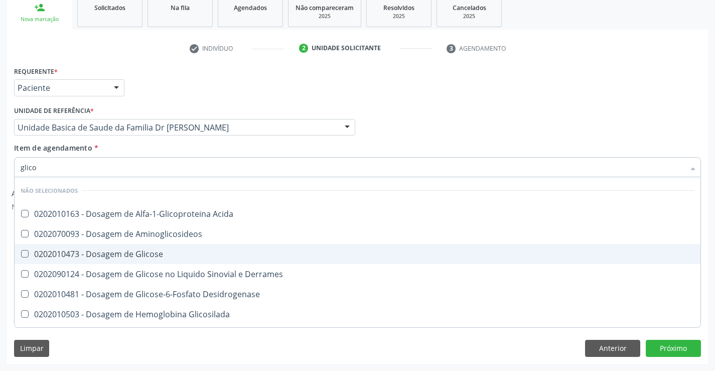
click at [120, 250] on div "0202010473 - Dosagem de Glicose" at bounding box center [358, 254] width 674 height 8
checkbox Glicose "true"
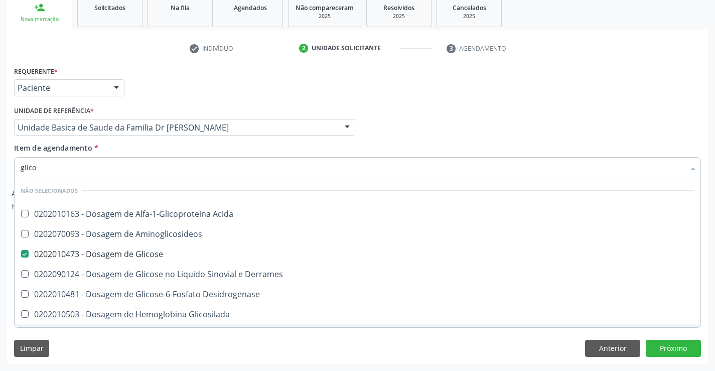
click at [126, 334] on div "Requerente * Paciente Profissional de Saúde Paciente Nenhum resultado encontrad…" at bounding box center [357, 214] width 701 height 300
checkbox Acida "true"
checkbox Derrames "true"
checkbox Desidrogenase "true"
checkbox Glicosilada "true"
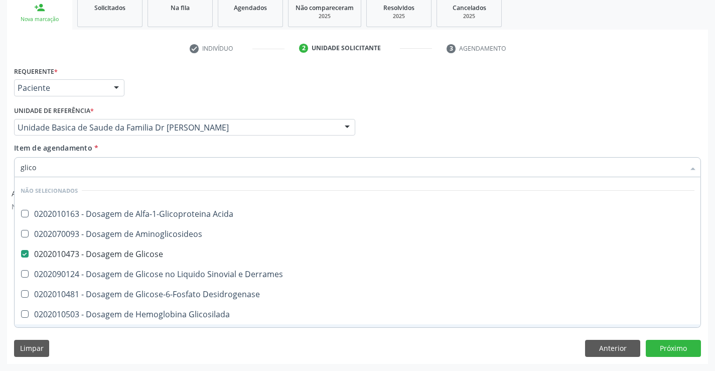
checkbox Aminoglicosideos "true"
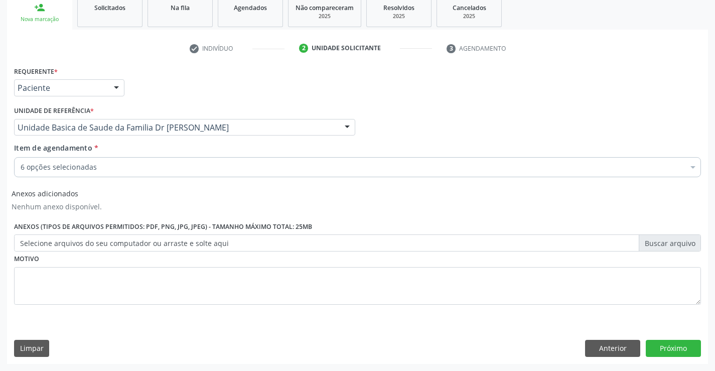
scroll to position [57, 0]
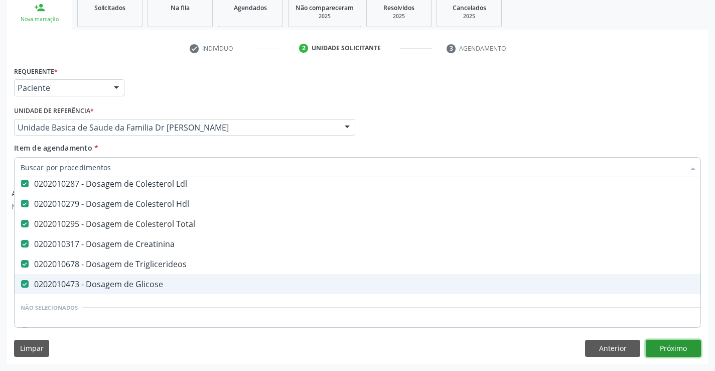
click at [682, 351] on button "Próximo" at bounding box center [673, 348] width 55 height 17
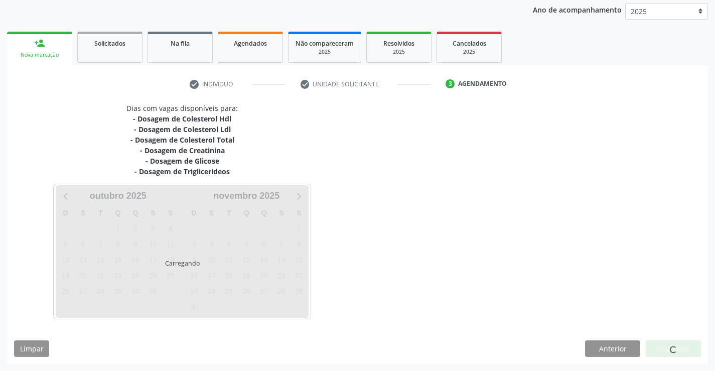
scroll to position [0, 0]
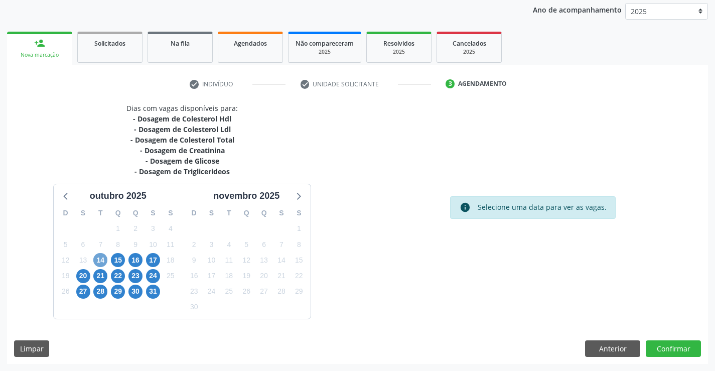
click at [99, 258] on span "14" at bounding box center [100, 260] width 14 height 14
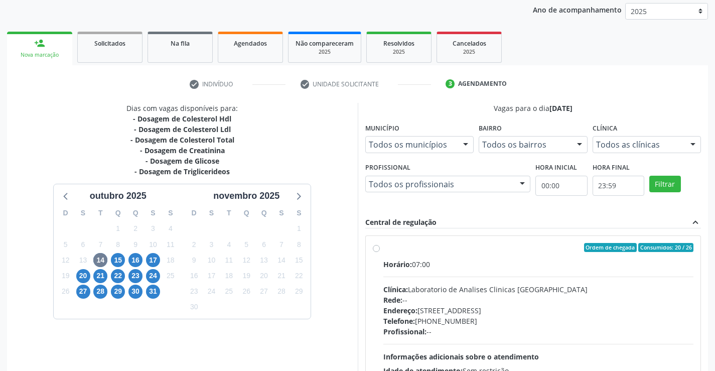
click at [383, 249] on label "Ordem de chegada Consumidos: 20 / 26 Horário: 07:00 Clínica: Laboratorio de Ana…" at bounding box center [538, 320] width 311 height 154
click at [379, 249] on input "Ordem de chegada Consumidos: 20 / 26 Horário: 07:00 Clínica: Laboratorio de Ana…" at bounding box center [376, 247] width 7 height 9
radio input "true"
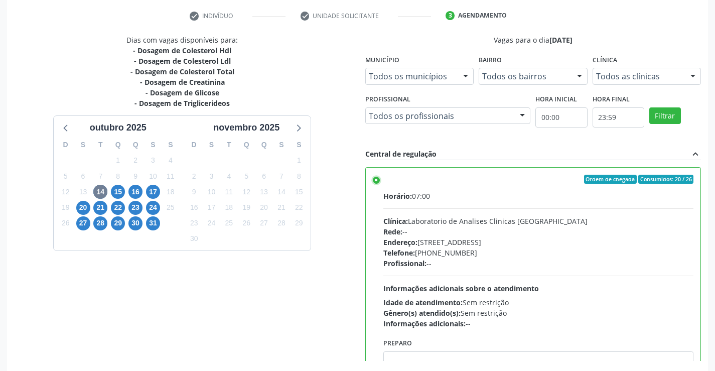
scroll to position [229, 0]
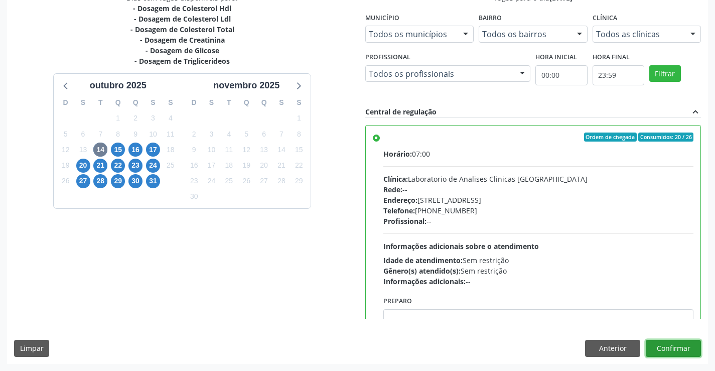
click at [676, 345] on button "Confirmar" at bounding box center [673, 348] width 55 height 17
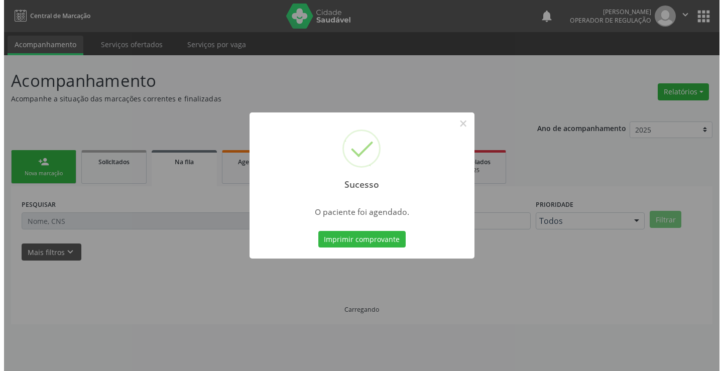
scroll to position [0, 0]
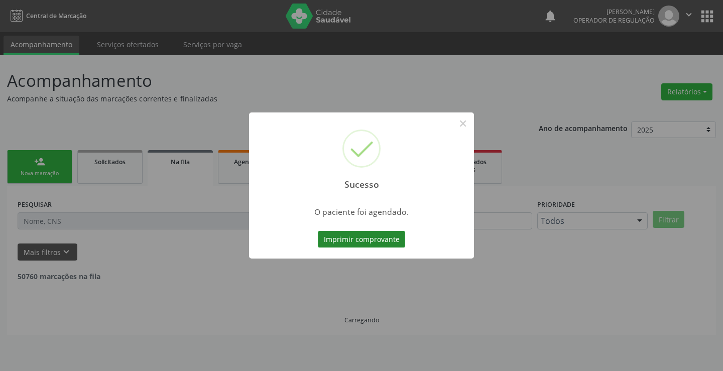
click at [384, 238] on button "Imprimir comprovante" at bounding box center [361, 239] width 87 height 17
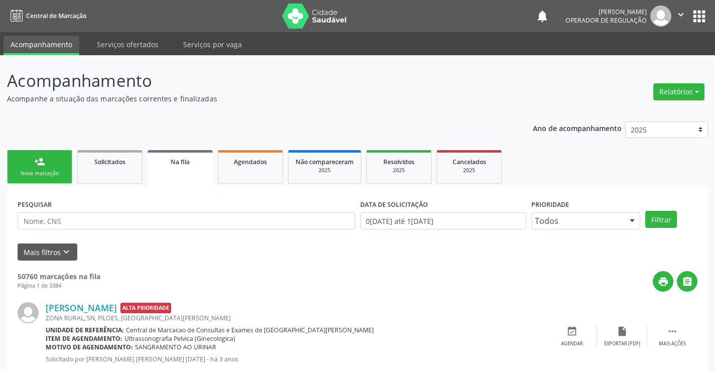
click at [63, 169] on link "person_add Nova marcação" at bounding box center [39, 167] width 65 height 34
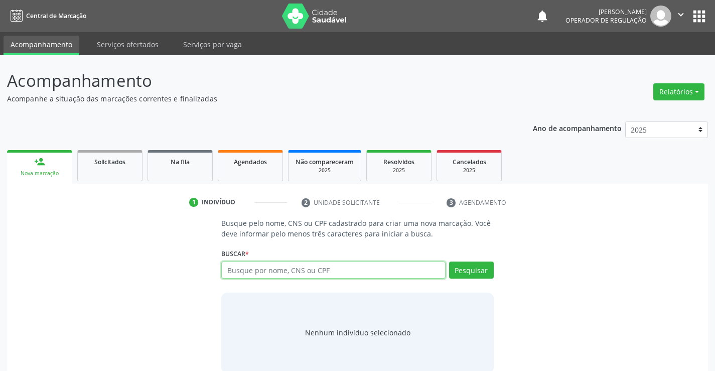
click at [291, 272] on input "text" at bounding box center [333, 269] width 224 height 17
type input "700403923850140"
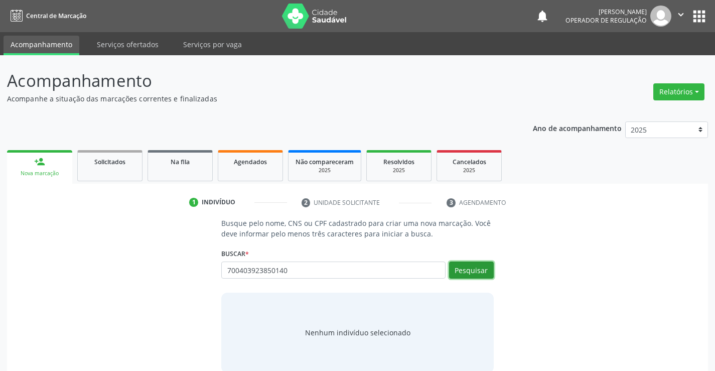
click at [480, 267] on button "Pesquisar" at bounding box center [471, 269] width 45 height 17
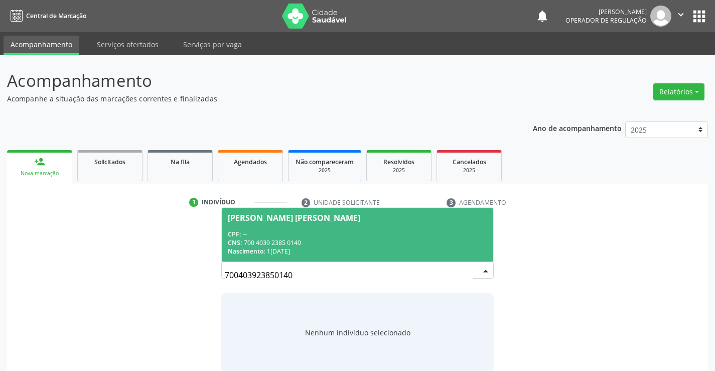
click at [419, 250] on div "Nascimento: [DATE]" at bounding box center [357, 251] width 259 height 9
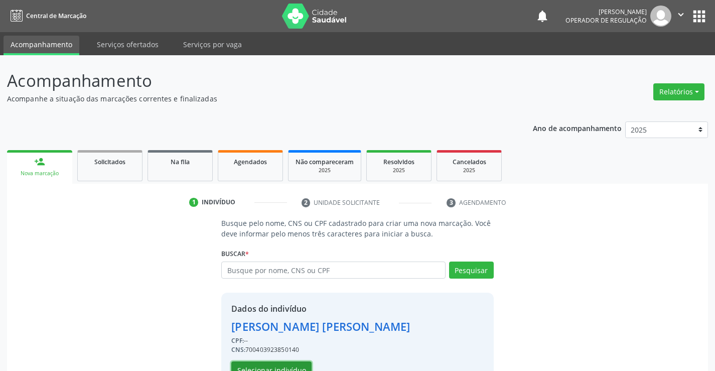
click at [282, 364] on button "Selecionar indivíduo" at bounding box center [271, 369] width 80 height 17
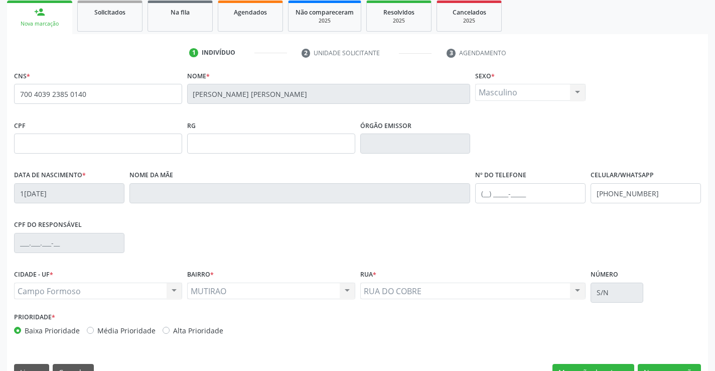
scroll to position [151, 0]
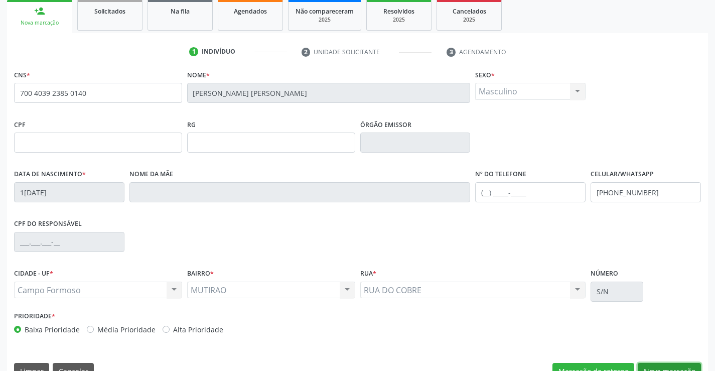
click at [664, 364] on button "Nova marcação" at bounding box center [669, 371] width 63 height 17
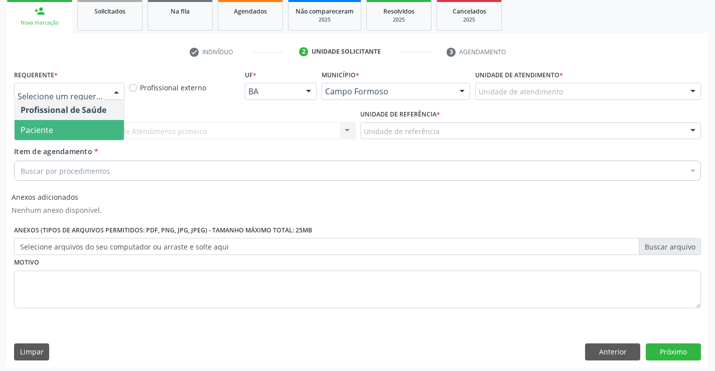
click at [85, 123] on span "Paciente" at bounding box center [69, 130] width 109 height 20
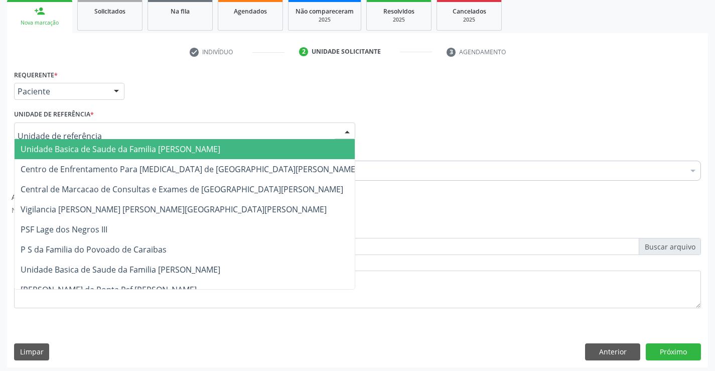
click at [94, 143] on span "Unidade Basica de Saude da Familia [PERSON_NAME]" at bounding box center [189, 149] width 349 height 20
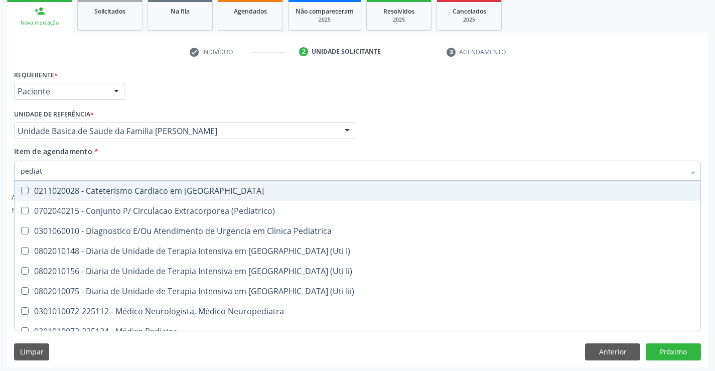
type input "pediatr"
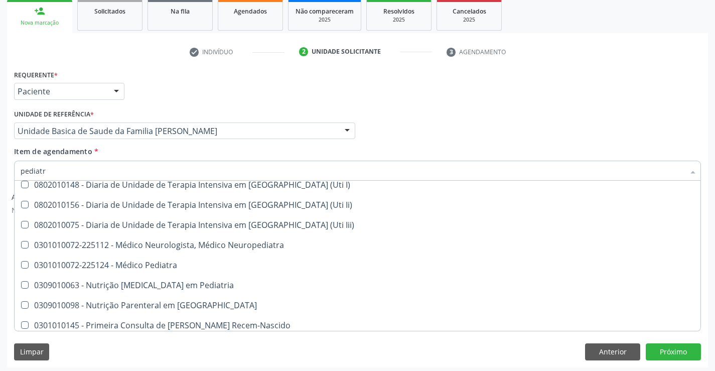
scroll to position [71, 0]
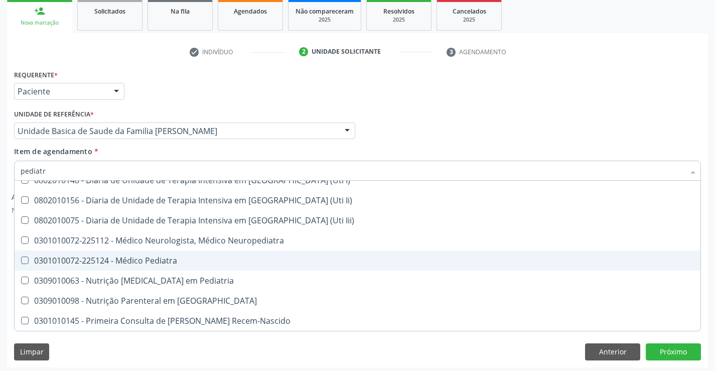
click at [164, 259] on div "0301010072-225124 - Médico Pediatra" at bounding box center [358, 260] width 674 height 8
checkbox Pediatra "true"
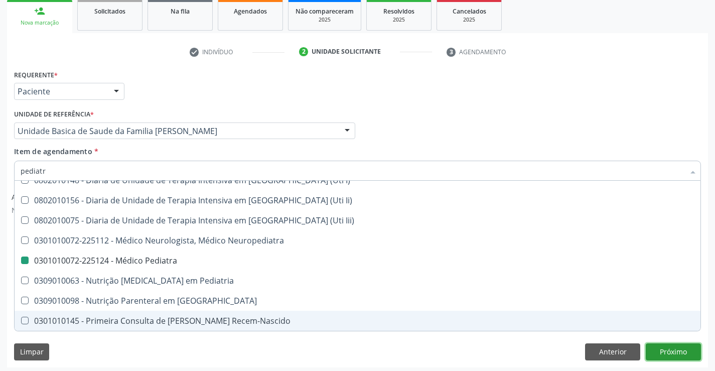
click at [681, 351] on button "Próximo" at bounding box center [673, 351] width 55 height 17
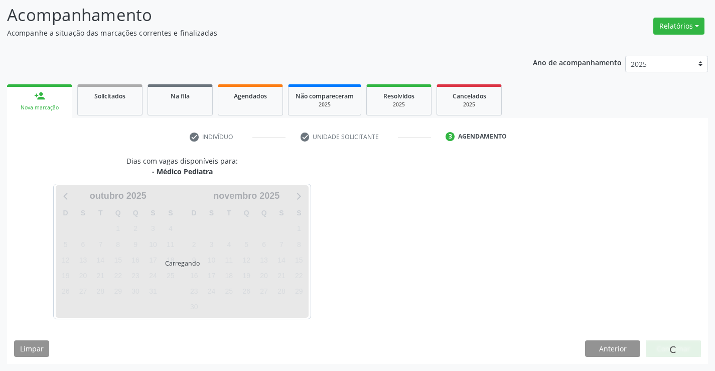
scroll to position [0, 0]
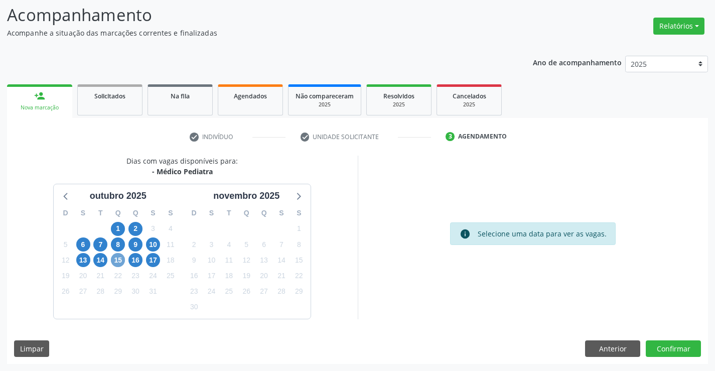
click at [121, 262] on span "15" at bounding box center [118, 260] width 14 height 14
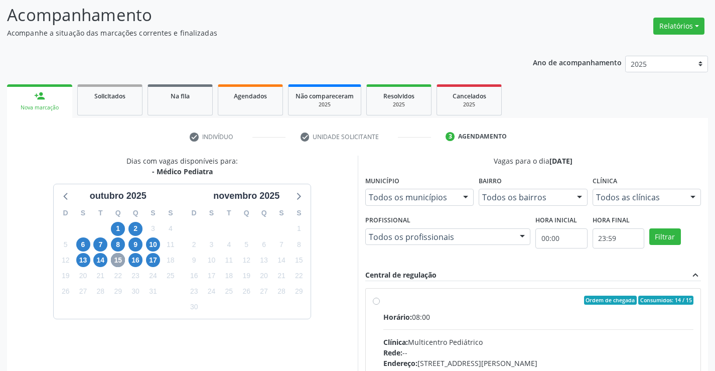
scroll to position [166, 0]
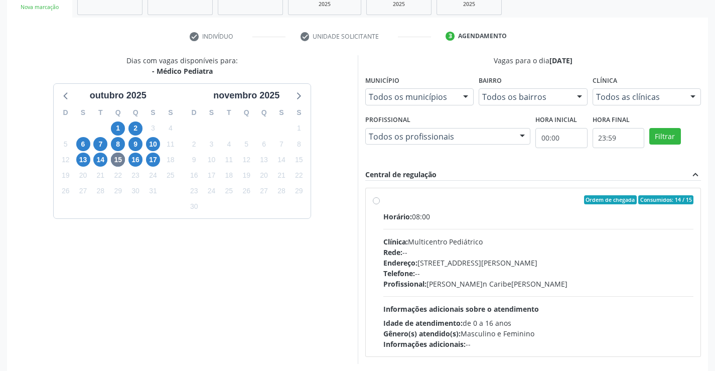
click at [383, 201] on label "Ordem de chegada Consumidos: 14 / 15 Horário: 08:00 Clínica: Multicentro Pediát…" at bounding box center [538, 272] width 311 height 154
click at [379, 201] on input "Ordem de chegada Consumidos: 14 / 15 Horário: 08:00 Clínica: Multicentro Pediát…" at bounding box center [376, 199] width 7 height 9
radio input "true"
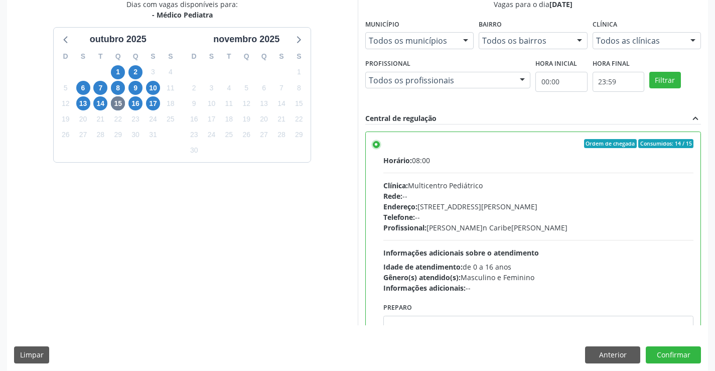
scroll to position [229, 0]
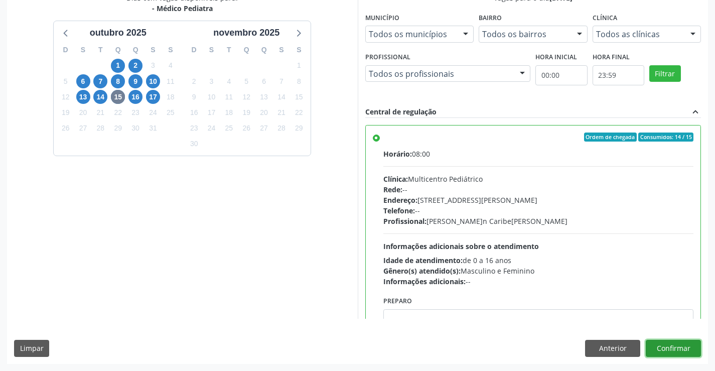
click at [683, 350] on button "Confirmar" at bounding box center [673, 348] width 55 height 17
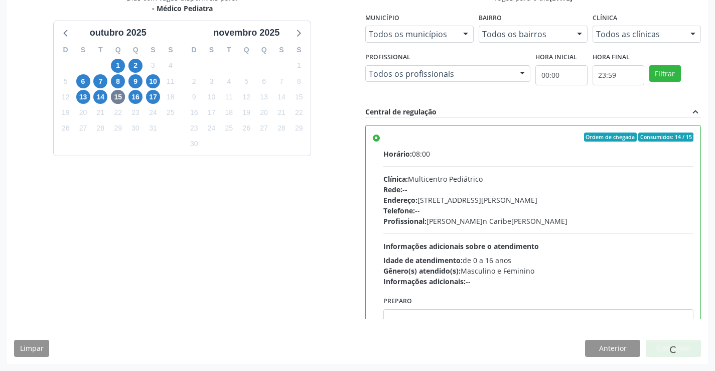
scroll to position [0, 0]
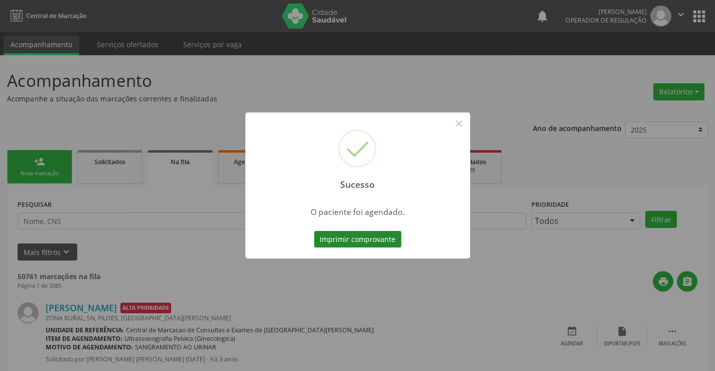
click at [364, 237] on button "Imprimir comprovante" at bounding box center [357, 239] width 87 height 17
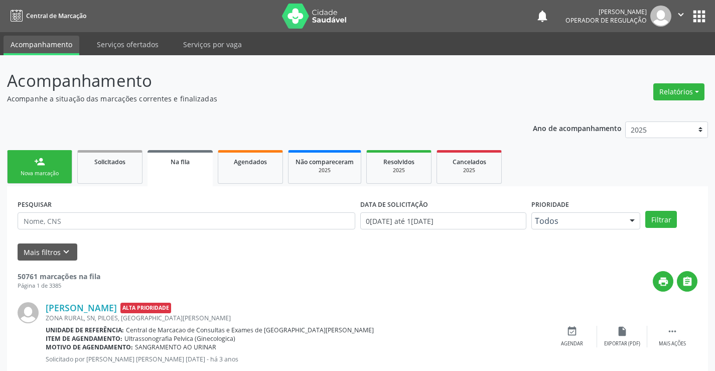
click at [59, 162] on link "person_add Nova marcação" at bounding box center [39, 167] width 65 height 34
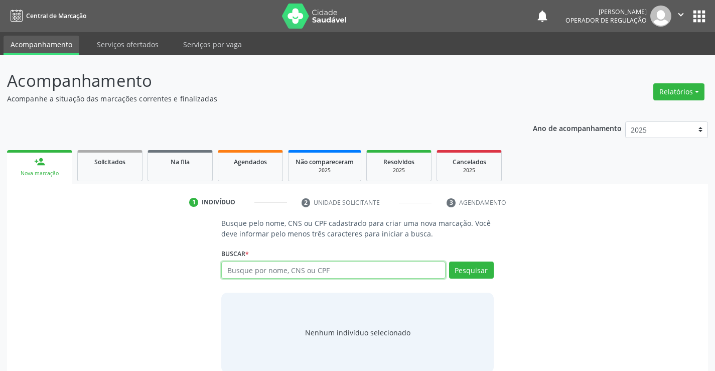
click at [305, 272] on input "text" at bounding box center [333, 269] width 224 height 17
type input "703208619041492"
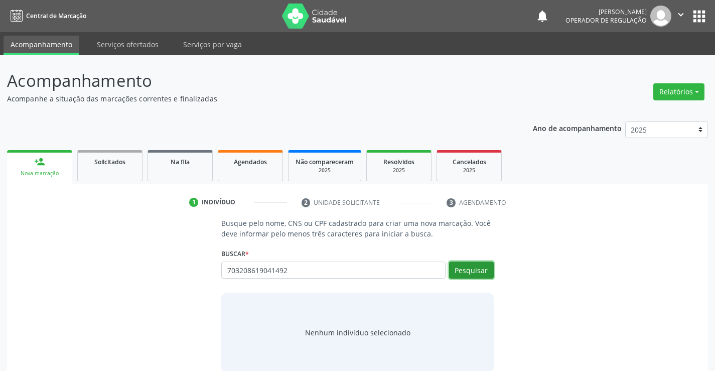
click at [478, 273] on button "Pesquisar" at bounding box center [471, 269] width 45 height 17
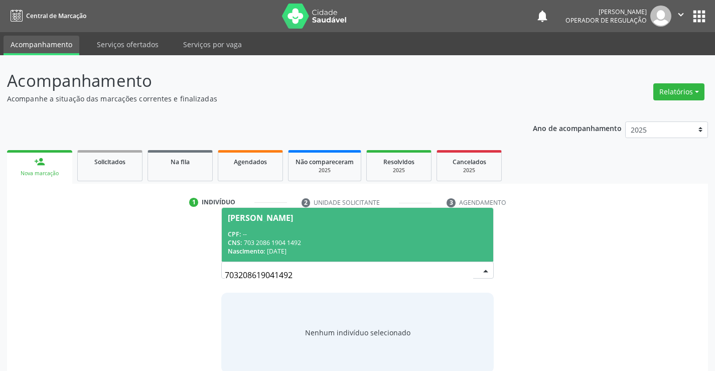
click at [370, 232] on div "CPF: --" at bounding box center [357, 234] width 259 height 9
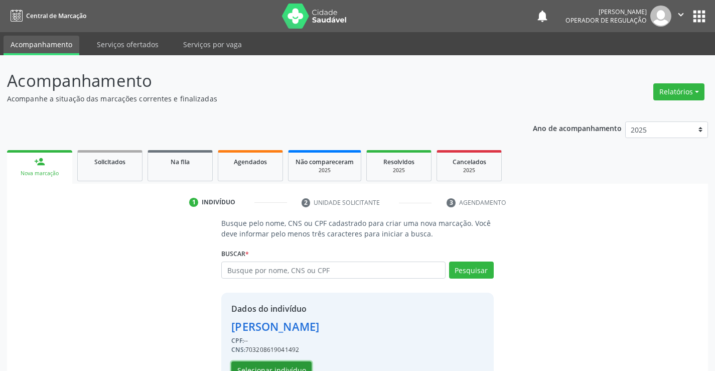
click at [301, 365] on button "Selecionar indivíduo" at bounding box center [271, 369] width 80 height 17
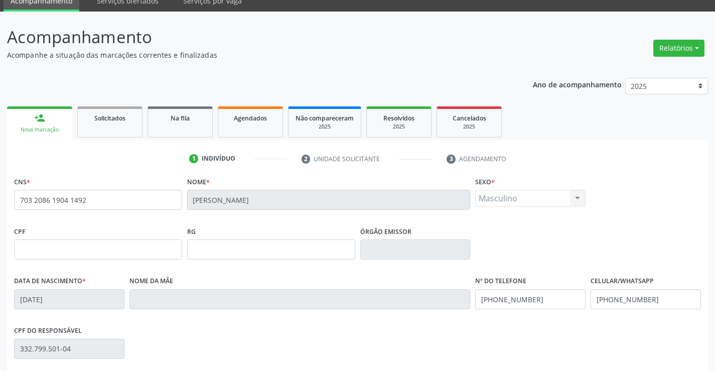
scroll to position [100, 0]
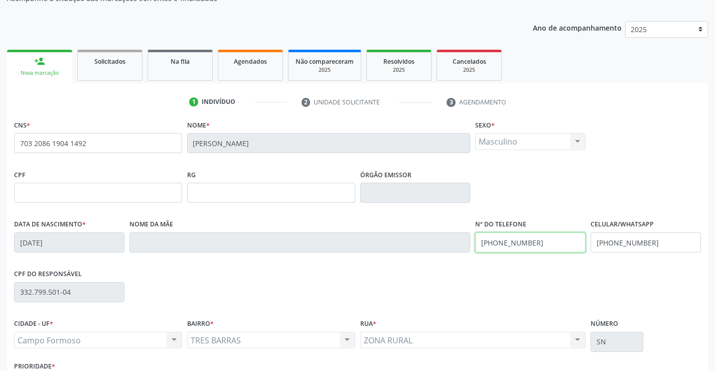
click at [547, 244] on input "[PHONE_NUMBER]" at bounding box center [530, 242] width 110 height 20
click at [498, 291] on div "CPF do responsável 332.799.501-04" at bounding box center [358, 292] width 692 height 50
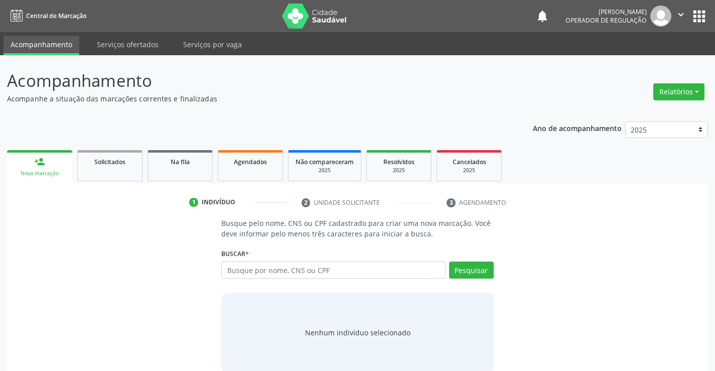
click at [367, 270] on input "text" at bounding box center [333, 269] width 224 height 17
type input "705006433876450"
click at [478, 271] on button "Pesquisar" at bounding box center [471, 269] width 45 height 17
type input "705006433876450"
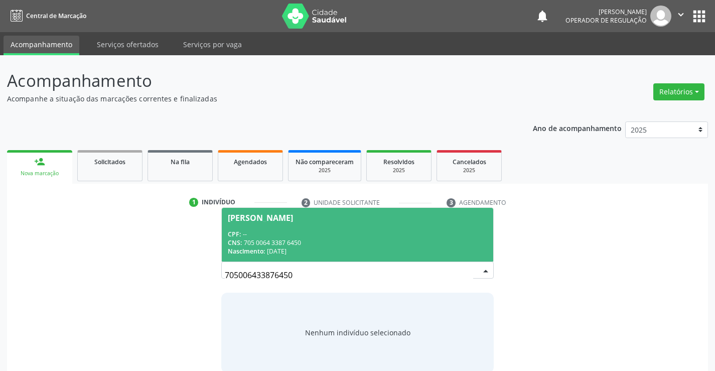
click at [384, 230] on div "CPF: --" at bounding box center [357, 234] width 259 height 9
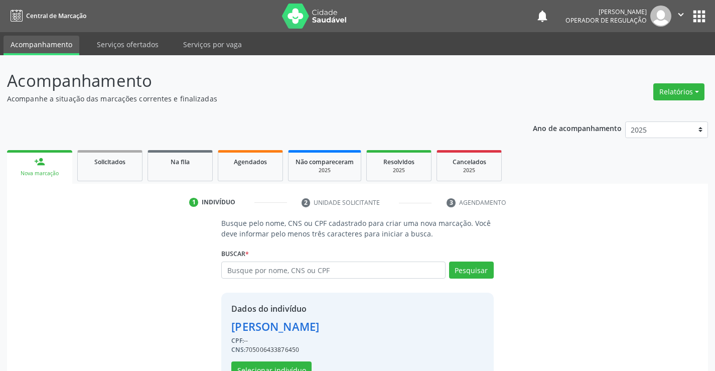
scroll to position [32, 0]
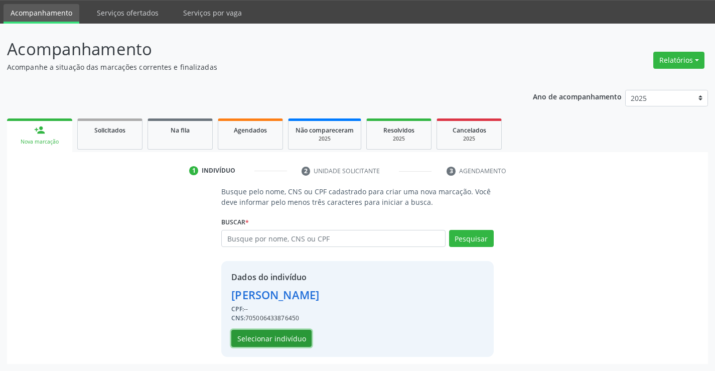
click at [260, 334] on button "Selecionar indivíduo" at bounding box center [271, 338] width 80 height 17
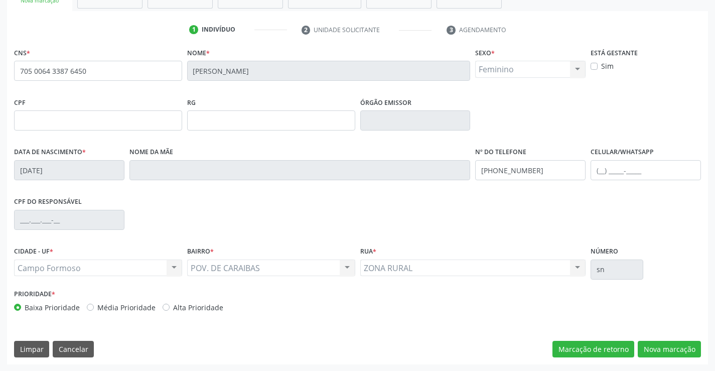
scroll to position [173, 0]
click at [666, 353] on button "Nova marcação" at bounding box center [669, 348] width 63 height 17
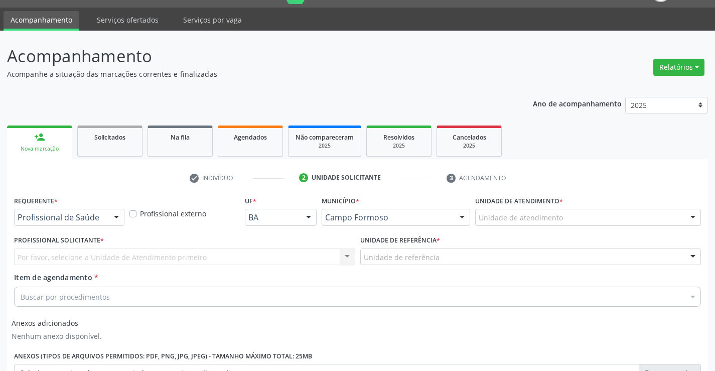
scroll to position [0, 0]
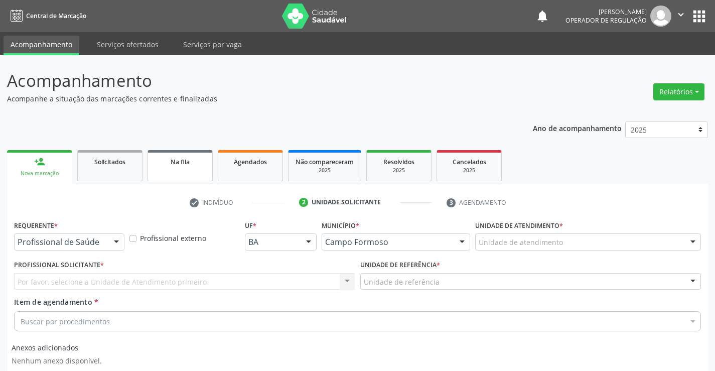
click at [195, 169] on link "Na fila" at bounding box center [180, 165] width 65 height 31
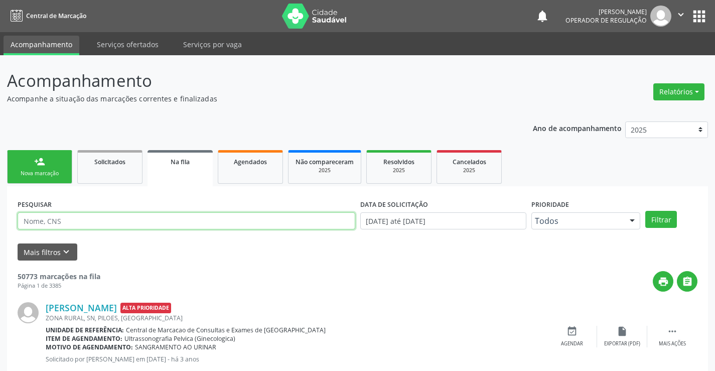
click at [95, 218] on input "text" at bounding box center [187, 220] width 338 height 17
type input "708505376056975"
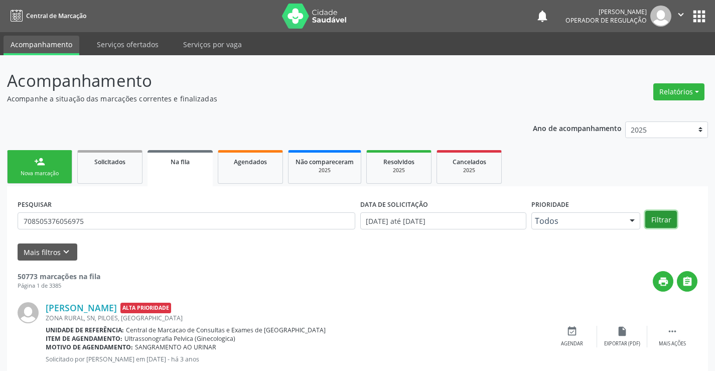
click at [661, 217] on button "Filtrar" at bounding box center [661, 219] width 32 height 17
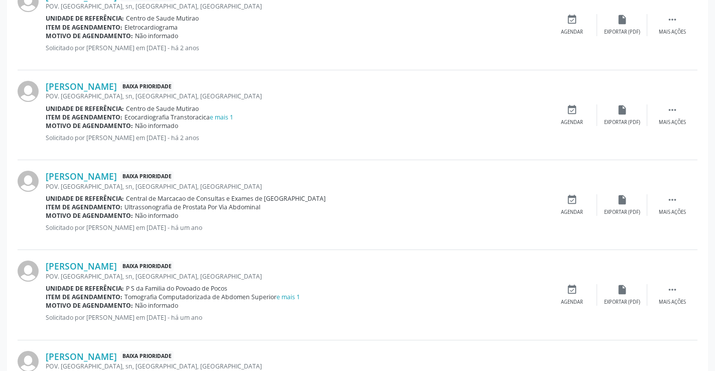
scroll to position [654, 0]
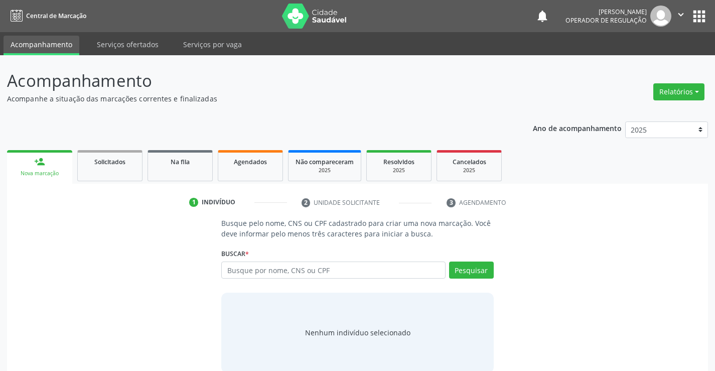
click at [285, 267] on input "text" at bounding box center [333, 269] width 224 height 17
type input "8"
type input "708505096661380"
click at [480, 269] on button "Pesquisar" at bounding box center [471, 269] width 45 height 17
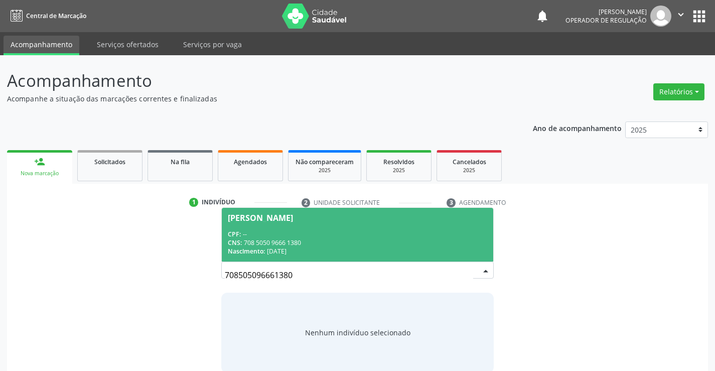
click at [419, 245] on div "CNS: 708 5050 9666 1380" at bounding box center [357, 242] width 259 height 9
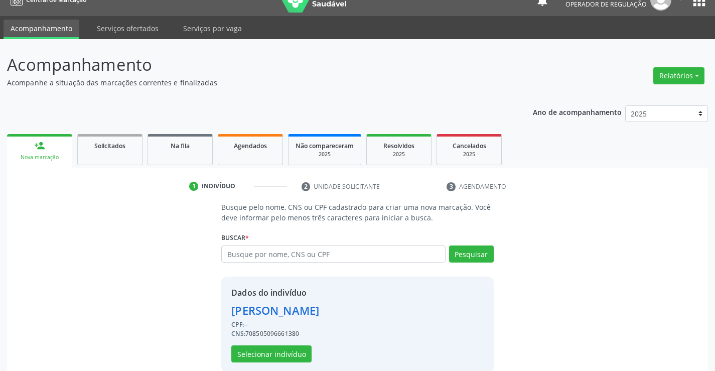
scroll to position [32, 0]
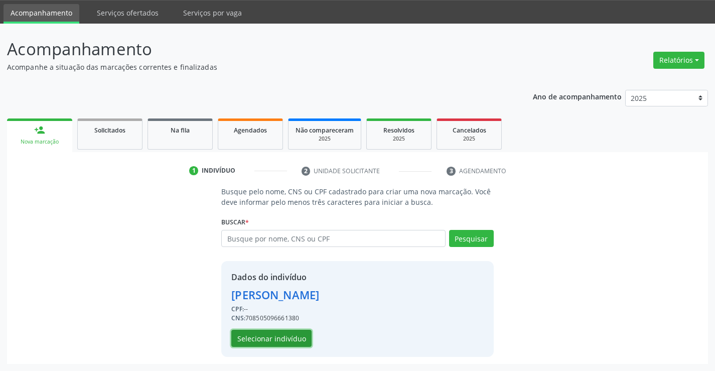
click at [297, 336] on button "Selecionar indivíduo" at bounding box center [271, 338] width 80 height 17
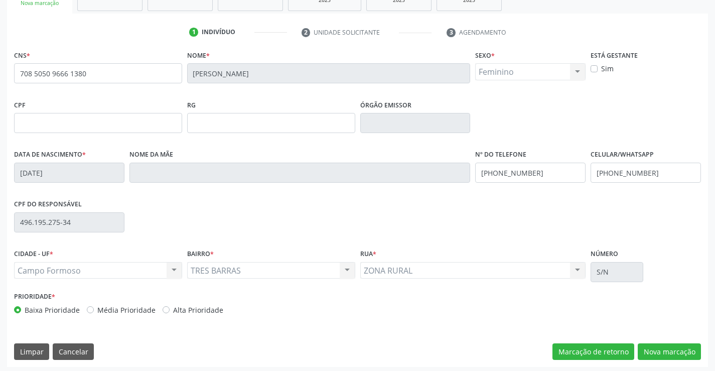
scroll to position [173, 0]
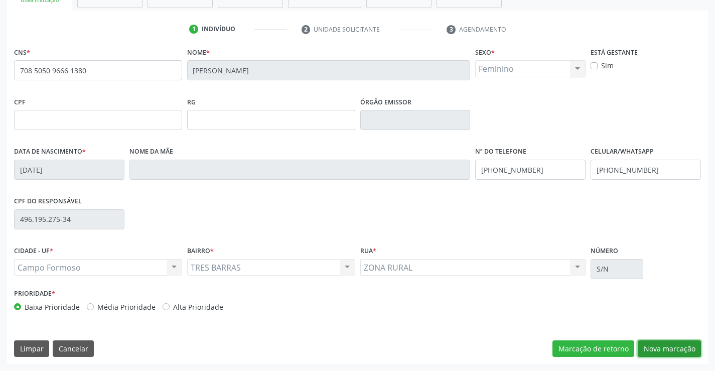
click at [675, 350] on button "Nova marcação" at bounding box center [669, 348] width 63 height 17
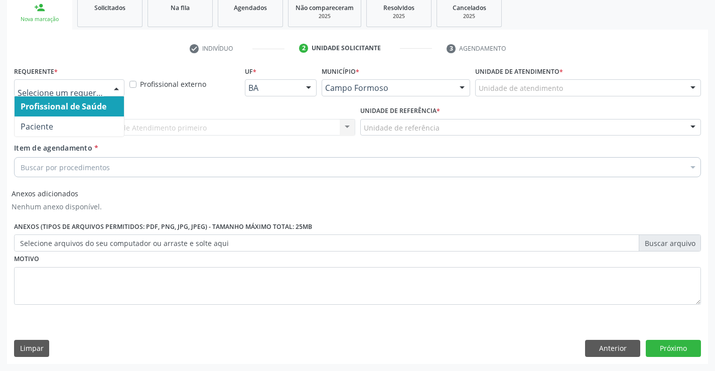
click at [104, 91] on div at bounding box center [69, 87] width 110 height 17
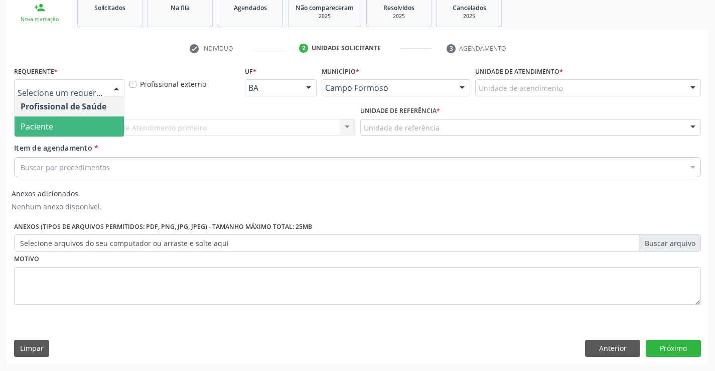
click at [91, 122] on span "Paciente" at bounding box center [69, 126] width 109 height 20
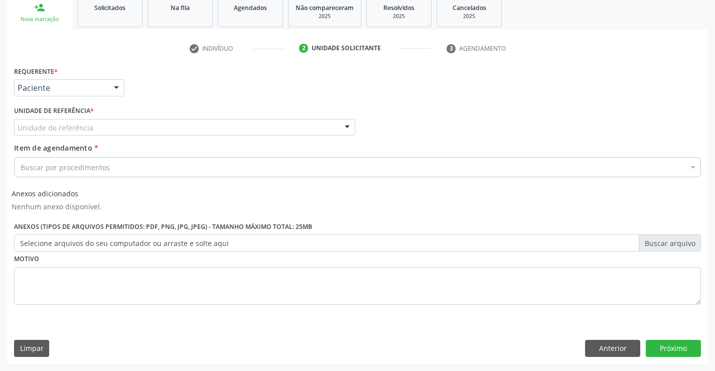
click at [96, 128] on div "Unidade de referência" at bounding box center [184, 127] width 341 height 17
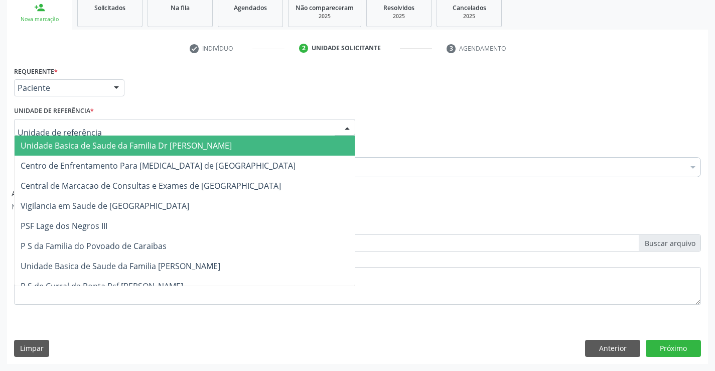
click at [97, 142] on span "Unidade Basica de Saude da Familia Dr Paulo Sudre" at bounding box center [126, 145] width 211 height 11
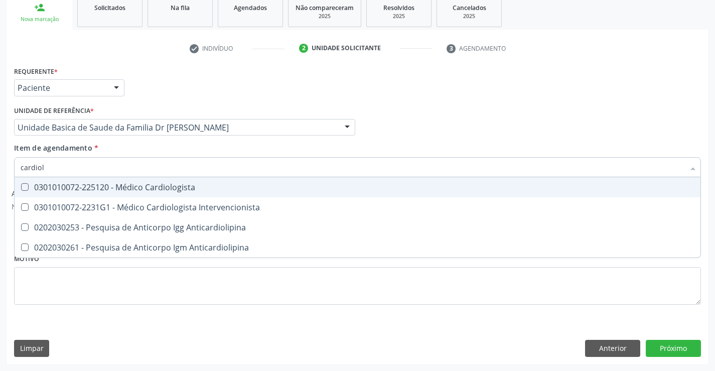
type input "cardiolo"
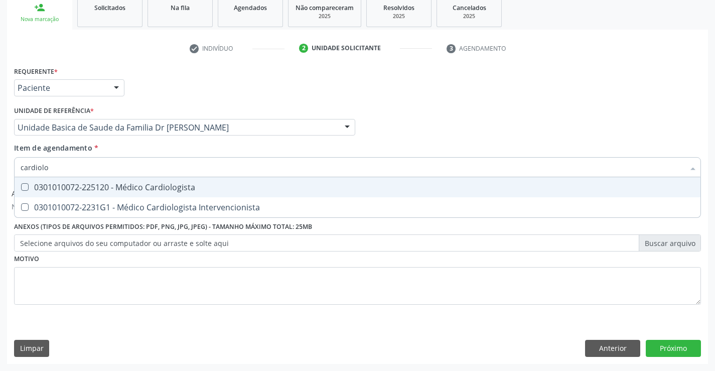
click at [175, 185] on div "0301010072-225120 - Médico Cardiologista" at bounding box center [358, 187] width 674 height 8
click at [136, 186] on div "0301010072-225120 - Médico Cardiologista" at bounding box center [358, 187] width 674 height 8
checkbox Cardiologista "true"
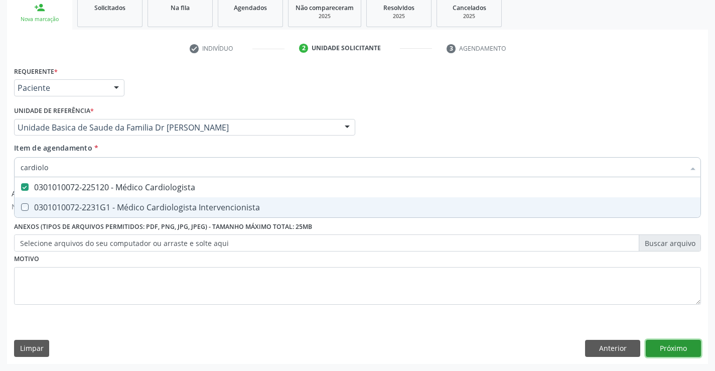
click at [666, 344] on button "Próximo" at bounding box center [673, 348] width 55 height 17
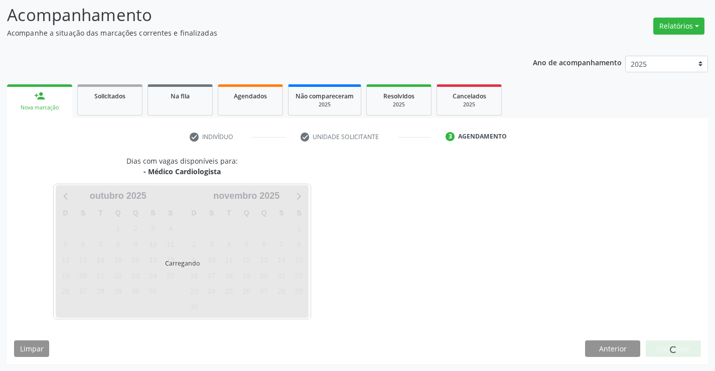
scroll to position [66, 0]
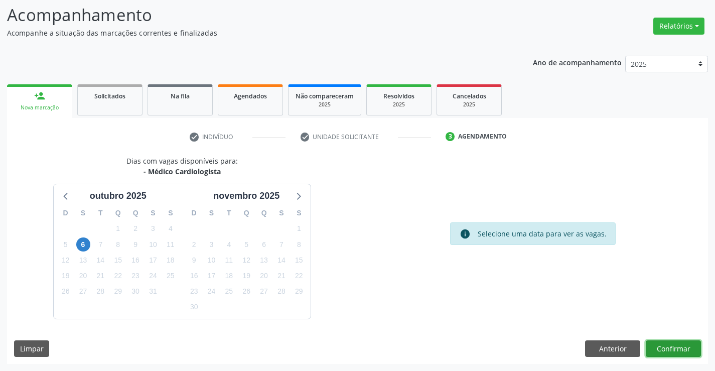
click at [687, 352] on button "Confirmar" at bounding box center [673, 348] width 55 height 17
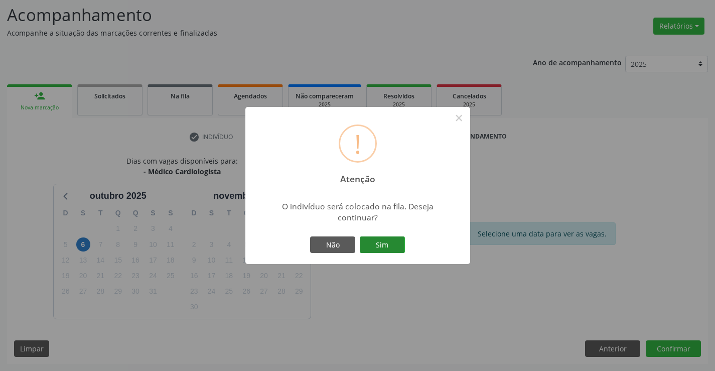
click at [392, 244] on button "Sim" at bounding box center [382, 244] width 45 height 17
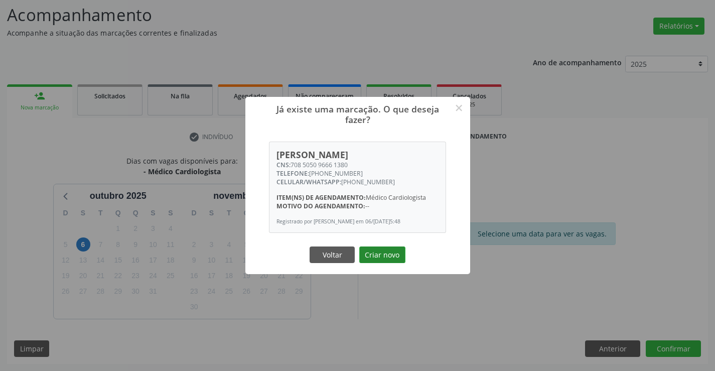
drag, startPoint x: 383, startPoint y: 241, endPoint x: 382, endPoint y: 257, distance: 16.1
click at [382, 247] on div "Já existe uma marcação. O que deseja fazer? × Isabel Ines da Silva CNS: 708 505…" at bounding box center [357, 185] width 225 height 177
click at [382, 258] on button "Criar novo" at bounding box center [382, 254] width 46 height 17
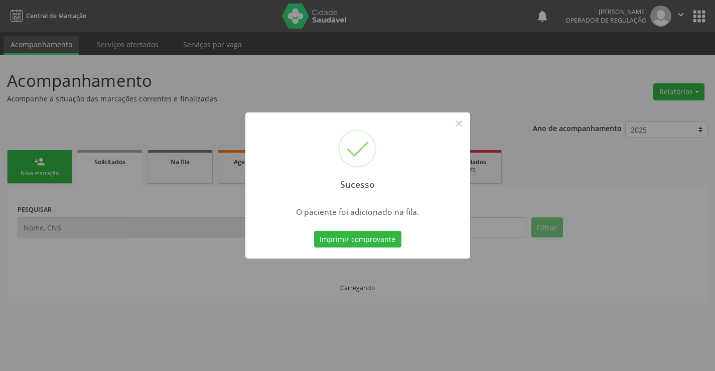
scroll to position [0, 0]
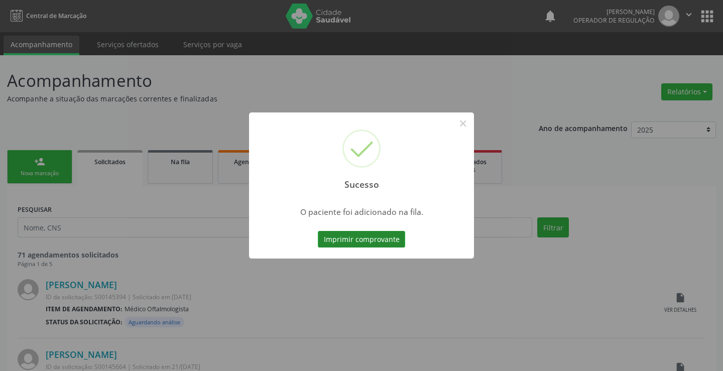
click at [381, 244] on button "Imprimir comprovante" at bounding box center [361, 239] width 87 height 17
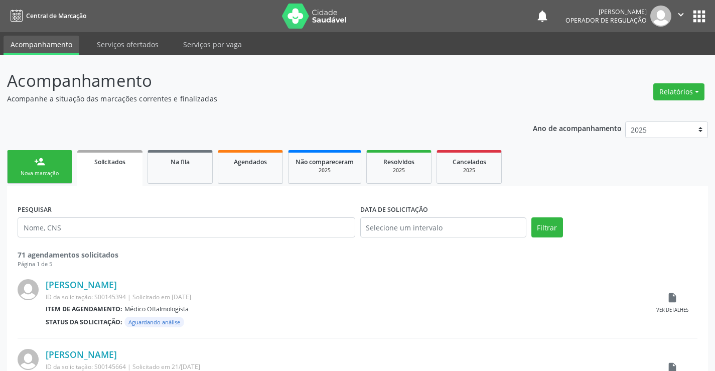
click at [40, 161] on div "person_add" at bounding box center [39, 161] width 11 height 11
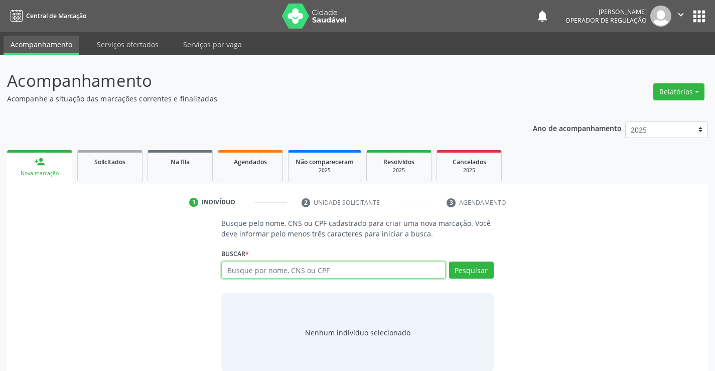
click at [287, 272] on input "text" at bounding box center [333, 269] width 224 height 17
type input "708006369497126"
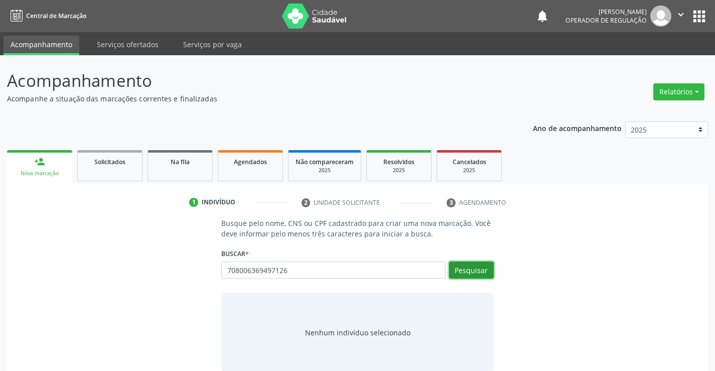
click at [481, 274] on button "Pesquisar" at bounding box center [471, 269] width 45 height 17
type input "708006369497126"
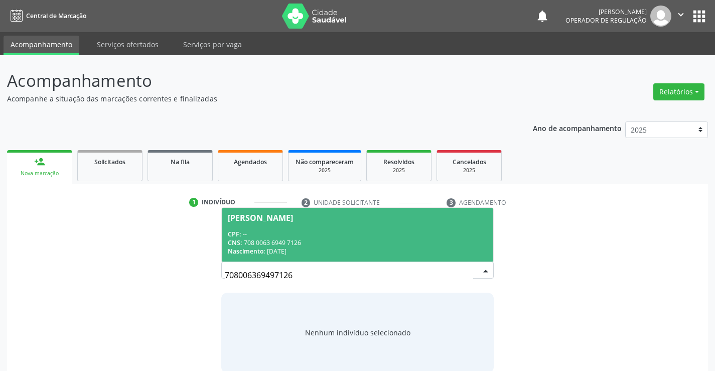
click at [371, 230] on div "CPF: --" at bounding box center [357, 234] width 259 height 9
click at [371, 230] on p "Busque pelo nome, CNS ou CPF cadastrado para criar uma nova marcação. Você deve…" at bounding box center [357, 228] width 272 height 21
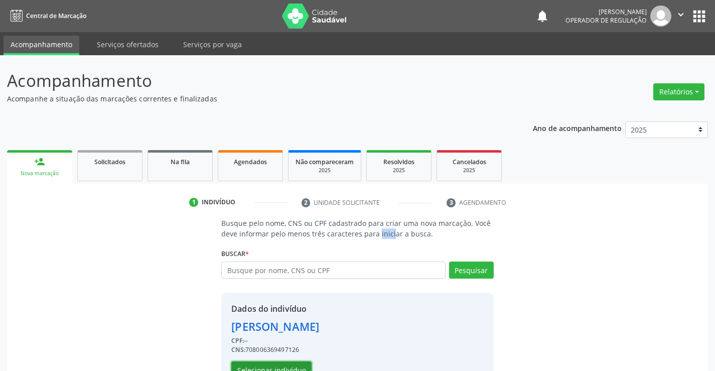
click at [284, 367] on button "Selecionar indivíduo" at bounding box center [271, 369] width 80 height 17
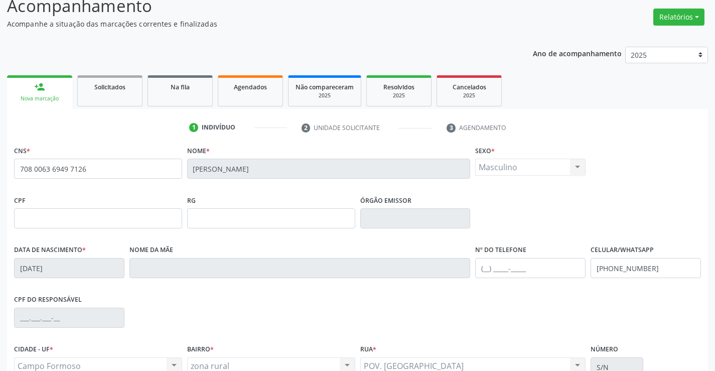
scroll to position [173, 0]
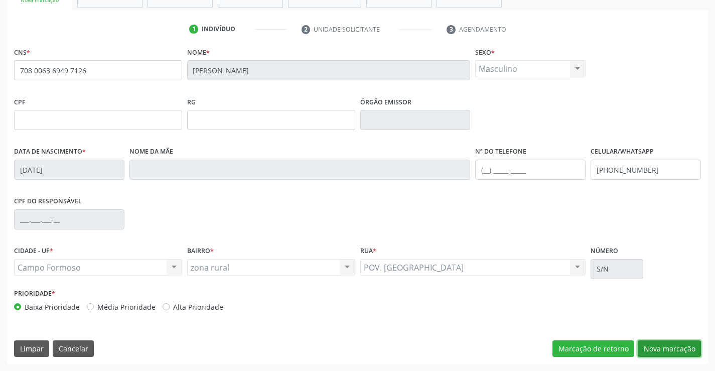
click at [689, 347] on button "Nova marcação" at bounding box center [669, 348] width 63 height 17
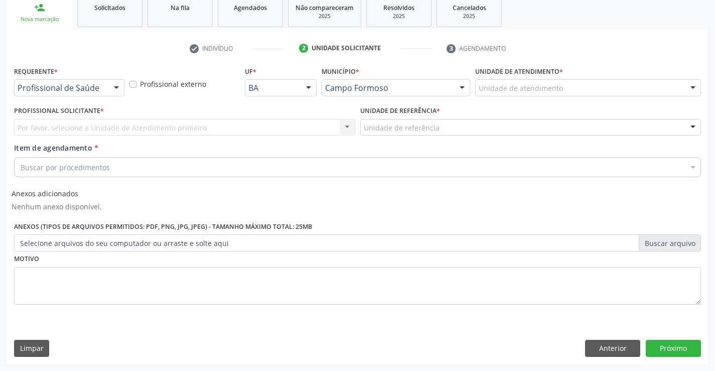
scroll to position [154, 0]
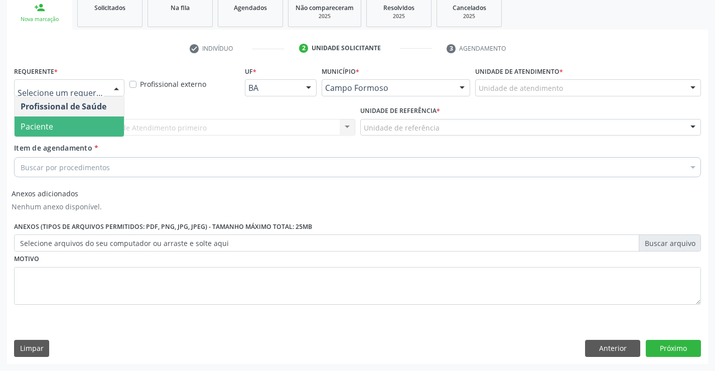
click at [93, 125] on span "Paciente" at bounding box center [69, 126] width 109 height 20
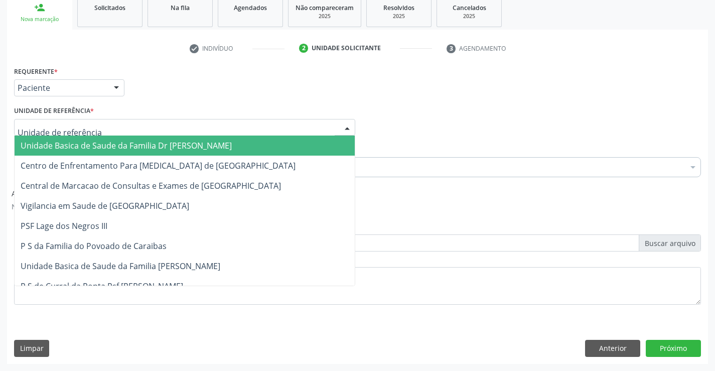
click at [105, 120] on div at bounding box center [184, 127] width 341 height 17
click at [106, 138] on span "Unidade Basica de Saude da Familia Dr Paulo Sudre" at bounding box center [185, 146] width 340 height 20
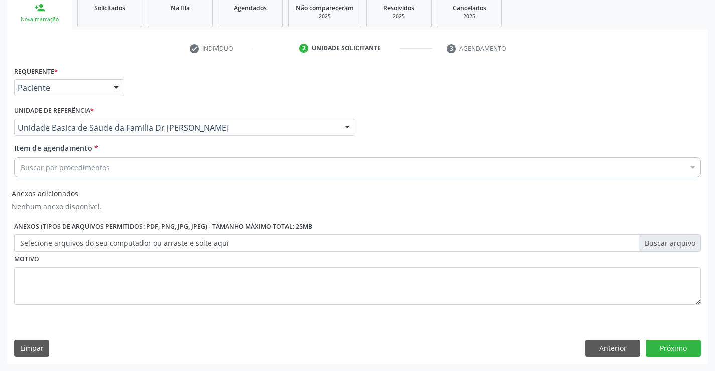
click at [109, 163] on div "Buscar por procedimentos" at bounding box center [357, 167] width 687 height 20
click at [21, 163] on input "Item de agendamento *" at bounding box center [21, 167] width 0 height 20
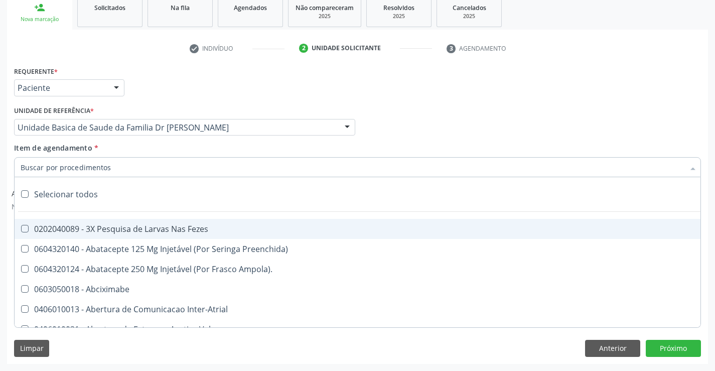
click at [108, 165] on input "Item de agendamento *" at bounding box center [353, 167] width 664 height 20
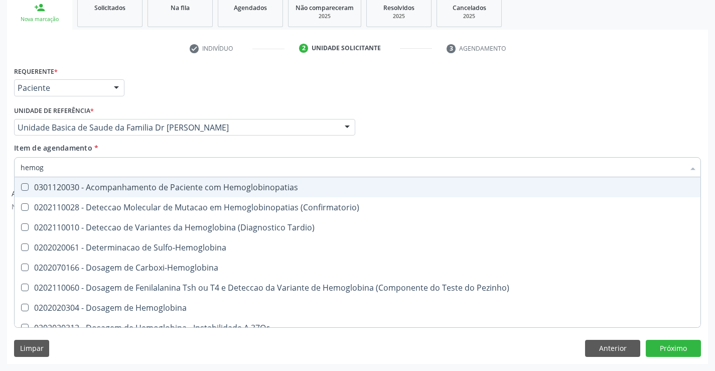
type input "hemogr"
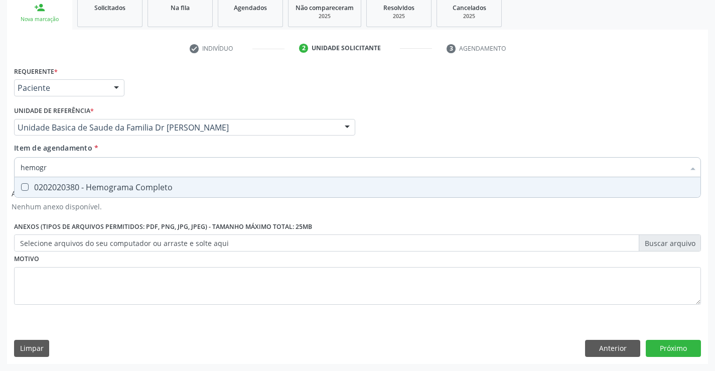
click at [144, 193] on span "0202020380 - Hemograma Completo" at bounding box center [358, 187] width 686 height 20
checkbox Completo "true"
type input "hemogr"
click at [111, 296] on div "Requerente * Paciente Profissional de Saúde Paciente Nenhum resultado encontrad…" at bounding box center [357, 191] width 687 height 255
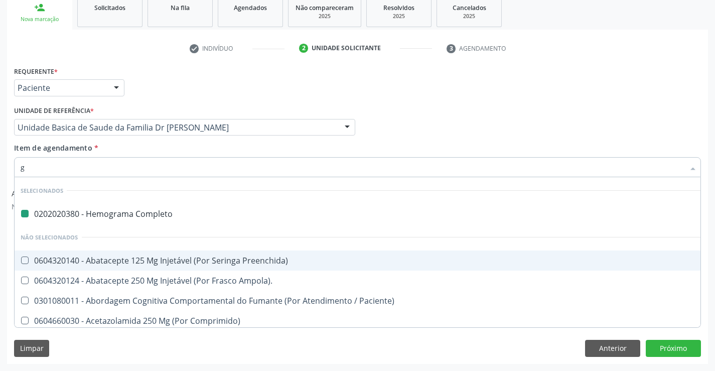
type input "gl"
checkbox Completo "false"
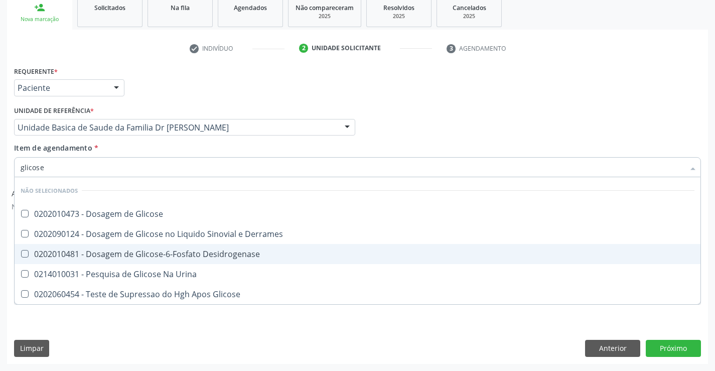
type input "glicose"
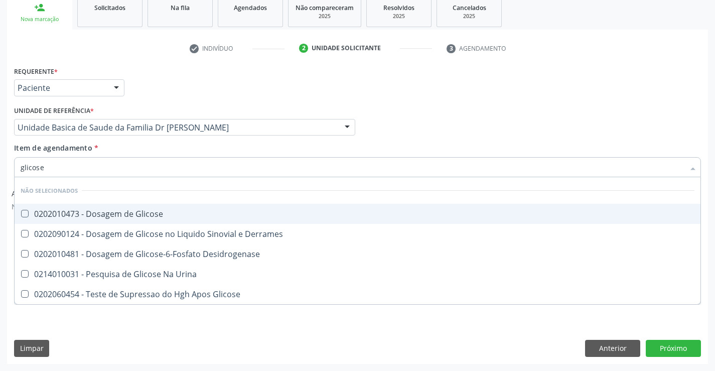
click at [125, 210] on div "0202010473 - Dosagem de Glicose" at bounding box center [358, 214] width 674 height 8
checkbox Glicose "true"
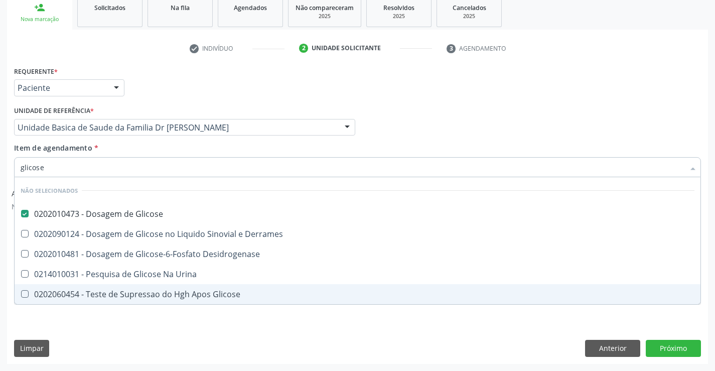
click at [111, 320] on div "Requerente * Paciente Profissional de Saúde Paciente Nenhum resultado encontrad…" at bounding box center [357, 214] width 701 height 300
checkbox Derrames "true"
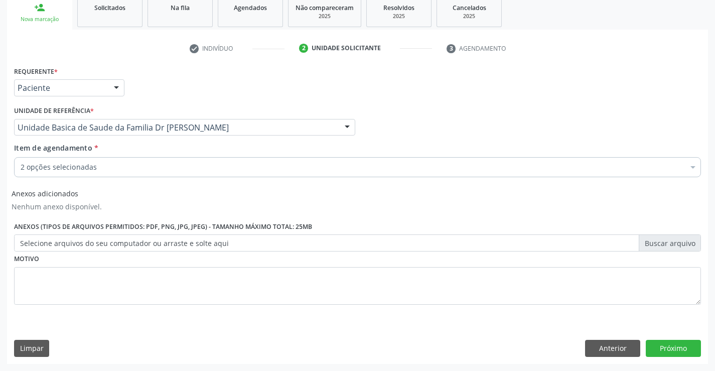
click at [121, 155] on div "Item de agendamento * 2 opções selecionadas Desfazer seleção Selecionados 02020…" at bounding box center [357, 159] width 687 height 32
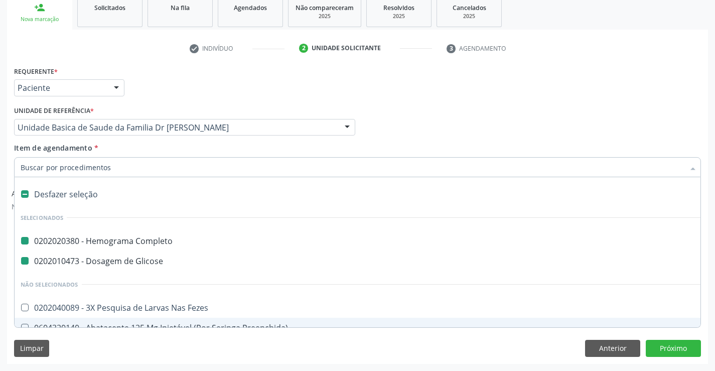
type input "f"
checkbox Completo "false"
checkbox Glicose "false"
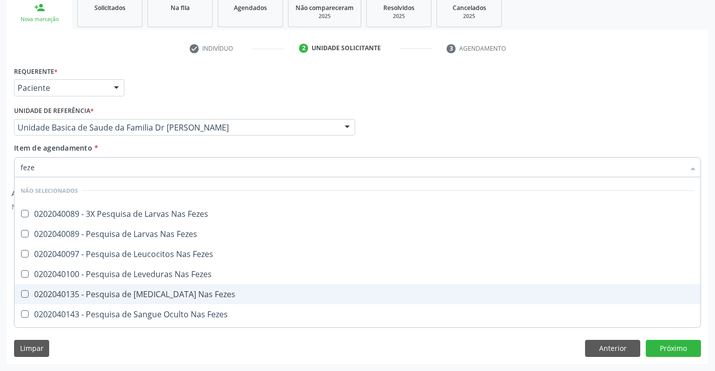
type input "fezes"
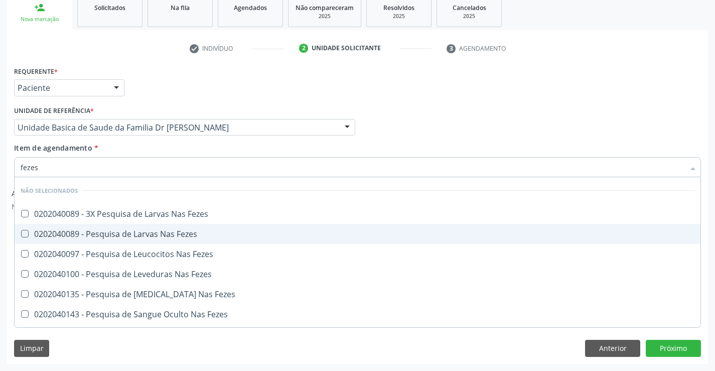
click at [164, 230] on div "0202040089 - Pesquisa de Larvas Nas Fezes" at bounding box center [358, 234] width 674 height 8
checkbox Fezes "true"
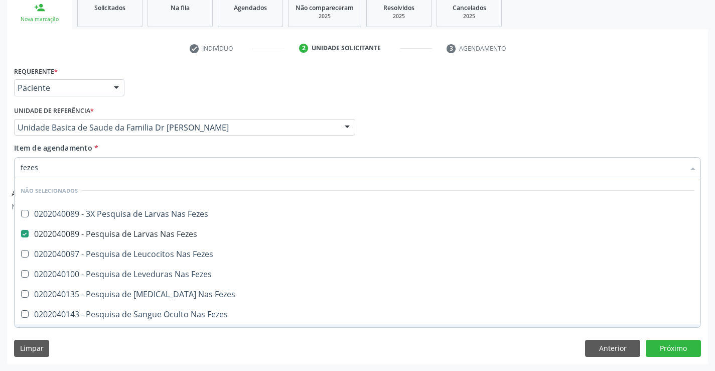
type input "fezes"
drag, startPoint x: 156, startPoint y: 339, endPoint x: 95, endPoint y: 201, distance: 151.0
click at [156, 337] on div "Requerente * Paciente Profissional de Saúde Paciente Nenhum resultado encontrad…" at bounding box center [357, 214] width 701 height 300
checkbox Fezes "true"
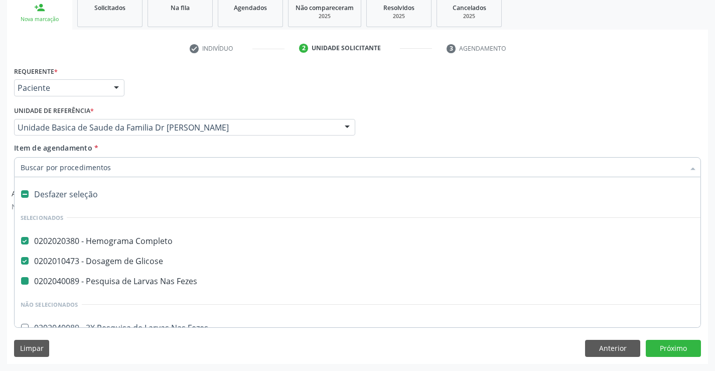
type input "u"
checkbox Fezes "false"
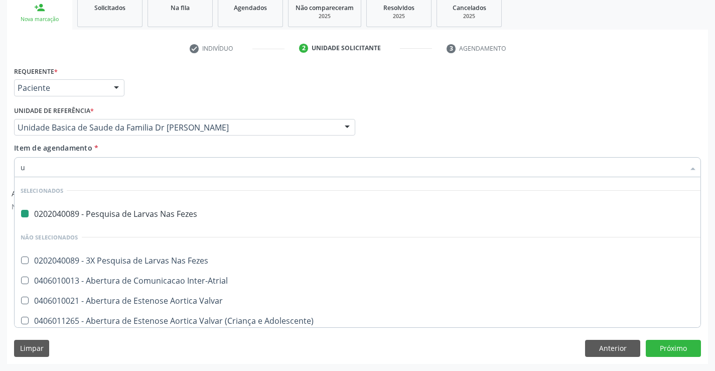
type input "ur"
checkbox Fezes "false"
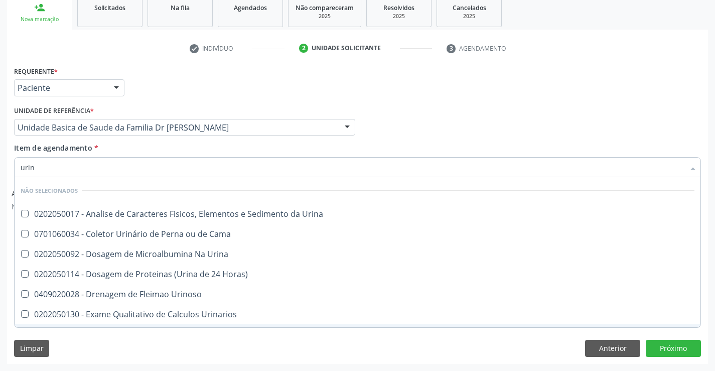
type input "urina"
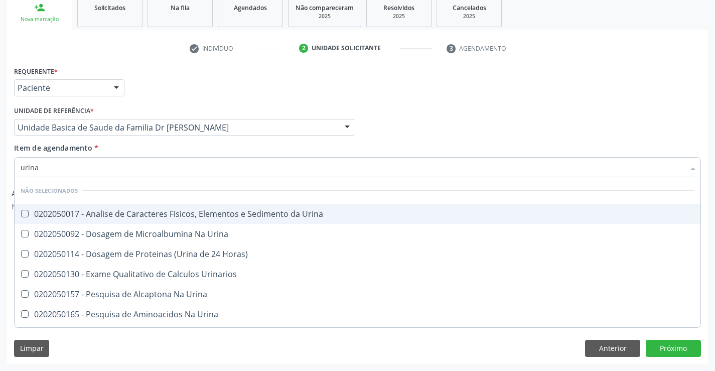
click at [121, 207] on span "0202050017 - Analise de Caracteres Fisicos, Elementos e Sedimento da Urina" at bounding box center [358, 214] width 686 height 20
checkbox Urina "true"
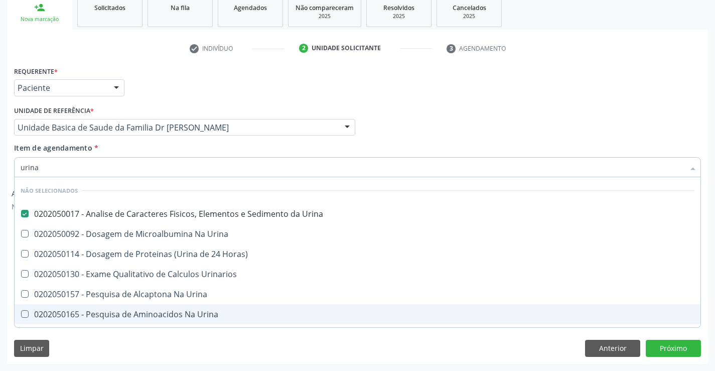
click at [97, 341] on div "Limpar Anterior Próximo" at bounding box center [357, 348] width 687 height 17
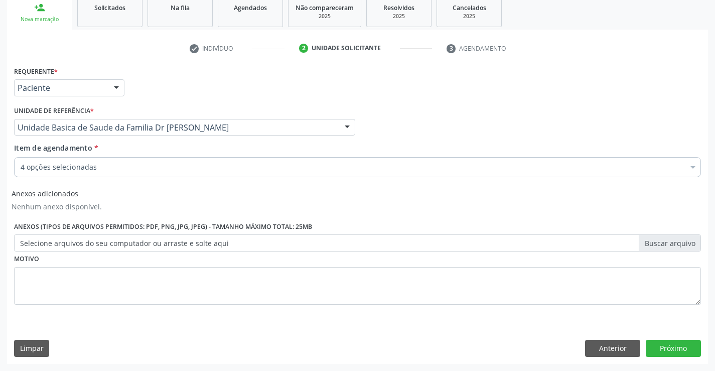
click at [97, 160] on div "4 opções selecionadas" at bounding box center [357, 167] width 687 height 20
click at [21, 160] on input "Item de agendamento *" at bounding box center [21, 167] width 0 height 20
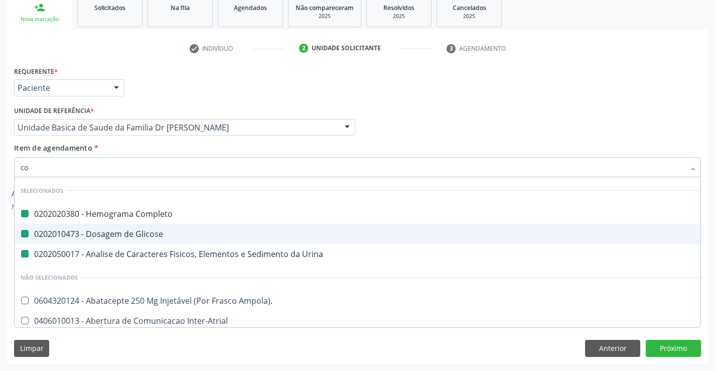
type input "col"
checkbox Completo "false"
checkbox Urina "false"
checkbox Glicose "false"
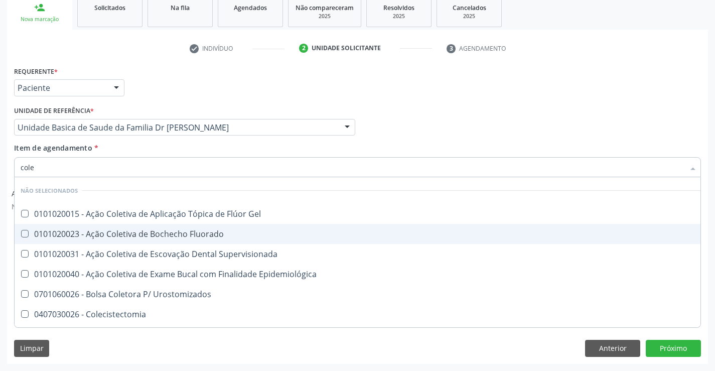
type input "coles"
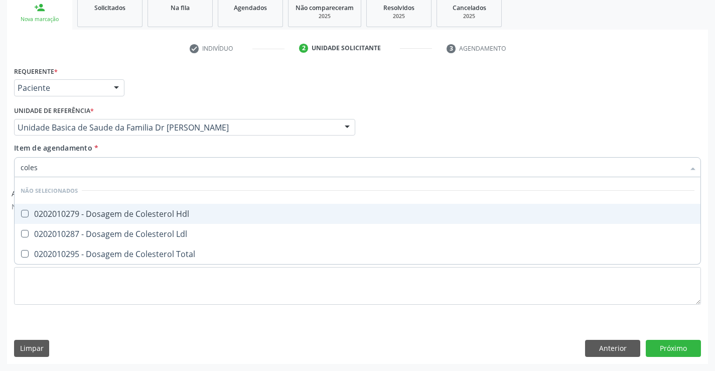
click at [127, 209] on span "0202010279 - Dosagem de Colesterol Hdl" at bounding box center [358, 214] width 686 height 20
checkbox Hdl "true"
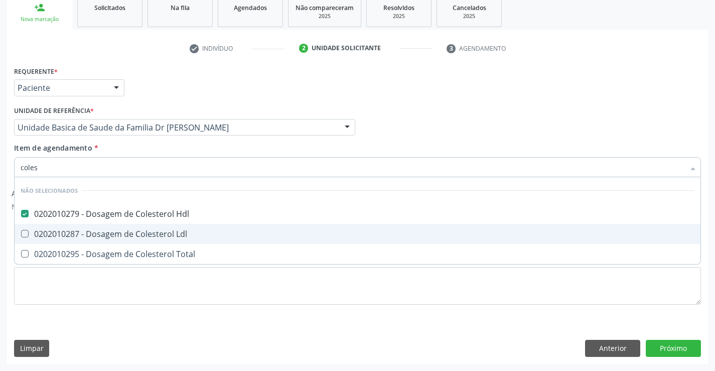
click at [126, 233] on div "0202010287 - Dosagem de Colesterol Ldl" at bounding box center [358, 234] width 674 height 8
checkbox Ldl "true"
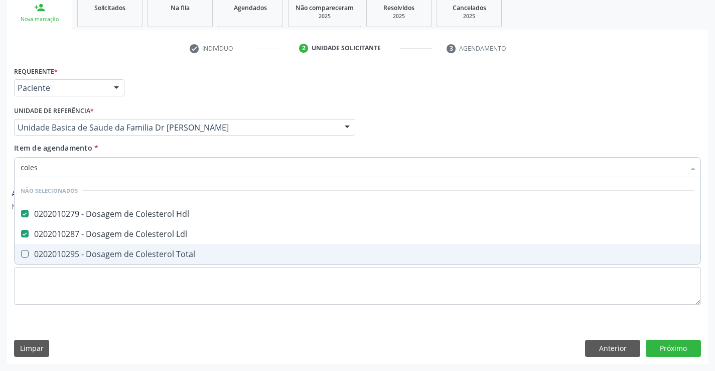
click at [120, 253] on div "0202010295 - Dosagem de Colesterol Total" at bounding box center [358, 254] width 674 height 8
checkbox Total "false"
click at [116, 305] on div "Requerente * Paciente Profissional de Saúde Paciente Nenhum resultado encontrad…" at bounding box center [357, 191] width 687 height 255
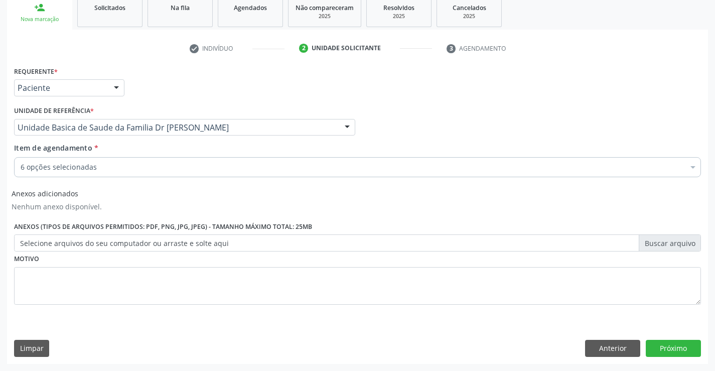
click at [110, 202] on div "Anexos adicionados Nenhum anexo disponível. Anexos (Tipos de arquivos permitido…" at bounding box center [358, 218] width 692 height 67
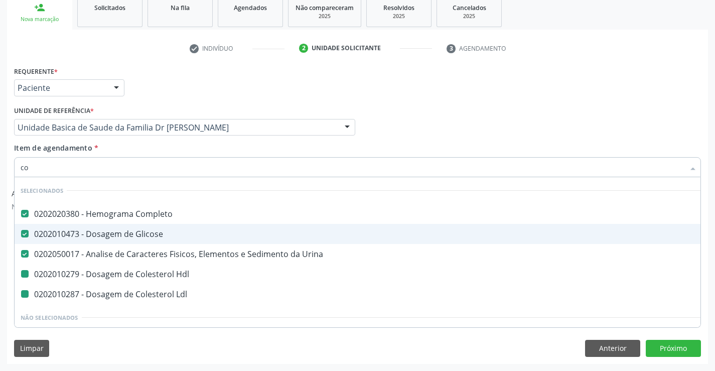
type input "col"
checkbox Hdl "false"
checkbox Ldl "false"
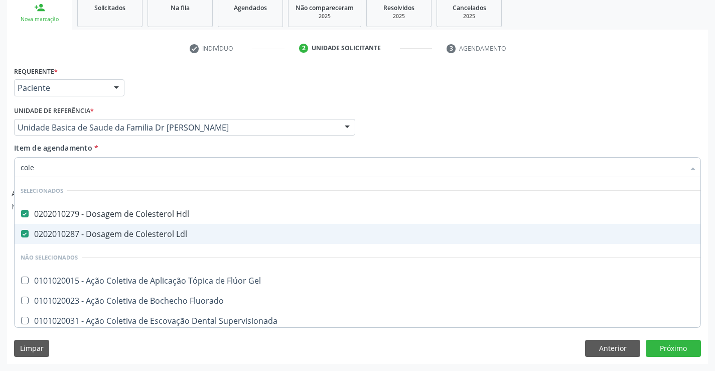
type input "coles"
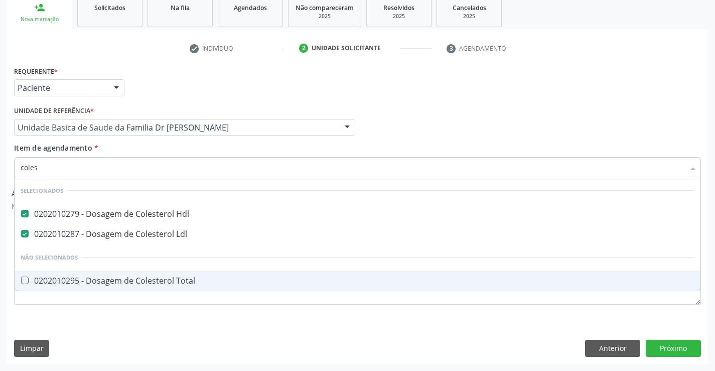
click at [156, 281] on div "0202010295 - Dosagem de Colesterol Total" at bounding box center [358, 281] width 674 height 8
checkbox Total "true"
click at [102, 323] on div "Requerente * Paciente Profissional de Saúde Paciente Nenhum resultado encontrad…" at bounding box center [357, 214] width 701 height 300
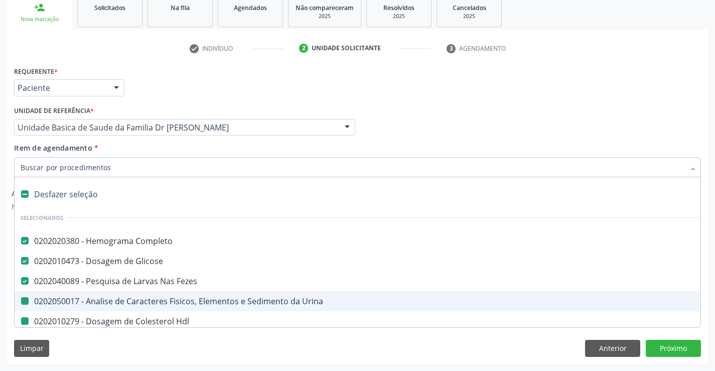
type input "u"
checkbox Urina "false"
checkbox Hdl "false"
checkbox Ldl "false"
checkbox Total "false"
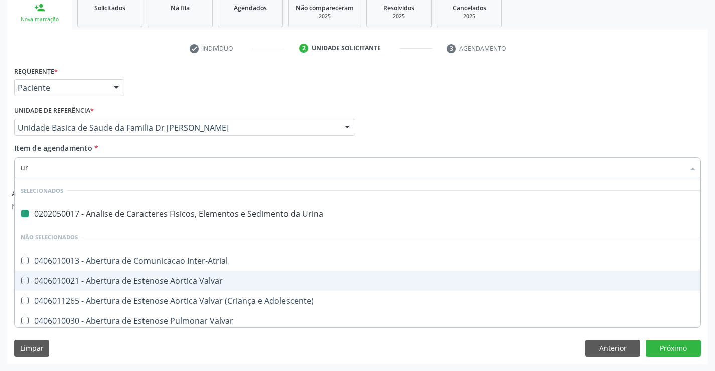
type input "ure"
checkbox Urina "false"
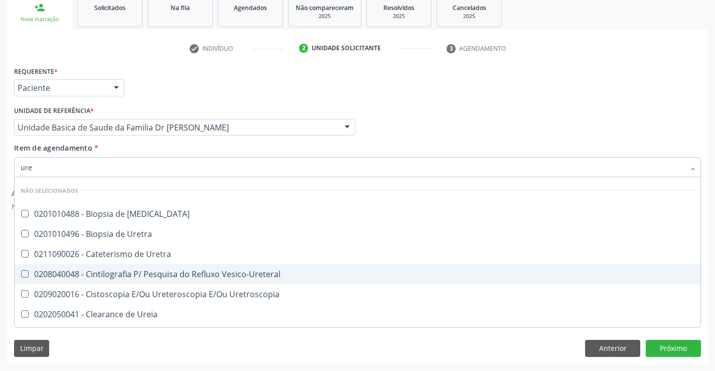
type input "urei"
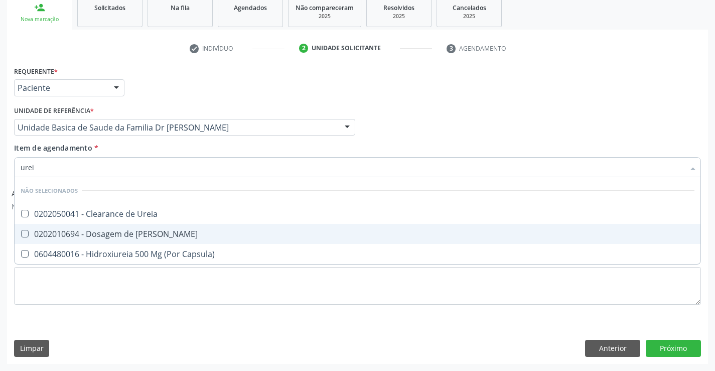
click at [103, 230] on div "0202010694 - Dosagem de Ureia" at bounding box center [358, 234] width 674 height 8
checkbox Ureia "true"
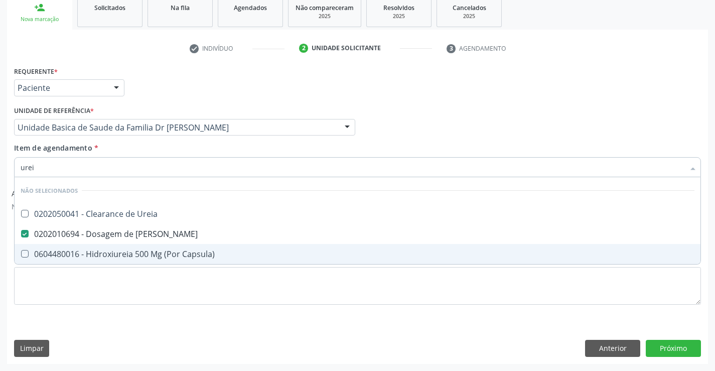
click at [87, 310] on div "Requerente * Paciente Profissional de Saúde Paciente Nenhum resultado encontrad…" at bounding box center [357, 191] width 687 height 255
checkbox Ureia "true"
checkbox Capsula\) "true"
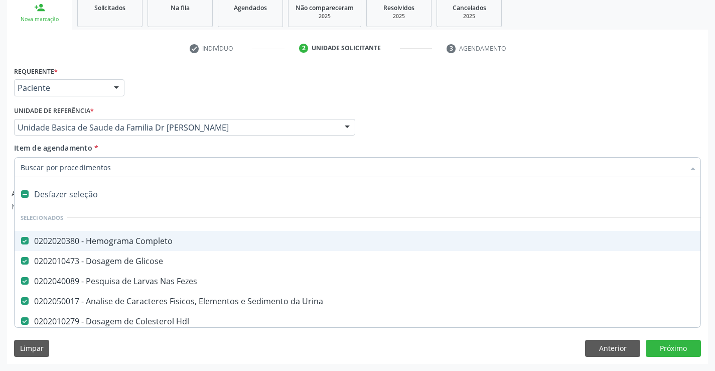
type input "t"
checkbox Total "false"
checkbox Ureia "false"
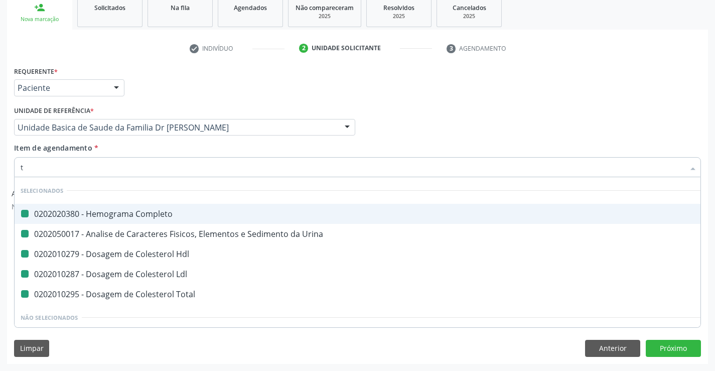
type input "tr"
checkbox Completo "false"
checkbox Hdl "false"
checkbox Urina "false"
checkbox Ldl "false"
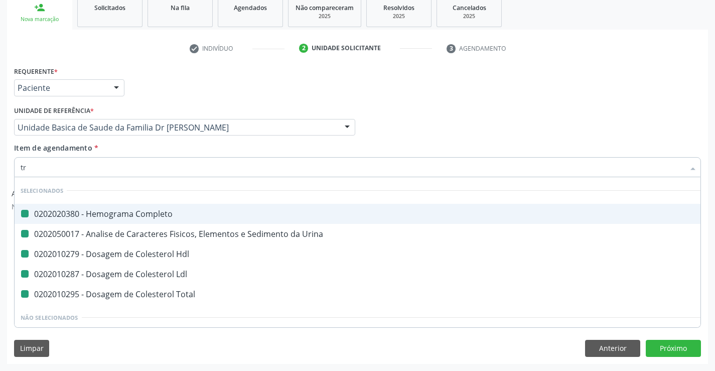
checkbox Total "false"
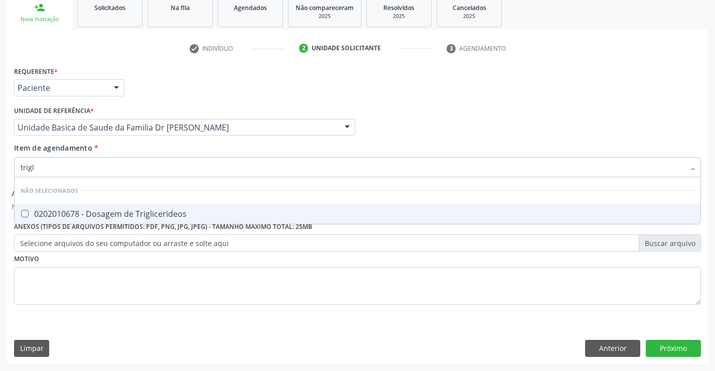
type input "trigli"
click at [129, 212] on div "0202010678 - Dosagem de Triglicerideos" at bounding box center [358, 214] width 674 height 8
checkbox Triglicerideos "true"
click at [106, 280] on div "Requerente * Paciente Profissional de Saúde Paciente Nenhum resultado encontrad…" at bounding box center [357, 191] width 687 height 255
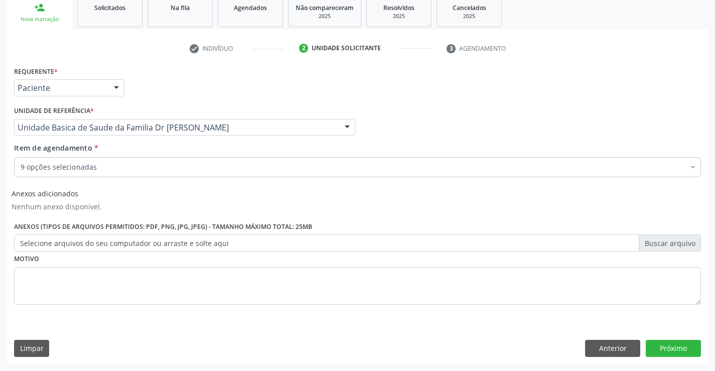
click at [114, 173] on div "9 opções selecionadas" at bounding box center [357, 167] width 687 height 20
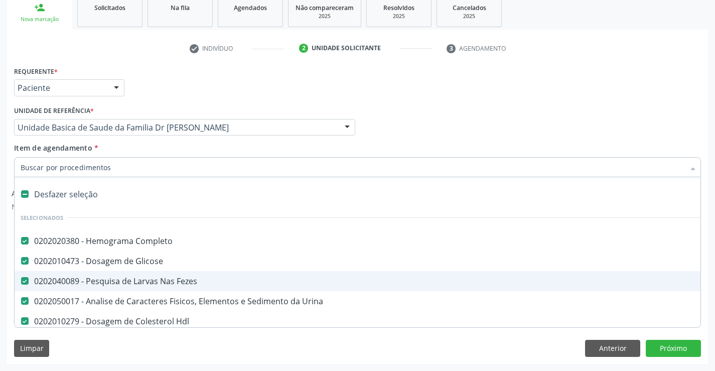
type input "c"
checkbox Triglicerideos "false"
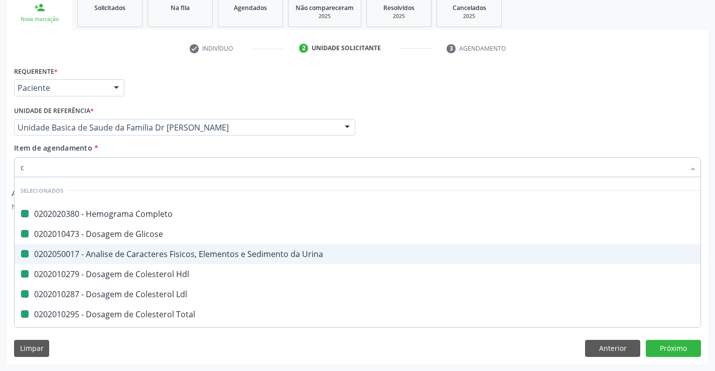
type input "cr"
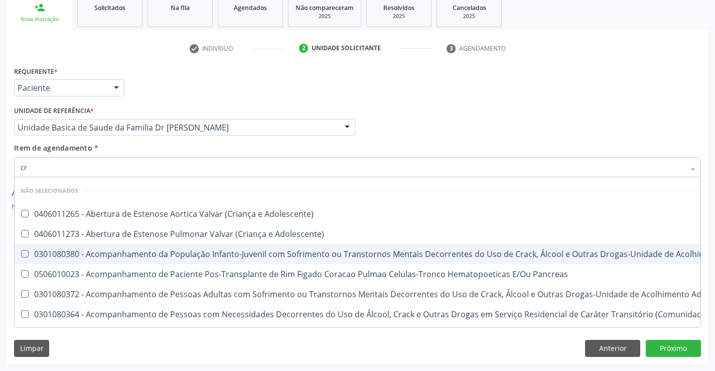
checkbox Adolescente\) "false"
checkbox \(Uai\)\ "false"
checkbox Pancreas "false"
checkbox \(Uaa\)\ "false"
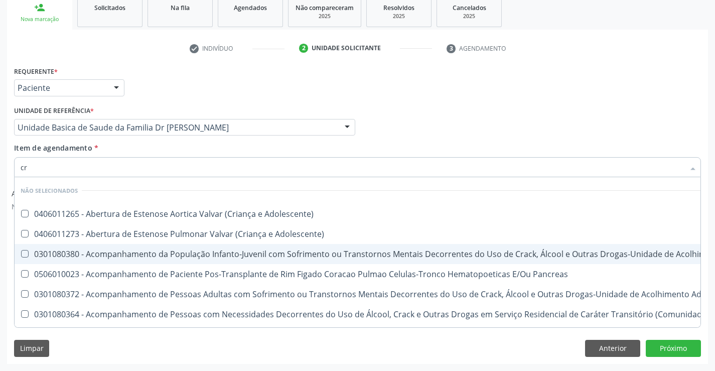
checkbox Terapêuticas\)\ "false"
checkbox Craniano "false"
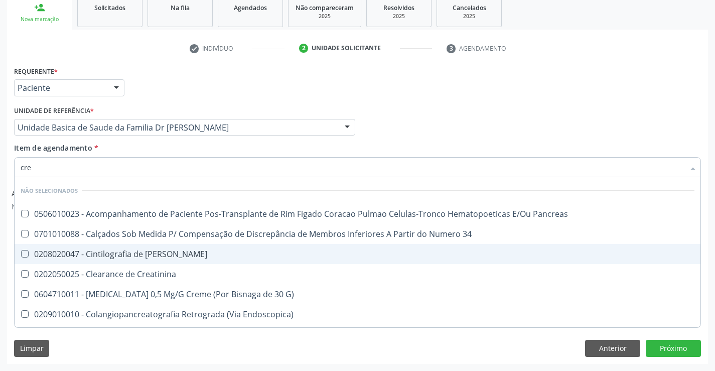
type input "crea"
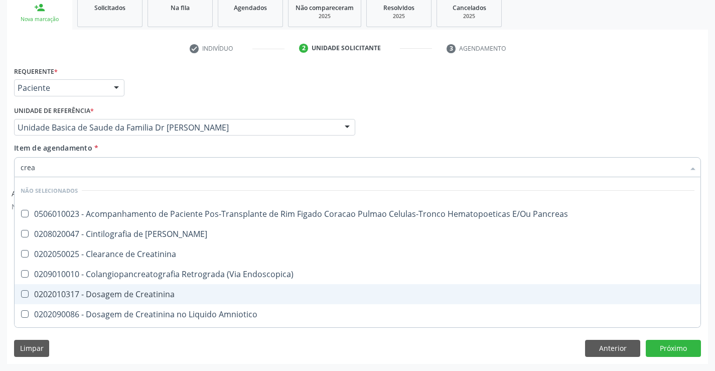
click at [133, 292] on div "0202010317 - Dosagem de Creatinina" at bounding box center [358, 294] width 674 height 8
checkbox Creatinina "true"
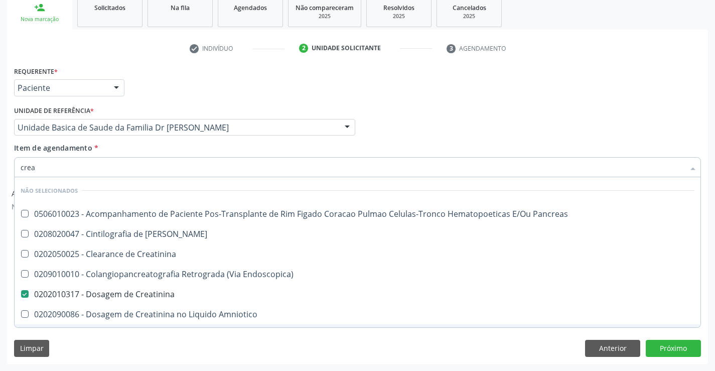
click at [96, 338] on div "Requerente * Paciente Profissional de Saúde Paciente Nenhum resultado encontrad…" at bounding box center [357, 214] width 701 height 300
checkbox Pancreas "true"
checkbox Creatinina "true"
checkbox Endoscopica\) "true"
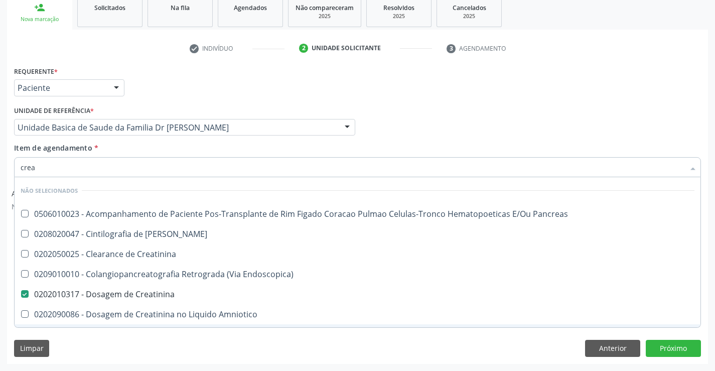
checkbox Amniotico "true"
checkbox \(Cpk\) "true"
checkbox Oncologia "true"
checkbox Rim "true"
checkbox Mb "true"
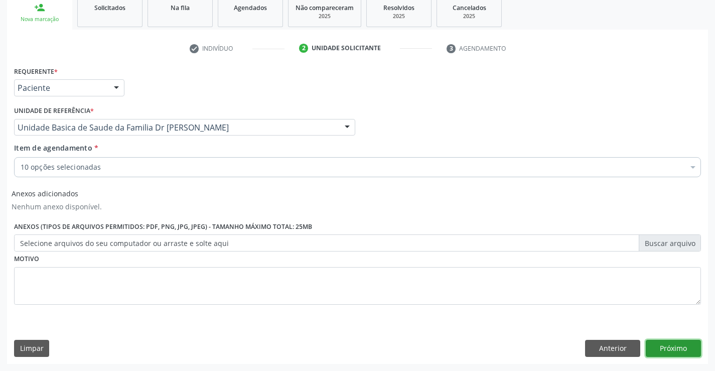
click at [680, 345] on button "Próximo" at bounding box center [673, 348] width 55 height 17
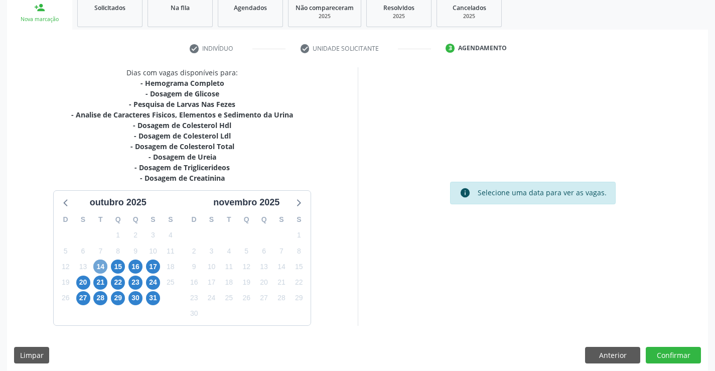
click at [97, 269] on span "14" at bounding box center [100, 266] width 14 height 14
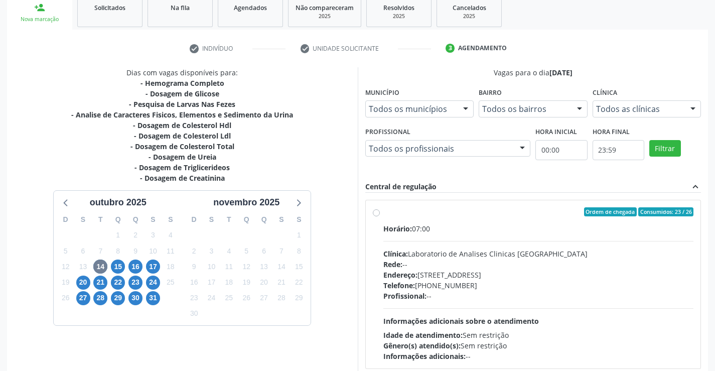
click at [383, 213] on label "Ordem de chegada Consumidos: 23 / 26 Horário: 07:00 Clínica: Laboratorio de Ana…" at bounding box center [538, 284] width 311 height 154
click at [378, 213] on input "Ordem de chegada Consumidos: 23 / 26 Horário: 07:00 Clínica: Laboratorio de Ana…" at bounding box center [376, 211] width 7 height 9
radio input "true"
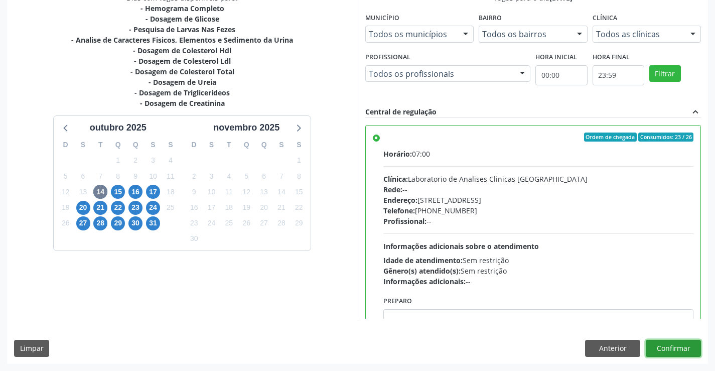
click at [683, 346] on button "Confirmar" at bounding box center [673, 348] width 55 height 17
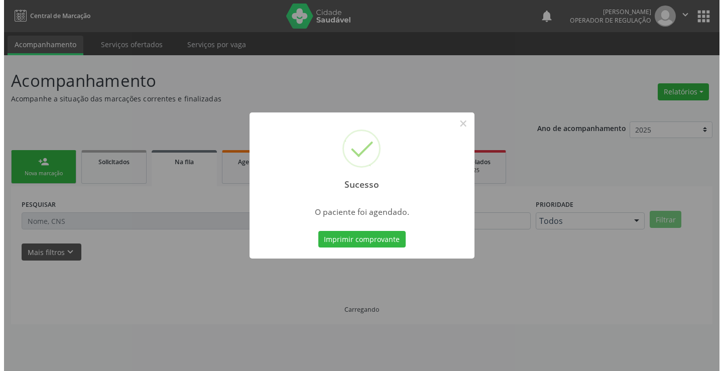
scroll to position [0, 0]
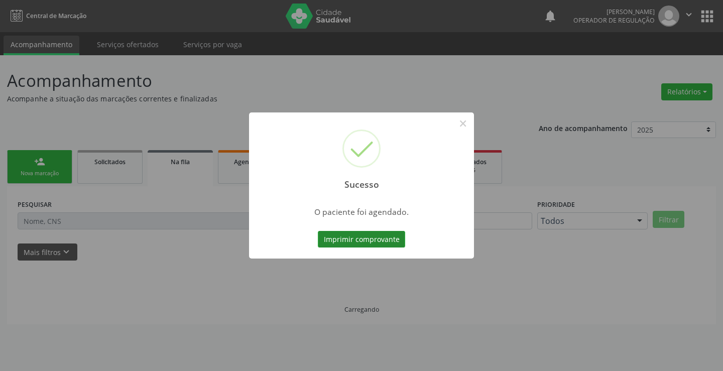
click at [356, 240] on button "Imprimir comprovante" at bounding box center [361, 239] width 87 height 17
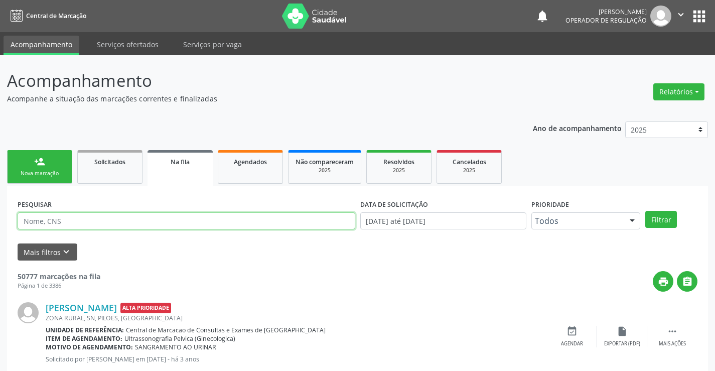
click at [170, 219] on input "text" at bounding box center [187, 220] width 338 height 17
type input "706206788944670"
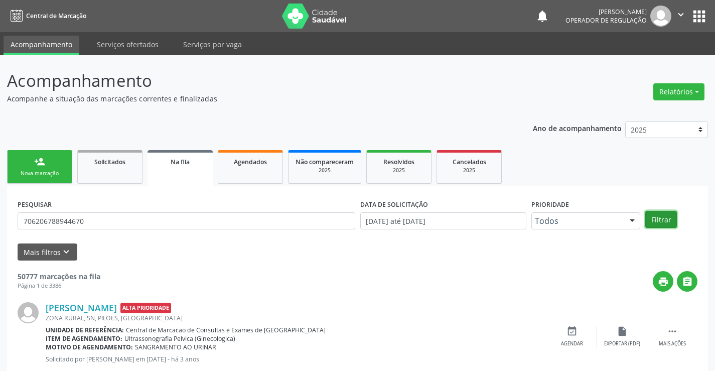
click at [662, 223] on button "Filtrar" at bounding box center [661, 219] width 32 height 17
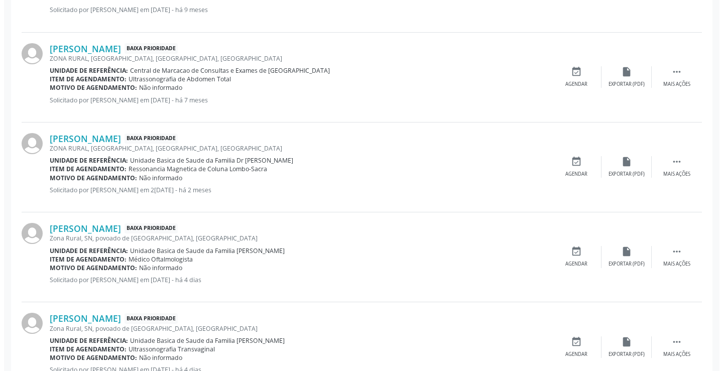
scroll to position [1026, 0]
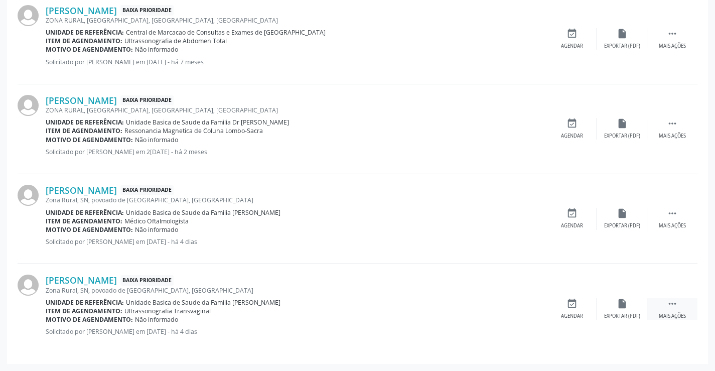
click at [677, 311] on div " Mais ações" at bounding box center [672, 309] width 50 height 22
click at [579, 307] on div "cancel Cancelar" at bounding box center [572, 309] width 50 height 22
click at [571, 308] on icon "cancel" at bounding box center [572, 303] width 11 height 11
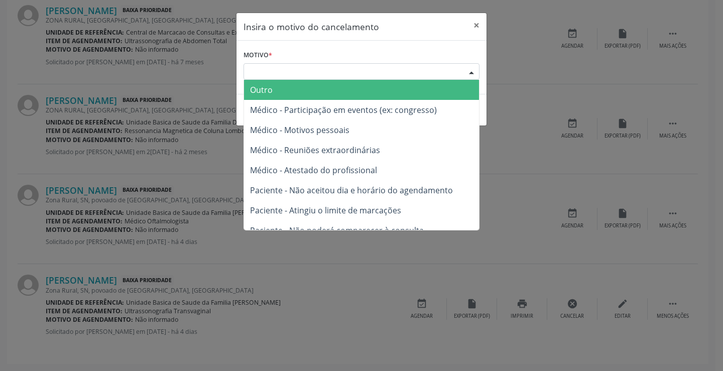
click at [345, 72] on div "Escolha o motivo" at bounding box center [361, 71] width 236 height 17
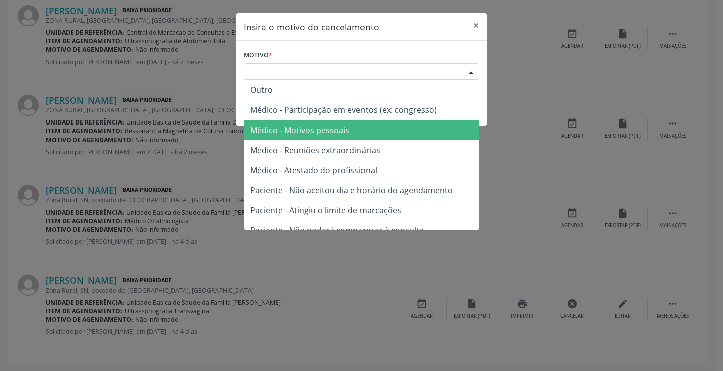
click at [324, 131] on span "Médico - Motivos pessoais" at bounding box center [299, 129] width 99 height 11
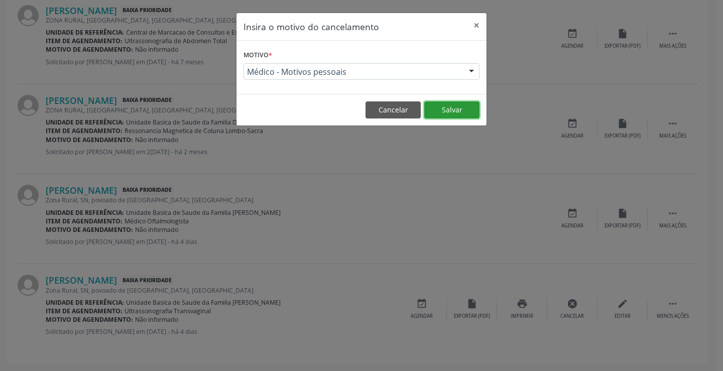
click at [454, 106] on button "Salvar" at bounding box center [451, 109] width 55 height 17
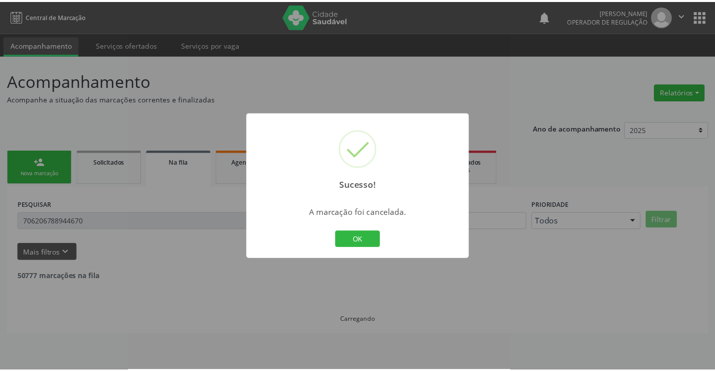
scroll to position [0, 0]
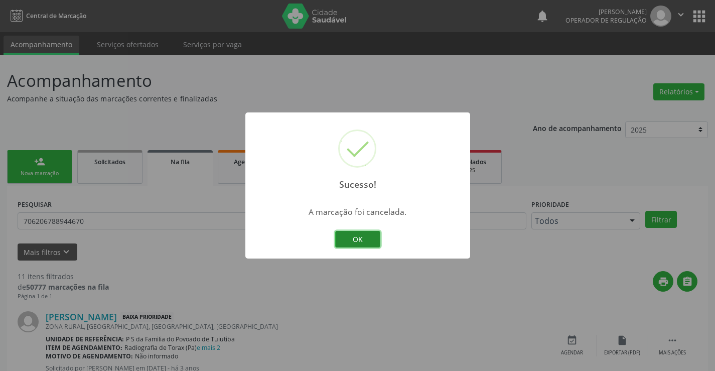
click at [372, 237] on button "OK" at bounding box center [357, 239] width 45 height 17
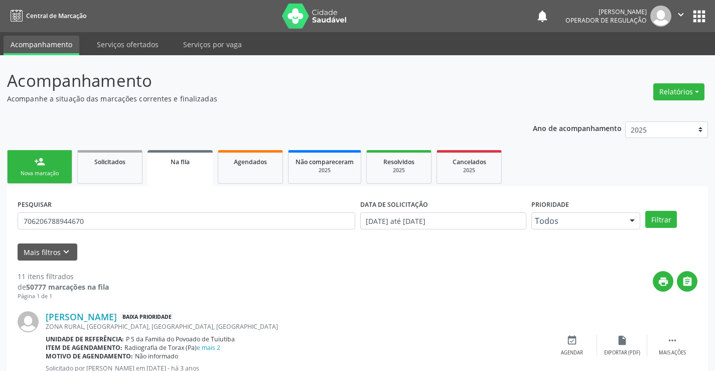
click at [63, 169] on link "person_add Nova marcação" at bounding box center [39, 167] width 65 height 34
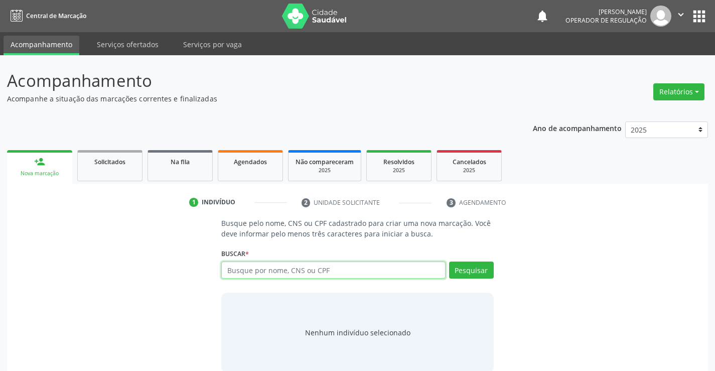
click at [250, 267] on input "text" at bounding box center [333, 269] width 224 height 17
type input "70820314762743"
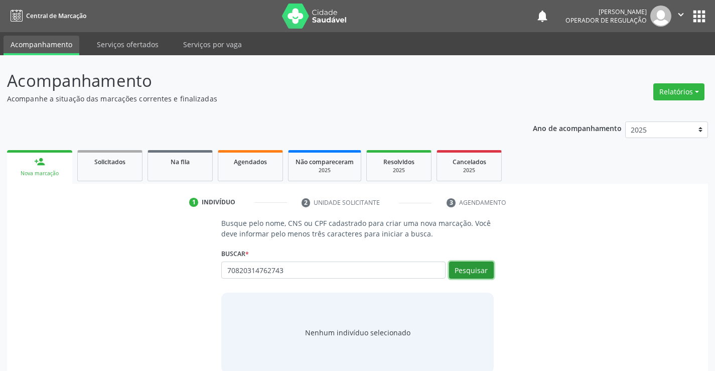
click at [468, 267] on button "Pesquisar" at bounding box center [471, 269] width 45 height 17
type input "70820314762743"
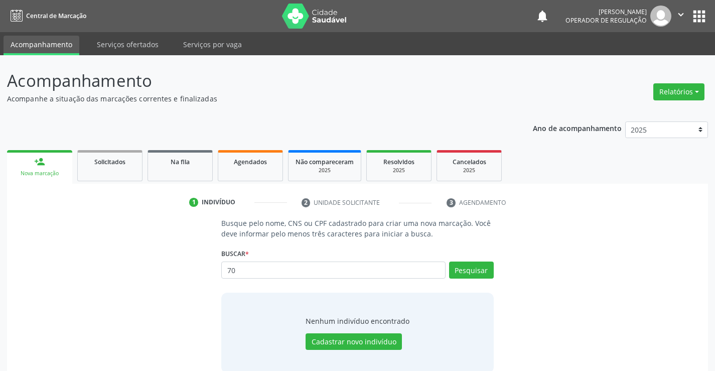
type input "7"
type input "jaqueline gomes da silva"
click at [473, 269] on button "Pesquisar" at bounding box center [471, 269] width 45 height 17
type input "jaqueline gomes da silva"
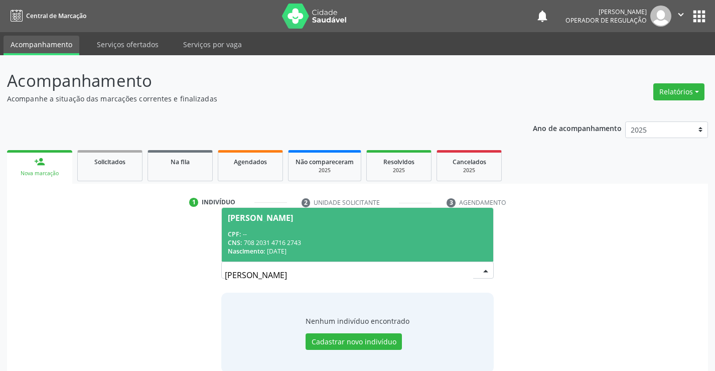
click at [348, 225] on span "Jaqueline Gomes da Silva CPF: -- CNS: 708 2031 4716 2743 Nascimento: 31/05/1985" at bounding box center [357, 235] width 271 height 54
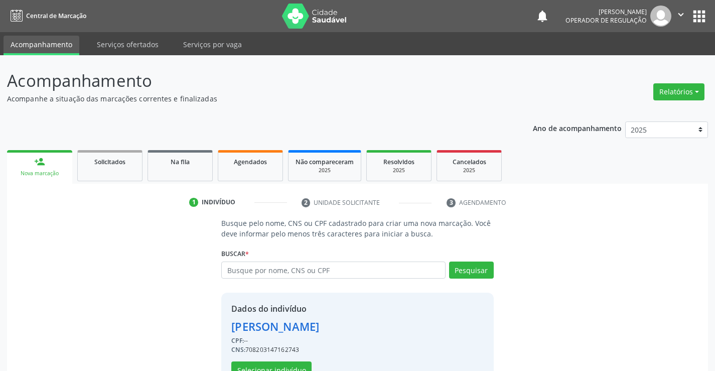
scroll to position [32, 0]
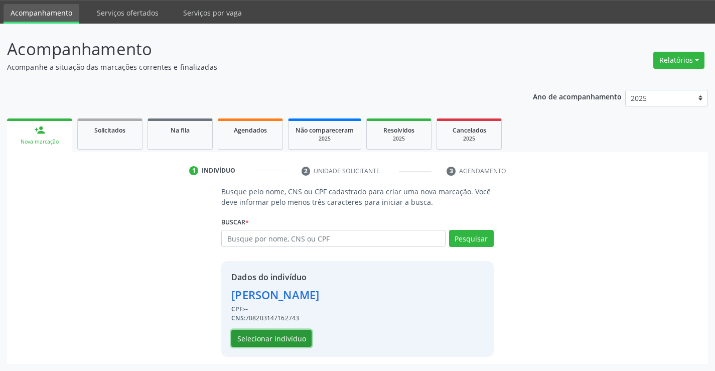
click at [278, 336] on button "Selecionar indivíduo" at bounding box center [271, 338] width 80 height 17
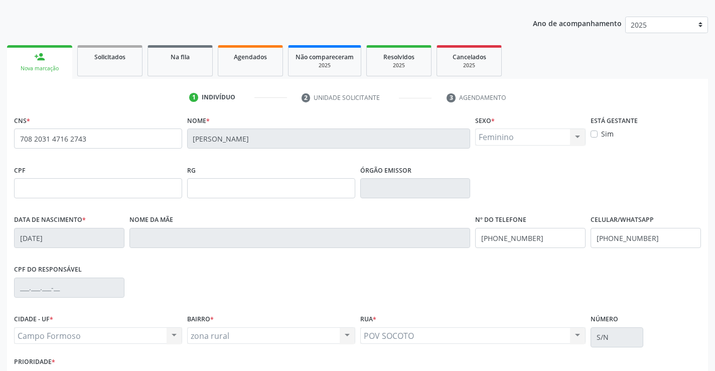
scroll to position [173, 0]
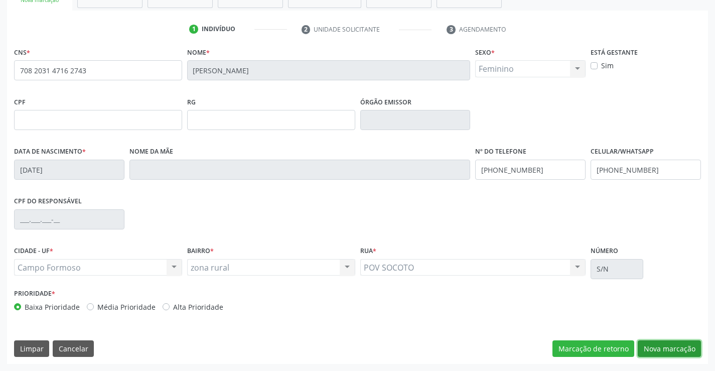
click at [665, 350] on button "Nova marcação" at bounding box center [669, 348] width 63 height 17
click at [0, 0] on button "Próximo" at bounding box center [0, 0] width 0 height 0
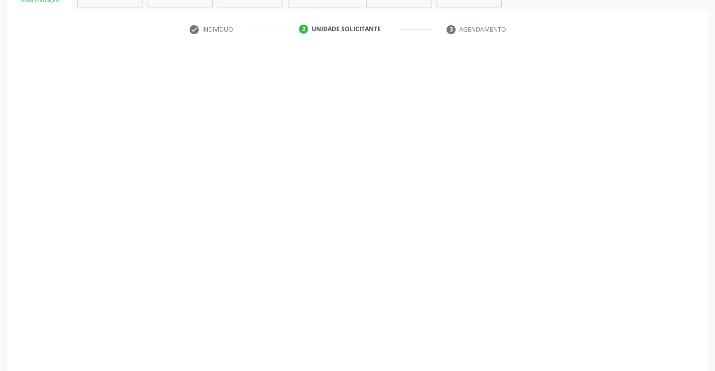
scroll to position [154, 0]
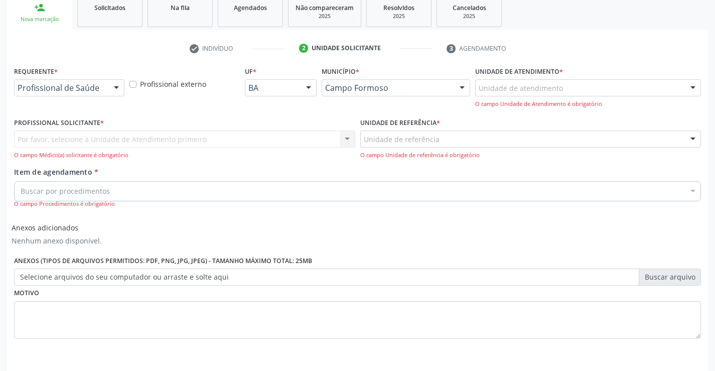
click at [65, 81] on div "Profissional de Saúde" at bounding box center [69, 87] width 110 height 17
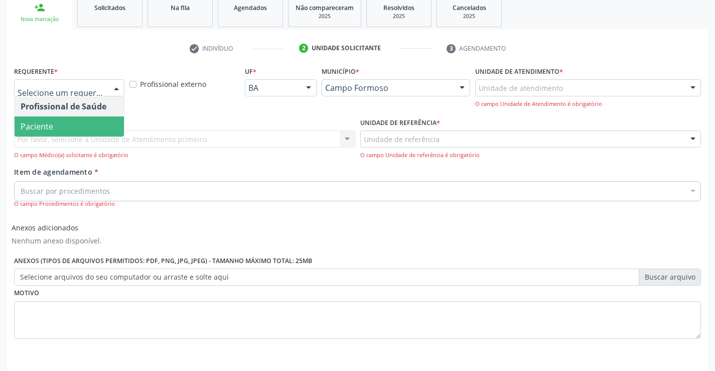
click at [57, 129] on span "Paciente" at bounding box center [69, 126] width 109 height 20
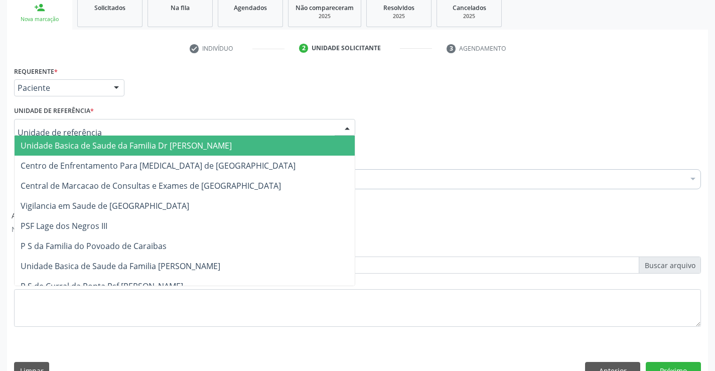
click at [88, 139] on span "Unidade Basica de Saude da Familia Dr Paulo Sudre" at bounding box center [185, 146] width 340 height 20
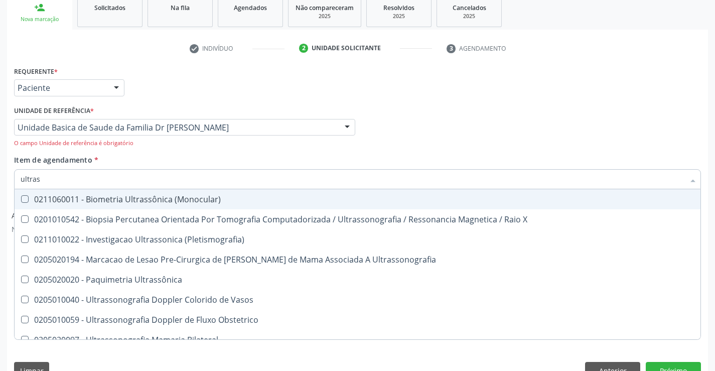
type input "ultrass"
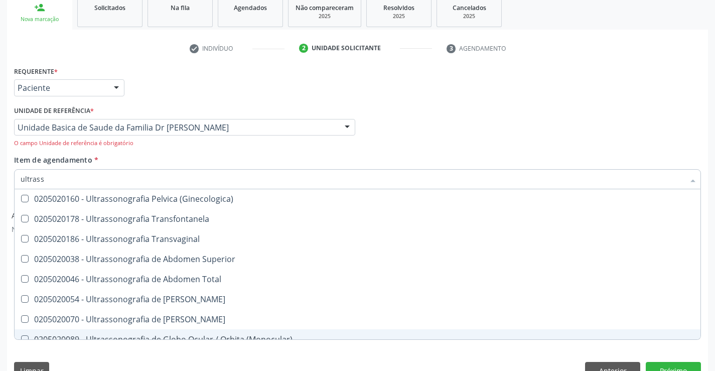
scroll to position [201, 0]
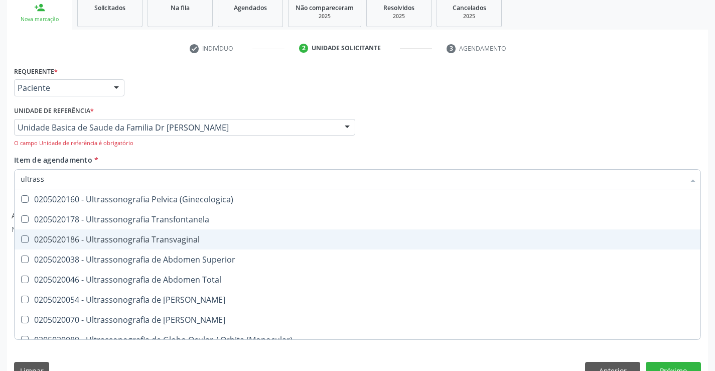
click at [208, 238] on div "0205020186 - Ultrassonografia Transvaginal" at bounding box center [358, 239] width 674 height 8
checkbox Transvaginal "false"
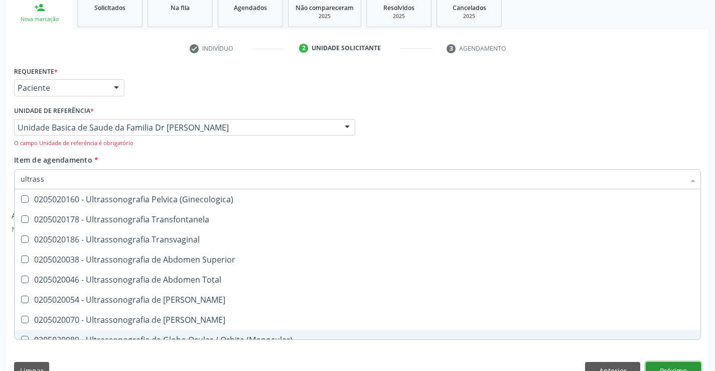
click at [667, 368] on button "Próximo" at bounding box center [673, 370] width 55 height 17
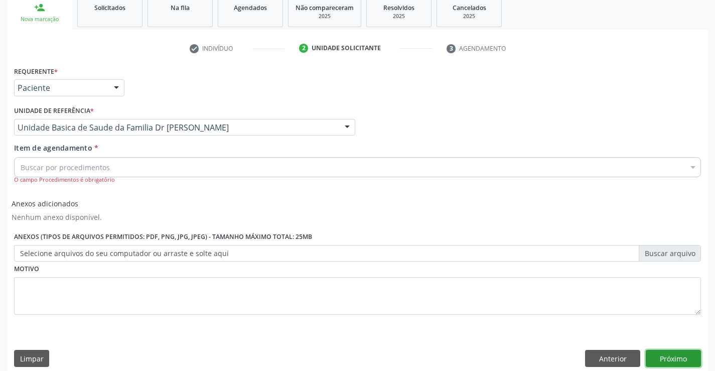
scroll to position [0, 0]
click at [21, 163] on input "Item de agendamento *" at bounding box center [21, 167] width 0 height 20
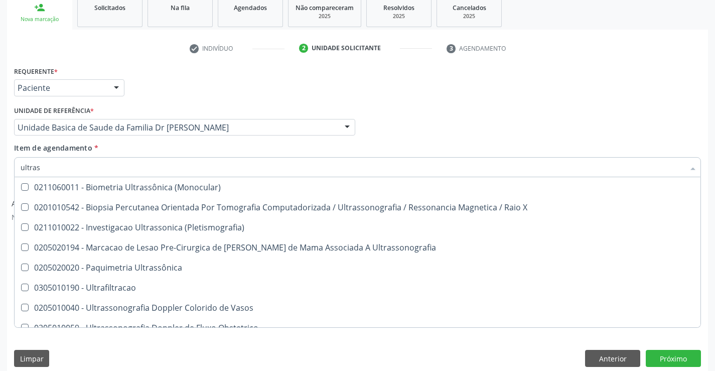
type input "ultrass"
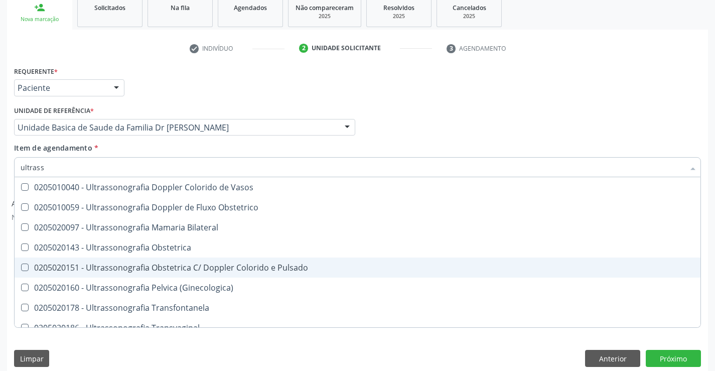
scroll to position [201, 0]
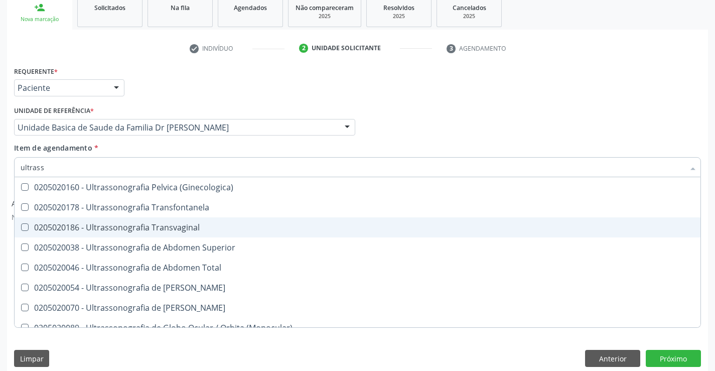
click at [199, 229] on div "0205020186 - Ultrassonografia Transvaginal" at bounding box center [358, 227] width 674 height 8
checkbox Transvaginal "true"
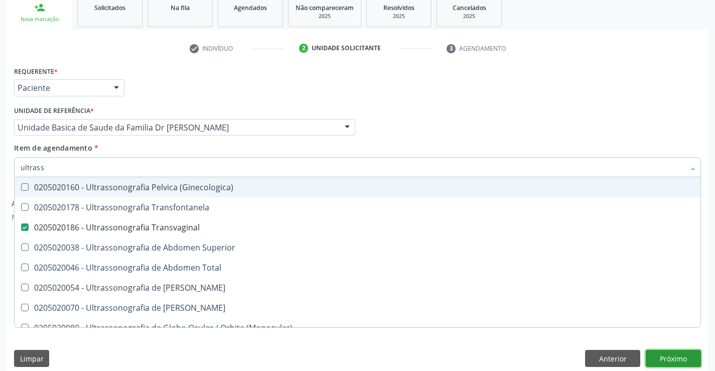
click at [660, 354] on button "Próximo" at bounding box center [673, 358] width 55 height 17
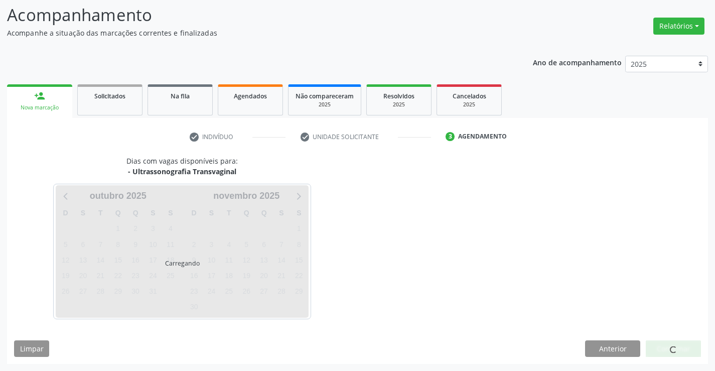
scroll to position [0, 0]
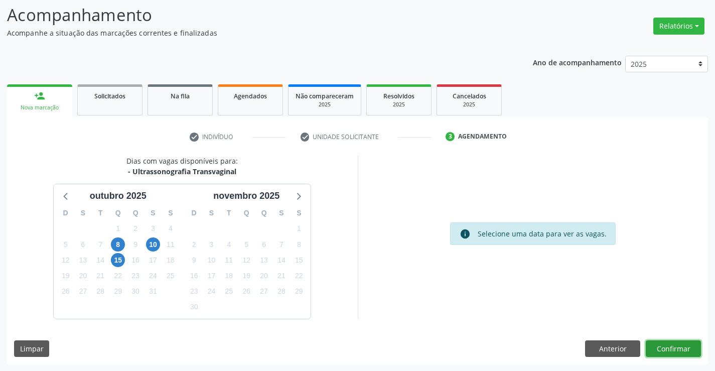
click at [665, 349] on button "Confirmar" at bounding box center [673, 348] width 55 height 17
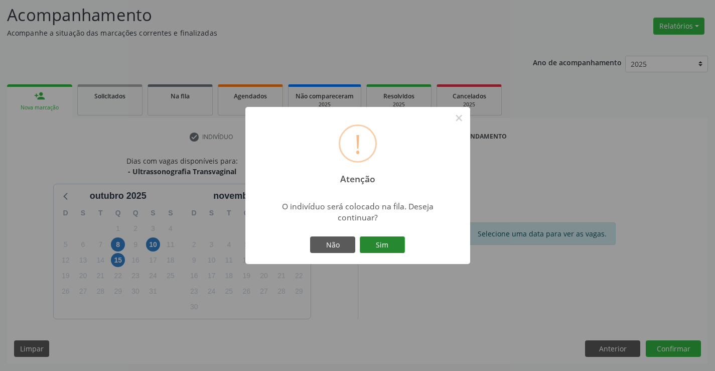
click at [401, 242] on button "Sim" at bounding box center [382, 244] width 45 height 17
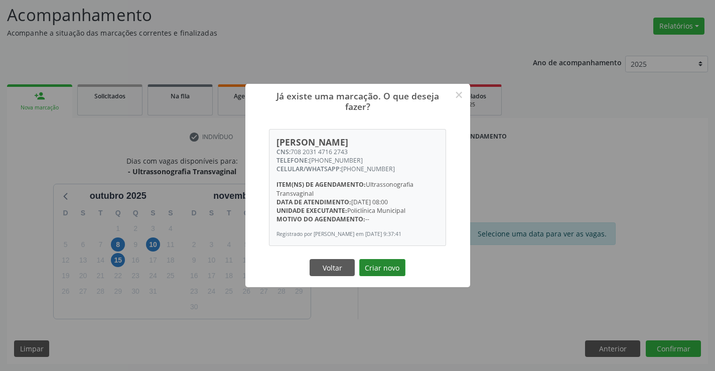
click at [381, 266] on button "Criar novo" at bounding box center [382, 267] width 46 height 17
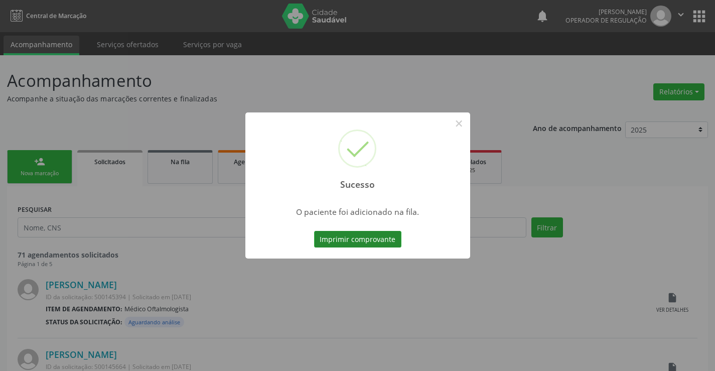
click at [365, 240] on button "Imprimir comprovante" at bounding box center [357, 239] width 87 height 17
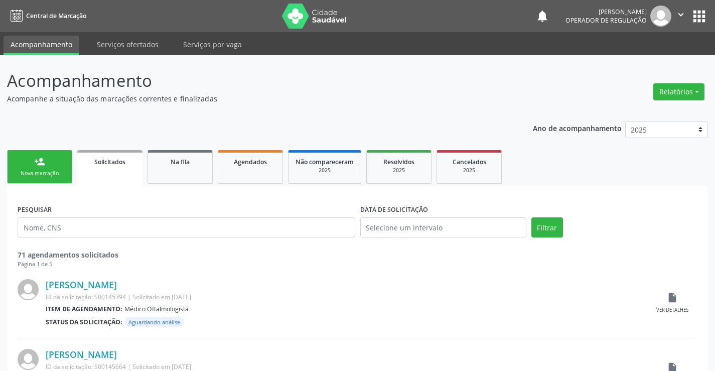
click at [59, 165] on link "person_add Nova marcação" at bounding box center [39, 167] width 65 height 34
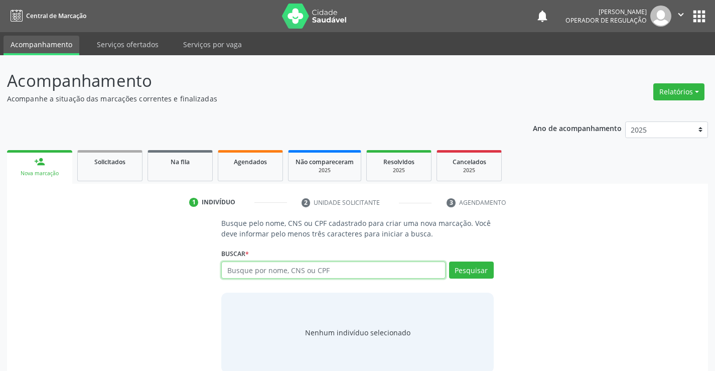
click at [337, 269] on input "text" at bounding box center [333, 269] width 224 height 17
type input "706402679808282"
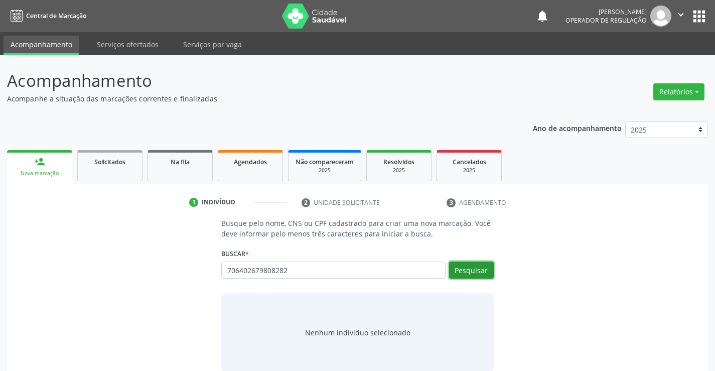
click at [467, 265] on button "Pesquisar" at bounding box center [471, 269] width 45 height 17
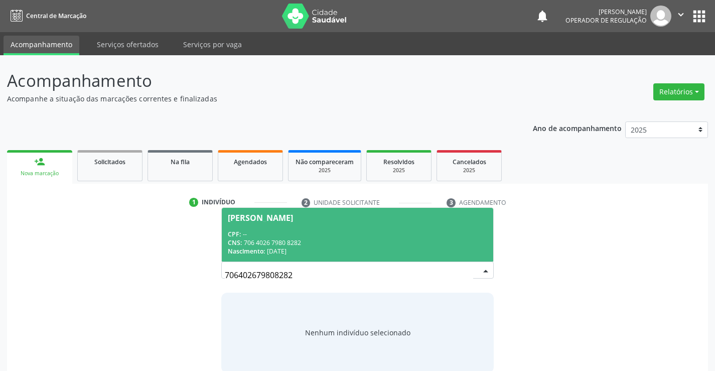
click at [416, 222] on span "Felipe Araujo Gonçalves CPF: -- CNS: 706 4026 7980 8282 Nascimento: 08/10/2005" at bounding box center [357, 235] width 271 height 54
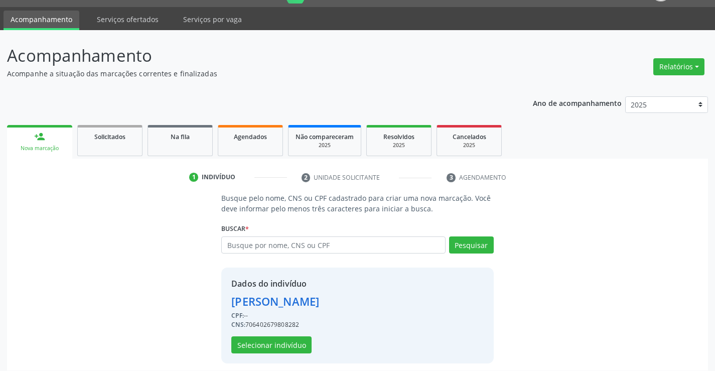
scroll to position [32, 0]
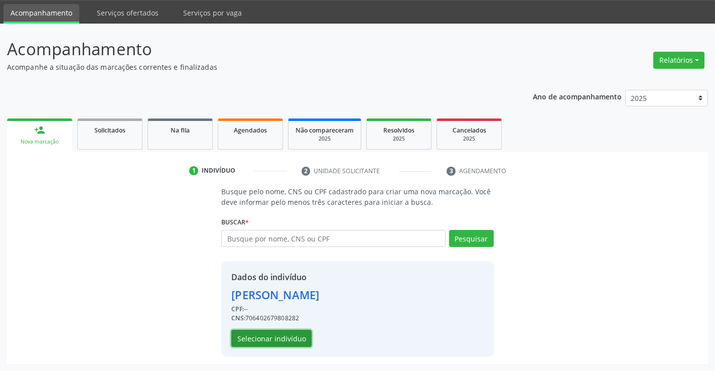
click at [274, 336] on button "Selecionar indivíduo" at bounding box center [271, 338] width 80 height 17
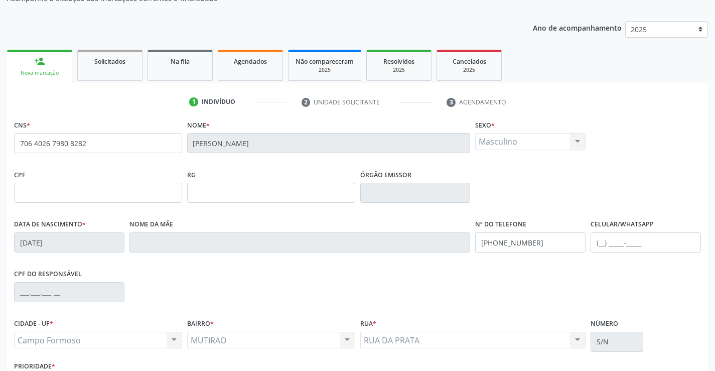
scroll to position [173, 0]
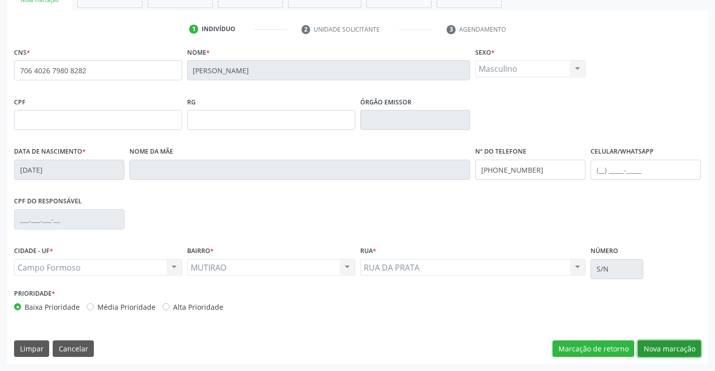
click at [672, 349] on button "Nova marcação" at bounding box center [669, 348] width 63 height 17
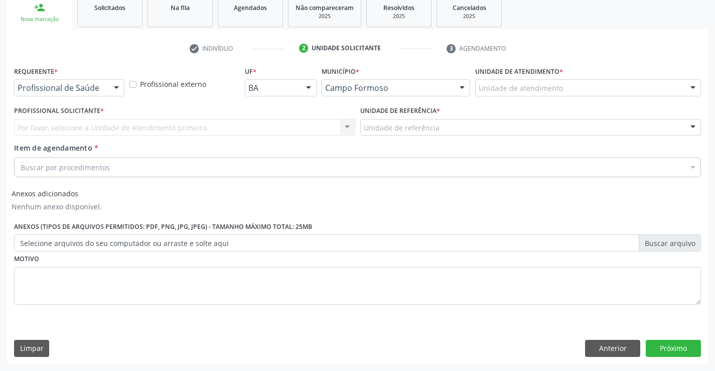
scroll to position [154, 0]
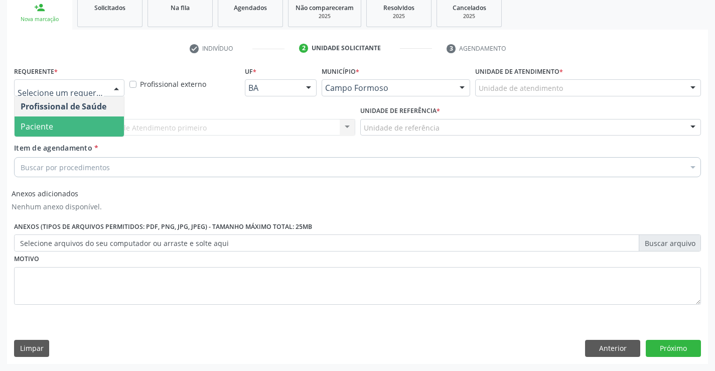
click at [80, 130] on span "Paciente" at bounding box center [69, 126] width 109 height 20
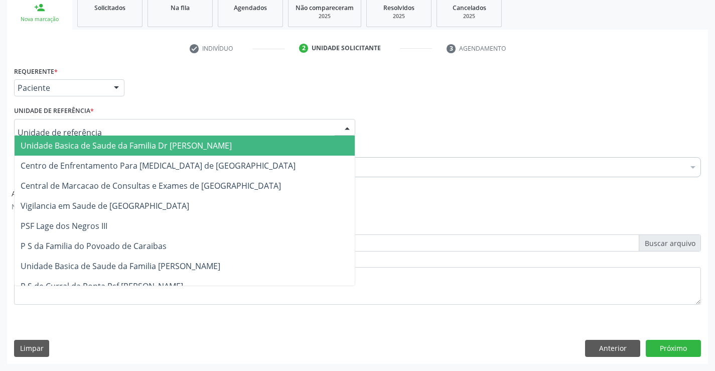
click at [80, 140] on span "Unidade Basica de Saude da Familia Dr Paulo Sudre" at bounding box center [185, 146] width 340 height 20
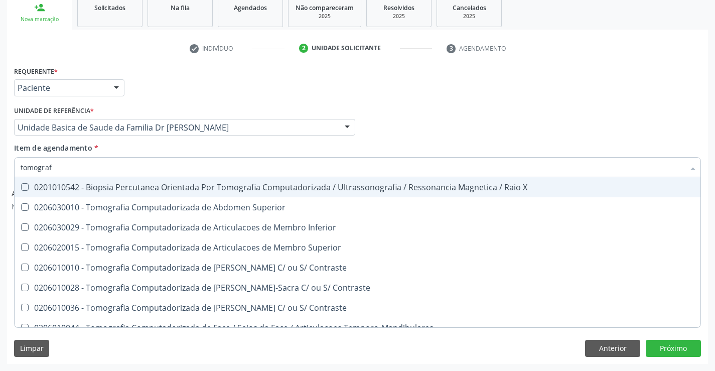
type input "tomografi"
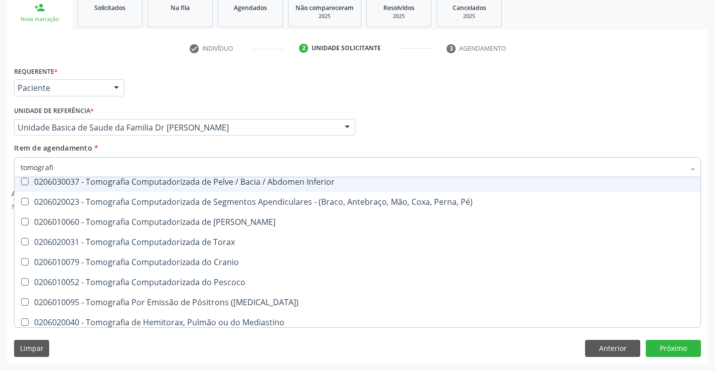
scroll to position [171, 0]
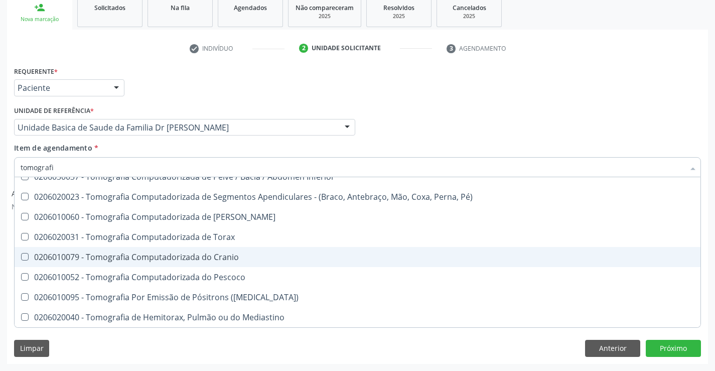
click at [234, 258] on div "0206010079 - Tomografia Computadorizada do Cranio" at bounding box center [358, 257] width 674 height 8
checkbox Cranio "true"
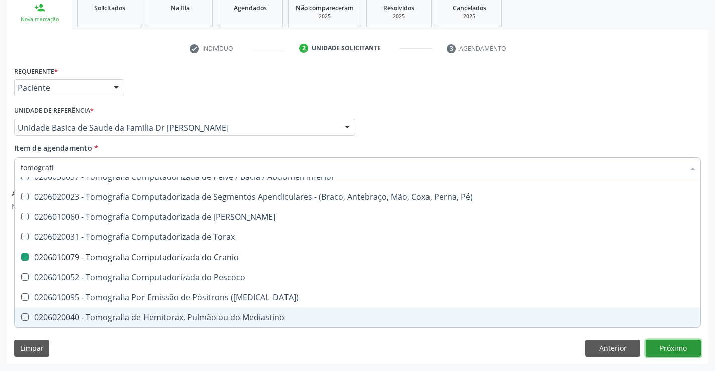
click at [678, 351] on button "Próximo" at bounding box center [673, 348] width 55 height 17
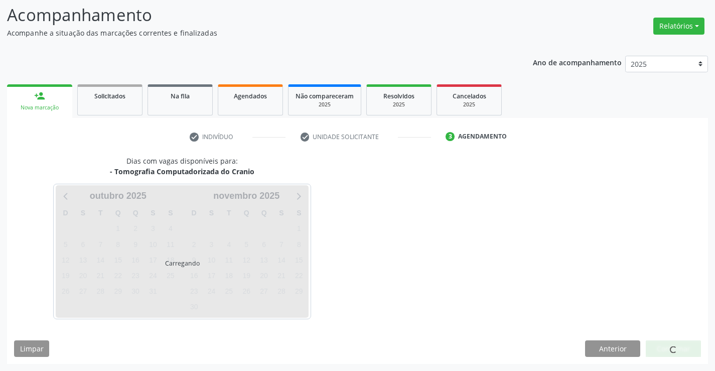
scroll to position [0, 0]
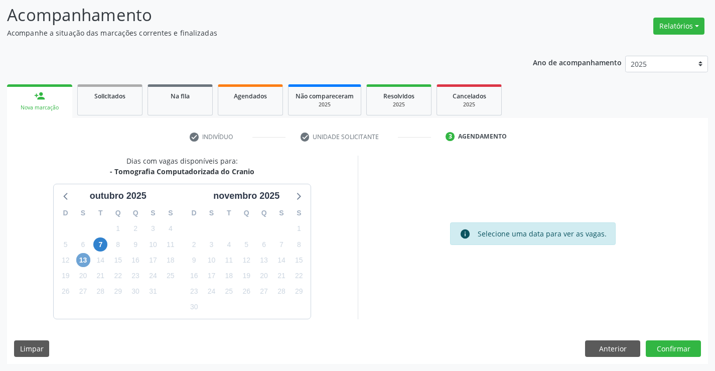
click at [82, 260] on span "13" at bounding box center [83, 260] width 14 height 14
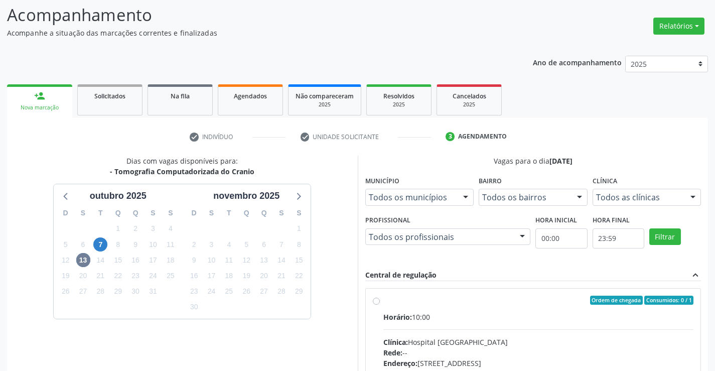
click at [383, 300] on label "Ordem de chegada Consumidos: 0 / 1 Horário: 10:00 Clínica: Hospital Sao Francis…" at bounding box center [538, 373] width 311 height 154
click at [376, 300] on input "Ordem de chegada Consumidos: 0 / 1 Horário: 10:00 Clínica: Hospital Sao Francis…" at bounding box center [376, 300] width 7 height 9
radio input "true"
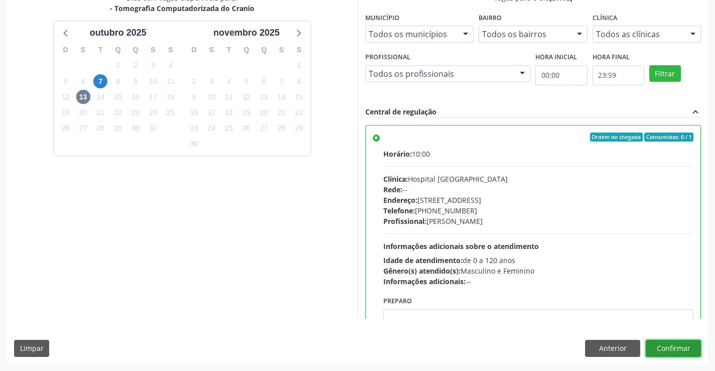
click at [681, 348] on button "Confirmar" at bounding box center [673, 348] width 55 height 17
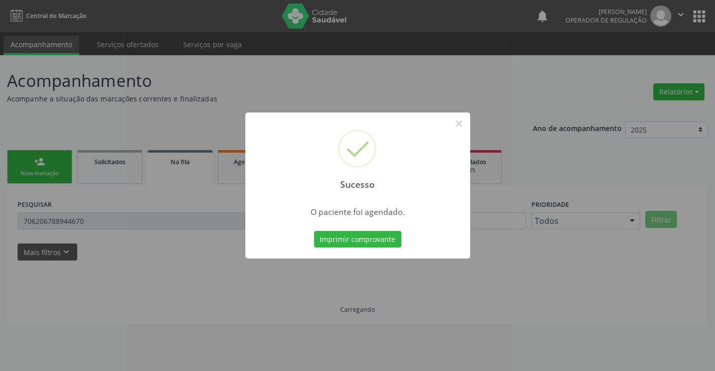
scroll to position [0, 0]
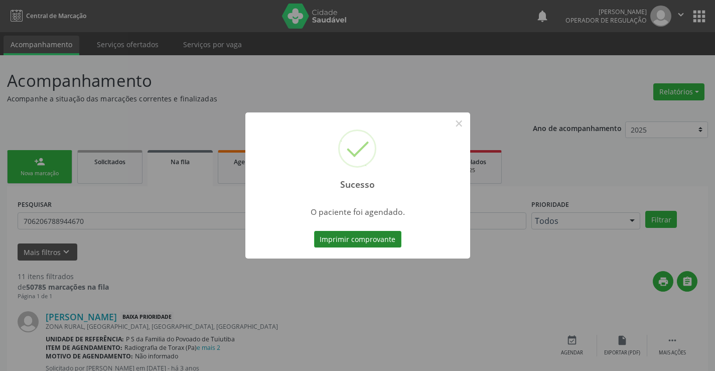
click at [384, 236] on button "Imprimir comprovante" at bounding box center [357, 239] width 87 height 17
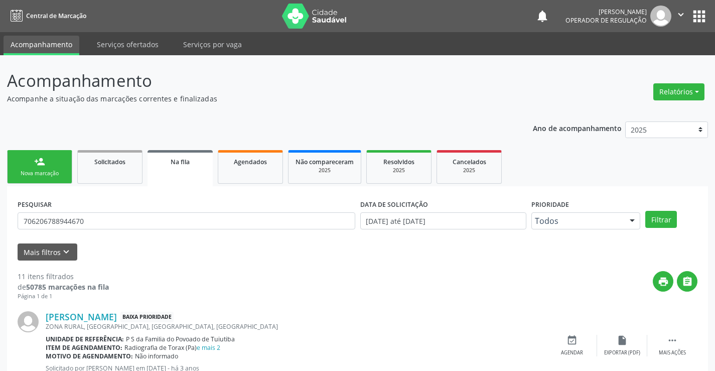
click at [39, 166] on div "person_add" at bounding box center [39, 161] width 11 height 11
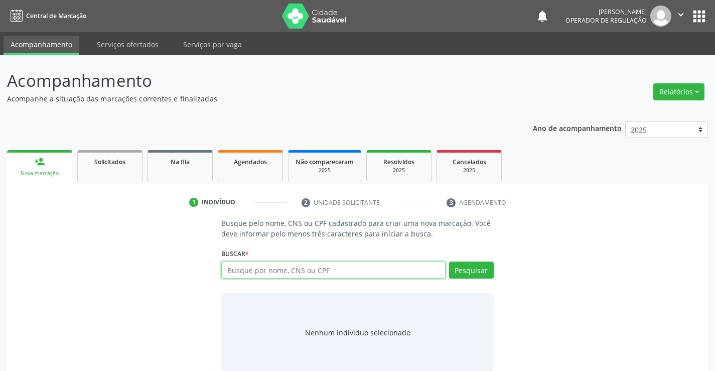
click at [304, 272] on input "text" at bounding box center [333, 269] width 224 height 17
type input "706505386956190"
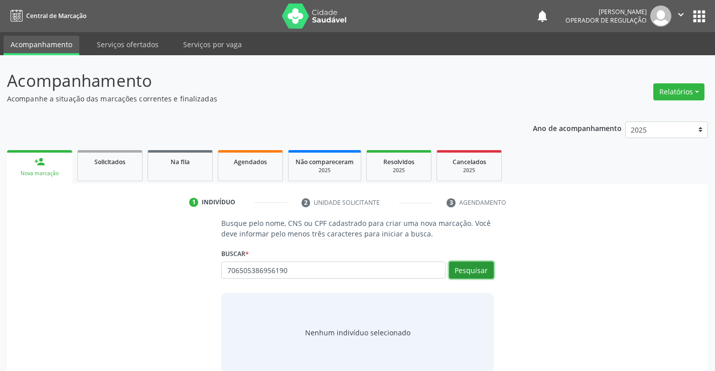
click at [482, 274] on button "Pesquisar" at bounding box center [471, 269] width 45 height 17
type input "706505386956190"
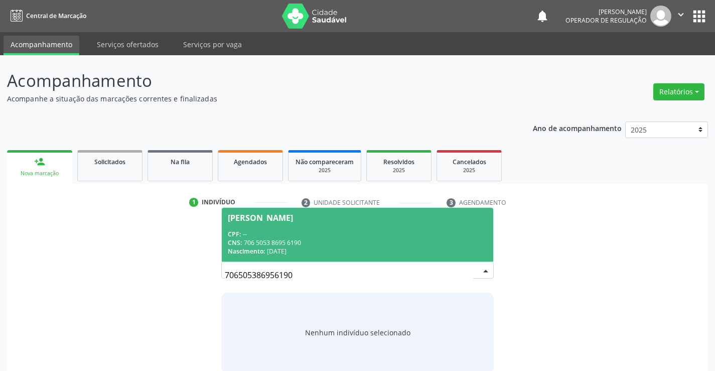
click at [400, 238] on div "CNS: 706 5053 8695 6190" at bounding box center [357, 242] width 259 height 9
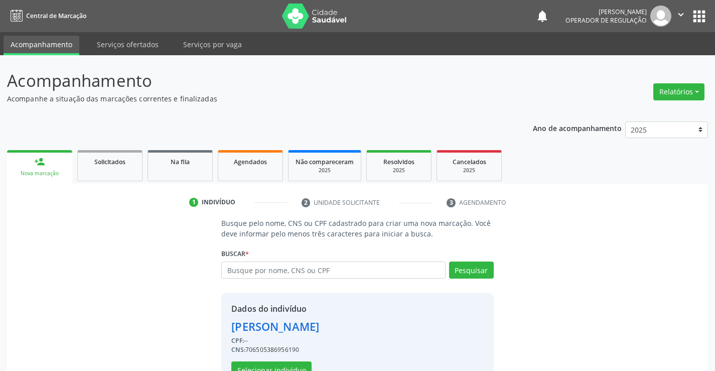
scroll to position [32, 0]
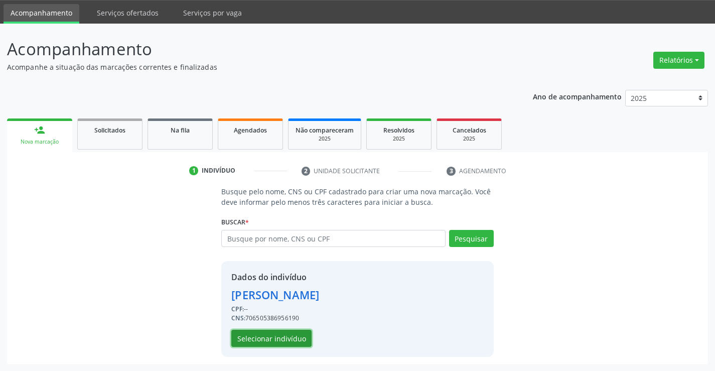
click at [289, 336] on button "Selecionar indivíduo" at bounding box center [271, 338] width 80 height 17
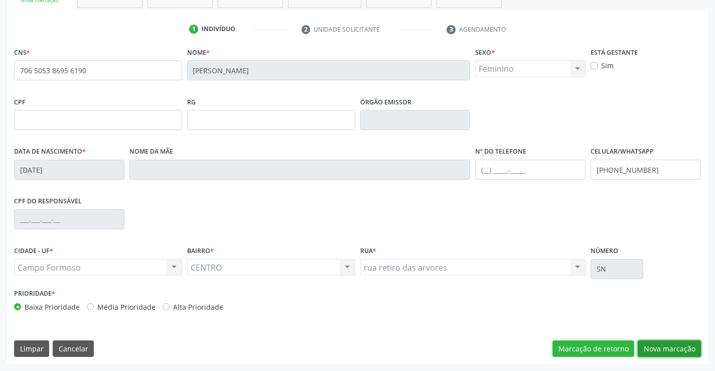
click at [676, 349] on button "Nova marcação" at bounding box center [669, 348] width 63 height 17
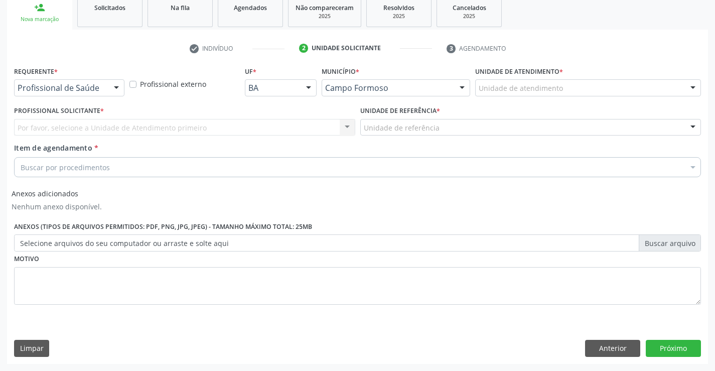
scroll to position [154, 0]
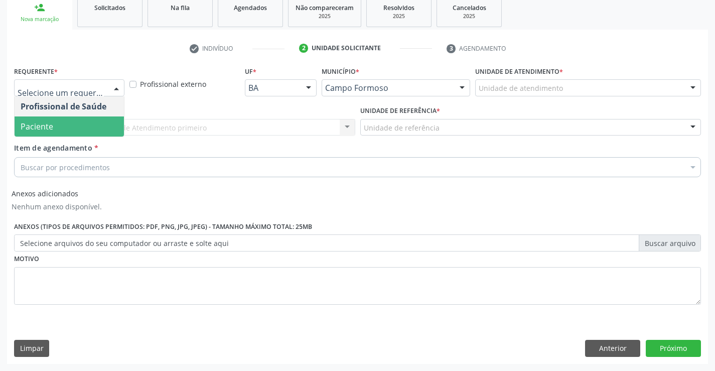
click at [70, 124] on span "Paciente" at bounding box center [69, 126] width 109 height 20
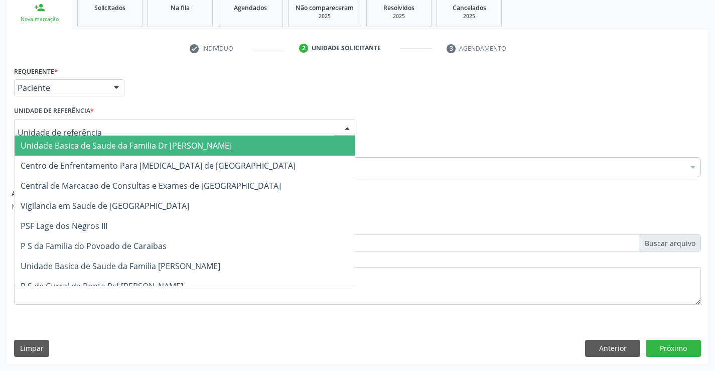
click at [83, 145] on span "Unidade Basica de Saude da Familia Dr Paulo Sudre" at bounding box center [126, 145] width 211 height 11
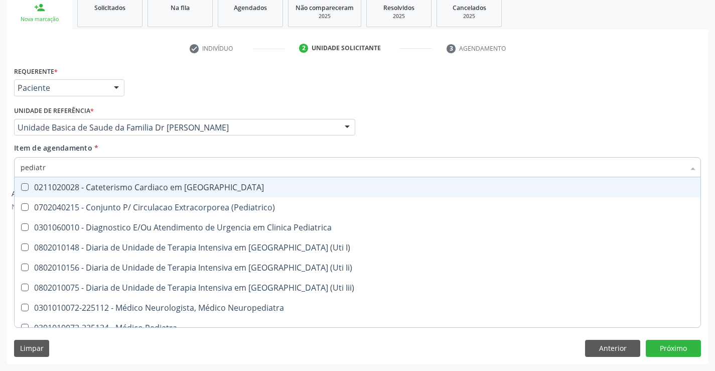
type input "pediatra"
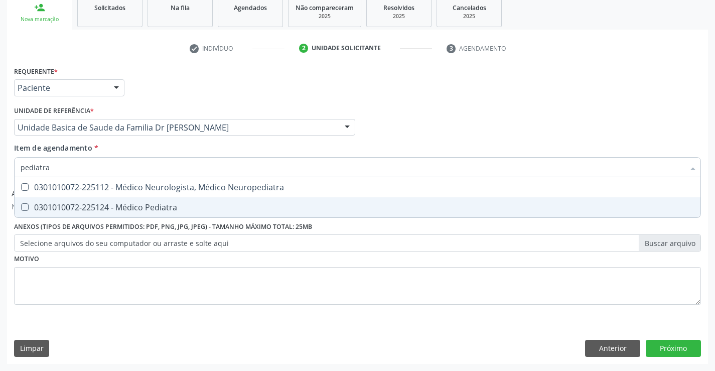
click at [123, 206] on div "0301010072-225124 - Médico Pediatra" at bounding box center [358, 207] width 674 height 8
checkbox Pediatra "true"
click at [682, 353] on button "Próximo" at bounding box center [673, 348] width 55 height 17
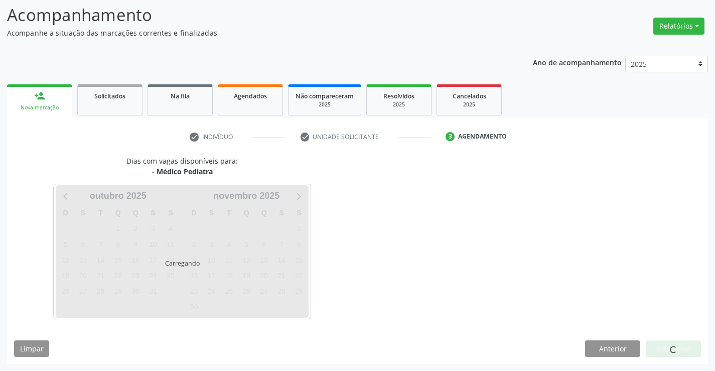
scroll to position [66, 0]
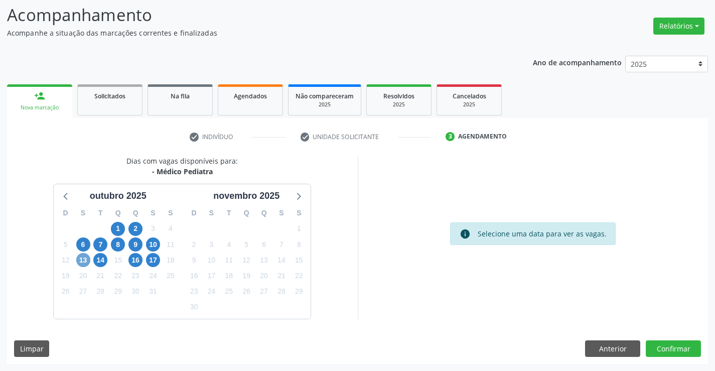
click at [82, 259] on span "13" at bounding box center [83, 260] width 14 height 14
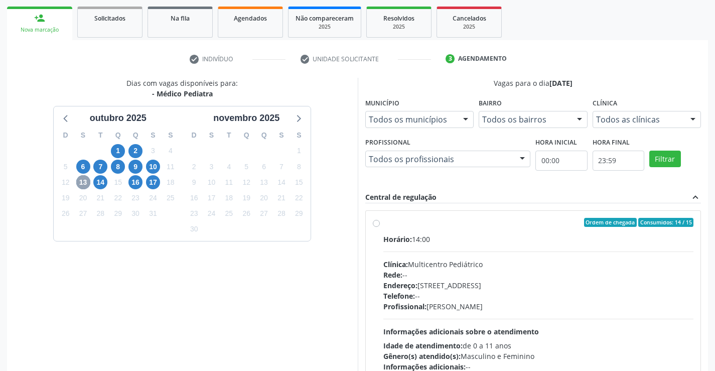
scroll to position [166, 0]
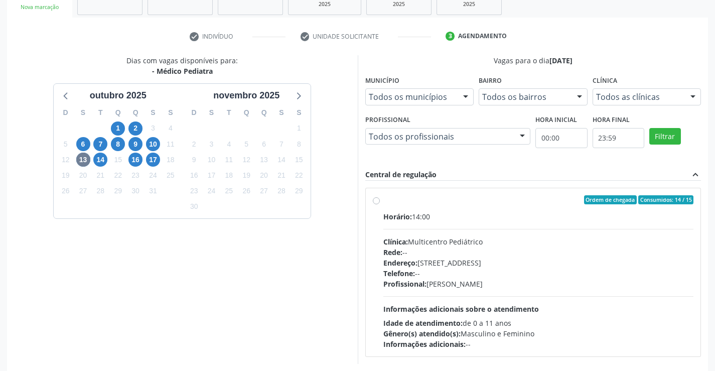
click at [383, 200] on label "Ordem de chegada Consumidos: 14 / 15 Horário: 14:00 Clínica: Multicentro Pediát…" at bounding box center [538, 272] width 311 height 154
click at [376, 200] on input "Ordem de chegada Consumidos: 14 / 15 Horário: 14:00 Clínica: Multicentro Pediát…" at bounding box center [376, 199] width 7 height 9
radio input "true"
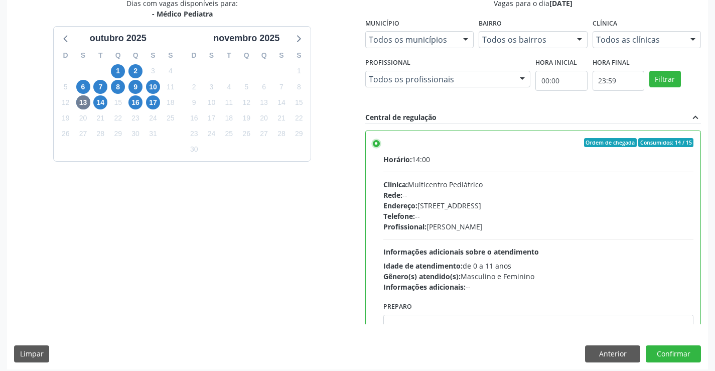
scroll to position [229, 0]
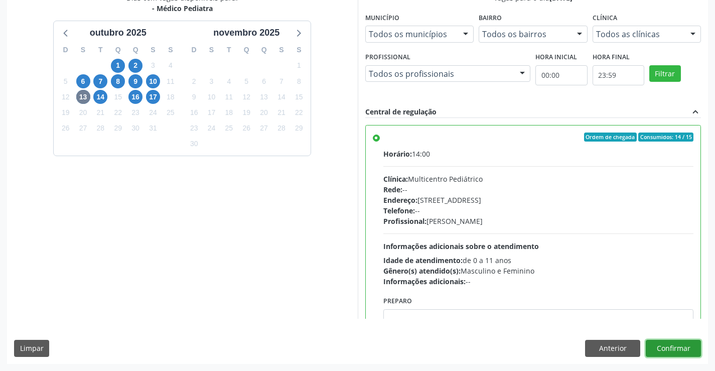
click at [685, 351] on button "Confirmar" at bounding box center [673, 348] width 55 height 17
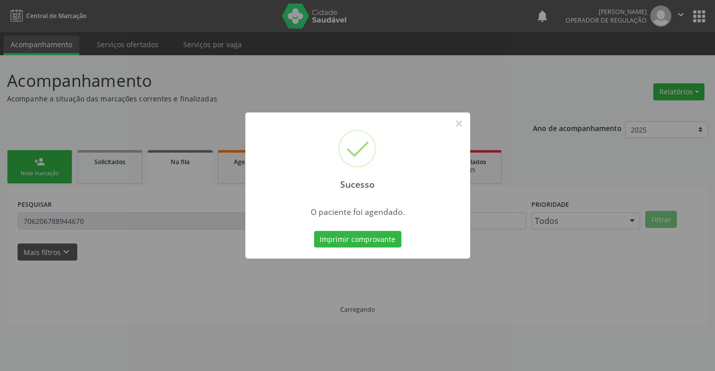
scroll to position [0, 0]
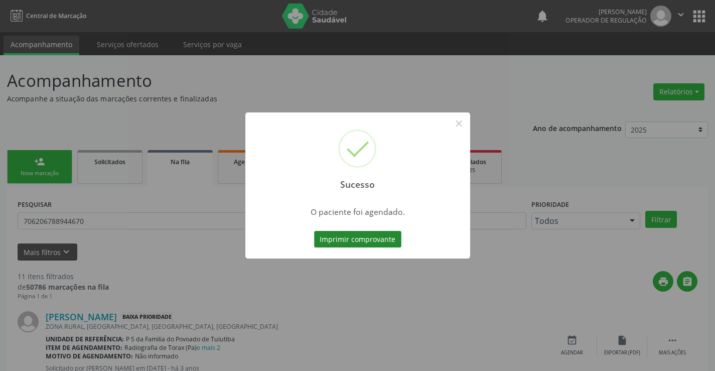
click at [372, 239] on button "Imprimir comprovante" at bounding box center [357, 239] width 87 height 17
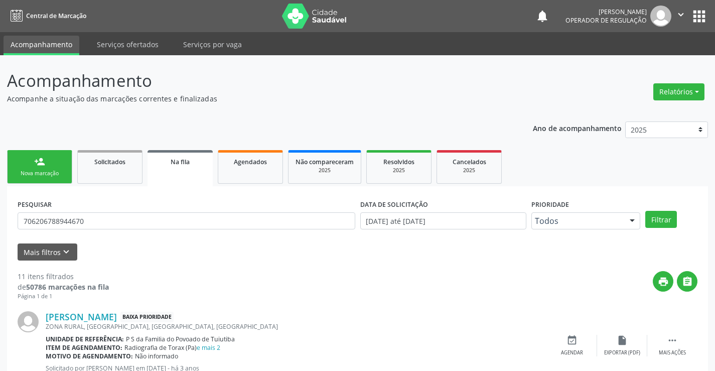
click at [33, 167] on link "person_add Nova marcação" at bounding box center [39, 167] width 65 height 34
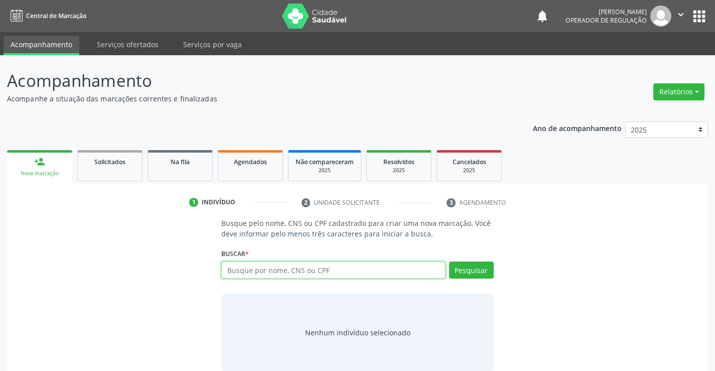
click at [280, 276] on input "text" at bounding box center [333, 269] width 224 height 17
type input "700502565813058"
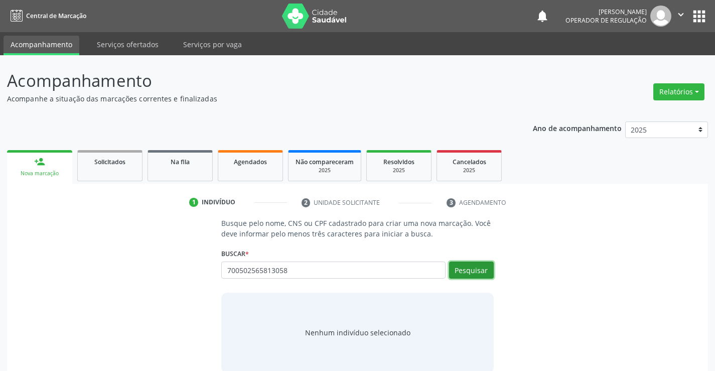
click at [480, 272] on button "Pesquisar" at bounding box center [471, 269] width 45 height 17
type input "700502565813058"
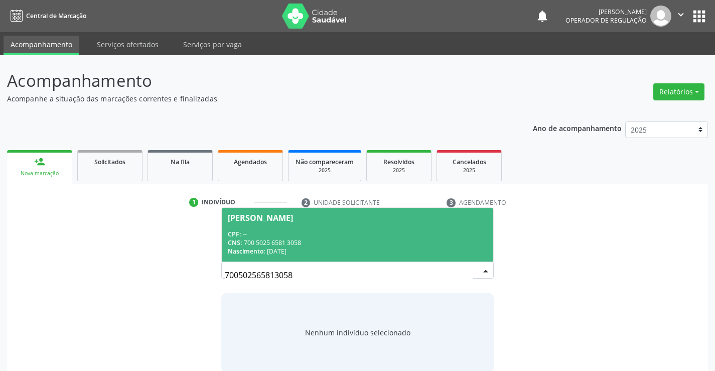
click at [346, 241] on div "CNS: 700 5025 6581 3058" at bounding box center [357, 242] width 259 height 9
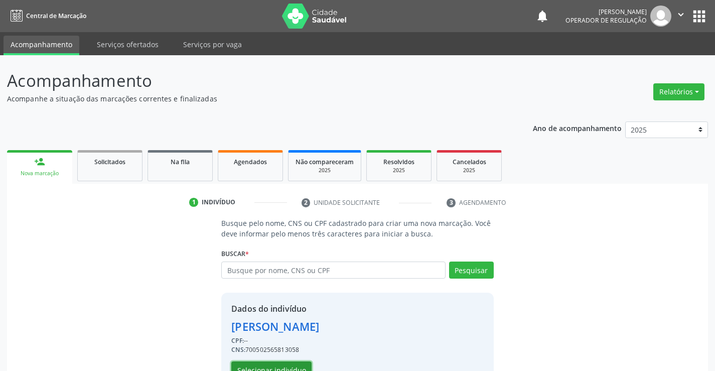
click at [286, 369] on button "Selecionar indivíduo" at bounding box center [271, 369] width 80 height 17
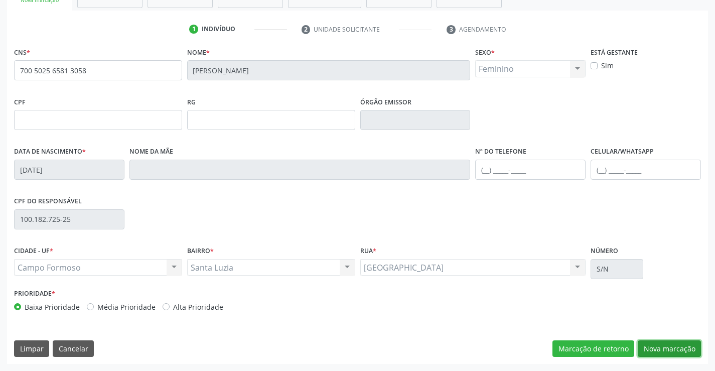
click at [655, 345] on button "Nova marcação" at bounding box center [669, 348] width 63 height 17
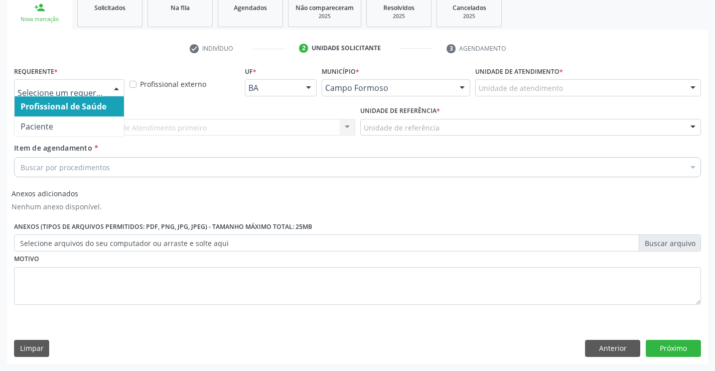
click at [41, 101] on span "Profissional de Saúde" at bounding box center [64, 106] width 86 height 11
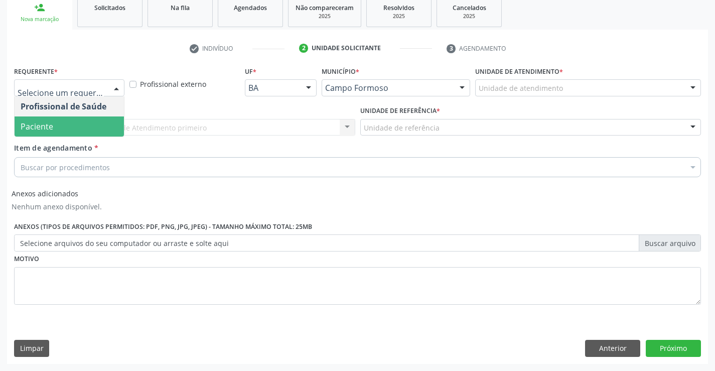
click at [65, 132] on span "Paciente" at bounding box center [69, 126] width 109 height 20
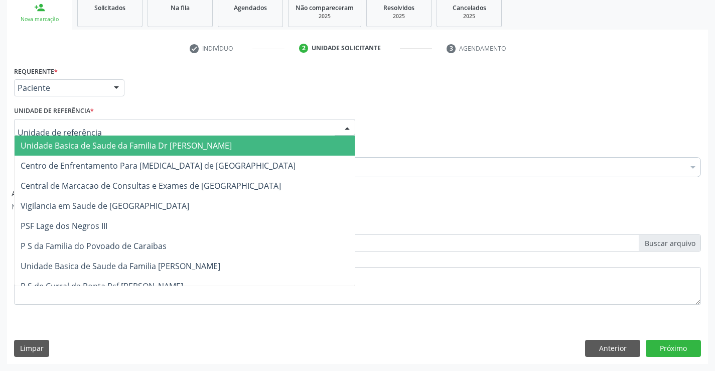
click at [78, 141] on span "Unidade Basica de Saude da Familia Dr Paulo Sudre" at bounding box center [126, 145] width 211 height 11
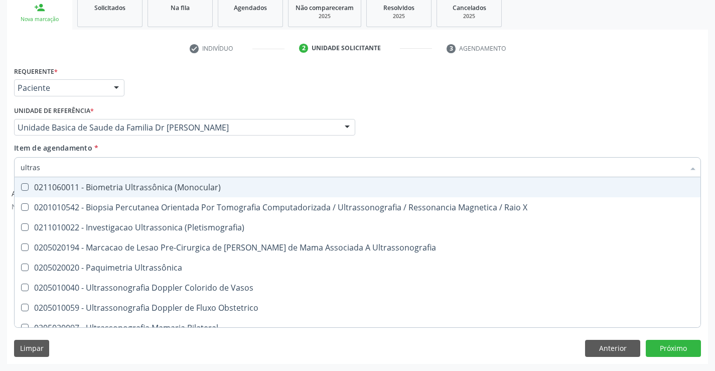
type input "ultrass"
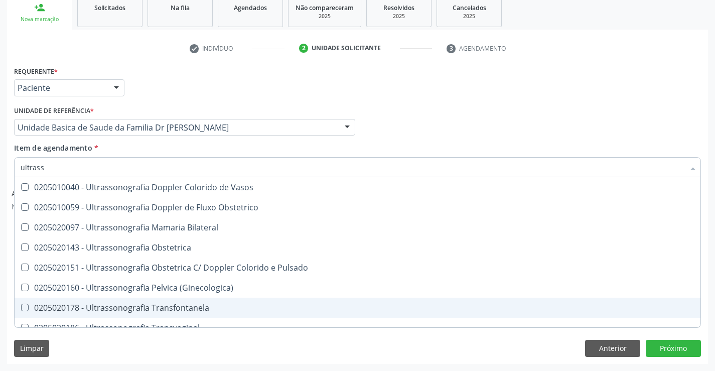
scroll to position [151, 0]
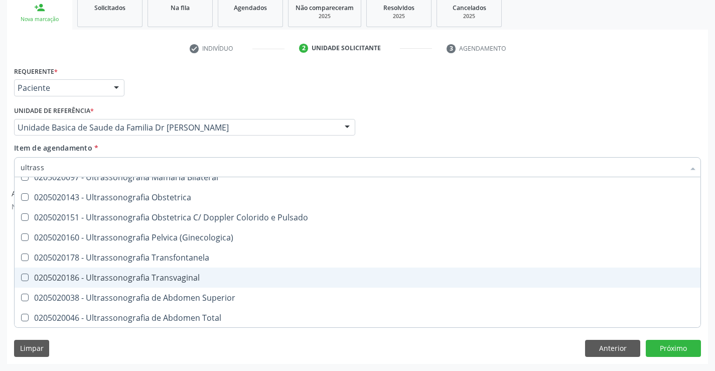
click at [197, 281] on div "0205020186 - Ultrassonografia Transvaginal" at bounding box center [358, 278] width 674 height 8
checkbox Transvaginal "true"
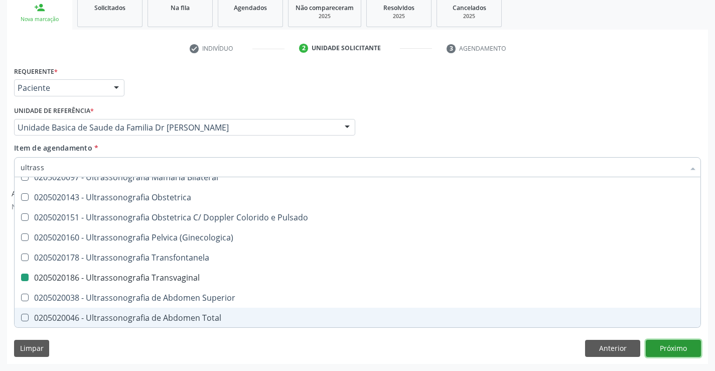
click at [680, 350] on button "Próximo" at bounding box center [673, 348] width 55 height 17
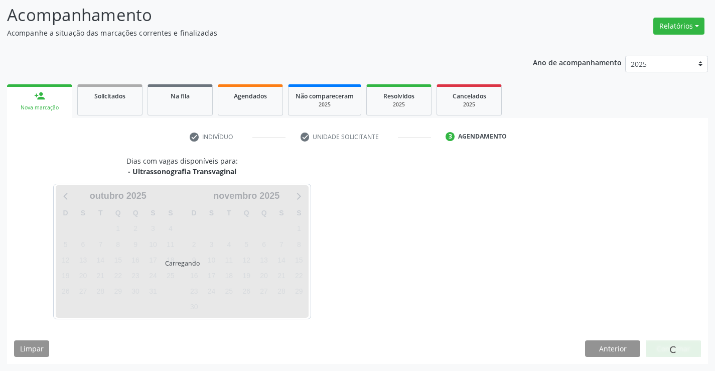
scroll to position [0, 0]
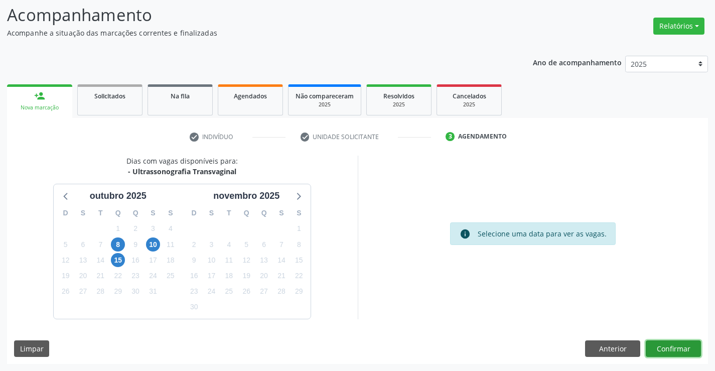
click at [663, 348] on button "Confirmar" at bounding box center [673, 348] width 55 height 17
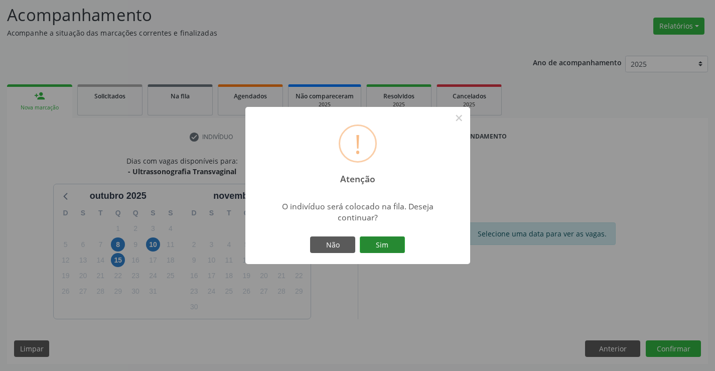
click at [389, 250] on button "Sim" at bounding box center [382, 244] width 45 height 17
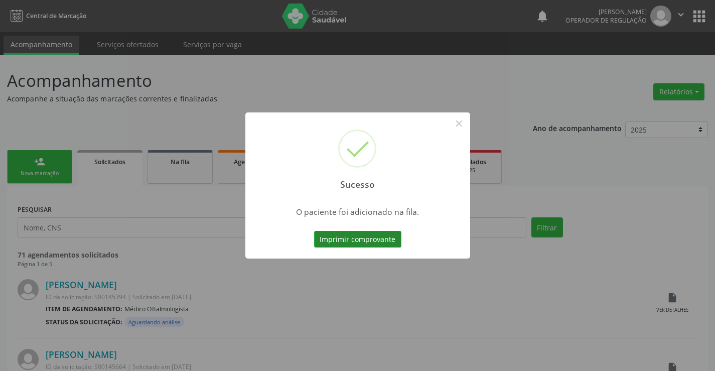
click at [369, 236] on button "Imprimir comprovante" at bounding box center [357, 239] width 87 height 17
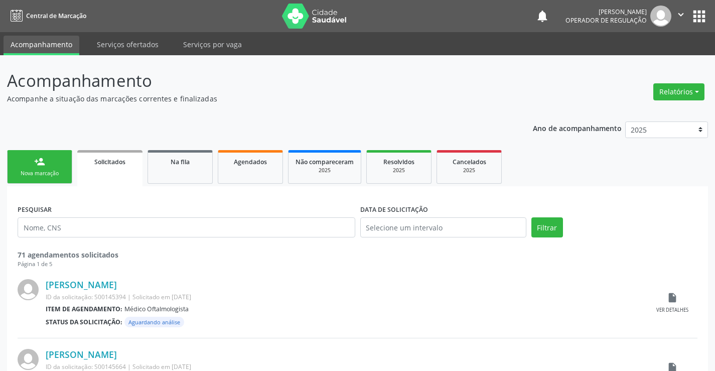
click at [50, 166] on link "person_add Nova marcação" at bounding box center [39, 167] width 65 height 34
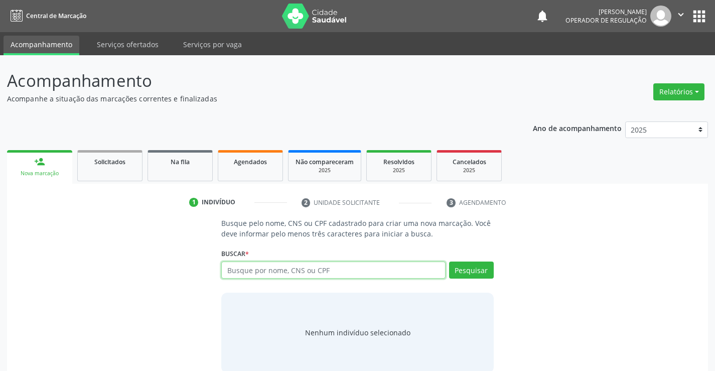
click at [273, 273] on input "text" at bounding box center [333, 269] width 224 height 17
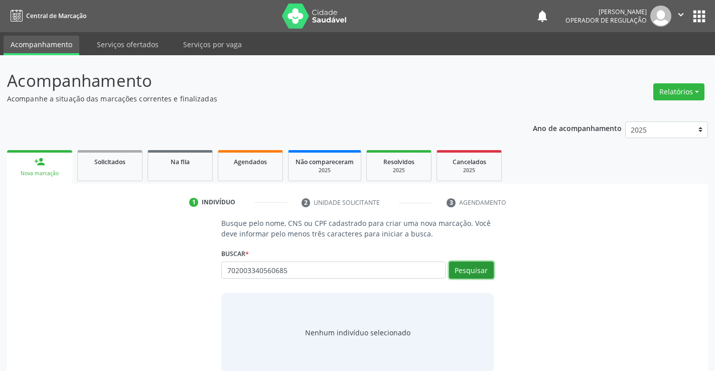
click at [476, 272] on button "Pesquisar" at bounding box center [471, 269] width 45 height 17
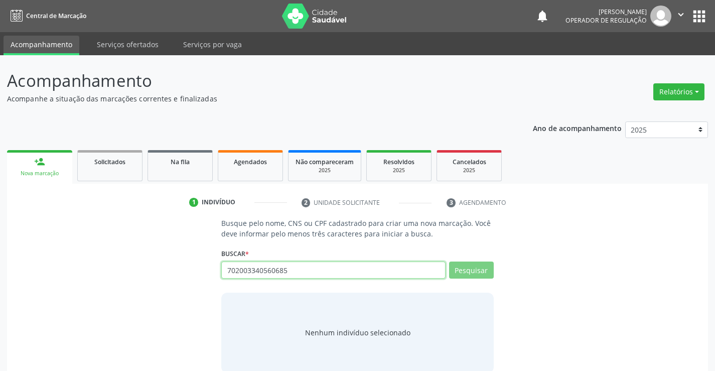
click at [366, 266] on input "702003340560685" at bounding box center [333, 269] width 224 height 17
click at [317, 266] on input "702003340560685" at bounding box center [333, 269] width 224 height 17
type input "70200334"
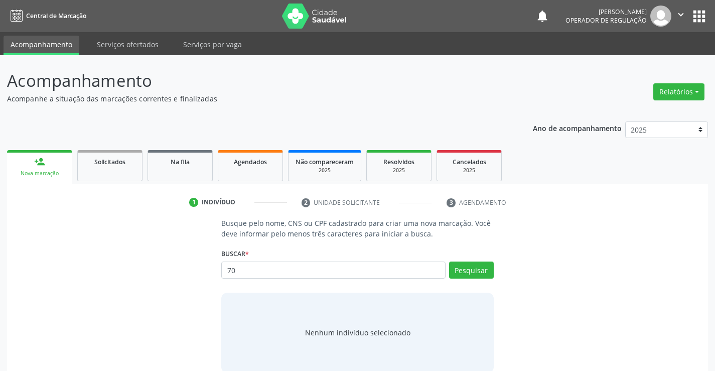
type input "7"
type input "08437212510"
click at [477, 270] on button "Pesquisar" at bounding box center [471, 269] width 45 height 17
type input "08437212510"
type input "0"
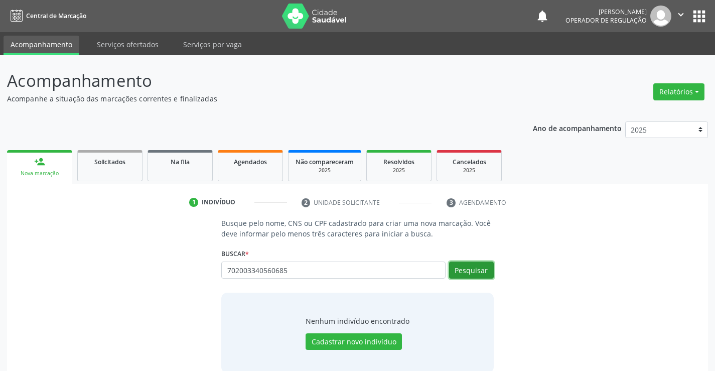
click at [486, 271] on button "Pesquisar" at bounding box center [471, 269] width 45 height 17
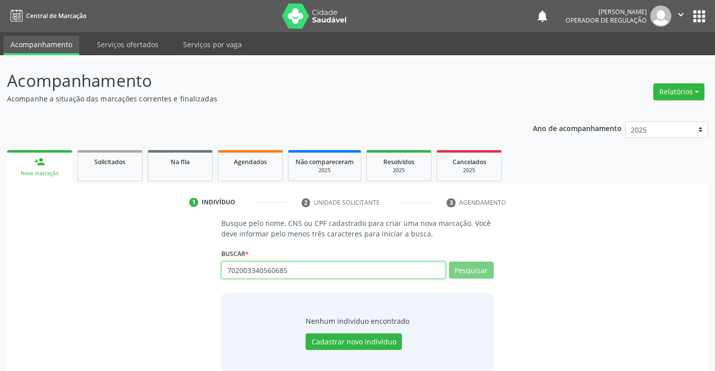
click at [322, 274] on input "702003340560685" at bounding box center [333, 269] width 224 height 17
type input "jami"
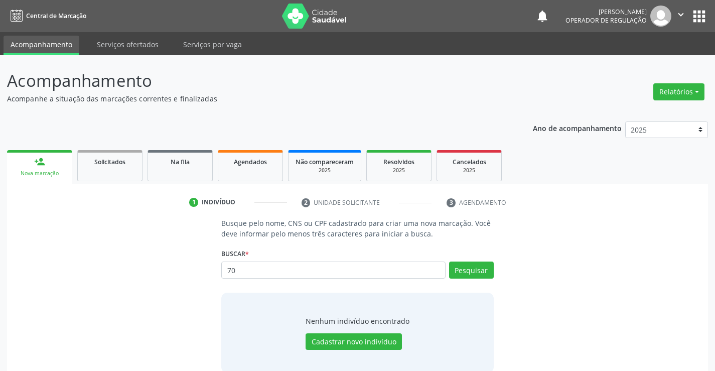
type input "7"
type input "JAMILE BATISTA SILVA"
click at [463, 268] on button "Pesquisar" at bounding box center [471, 269] width 45 height 17
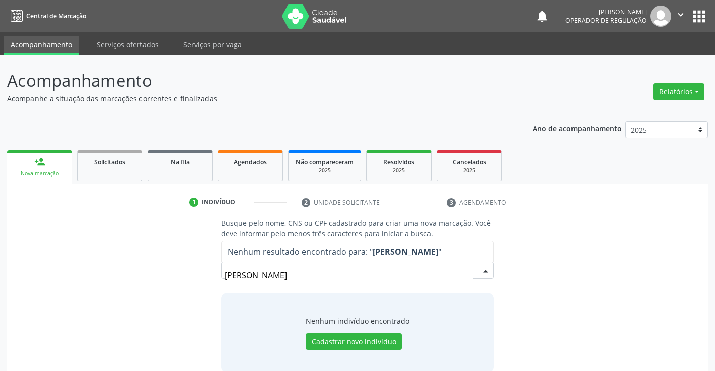
click at [246, 276] on input "JAMILE BATISTA SILVA" at bounding box center [349, 275] width 248 height 20
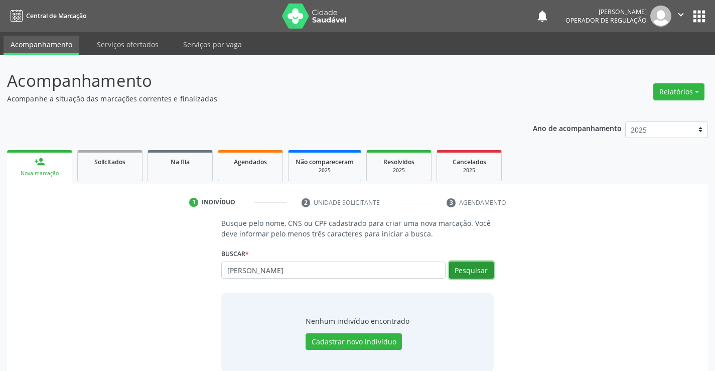
click at [476, 269] on button "Pesquisar" at bounding box center [471, 269] width 45 height 17
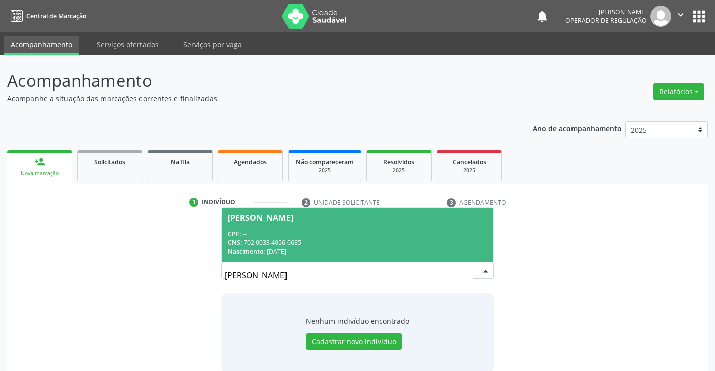
click at [300, 238] on div "CNS: 702 0033 4056 0685" at bounding box center [357, 242] width 259 height 9
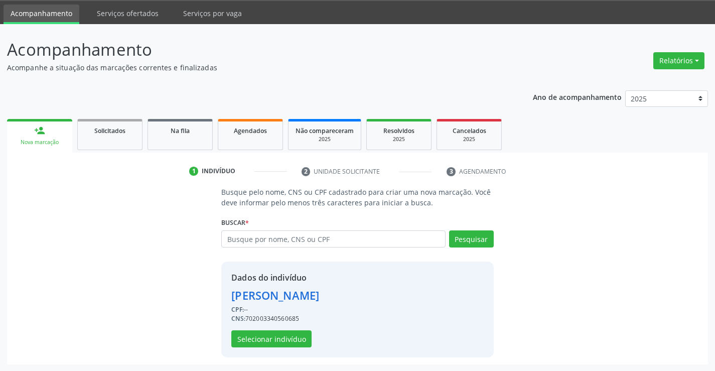
scroll to position [32, 0]
click at [280, 337] on button "Selecionar indivíduo" at bounding box center [271, 338] width 80 height 17
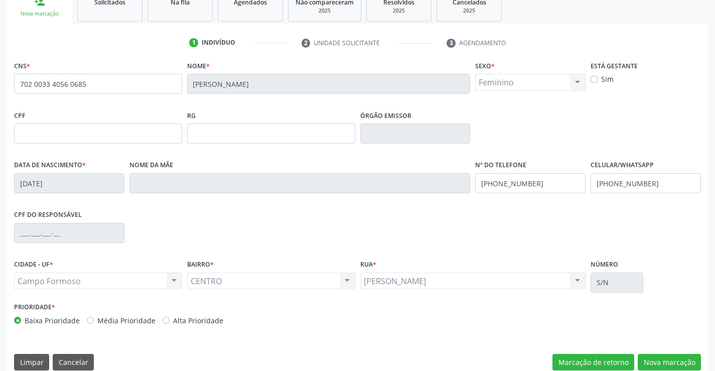
scroll to position [173, 0]
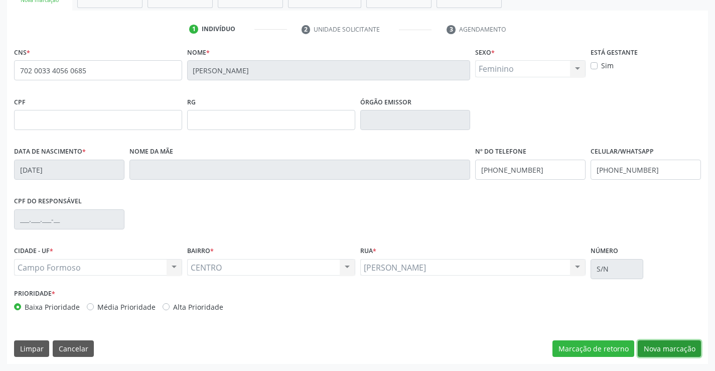
click at [673, 340] on button "Nova marcação" at bounding box center [669, 348] width 63 height 17
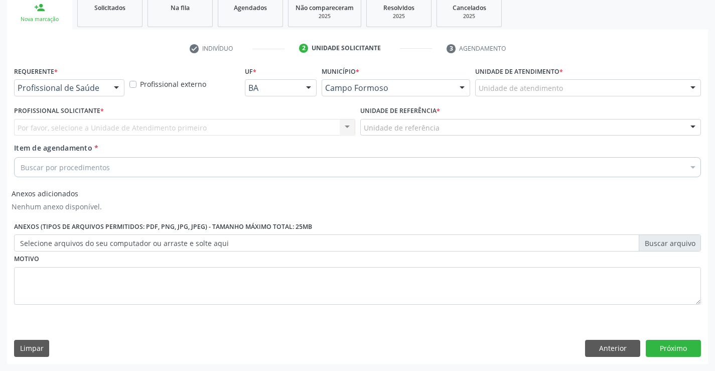
scroll to position [154, 0]
click at [107, 90] on div "Profissional de Saúde" at bounding box center [69, 87] width 110 height 17
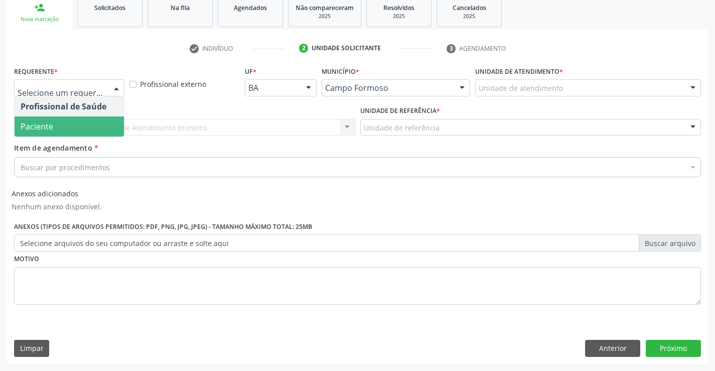
click at [60, 127] on span "Paciente" at bounding box center [69, 126] width 109 height 20
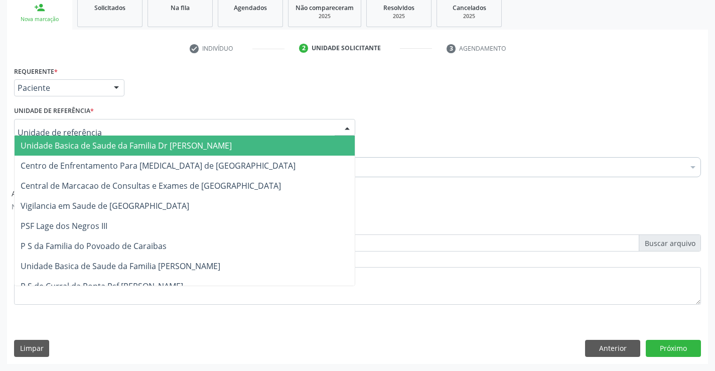
click at [78, 143] on span "Unidade Basica de Saude da Familia Dr Paulo Sudre" at bounding box center [126, 145] width 211 height 11
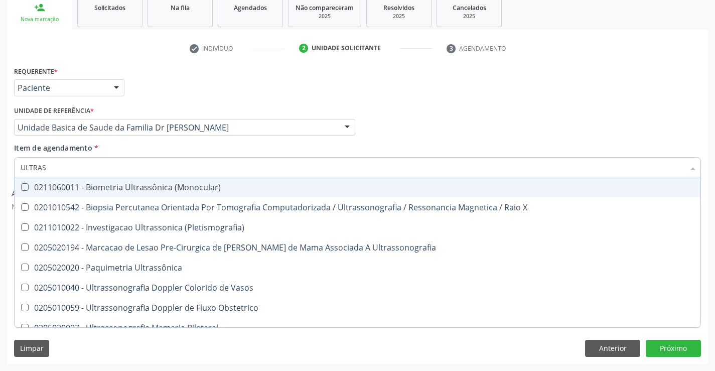
type input "ULTRASS"
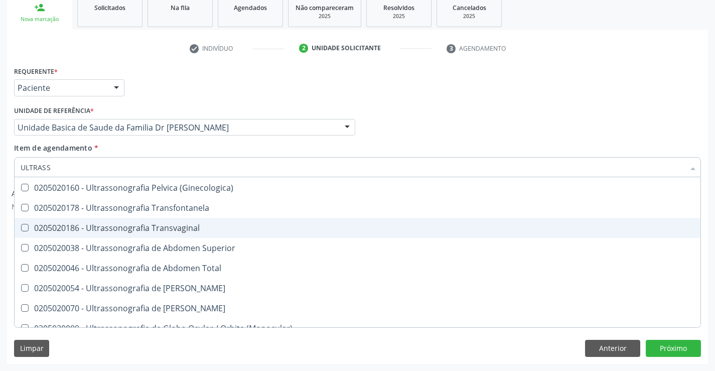
scroll to position [201, 0]
click at [196, 231] on div "0205020186 - Ultrassonografia Transvaginal" at bounding box center [358, 227] width 674 height 8
checkbox Transvaginal "true"
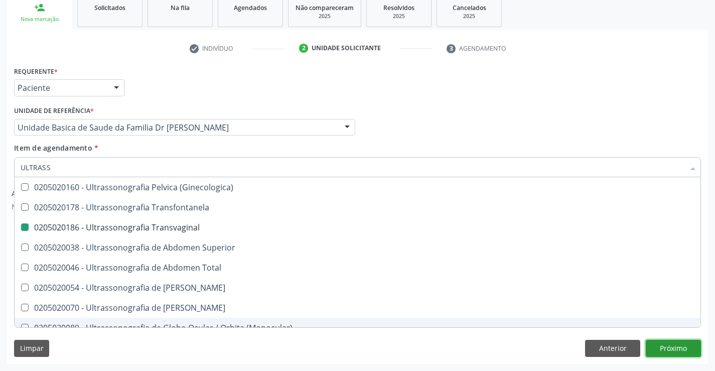
click at [681, 347] on button "Próximo" at bounding box center [673, 348] width 55 height 17
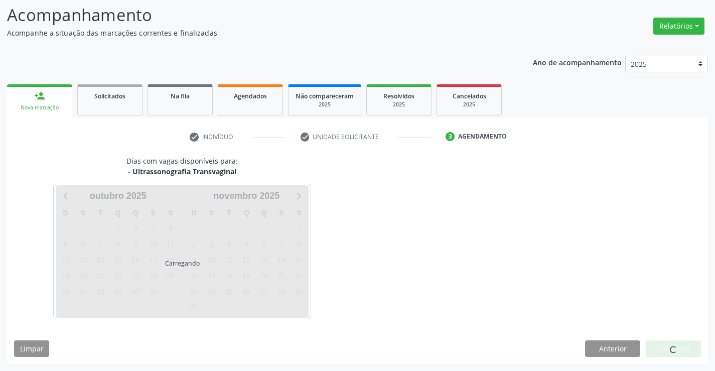
scroll to position [0, 0]
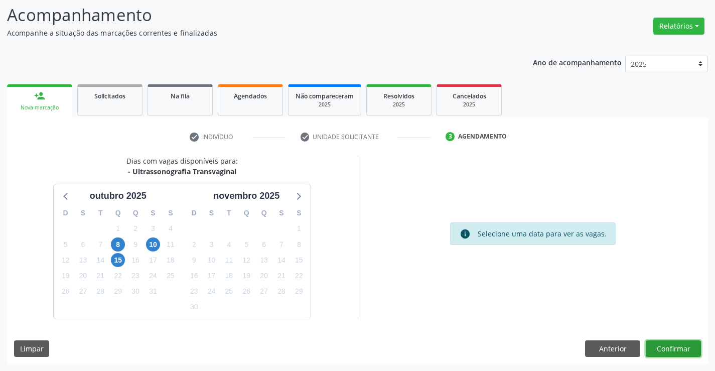
click at [670, 350] on button "Confirmar" at bounding box center [673, 348] width 55 height 17
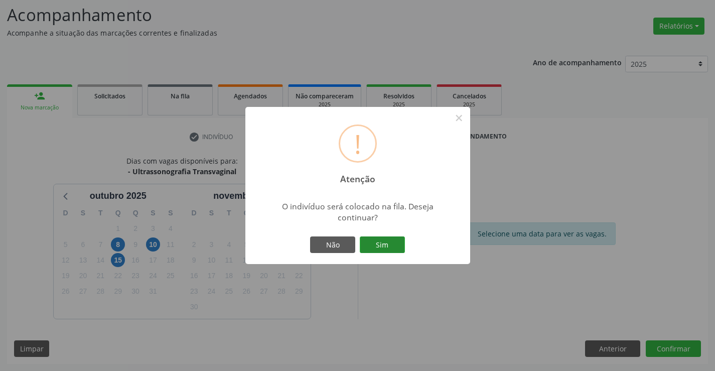
click at [389, 242] on button "Sim" at bounding box center [382, 244] width 45 height 17
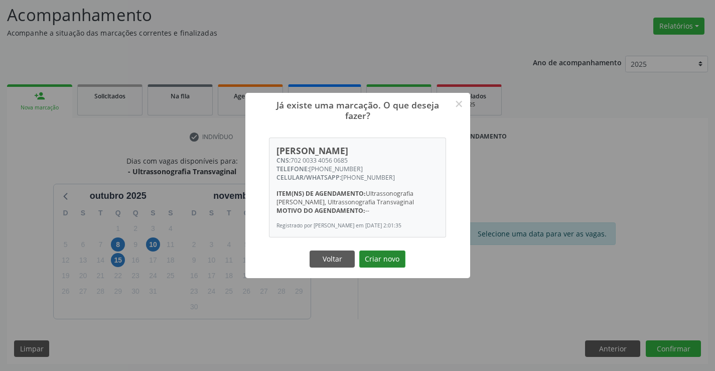
click at [381, 258] on button "Criar novo" at bounding box center [382, 258] width 46 height 17
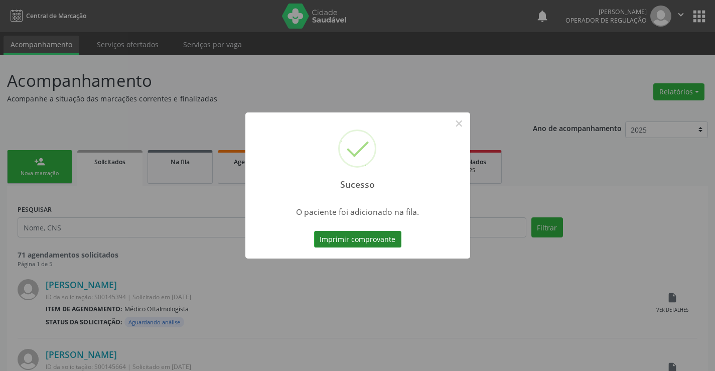
click at [384, 237] on button "Imprimir comprovante" at bounding box center [357, 239] width 87 height 17
